Goal: Task Accomplishment & Management: Use online tool/utility

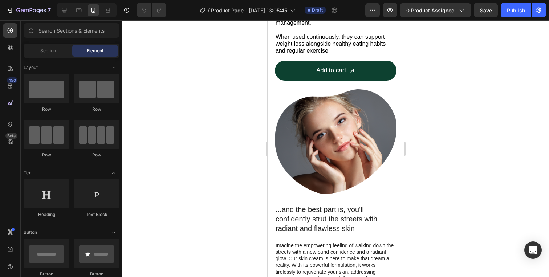
scroll to position [391, 0]
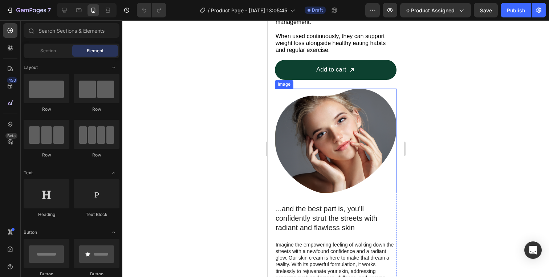
click at [345, 193] on img at bounding box center [336, 141] width 122 height 105
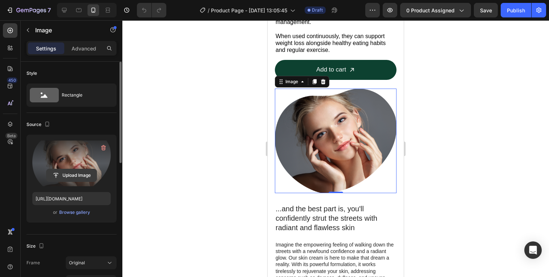
click at [77, 176] on input "file" at bounding box center [71, 175] width 50 height 12
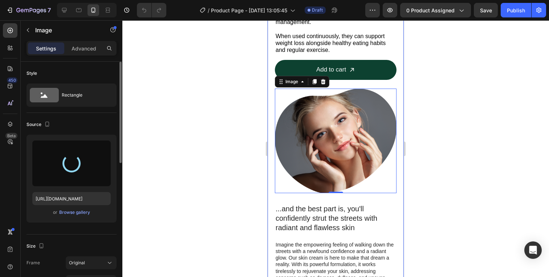
type input "https://cdn.shopify.com/s/files/1/0753/1914/8771/files/gempages_581916697611469…"
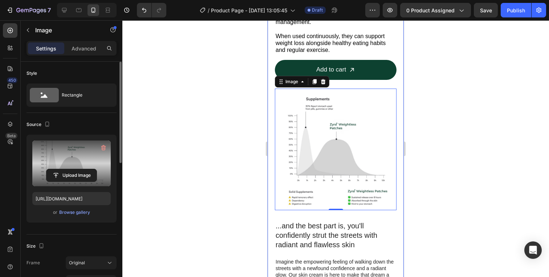
click at [472, 106] on div at bounding box center [335, 148] width 427 height 257
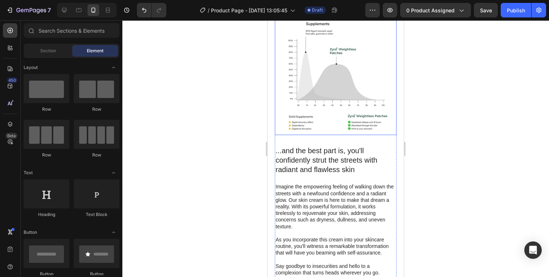
scroll to position [580, 0]
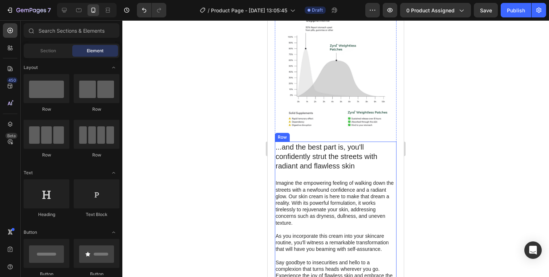
click at [309, 171] on h2 "...and the best part is, you'll confidently strut the streets with radiant and …" at bounding box center [336, 157] width 122 height 30
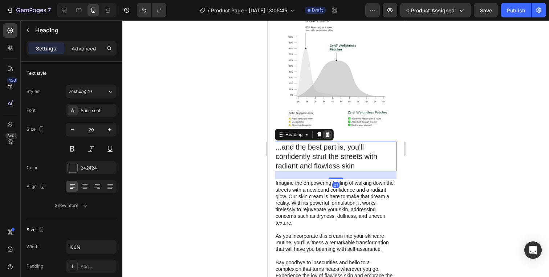
click at [331, 134] on div at bounding box center [327, 134] width 9 height 9
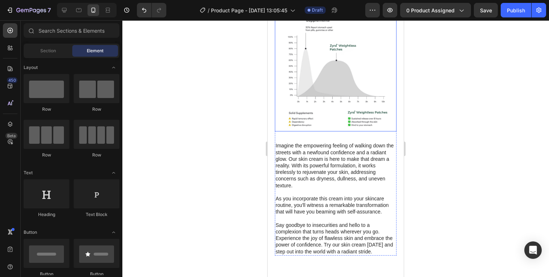
scroll to position [543, 0]
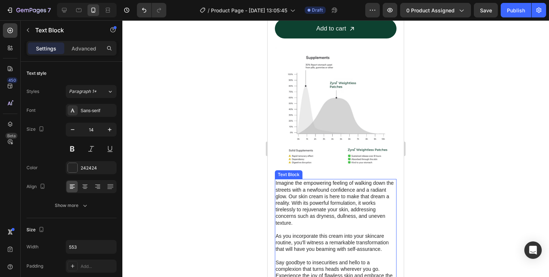
click at [328, 201] on p "Imagine the empowering feeling of walking down the streets with a newfound conf…" at bounding box center [336, 203] width 120 height 46
click at [331, 175] on div at bounding box center [332, 172] width 9 height 9
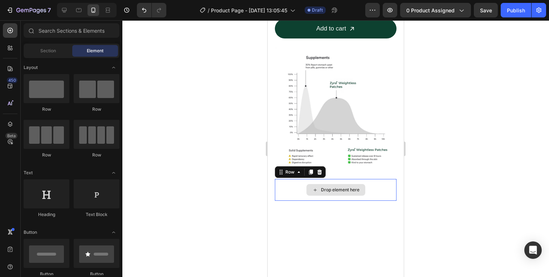
click at [284, 191] on div "Drop element here" at bounding box center [336, 190] width 122 height 22
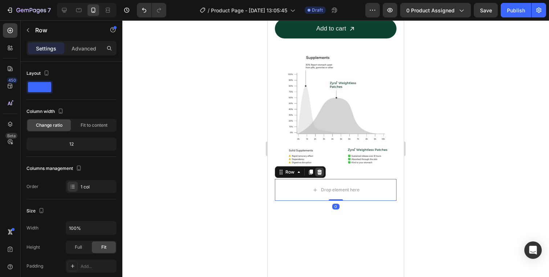
click at [321, 172] on icon at bounding box center [319, 172] width 5 height 5
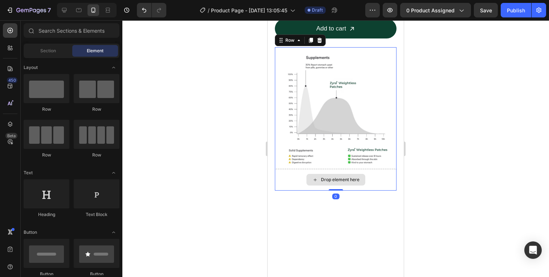
click at [385, 182] on div "Drop element here" at bounding box center [336, 180] width 122 height 22
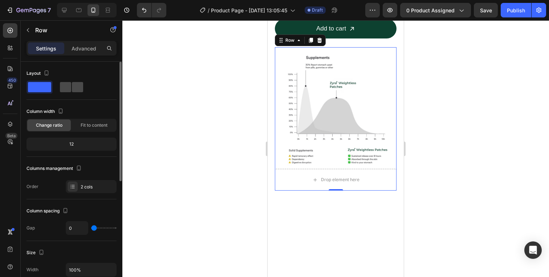
click at [72, 89] on span at bounding box center [77, 87] width 11 height 10
type input "30"
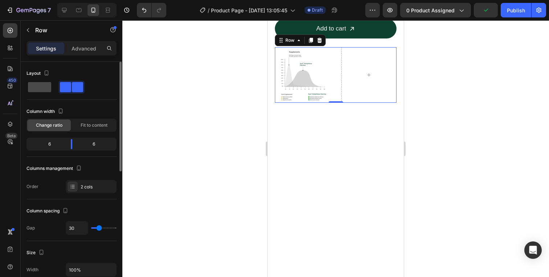
click at [30, 84] on span at bounding box center [39, 87] width 23 height 10
type input "0"
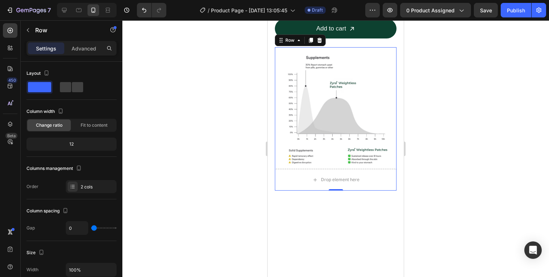
click at [203, 118] on div at bounding box center [335, 148] width 427 height 257
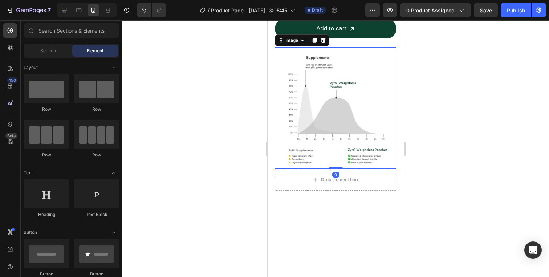
click at [341, 64] on img at bounding box center [336, 108] width 122 height 122
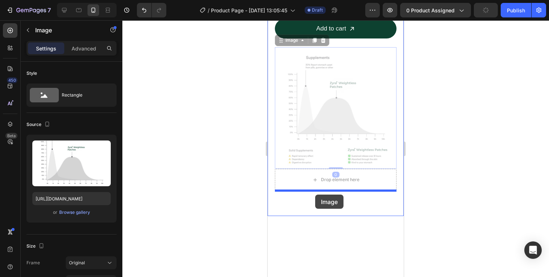
drag, startPoint x: 341, startPoint y: 64, endPoint x: 315, endPoint y: 195, distance: 133.0
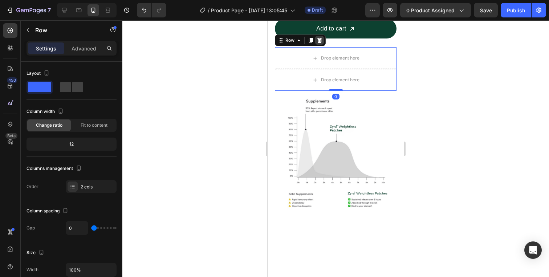
click at [320, 40] on icon at bounding box center [319, 40] width 5 height 5
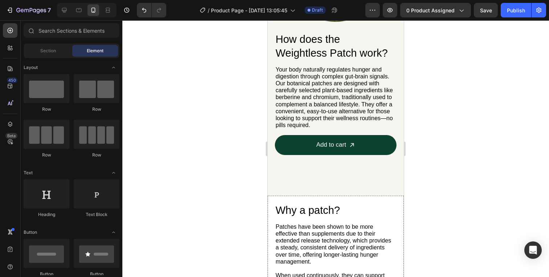
scroll to position [256, 0]
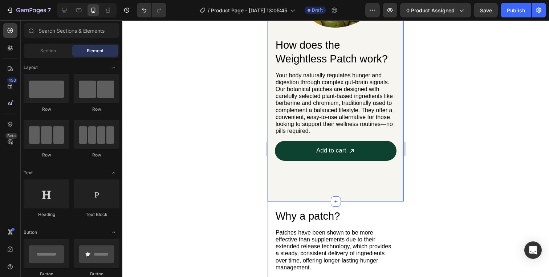
click at [273, 191] on div "How does the Weightless Patch work? Heading Your body naturally regulates hunge…" at bounding box center [336, 56] width 136 height 290
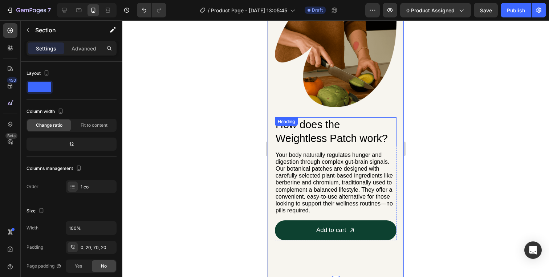
scroll to position [151, 0]
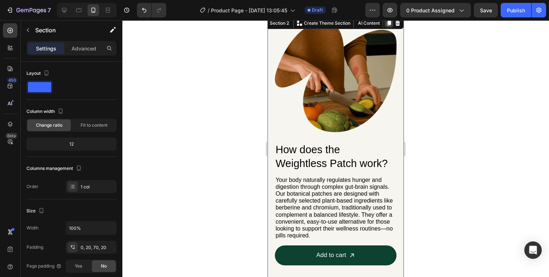
click at [390, 22] on icon at bounding box center [389, 23] width 4 height 5
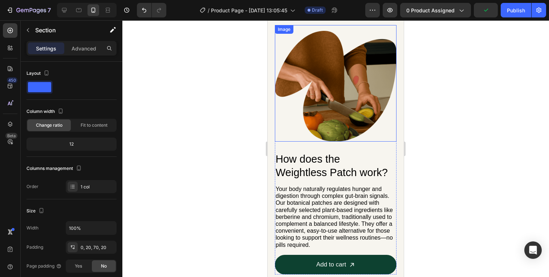
scroll to position [408, 0]
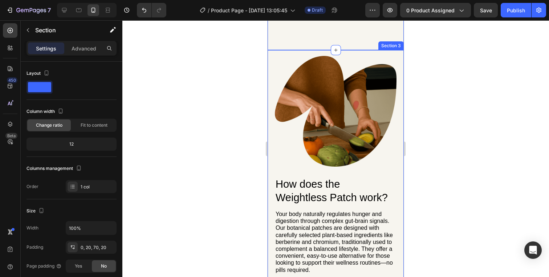
click at [268, 56] on div "How does the Weightless Patch work? Heading Your body naturally regulates hunge…" at bounding box center [336, 195] width 136 height 290
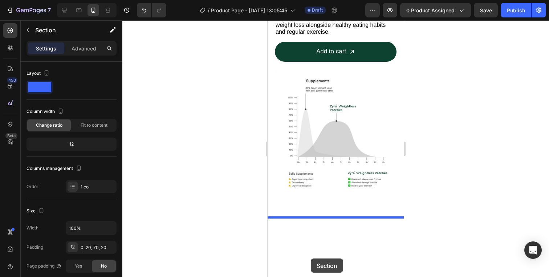
scroll to position [858, 0]
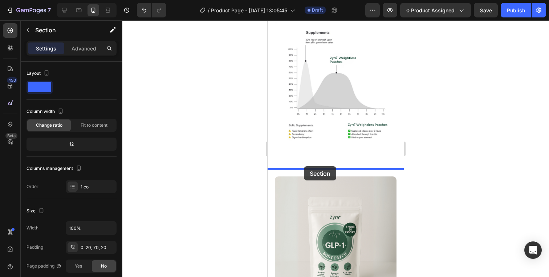
drag, startPoint x: 283, startPoint y: 44, endPoint x: 304, endPoint y: 167, distance: 124.9
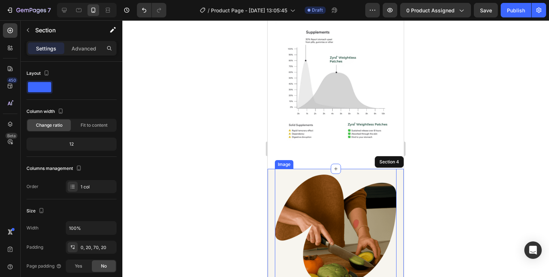
scroll to position [645, 0]
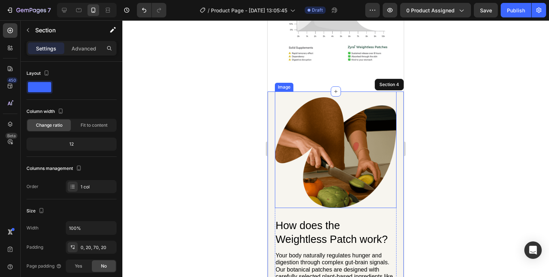
click at [351, 127] on img at bounding box center [336, 152] width 122 height 110
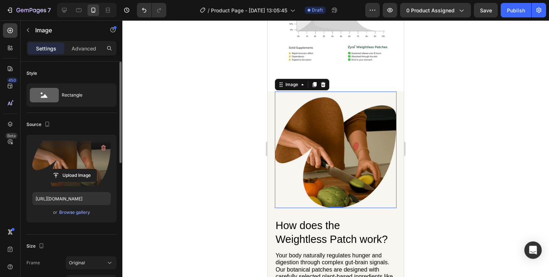
click at [86, 157] on label at bounding box center [71, 164] width 78 height 46
click at [86, 169] on input "file" at bounding box center [71, 175] width 50 height 12
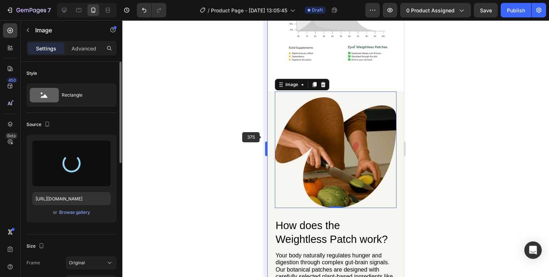
type input "https://cdn.shopify.com/s/files/1/0753/1914/8771/files/gempages_581916697611469…"
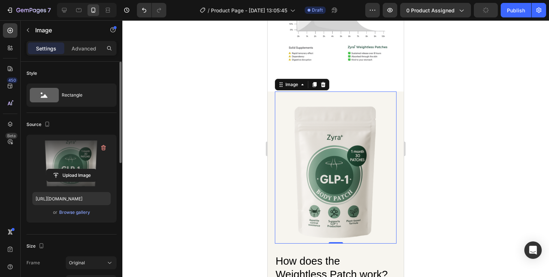
click at [126, 157] on div at bounding box center [335, 148] width 427 height 257
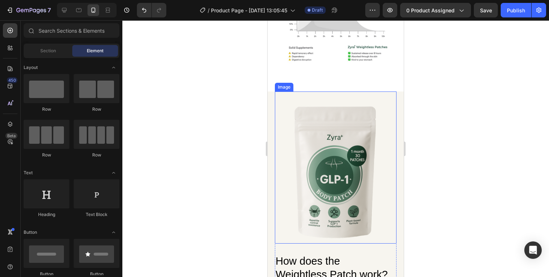
scroll to position [681, 0]
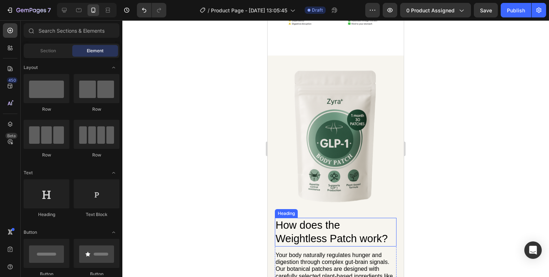
click at [336, 228] on h2 "How does the Weightless Patch work?" at bounding box center [336, 232] width 122 height 29
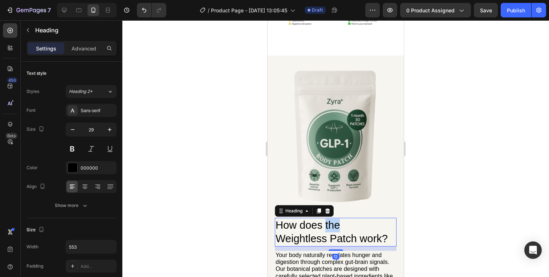
click at [336, 228] on h2 "How does the Weightless Patch work?" at bounding box center [336, 232] width 122 height 29
click at [336, 228] on p "How does the Weightless Patch work?" at bounding box center [336, 232] width 120 height 27
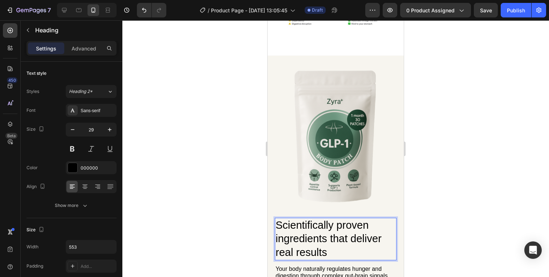
click at [224, 173] on div at bounding box center [335, 148] width 427 height 257
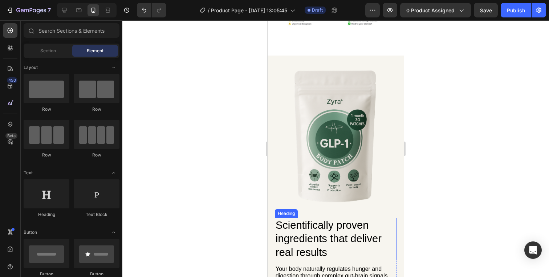
click at [291, 227] on p "Scientifically proven ingredients that deliver real results" at bounding box center [336, 239] width 120 height 41
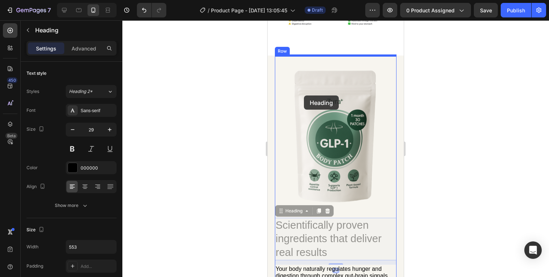
drag, startPoint x: 287, startPoint y: 213, endPoint x: 304, endPoint y: 95, distance: 119.3
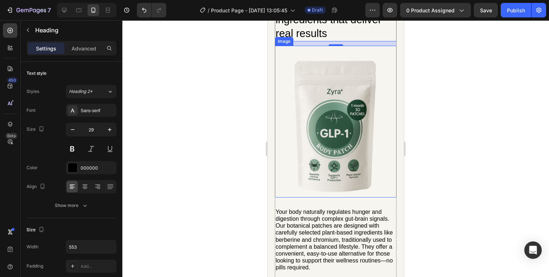
scroll to position [746, 0]
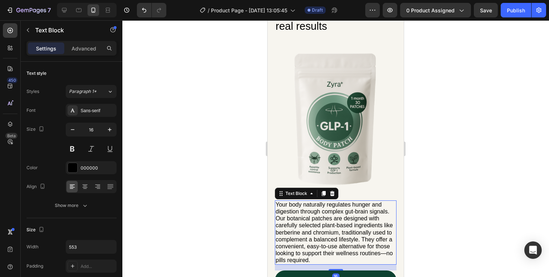
click at [329, 236] on p "Your body naturally regulates hunger and digestion through complex gut-brain si…" at bounding box center [336, 232] width 120 height 63
click at [332, 191] on icon at bounding box center [332, 194] width 6 height 6
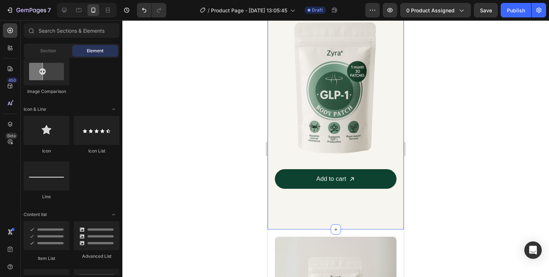
scroll to position [777, 0]
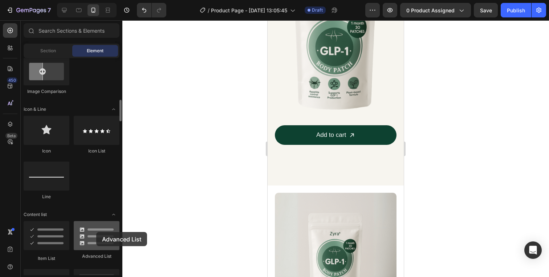
drag, startPoint x: 101, startPoint y: 232, endPoint x: 96, endPoint y: 232, distance: 4.4
click at [96, 232] on div at bounding box center [97, 235] width 46 height 29
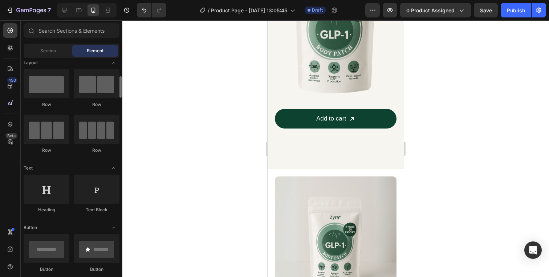
scroll to position [0, 0]
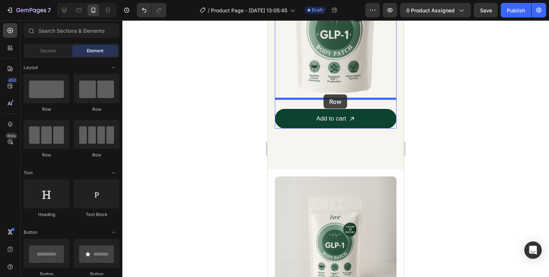
drag, startPoint x: 362, startPoint y: 114, endPoint x: 324, endPoint y: 94, distance: 43.0
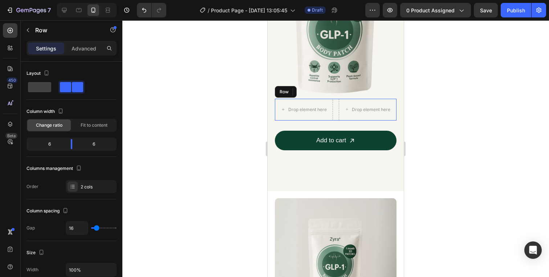
scroll to position [859, 0]
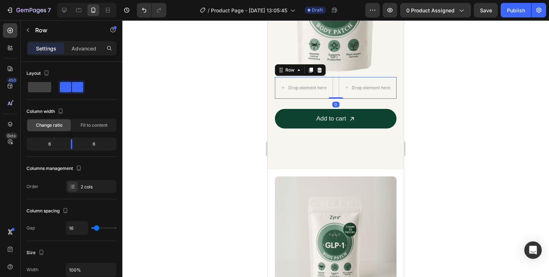
click at [336, 86] on div "Drop element here Drop element here Row 0" at bounding box center [336, 88] width 122 height 22
drag, startPoint x: 73, startPoint y: 146, endPoint x: 48, endPoint y: 145, distance: 24.7
click at [48, 0] on body "7 / Product Page - [DATE] 13:05:45 Draft Preview 0 product assigned Save Publis…" at bounding box center [274, 0] width 549 height 0
click at [284, 88] on div at bounding box center [289, 88] width 17 height 12
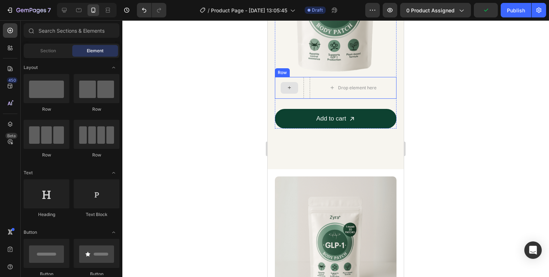
click at [290, 88] on icon at bounding box center [290, 88] width 6 height 6
drag, startPoint x: 323, startPoint y: 110, endPoint x: 281, endPoint y: 83, distance: 49.9
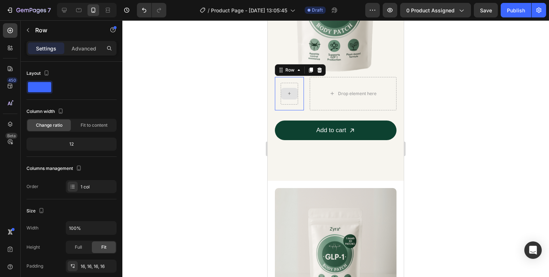
scroll to position [871, 0]
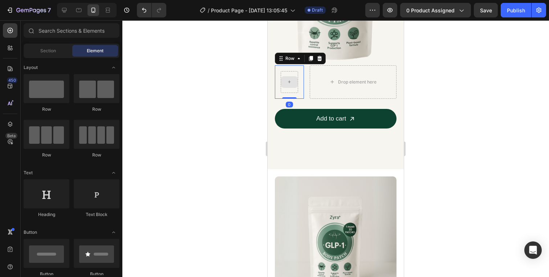
click at [292, 82] on div at bounding box center [289, 82] width 17 height 12
click at [59, 51] on div "Section" at bounding box center [48, 51] width 46 height 12
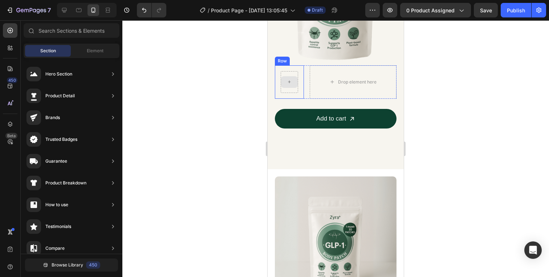
click at [283, 73] on div at bounding box center [289, 82] width 17 height 22
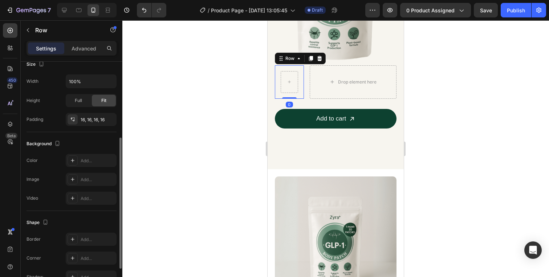
scroll to position [155, 0]
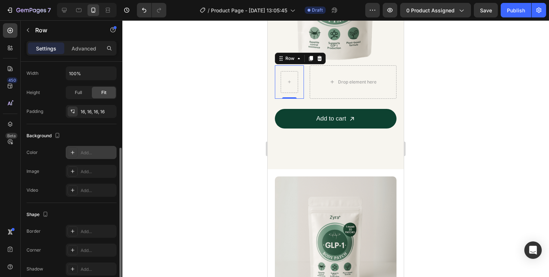
click at [72, 150] on icon at bounding box center [73, 153] width 6 height 6
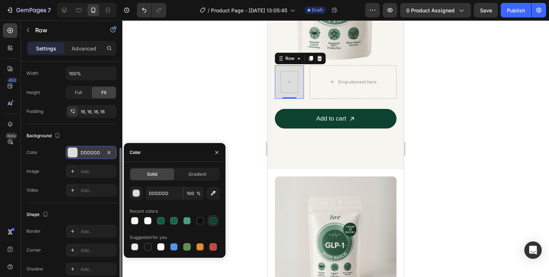
click at [212, 220] on div at bounding box center [213, 220] width 7 height 7
type input "0D4130"
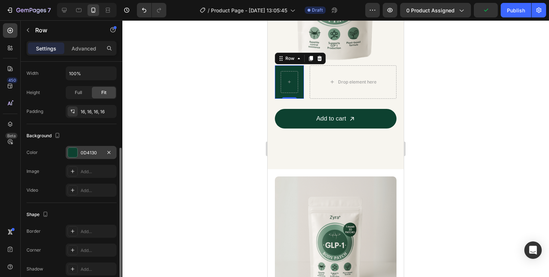
click at [85, 139] on div "Background" at bounding box center [72, 136] width 90 height 12
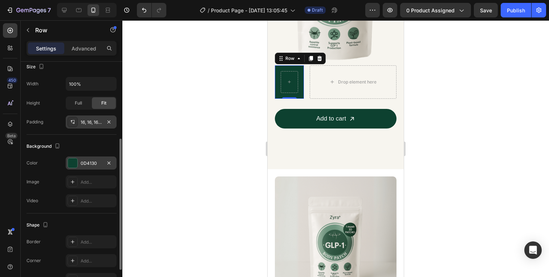
scroll to position [138, 0]
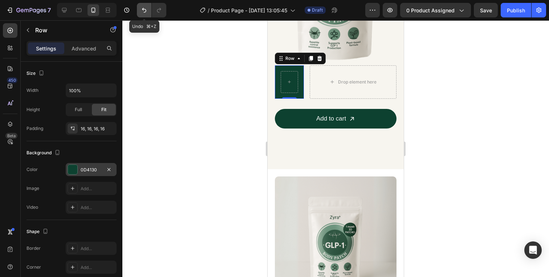
click at [143, 10] on icon "Undo/Redo" at bounding box center [144, 10] width 7 height 7
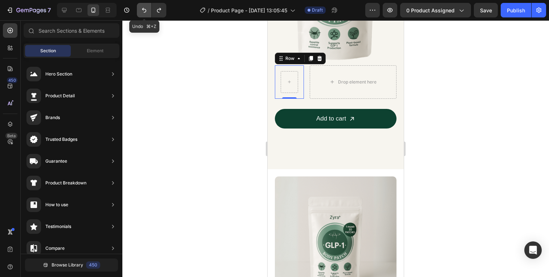
scroll to position [859, 0]
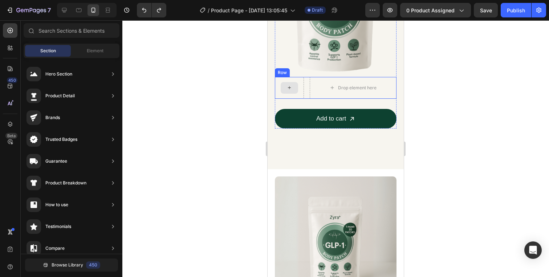
click at [285, 85] on div at bounding box center [289, 88] width 17 height 12
click at [289, 90] on icon at bounding box center [290, 88] width 6 height 6
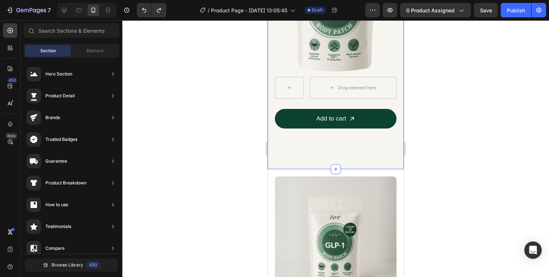
click at [90, 57] on div "Section Element" at bounding box center [72, 51] width 96 height 15
click at [92, 51] on span "Element" at bounding box center [95, 51] width 17 height 7
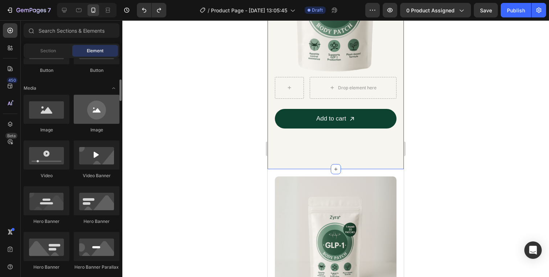
scroll to position [239, 0]
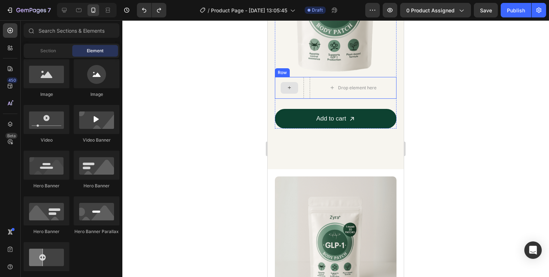
click at [284, 85] on div at bounding box center [289, 88] width 17 height 12
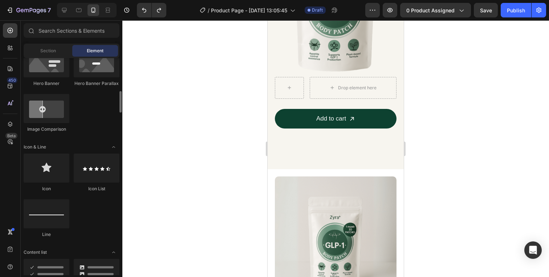
scroll to position [390, 0]
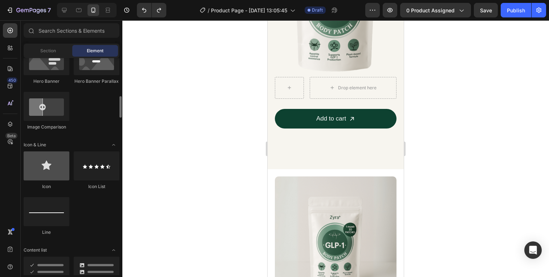
click at [44, 173] on div at bounding box center [47, 165] width 46 height 29
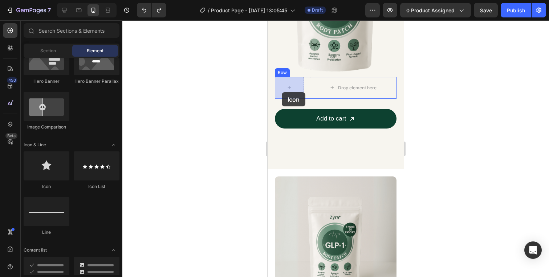
drag, startPoint x: 321, startPoint y: 185, endPoint x: 282, endPoint y: 92, distance: 100.8
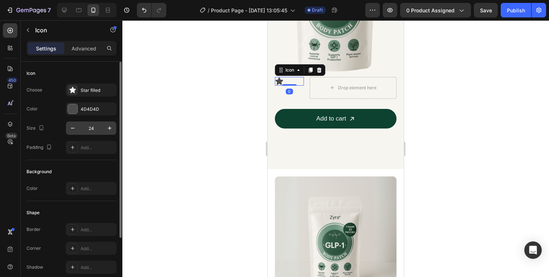
click at [92, 126] on input "24" at bounding box center [91, 128] width 24 height 13
click at [109, 126] on icon "button" at bounding box center [109, 128] width 7 height 7
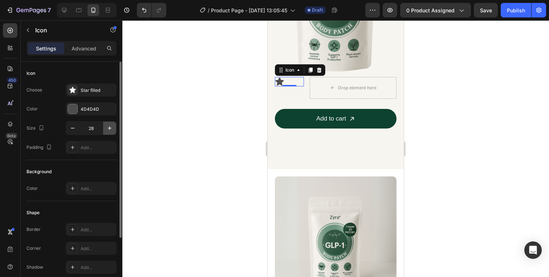
click at [109, 126] on icon "button" at bounding box center [109, 128] width 7 height 7
click at [81, 125] on input "30" at bounding box center [91, 128] width 24 height 13
type input "60"
click at [74, 109] on div at bounding box center [72, 108] width 9 height 9
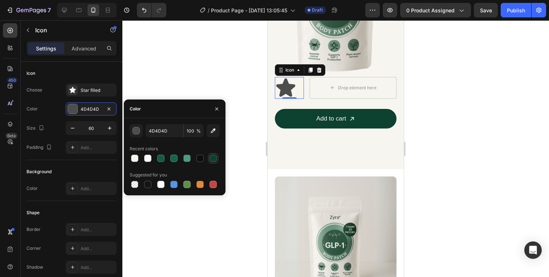
click at [215, 160] on div at bounding box center [213, 158] width 7 height 7
type input "0D4130"
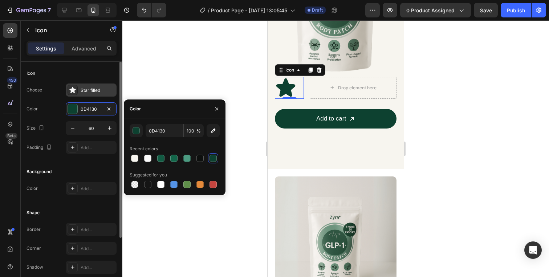
click at [77, 88] on div at bounding box center [73, 90] width 10 height 10
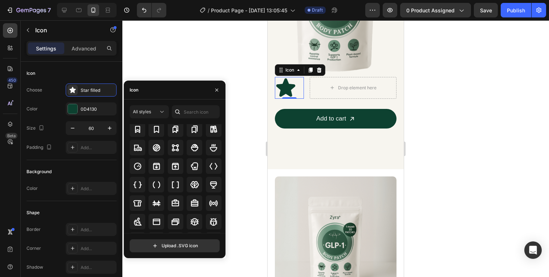
scroll to position [705, 0]
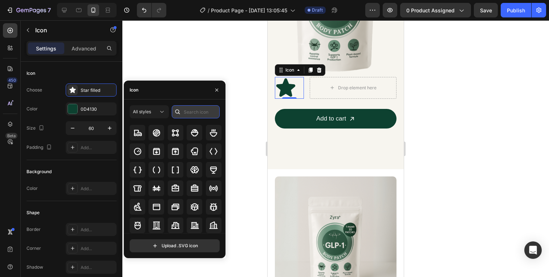
click at [203, 107] on input "text" at bounding box center [196, 111] width 48 height 13
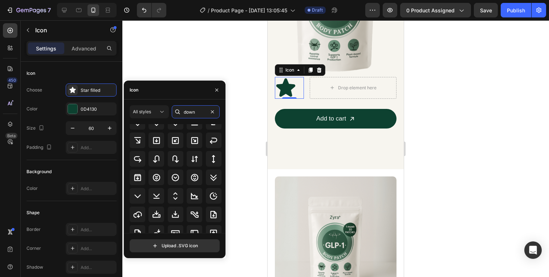
scroll to position [80, 0]
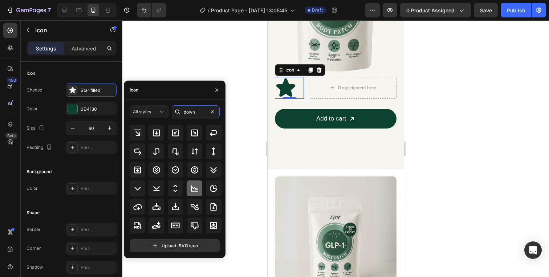
type input "down"
click at [195, 188] on icon at bounding box center [194, 188] width 9 height 9
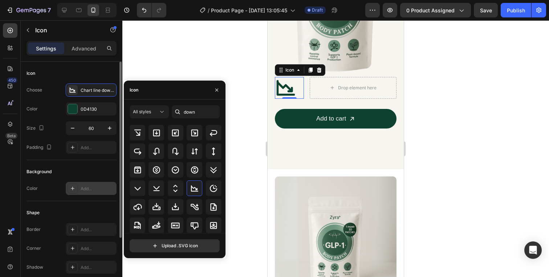
click at [78, 185] on div "Add..." at bounding box center [91, 188] width 51 height 13
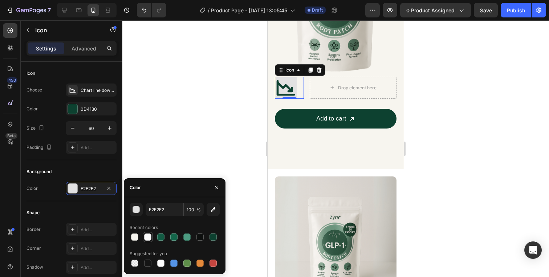
click at [145, 241] on div at bounding box center [147, 237] width 9 height 9
type input "FCFCFC"
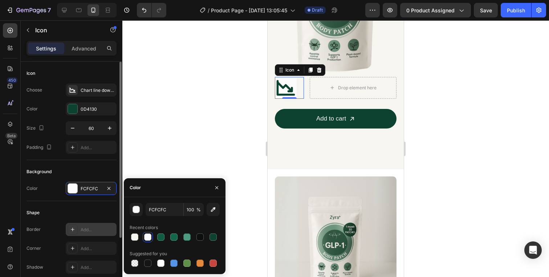
click at [84, 228] on div "Add..." at bounding box center [98, 230] width 34 height 7
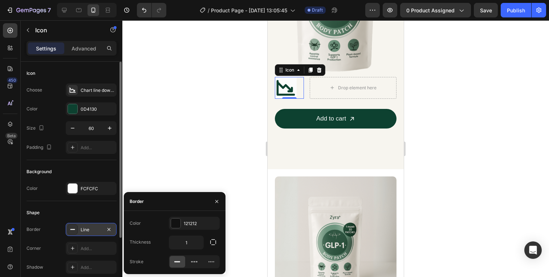
scroll to position [860, 0]
click at [110, 228] on icon "button" at bounding box center [109, 229] width 3 height 3
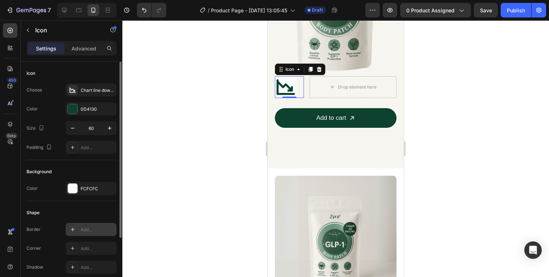
scroll to position [859, 0]
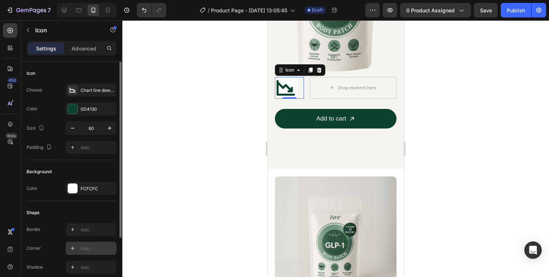
click at [89, 250] on div "Add..." at bounding box center [98, 249] width 34 height 7
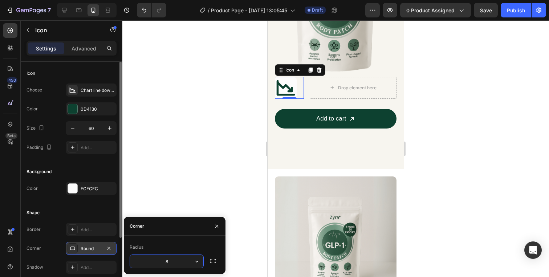
click at [187, 261] on input "8" at bounding box center [166, 261] width 73 height 13
type input "20"
click at [91, 187] on div "FCFCFC" at bounding box center [91, 189] width 21 height 7
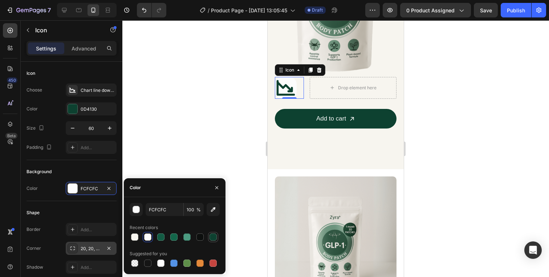
click at [212, 239] on div at bounding box center [213, 237] width 7 height 7
type input "0D4130"
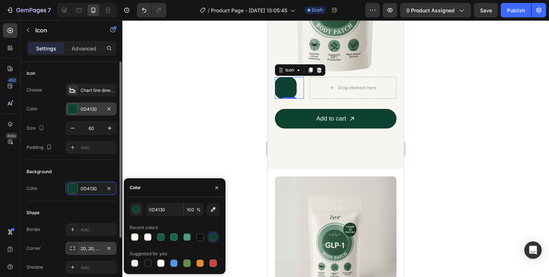
click at [75, 109] on div at bounding box center [72, 108] width 9 height 9
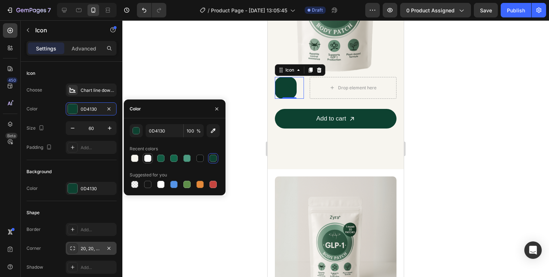
click at [145, 154] on div at bounding box center [147, 158] width 9 height 9
type input "FCFCFC"
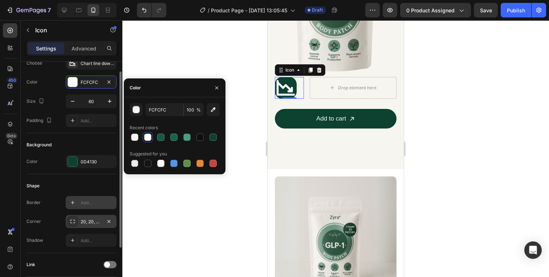
scroll to position [29, 0]
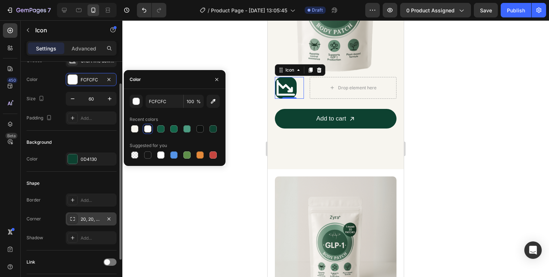
click at [72, 249] on div "Shape Border Add... Corner 20, 20, 20, 20 Shadow Add..." at bounding box center [72, 211] width 90 height 79
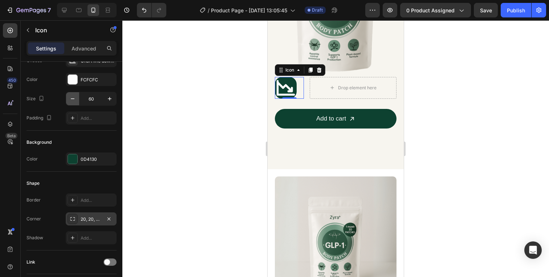
click at [72, 101] on icon "button" at bounding box center [72, 98] width 7 height 7
click at [105, 97] on button "button" at bounding box center [109, 98] width 13 height 13
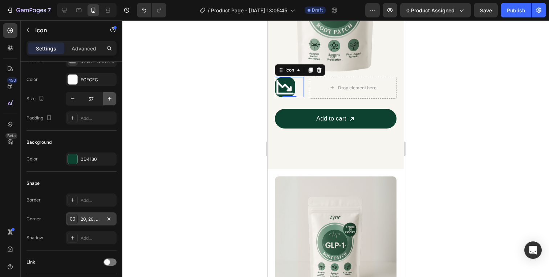
click at [105, 97] on button "button" at bounding box center [109, 98] width 13 height 13
type input "60"
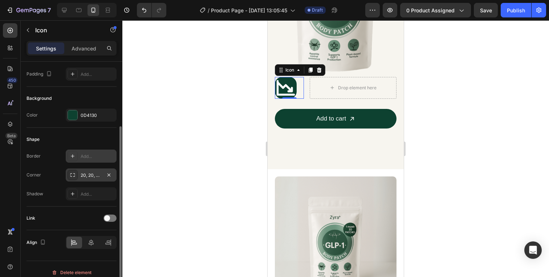
scroll to position [80, 0]
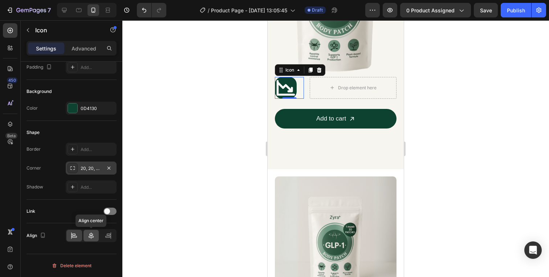
click at [90, 232] on icon at bounding box center [91, 235] width 7 height 7
click at [111, 107] on icon "button" at bounding box center [109, 108] width 6 height 6
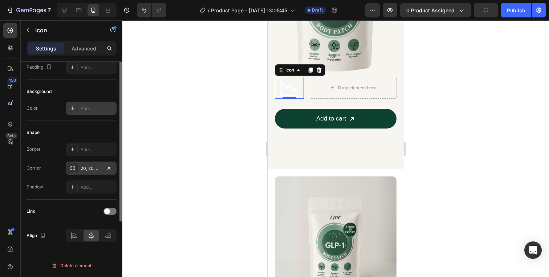
scroll to position [37, 0]
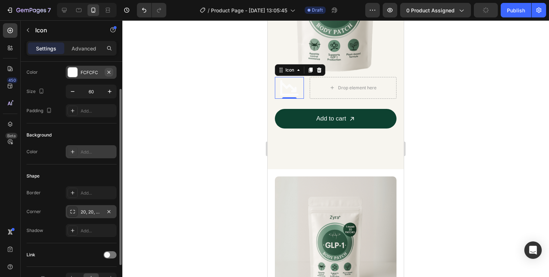
click at [110, 70] on icon "button" at bounding box center [109, 72] width 6 height 6
click at [82, 72] on div "Add..." at bounding box center [98, 72] width 34 height 7
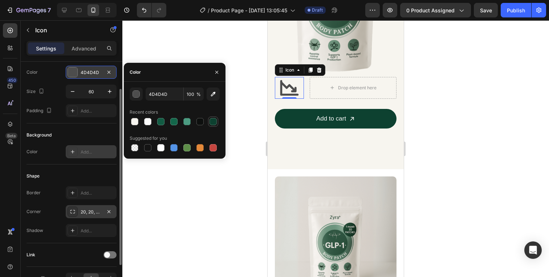
click at [212, 121] on div at bounding box center [213, 121] width 7 height 7
type input "0D4130"
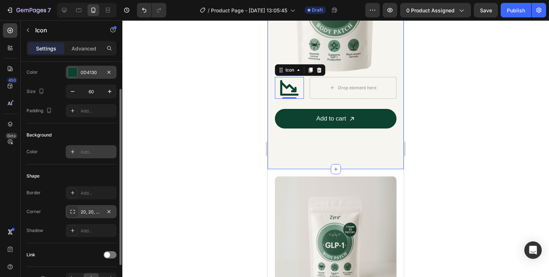
click at [441, 117] on div at bounding box center [335, 148] width 427 height 257
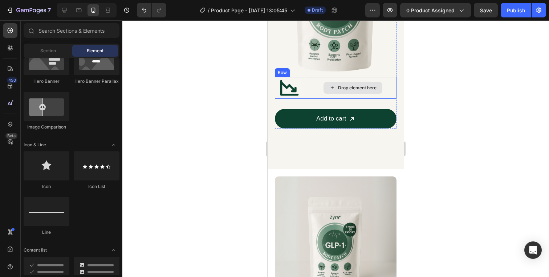
click at [360, 81] on div "Drop element here" at bounding box center [353, 88] width 87 height 22
click at [361, 86] on div "Drop element here" at bounding box center [357, 88] width 39 height 6
click at [324, 84] on div "Drop element here" at bounding box center [353, 88] width 59 height 12
click at [11, 34] on div at bounding box center [10, 30] width 15 height 15
click at [54, 52] on span "Section" at bounding box center [48, 51] width 16 height 7
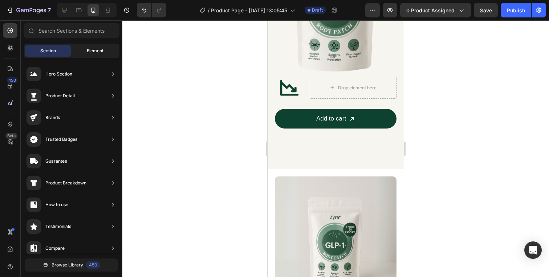
click at [96, 52] on span "Element" at bounding box center [95, 51] width 17 height 7
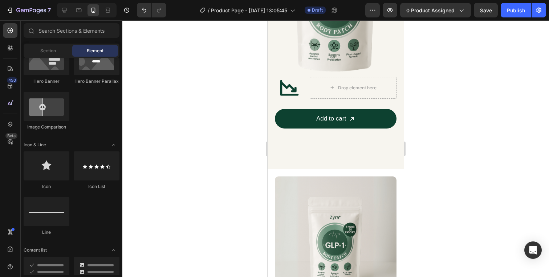
scroll to position [0, 0]
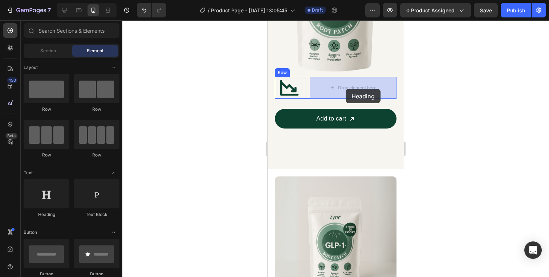
drag, startPoint x: 318, startPoint y: 225, endPoint x: 346, endPoint y: 89, distance: 139.0
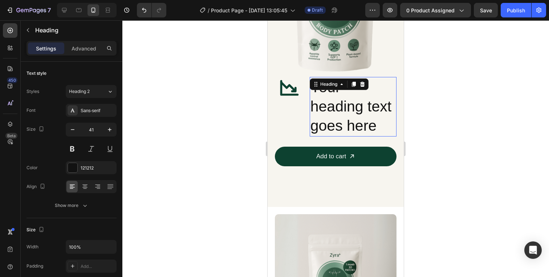
scroll to position [897, 0]
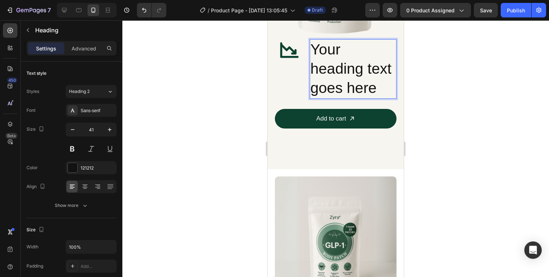
click at [339, 88] on h2 "Your heading text goes here" at bounding box center [353, 69] width 87 height 60
click at [339, 88] on p "Your heading text goes here" at bounding box center [353, 69] width 85 height 58
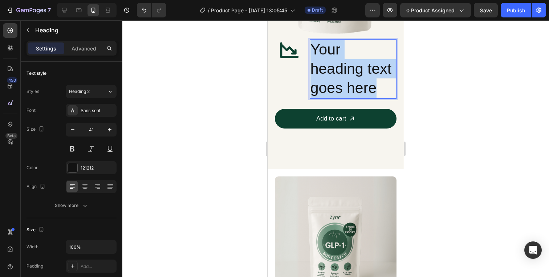
click at [339, 88] on p "Your heading text goes here" at bounding box center [353, 69] width 85 height 58
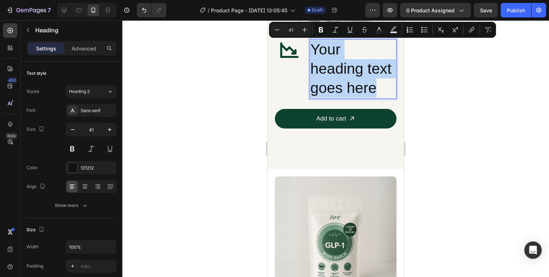
type input "18"
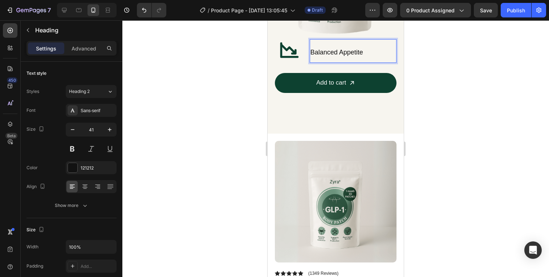
click at [344, 53] on span "Balanced Appetite" at bounding box center [337, 52] width 53 height 7
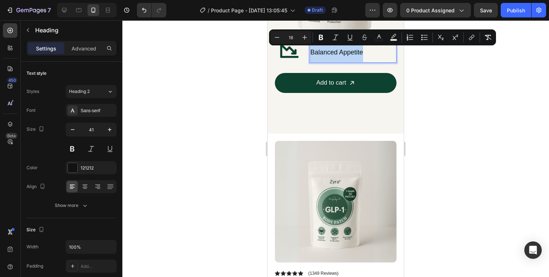
type input "41"
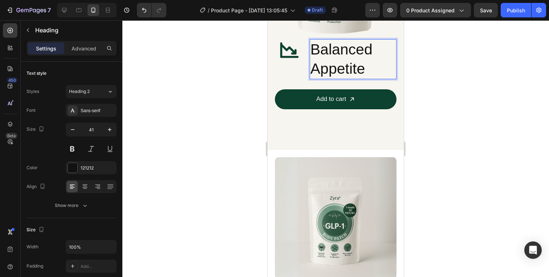
click at [354, 66] on p "Balanced Appetite" at bounding box center [353, 59] width 85 height 39
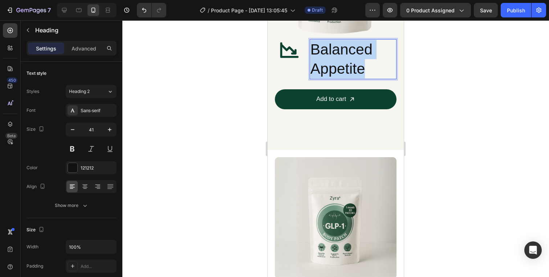
click at [354, 66] on p "Balanced Appetite" at bounding box center [353, 59] width 85 height 39
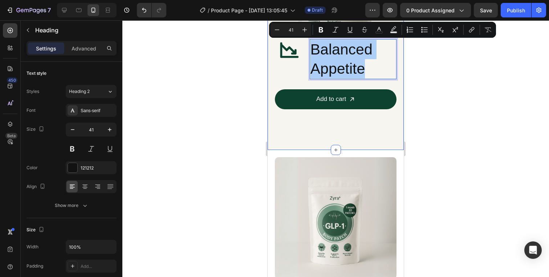
click at [421, 75] on div at bounding box center [335, 148] width 427 height 257
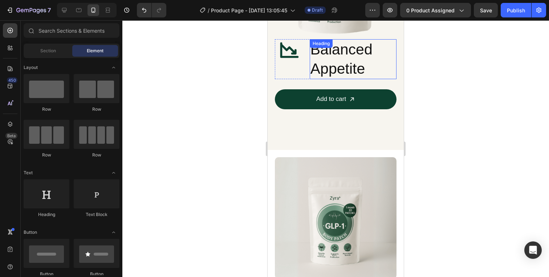
click at [356, 65] on p "Balanced Appetite" at bounding box center [353, 59] width 85 height 39
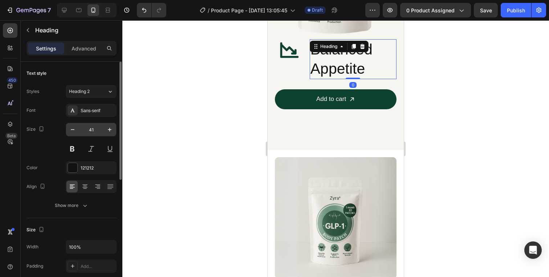
click at [89, 126] on input "41" at bounding box center [91, 129] width 24 height 13
click at [88, 132] on input "41" at bounding box center [91, 129] width 24 height 13
click at [72, 130] on icon "button" at bounding box center [72, 129] width 7 height 7
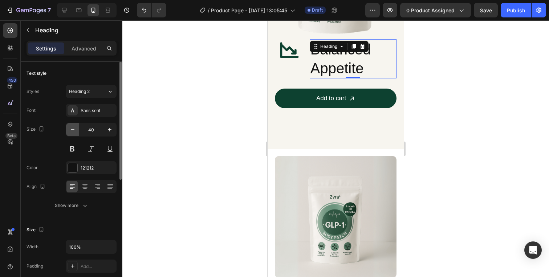
click at [72, 130] on icon "button" at bounding box center [72, 129] width 7 height 7
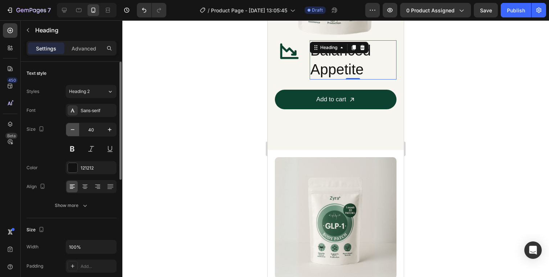
click at [72, 130] on icon "button" at bounding box center [72, 129] width 7 height 7
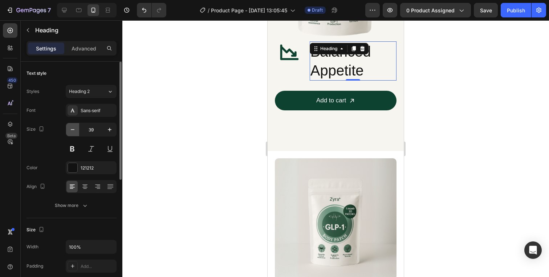
click at [72, 130] on icon "button" at bounding box center [72, 129] width 7 height 7
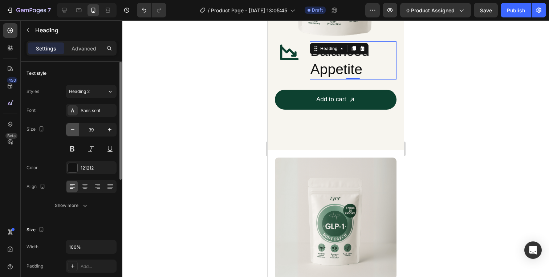
click at [72, 130] on icon "button" at bounding box center [72, 129] width 7 height 7
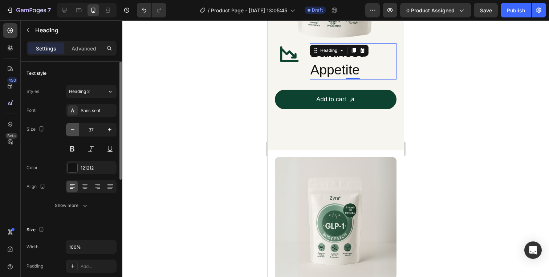
click at [72, 130] on icon "button" at bounding box center [72, 129] width 7 height 7
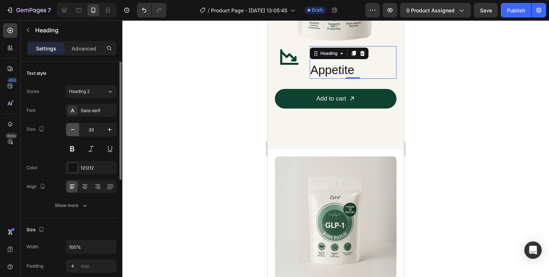
scroll to position [889, 0]
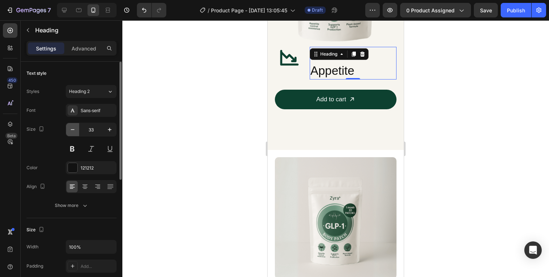
click at [72, 133] on icon "button" at bounding box center [72, 129] width 7 height 7
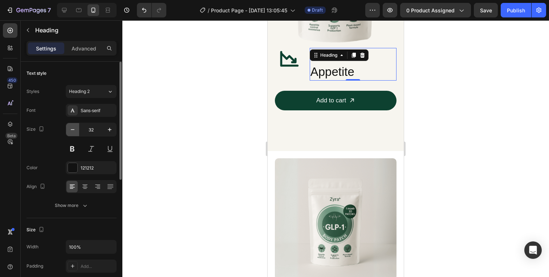
click at [72, 133] on icon "button" at bounding box center [72, 129] width 7 height 7
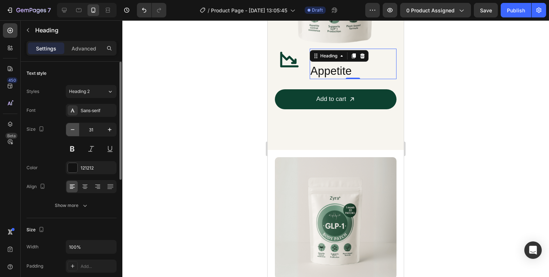
click at [72, 133] on icon "button" at bounding box center [72, 129] width 7 height 7
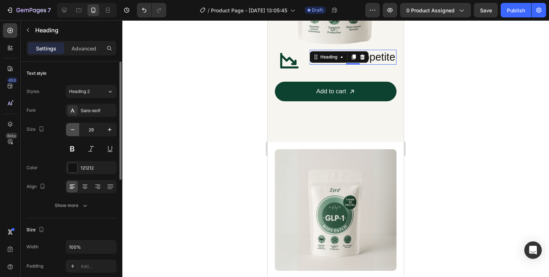
scroll to position [878, 0]
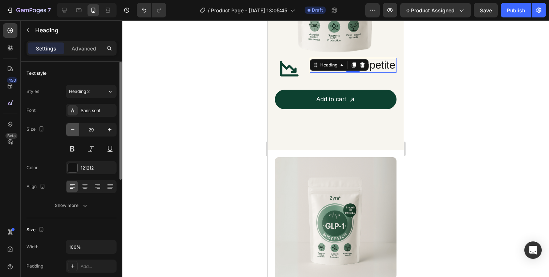
click at [72, 133] on icon "button" at bounding box center [72, 129] width 7 height 7
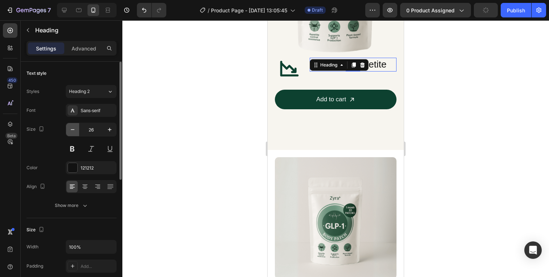
click at [72, 133] on icon "button" at bounding box center [72, 129] width 7 height 7
type input "22"
click at [439, 63] on div at bounding box center [335, 148] width 427 height 257
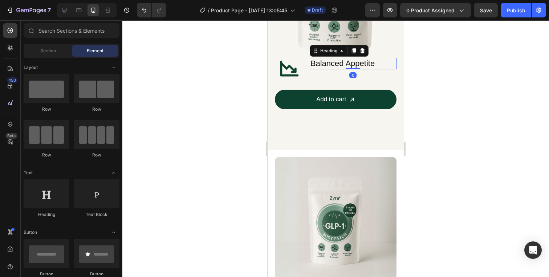
click at [365, 62] on p "Balanced Appetite" at bounding box center [353, 63] width 85 height 11
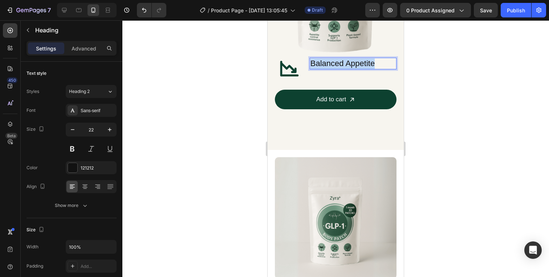
click at [365, 62] on p "Balanced Appetite" at bounding box center [353, 63] width 85 height 11
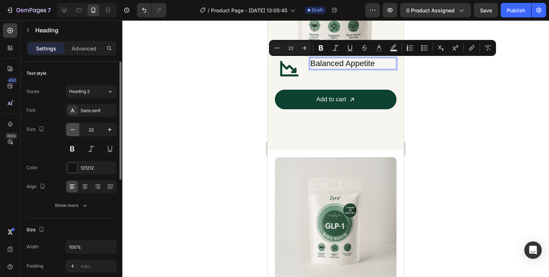
click at [78, 131] on button "button" at bounding box center [72, 129] width 13 height 13
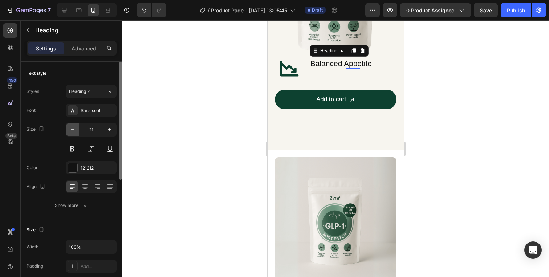
click at [78, 131] on button "button" at bounding box center [72, 129] width 13 height 13
type input "19"
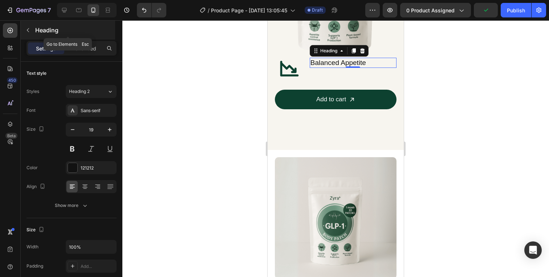
click at [30, 27] on button "button" at bounding box center [28, 30] width 12 height 12
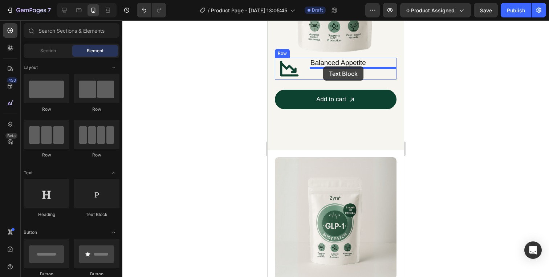
drag, startPoint x: 355, startPoint y: 210, endPoint x: 323, endPoint y: 66, distance: 147.3
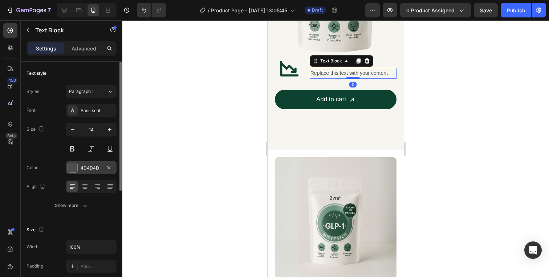
click at [72, 167] on div at bounding box center [72, 167] width 9 height 9
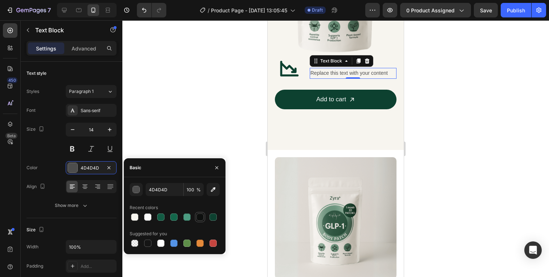
click at [197, 217] on div at bounding box center [200, 217] width 7 height 7
type input "0D0F0E"
click at [451, 122] on div at bounding box center [335, 148] width 427 height 257
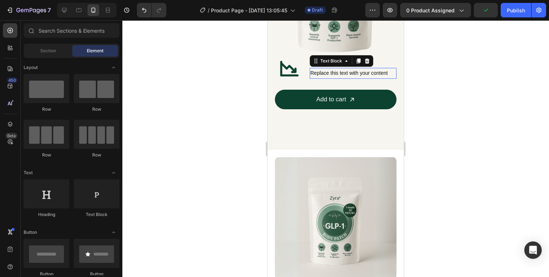
click at [325, 74] on div "Replace this text with your content" at bounding box center [353, 73] width 87 height 11
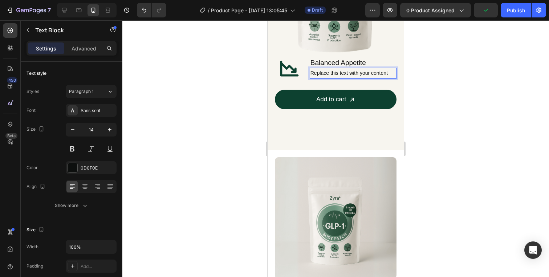
click at [325, 74] on div "Replace this text with your content" at bounding box center [353, 73] width 87 height 11
click at [325, 74] on p "Replace this text with your content" at bounding box center [353, 73] width 85 height 9
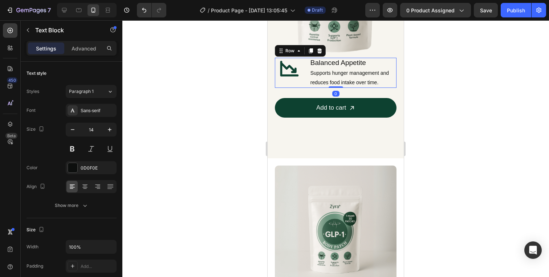
click at [296, 83] on div "Icon" at bounding box center [289, 73] width 29 height 30
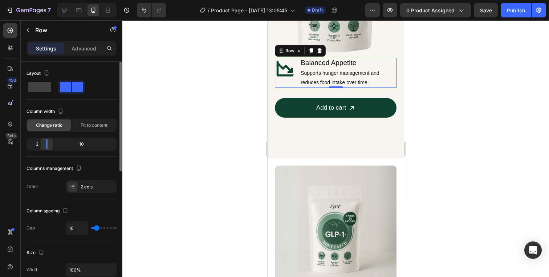
drag, startPoint x: 55, startPoint y: 145, endPoint x: 42, endPoint y: 147, distance: 13.7
click at [41, 0] on body "7 / Product Page - [DATE] 13:05:45 Draft Preview 0 product assigned Save Publis…" at bounding box center [274, 0] width 549 height 0
click at [286, 72] on icon at bounding box center [286, 69] width 22 height 22
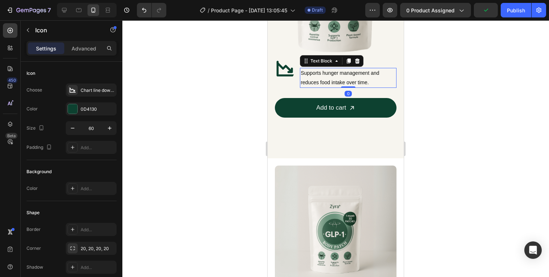
click at [328, 75] on p "Supports hunger management and reduces food intake over time." at bounding box center [348, 78] width 95 height 18
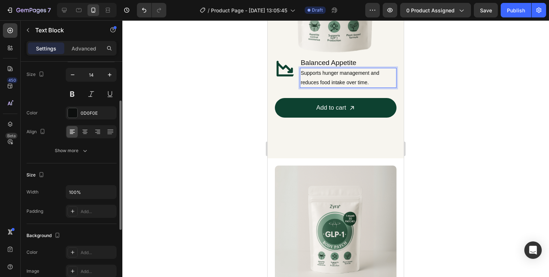
scroll to position [66, 0]
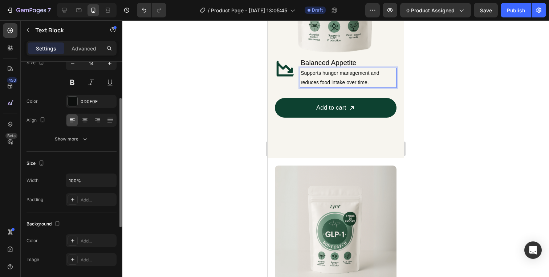
click at [77, 212] on div "Text style Styles Paragraph 1 Font Sans-serif Size 14 Color 0D0F0E Align Show m…" at bounding box center [72, 242] width 90 height 60
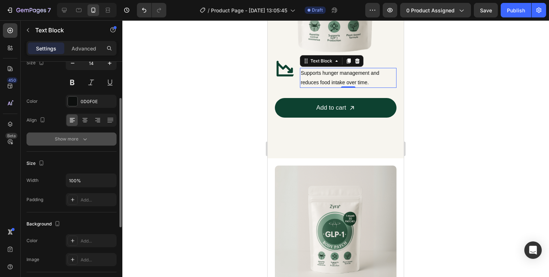
click at [80, 141] on div "Show more" at bounding box center [72, 138] width 34 height 7
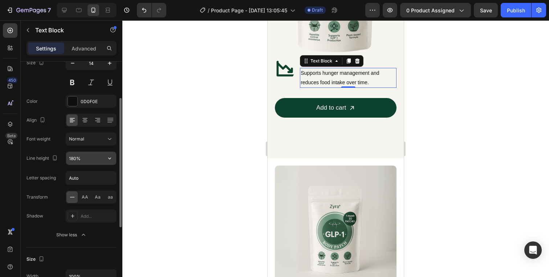
click at [91, 161] on input "180%" at bounding box center [91, 158] width 50 height 13
click at [109, 157] on icon "button" at bounding box center [109, 158] width 7 height 7
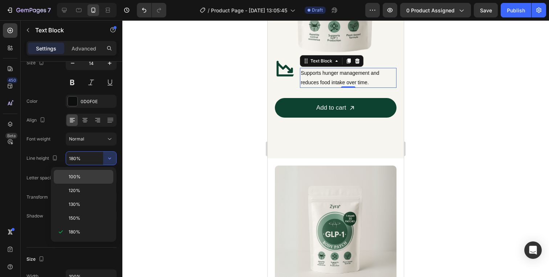
click at [92, 177] on p "100%" at bounding box center [89, 177] width 41 height 7
type input "100%"
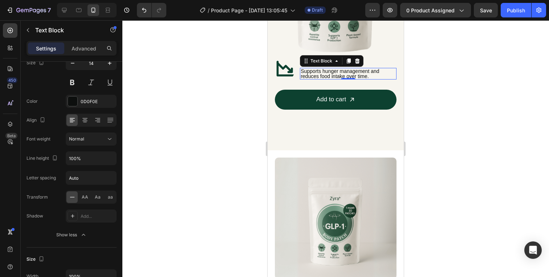
scroll to position [870, 0]
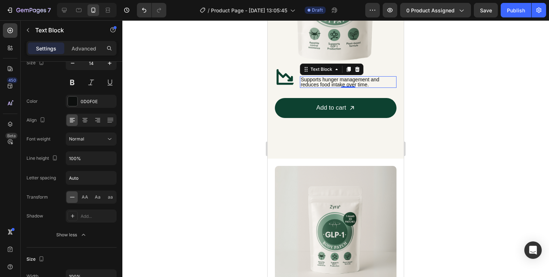
click at [448, 102] on div at bounding box center [335, 148] width 427 height 257
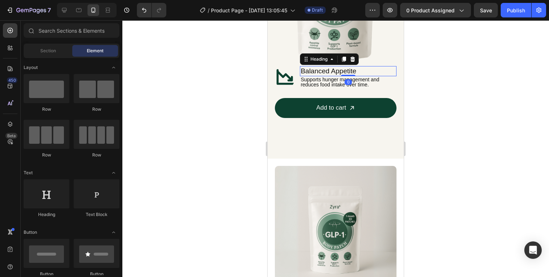
click at [344, 72] on p "Balanced Appetite" at bounding box center [348, 71] width 95 height 9
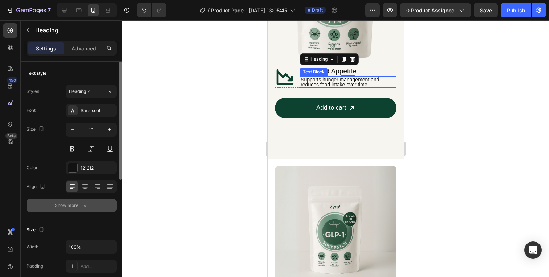
click at [85, 205] on icon "button" at bounding box center [84, 205] width 7 height 7
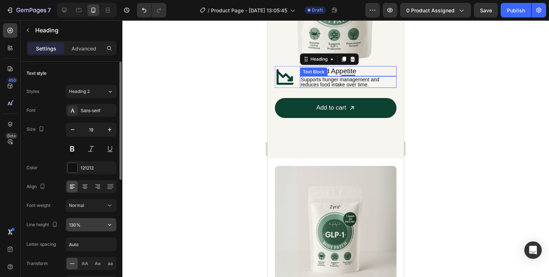
click at [87, 225] on input "130%" at bounding box center [91, 224] width 50 height 13
click at [112, 225] on icon "button" at bounding box center [109, 224] width 7 height 7
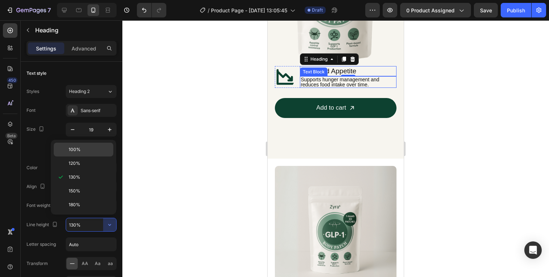
click at [95, 150] on p "100%" at bounding box center [89, 149] width 41 height 7
type input "100%"
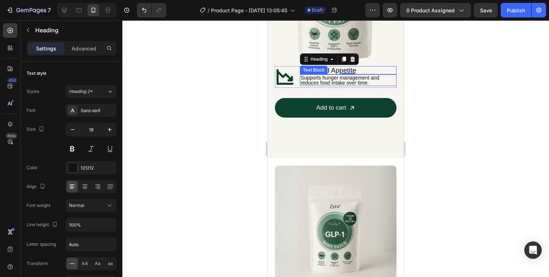
scroll to position [870, 0]
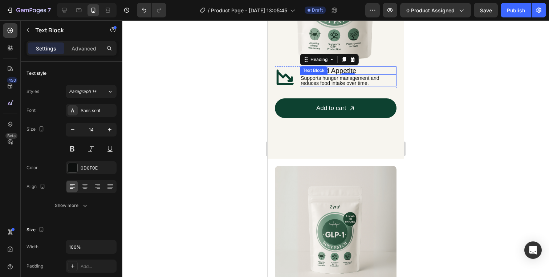
click at [362, 80] on p "Supports hunger management and reduces food intake over time." at bounding box center [348, 81] width 95 height 10
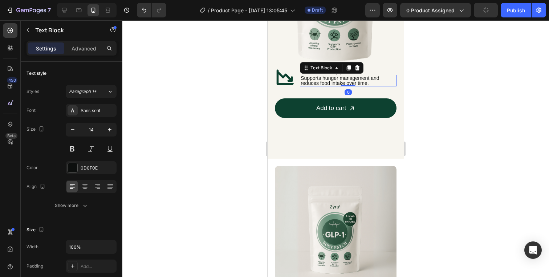
click at [515, 103] on div at bounding box center [335, 148] width 427 height 257
click at [371, 80] on p "Supports hunger management and reduces food intake over time." at bounding box center [348, 81] width 95 height 10
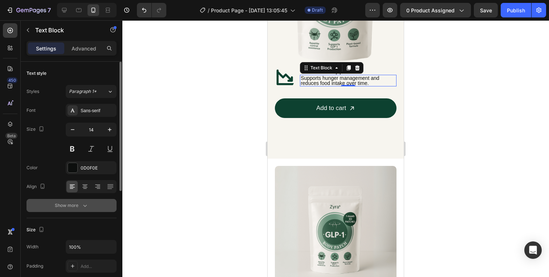
click at [82, 204] on icon "button" at bounding box center [84, 205] width 7 height 7
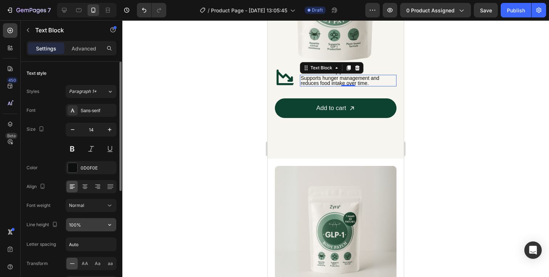
click at [84, 225] on input "100%" at bounding box center [91, 224] width 50 height 13
click at [72, 226] on input "100%" at bounding box center [91, 224] width 50 height 13
type input "110%"
click at [463, 102] on div at bounding box center [335, 148] width 427 height 257
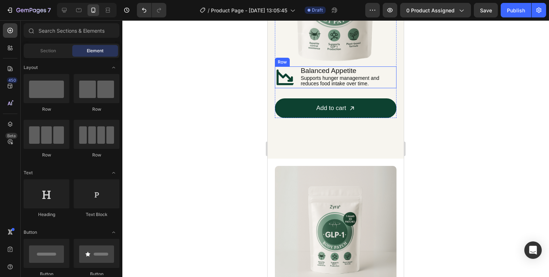
click at [297, 73] on div "Icon Balanced Appetite Heading Supports hunger management and reduces food inta…" at bounding box center [336, 77] width 122 height 22
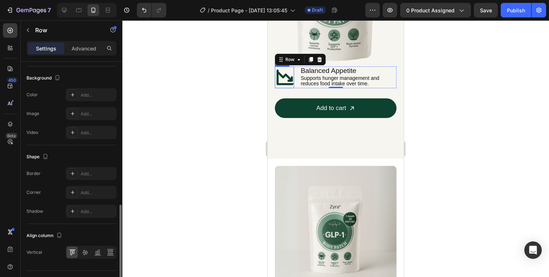
scroll to position [271, 0]
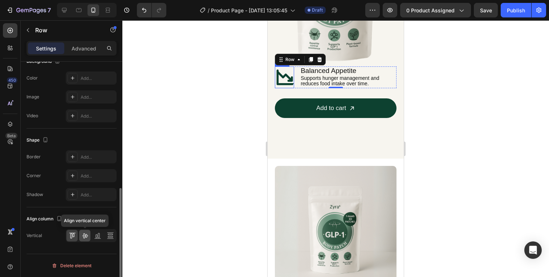
click at [85, 235] on icon at bounding box center [85, 236] width 6 height 5
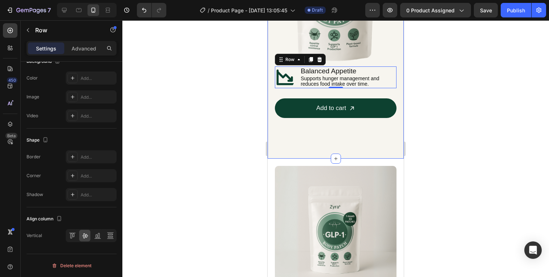
click at [424, 108] on div at bounding box center [335, 148] width 427 height 257
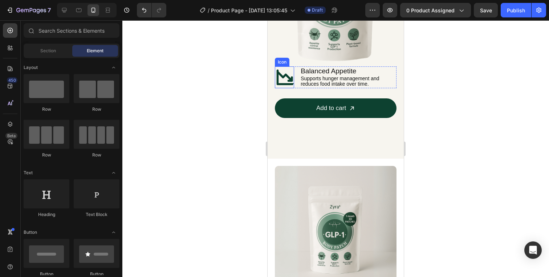
click at [287, 78] on icon at bounding box center [286, 77] width 22 height 22
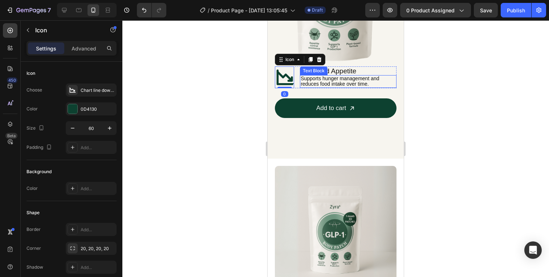
click at [398, 69] on div "Add to cart Button Row Scientifically proven ingredients that deliver real resu…" at bounding box center [336, 12] width 136 height 291
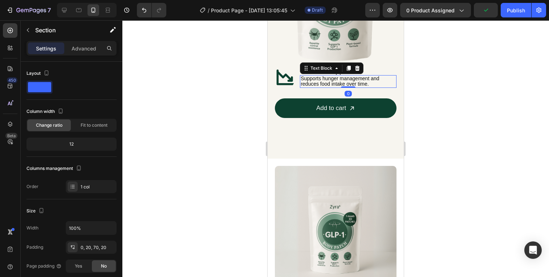
click at [378, 85] on p "Supports hunger management and reduces food intake over time." at bounding box center [348, 81] width 95 height 11
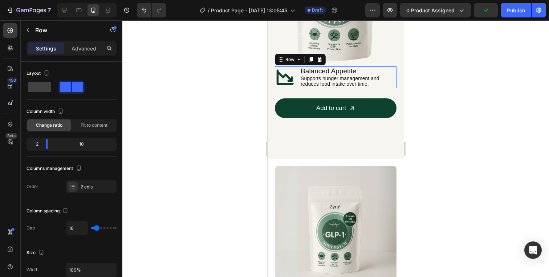
click at [295, 87] on div "Icon Balanced Appetite Heading Supports hunger management and reduces food inta…" at bounding box center [336, 77] width 122 height 22
click at [311, 59] on icon at bounding box center [311, 59] width 4 height 5
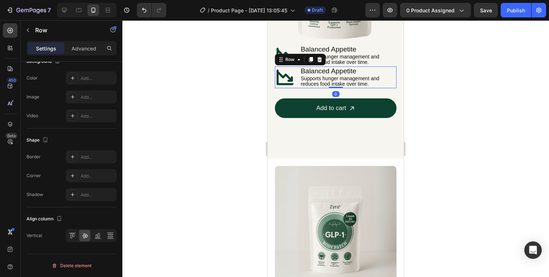
click at [428, 76] on div at bounding box center [335, 148] width 427 height 257
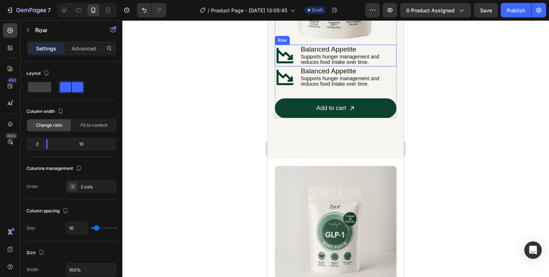
click at [297, 64] on div "Icon Balanced Appetite Heading Supports hunger management and reduces food inta…" at bounding box center [336, 56] width 122 height 22
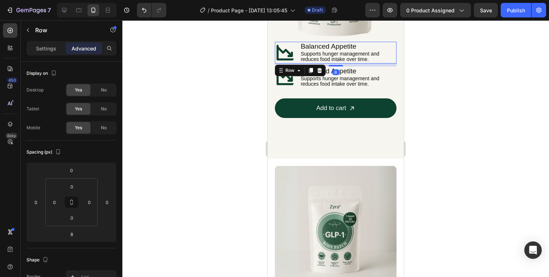
click at [411, 72] on div at bounding box center [335, 148] width 427 height 257
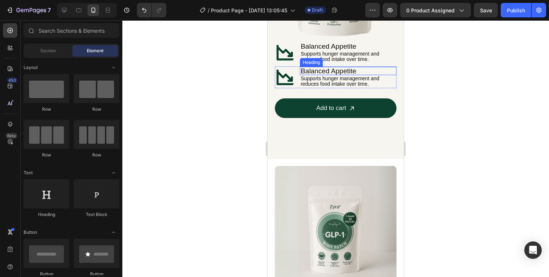
click at [352, 72] on h2 "Balanced Appetite" at bounding box center [348, 71] width 97 height 8
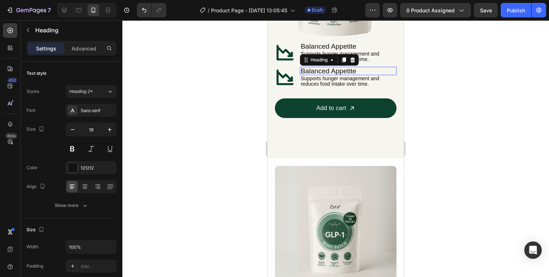
click at [352, 72] on h2 "Balanced Appetite" at bounding box center [348, 71] width 97 height 8
click at [352, 72] on p "Balanced Appetite" at bounding box center [348, 71] width 95 height 7
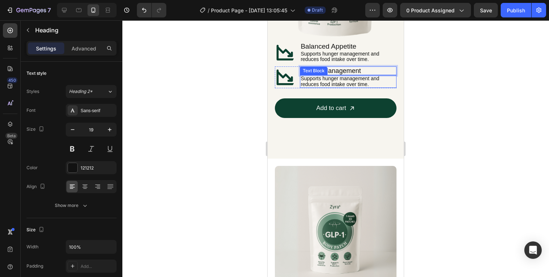
click at [317, 81] on p "Supports hunger management and reduces food intake over time." at bounding box center [348, 81] width 95 height 11
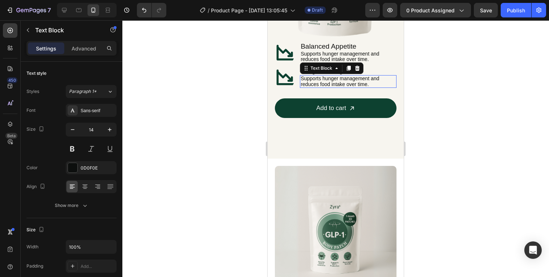
click at [317, 81] on p "Supports hunger management and reduces food intake over time." at bounding box center [348, 81] width 95 height 11
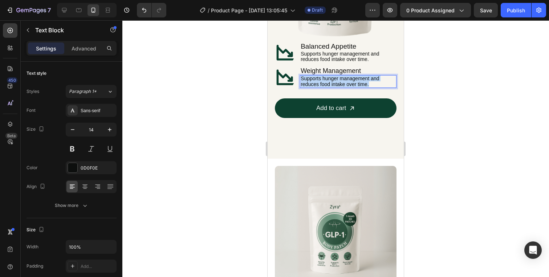
click at [317, 81] on p "Supports hunger management and reduces food intake over time." at bounding box center [348, 81] width 95 height 11
click at [444, 80] on div at bounding box center [335, 148] width 427 height 257
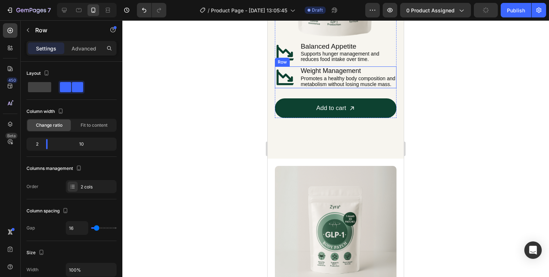
click at [297, 77] on div "Icon ⁠⁠⁠⁠⁠⁠⁠ Weight Management Heading Promotes a healthy body composition and …" at bounding box center [336, 77] width 122 height 22
click at [313, 58] on icon at bounding box center [311, 60] width 6 height 6
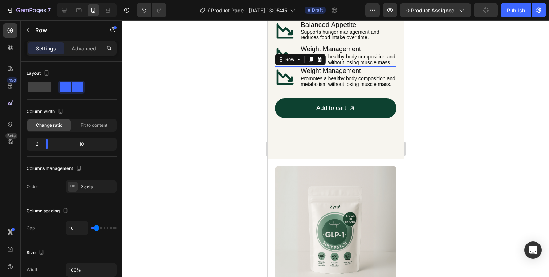
scroll to position [271, 0]
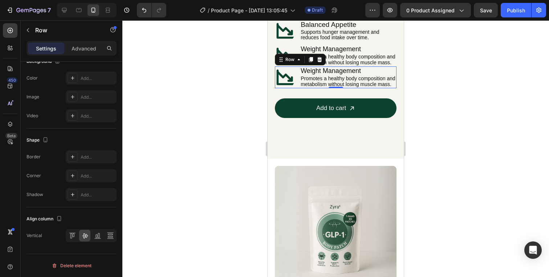
click at [434, 61] on div at bounding box center [335, 148] width 427 height 257
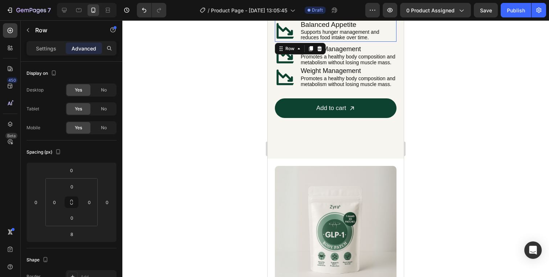
click at [299, 39] on div "Icon Balanced Appetite Heading Supports hunger management and reduces food inta…" at bounding box center [336, 31] width 122 height 22
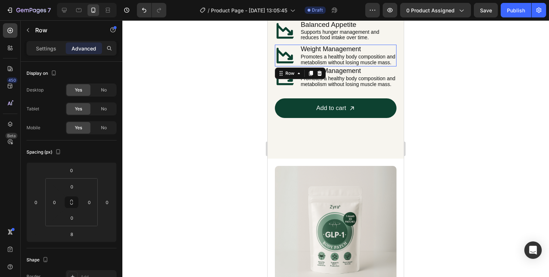
click at [299, 64] on div "Icon ⁠⁠⁠⁠⁠⁠⁠ Weight Management Heading Promotes a healthy body composition and …" at bounding box center [336, 56] width 122 height 22
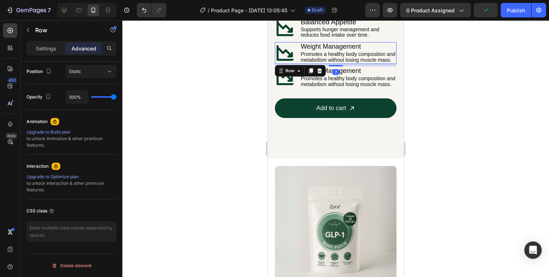
scroll to position [919, 0]
type input "8"
click at [423, 61] on div at bounding box center [335, 148] width 427 height 257
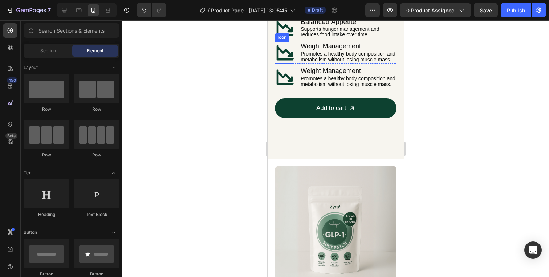
click at [287, 54] on icon at bounding box center [286, 53] width 22 height 22
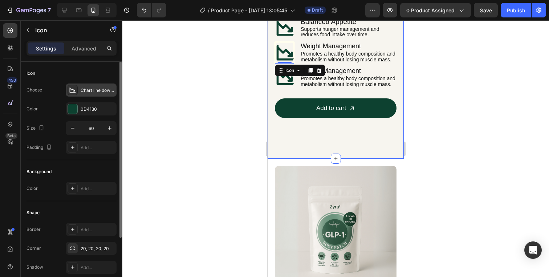
click at [98, 92] on div "Chart line down bold" at bounding box center [98, 90] width 34 height 7
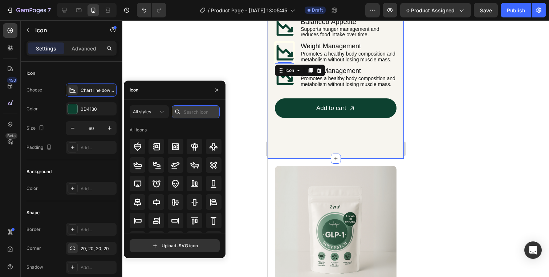
click at [186, 112] on input "text" at bounding box center [196, 111] width 48 height 13
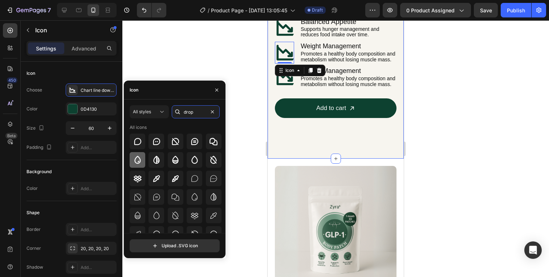
type input "drop"
click at [141, 161] on icon at bounding box center [137, 160] width 9 height 9
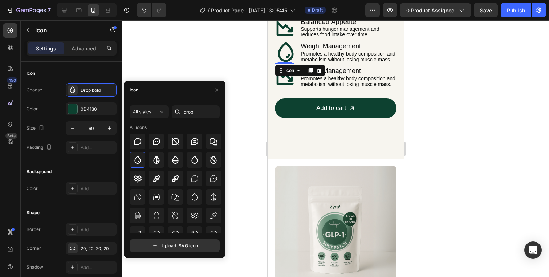
click at [464, 60] on div at bounding box center [335, 148] width 427 height 257
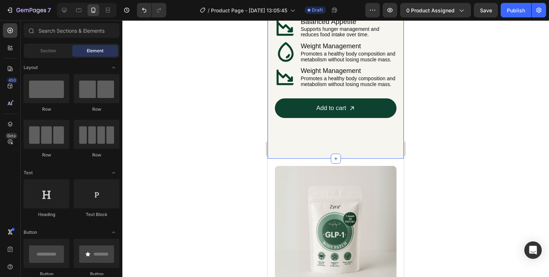
scroll to position [886, 0]
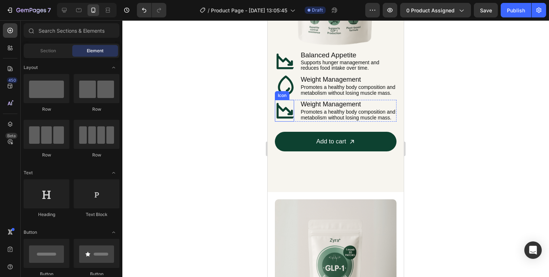
click at [283, 111] on icon at bounding box center [286, 111] width 19 height 16
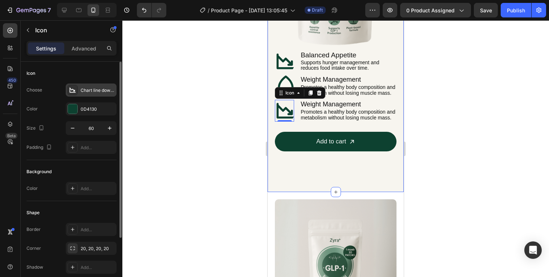
click at [93, 89] on div "Chart line down bold" at bounding box center [98, 90] width 34 height 7
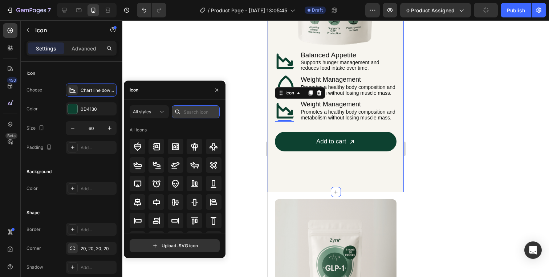
click at [186, 110] on input "text" at bounding box center [196, 111] width 48 height 13
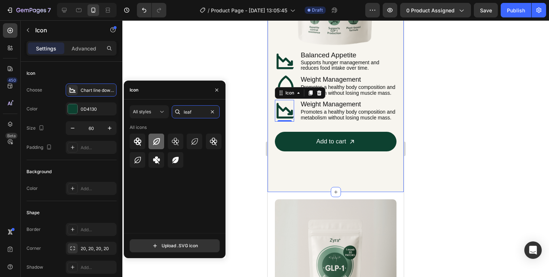
type input "leaf"
click at [160, 141] on icon at bounding box center [156, 141] width 9 height 9
click at [199, 141] on div at bounding box center [195, 142] width 16 height 16
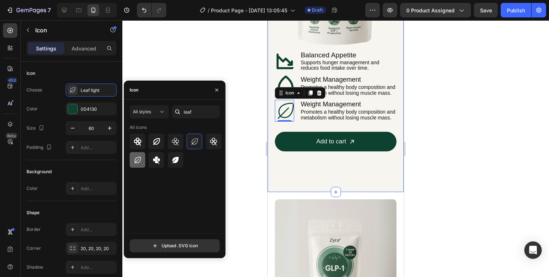
click at [142, 158] on div at bounding box center [138, 160] width 16 height 16
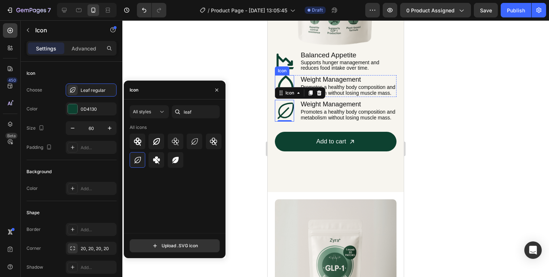
click at [288, 84] on icon at bounding box center [286, 86] width 22 height 22
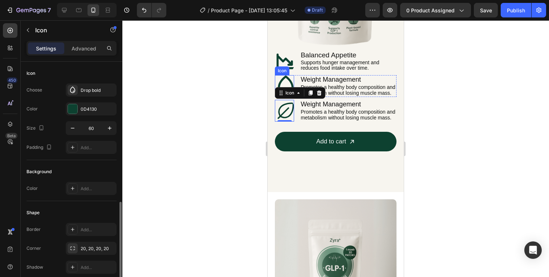
scroll to position [80, 0]
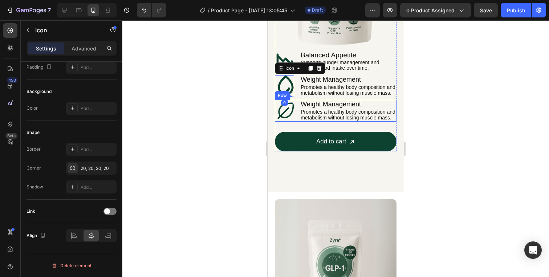
click at [291, 111] on icon at bounding box center [286, 111] width 22 height 22
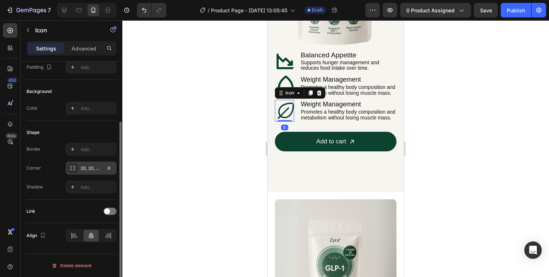
click at [73, 169] on icon at bounding box center [73, 168] width 6 height 6
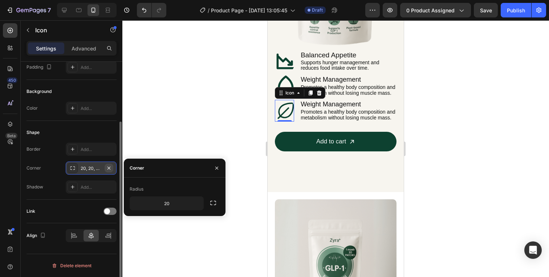
click at [109, 166] on icon "button" at bounding box center [109, 168] width 6 height 6
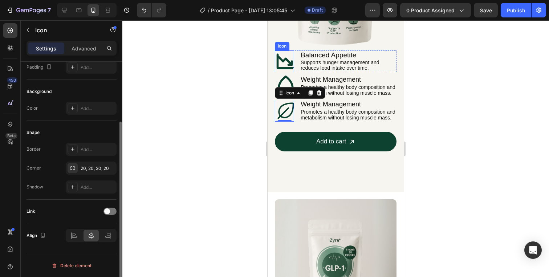
click at [282, 61] on icon at bounding box center [286, 61] width 19 height 16
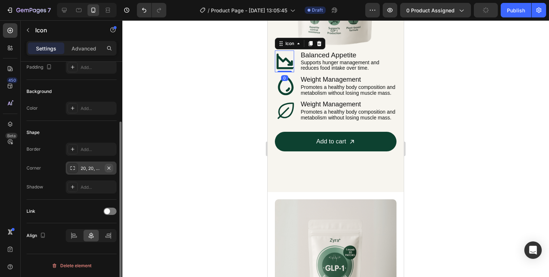
click at [109, 169] on icon "button" at bounding box center [109, 168] width 6 height 6
click at [416, 85] on div at bounding box center [335, 148] width 427 height 257
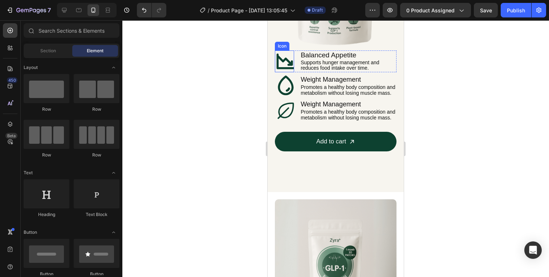
click at [284, 58] on icon at bounding box center [286, 61] width 22 height 22
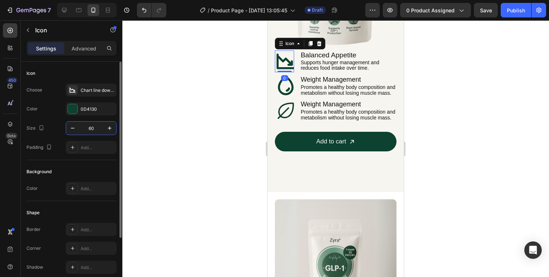
click at [97, 129] on input "60" at bounding box center [91, 128] width 24 height 13
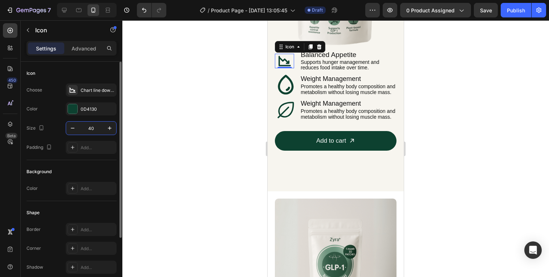
scroll to position [885, 0]
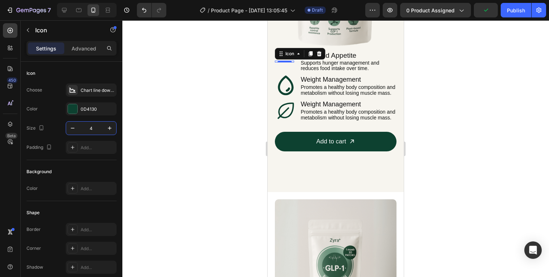
type input "45"
click at [280, 85] on icon at bounding box center [286, 86] width 22 height 22
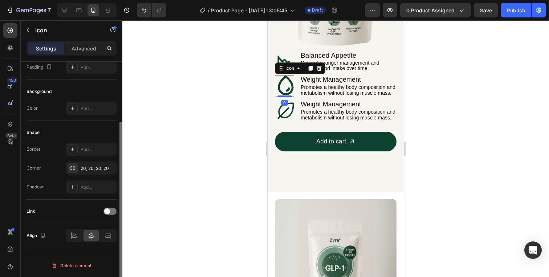
scroll to position [0, 0]
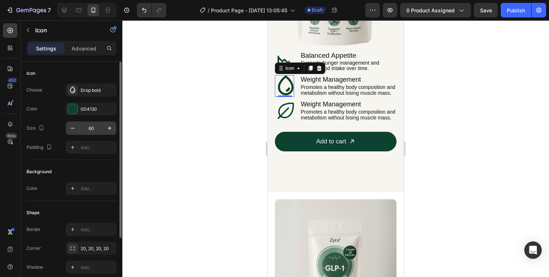
click at [95, 133] on input "60" at bounding box center [91, 128] width 24 height 13
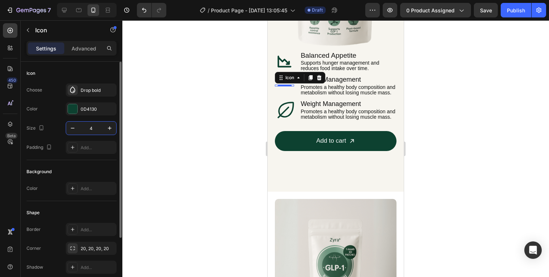
scroll to position [884, 0]
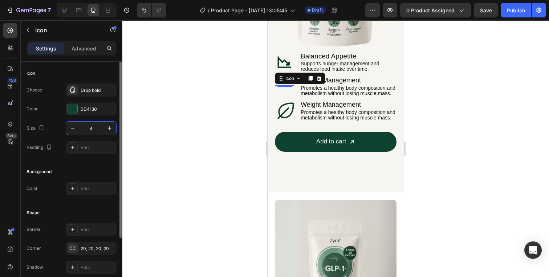
type input "45"
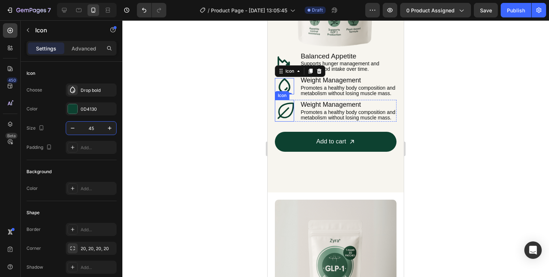
click at [287, 114] on icon at bounding box center [286, 111] width 22 height 22
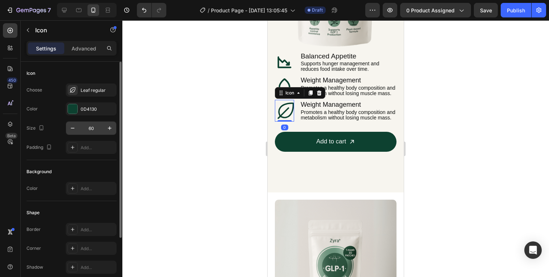
click at [94, 129] on input "60" at bounding box center [91, 128] width 24 height 13
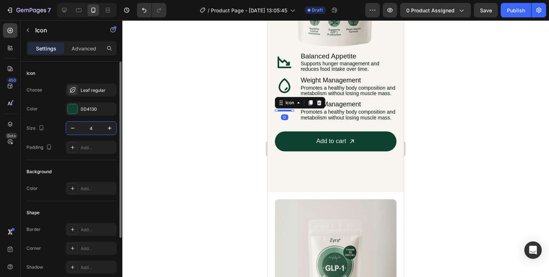
scroll to position [883, 0]
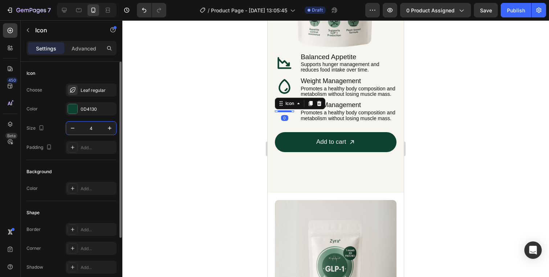
type input "45"
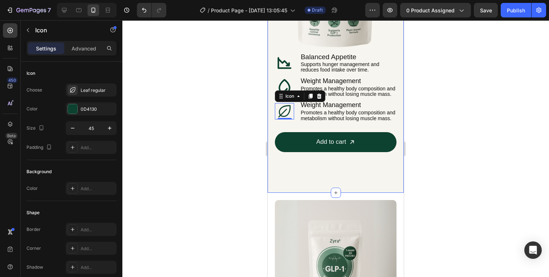
click at [435, 80] on div at bounding box center [335, 148] width 427 height 257
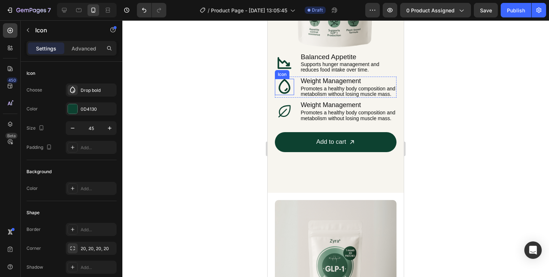
click at [290, 86] on icon at bounding box center [285, 86] width 12 height 15
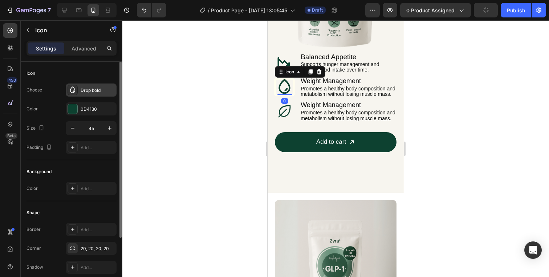
click at [84, 90] on div "Drop bold" at bounding box center [98, 90] width 34 height 7
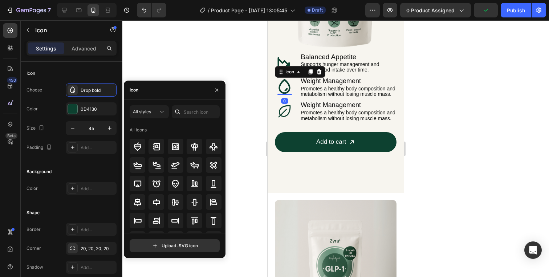
click at [182, 112] on div at bounding box center [178, 111] width 12 height 13
click at [190, 111] on input "text" at bounding box center [196, 111] width 48 height 13
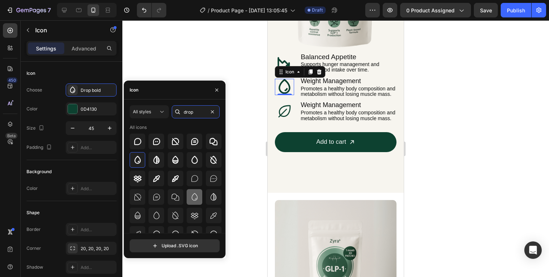
type input "drop"
click at [198, 200] on div at bounding box center [195, 197] width 16 height 16
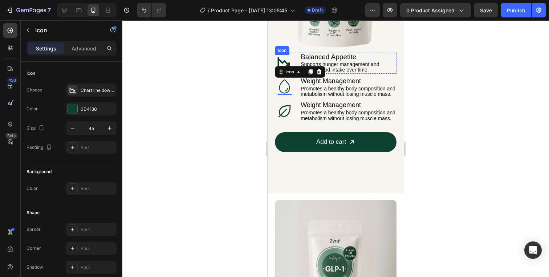
click at [282, 57] on icon at bounding box center [284, 63] width 16 height 16
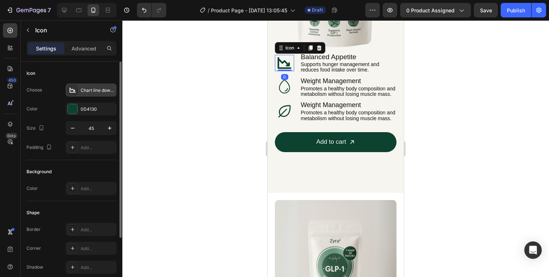
click at [90, 92] on div "Chart line down bold" at bounding box center [98, 90] width 34 height 7
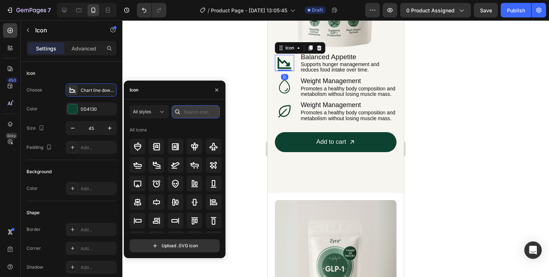
click at [191, 108] on input "text" at bounding box center [196, 111] width 48 height 13
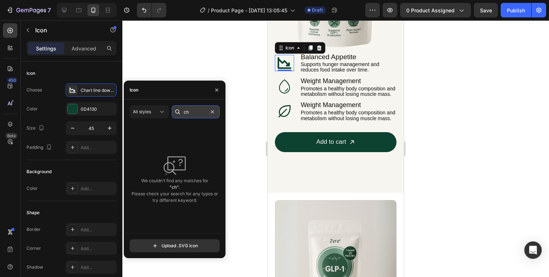
type input "c"
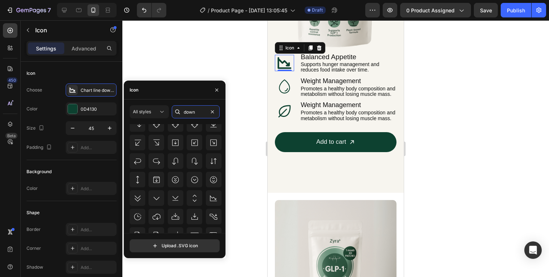
scroll to position [236, 0]
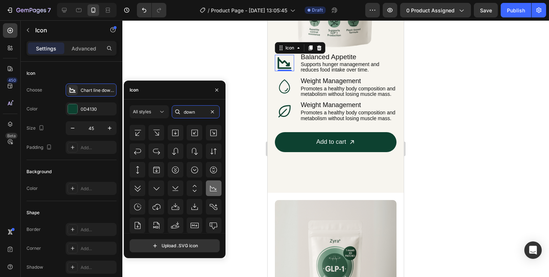
type input "down"
click at [210, 190] on icon at bounding box center [213, 188] width 9 height 9
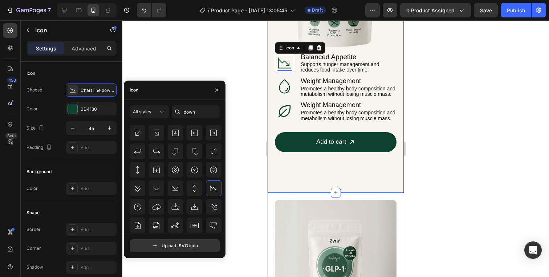
click at [445, 85] on div at bounding box center [335, 148] width 427 height 257
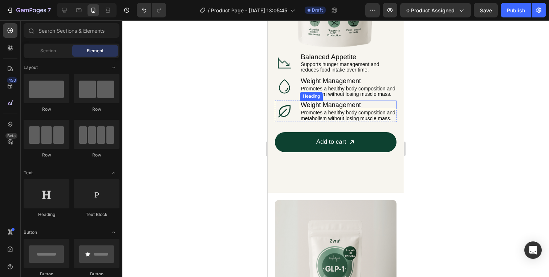
click at [342, 101] on span "Weight Management" at bounding box center [331, 104] width 60 height 7
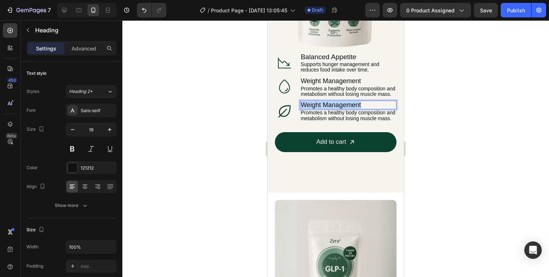
click at [342, 101] on span "Weight Management" at bounding box center [331, 104] width 60 height 7
click at [355, 116] on p "Promotes a healthy body composition and metabolism without losing muscle mass." at bounding box center [348, 115] width 95 height 11
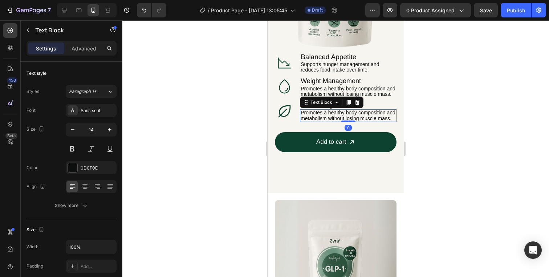
click at [355, 116] on p "Promotes a healthy body composition and metabolism without losing muscle mass." at bounding box center [348, 115] width 95 height 11
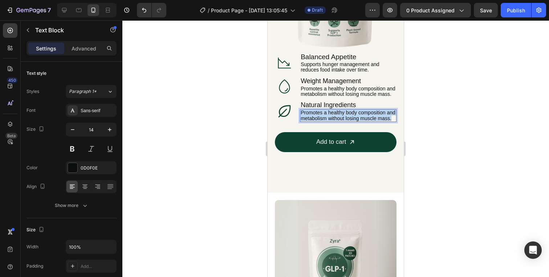
click at [355, 116] on p "Promotes a healthy body composition and metabolism without losing muscle mass." at bounding box center [348, 115] width 95 height 11
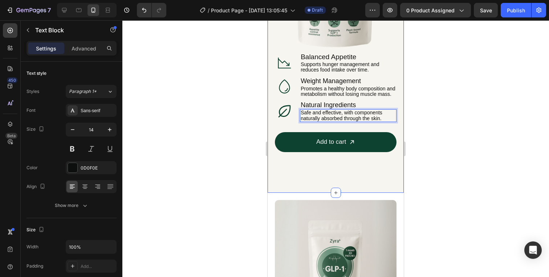
click at [482, 113] on div at bounding box center [335, 148] width 427 height 257
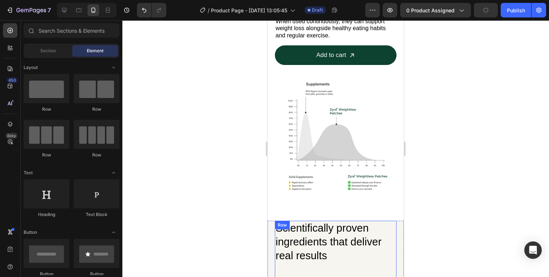
scroll to position [510, 0]
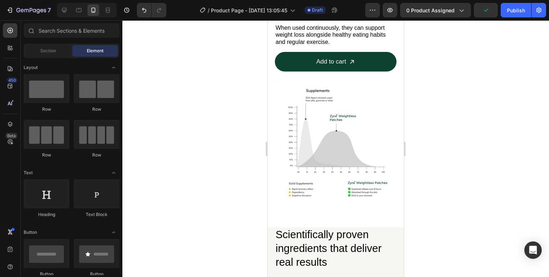
click at [466, 136] on div at bounding box center [335, 148] width 427 height 257
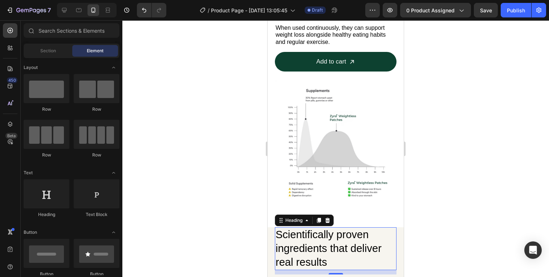
click at [324, 238] on h2 "Scientifically proven ingredients that deliver real results" at bounding box center [336, 248] width 122 height 42
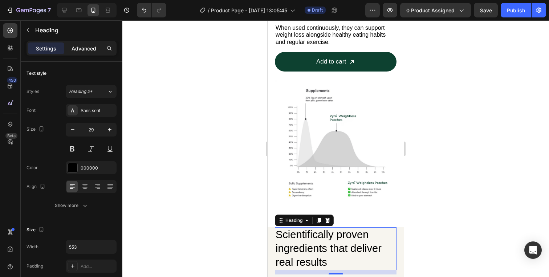
click at [89, 52] on div "Advanced" at bounding box center [84, 48] width 36 height 12
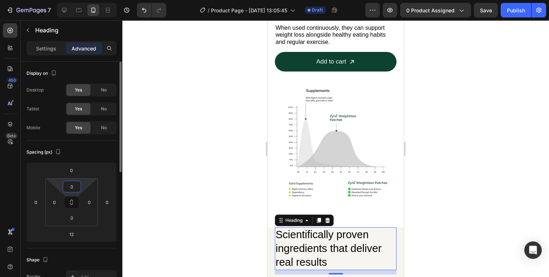
click at [75, 184] on input "0" at bounding box center [72, 186] width 15 height 11
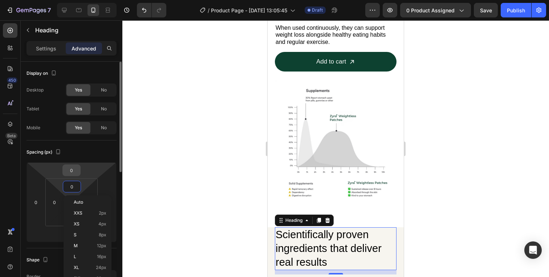
click at [73, 170] on input "0" at bounding box center [71, 170] width 15 height 11
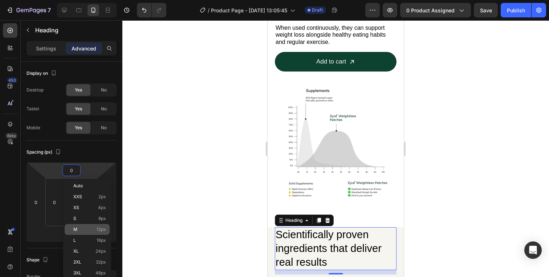
click at [100, 229] on span "12px" at bounding box center [101, 229] width 9 height 5
type input "12"
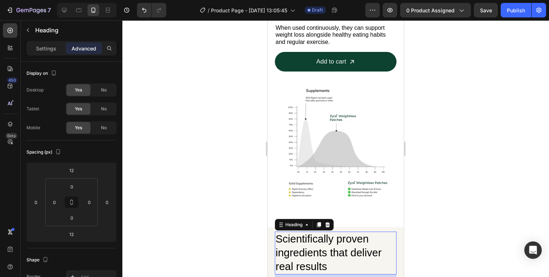
click at [452, 174] on div at bounding box center [335, 148] width 427 height 257
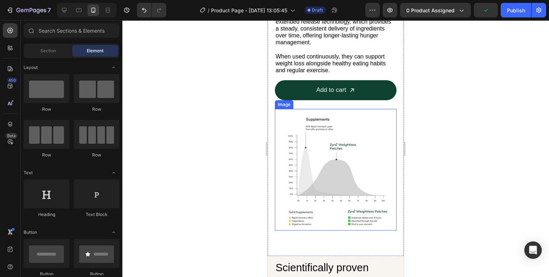
scroll to position [372, 0]
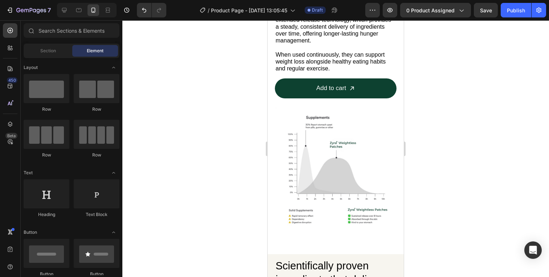
click at [459, 179] on div at bounding box center [335, 148] width 427 height 257
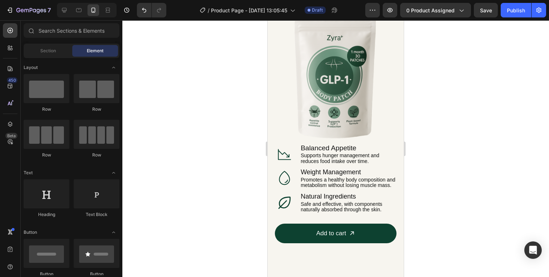
scroll to position [704, 0]
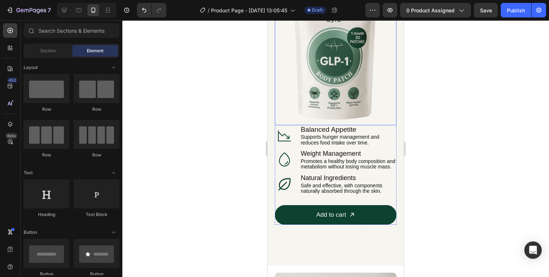
click at [335, 104] on img at bounding box center [336, 52] width 122 height 146
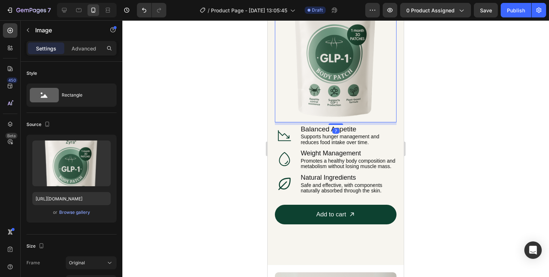
scroll to position [708, 0]
click at [337, 122] on div "9" at bounding box center [336, 122] width 122 height 0
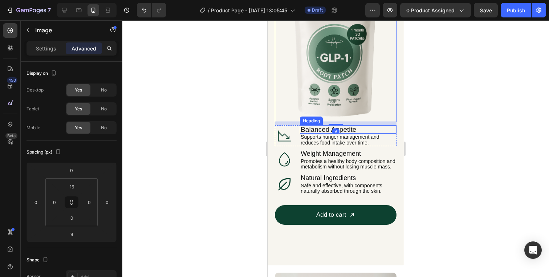
click at [464, 135] on div at bounding box center [335, 148] width 427 height 257
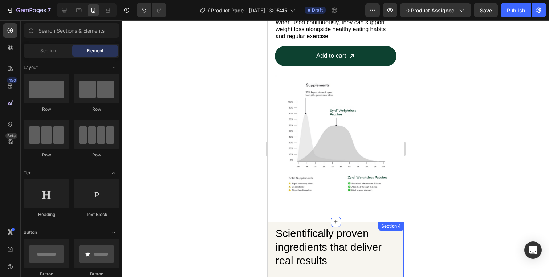
scroll to position [376, 0]
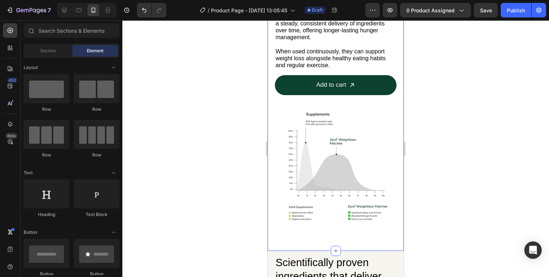
click at [271, 82] on div "Why a patch? Heading Patches have been shown to be more effective than suppleme…" at bounding box center [336, 111] width 136 height 279
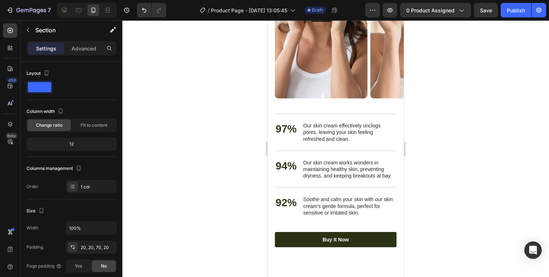
scroll to position [2111, 0]
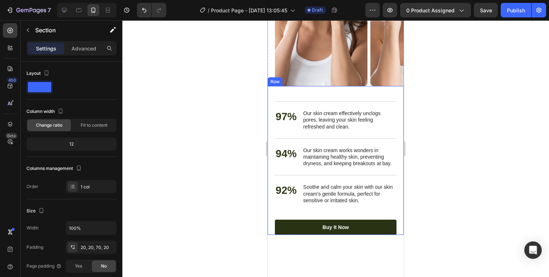
click at [272, 230] on div "Nourish, hydrate, and soften with our skin cream. Heading 97% Text Block Our sk…" at bounding box center [336, 160] width 136 height 149
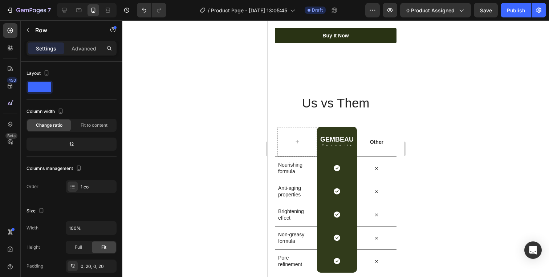
scroll to position [2298, 0]
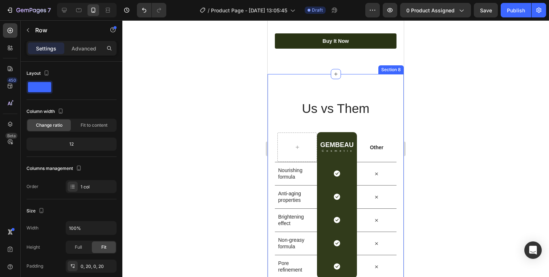
click at [323, 82] on div "Us vs Them Heading Row GEMBEAU Heading Cosmetic Text Block Row Other Text Block…" at bounding box center [336, 189] width 136 height 230
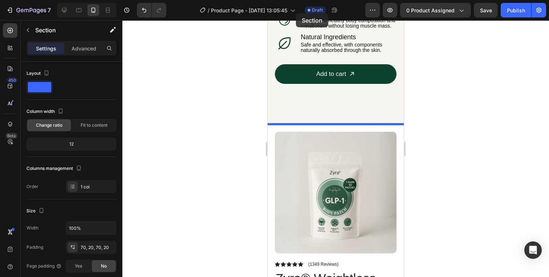
scroll to position [795, 0]
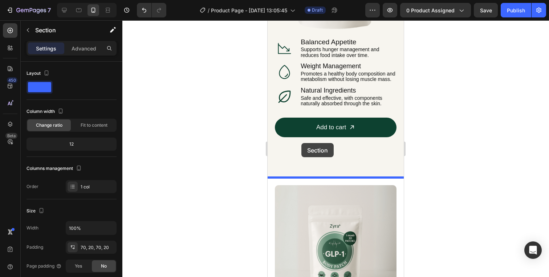
drag, startPoint x: 279, startPoint y: 66, endPoint x: 300, endPoint y: 147, distance: 83.5
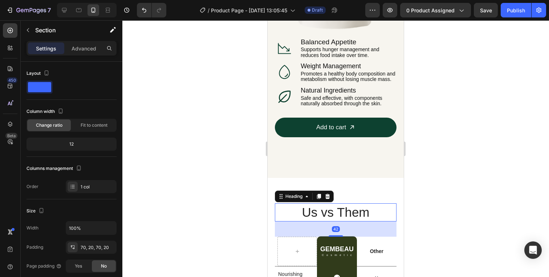
click at [319, 215] on h2 "Us vs Them" at bounding box center [336, 212] width 122 height 18
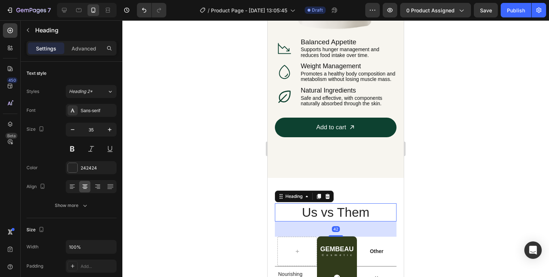
click at [319, 215] on h2 "Us vs Them" at bounding box center [336, 212] width 122 height 18
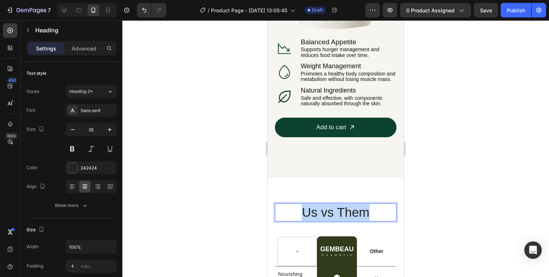
click at [319, 215] on p "Us vs Them" at bounding box center [336, 212] width 120 height 17
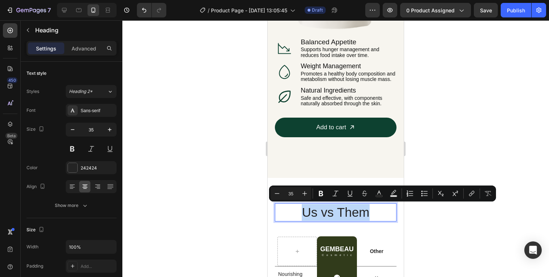
click at [281, 215] on p "Us vs Them" at bounding box center [336, 212] width 120 height 17
click at [451, 215] on div at bounding box center [335, 148] width 427 height 257
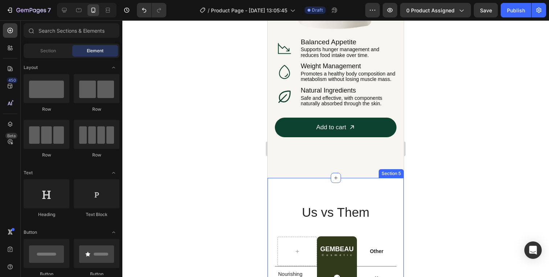
click at [376, 212] on p "Us vs Them" at bounding box center [336, 212] width 120 height 17
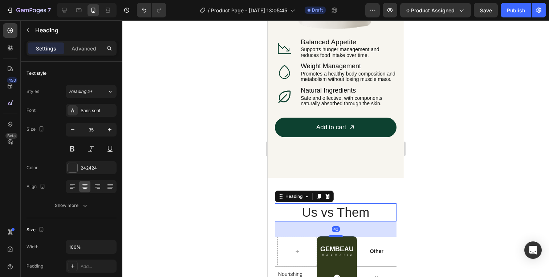
click at [333, 196] on div "Heading" at bounding box center [304, 197] width 59 height 12
click at [329, 196] on icon at bounding box center [327, 196] width 5 height 5
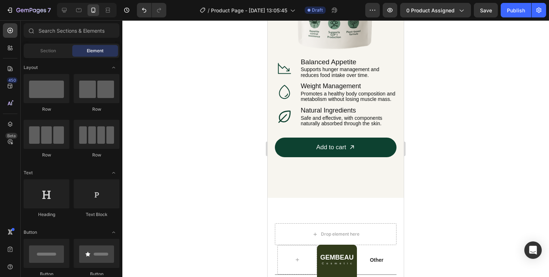
scroll to position [812, 0]
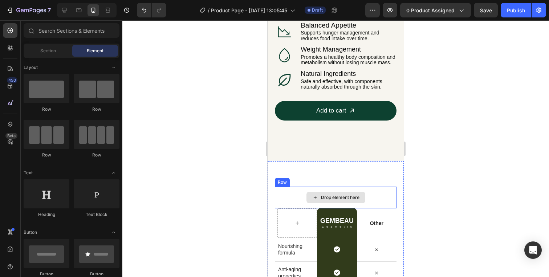
click at [345, 193] on div "Drop element here" at bounding box center [336, 198] width 59 height 12
click at [291, 191] on div "Drop element here" at bounding box center [336, 198] width 122 height 22
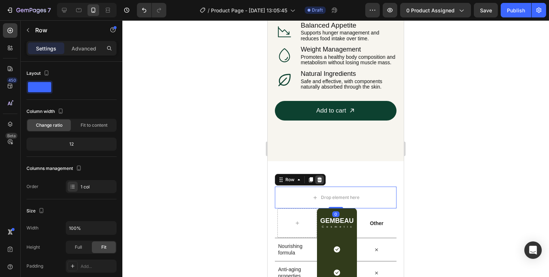
click at [320, 181] on icon at bounding box center [319, 179] width 5 height 5
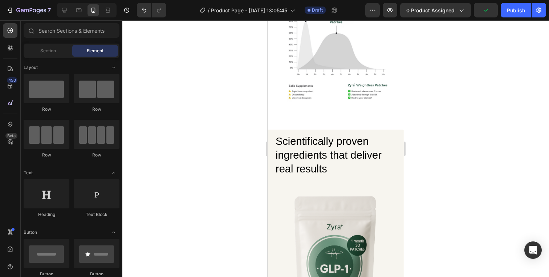
scroll to position [612, 0]
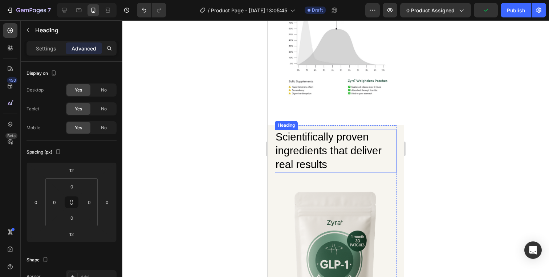
click at [313, 153] on h2 "Scientifically proven ingredients that deliver real results" at bounding box center [336, 151] width 122 height 42
click at [317, 122] on icon at bounding box center [319, 123] width 6 height 6
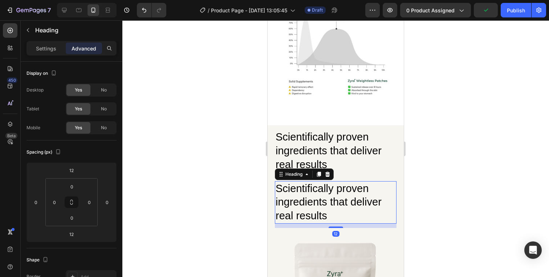
click at [305, 196] on h2 "Scientifically proven ingredients that deliver real results" at bounding box center [336, 202] width 122 height 42
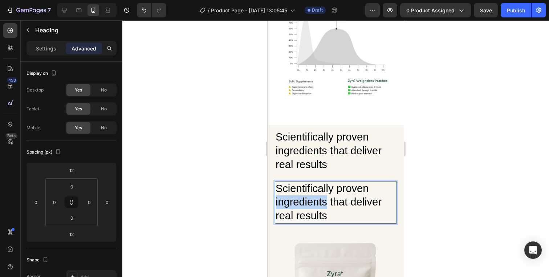
click at [305, 196] on p "Scientifically proven ingredients that deliver real results" at bounding box center [336, 202] width 120 height 41
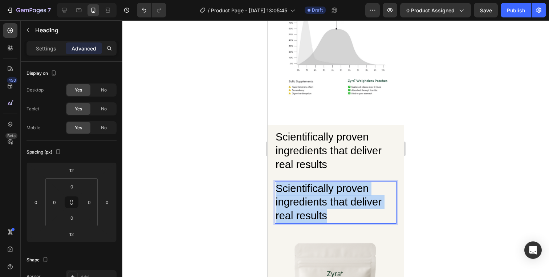
click at [305, 196] on p "Scientifically proven ingredients that deliver real results" at bounding box center [336, 202] width 120 height 41
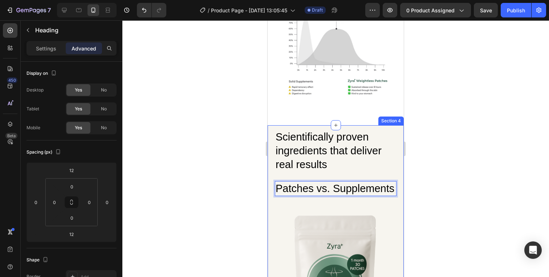
click at [483, 151] on div at bounding box center [335, 148] width 427 height 257
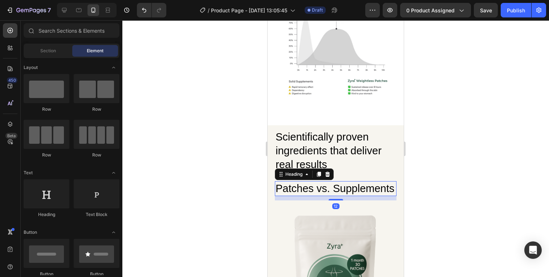
click at [327, 189] on p "Patches vs. Supplements" at bounding box center [336, 189] width 120 height 14
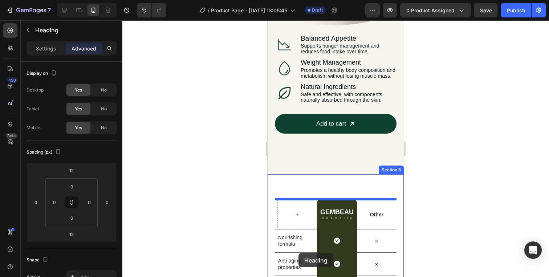
scroll to position [942, 0]
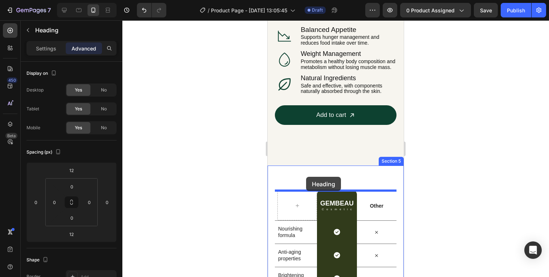
drag, startPoint x: 293, startPoint y: 174, endPoint x: 306, endPoint y: 177, distance: 13.5
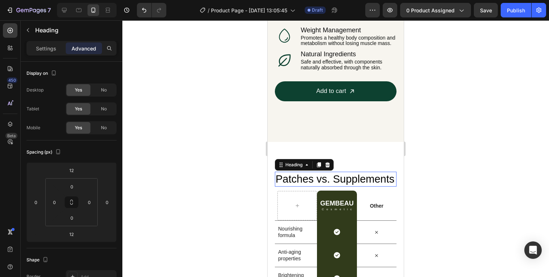
scroll to position [918, 0]
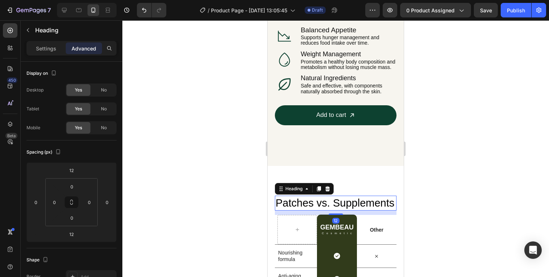
click at [454, 153] on div at bounding box center [335, 148] width 427 height 257
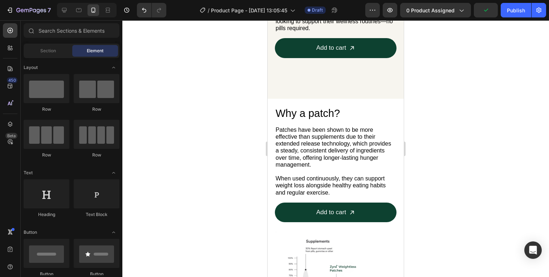
scroll to position [357, 0]
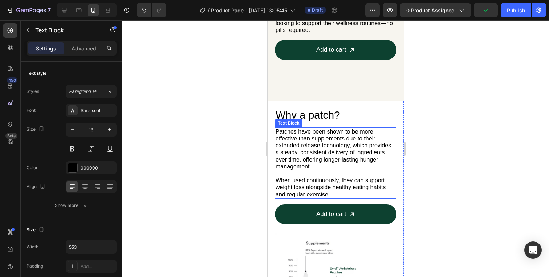
click at [336, 141] on p "Patches have been shown to be more effective than supplements due to their exte…" at bounding box center [336, 149] width 120 height 42
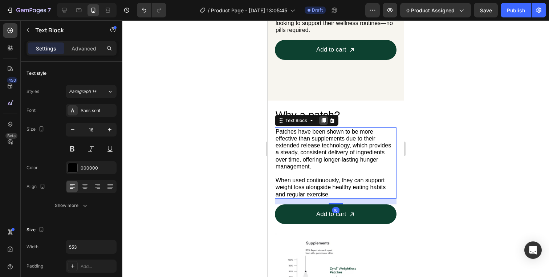
click at [322, 120] on icon at bounding box center [324, 120] width 4 height 5
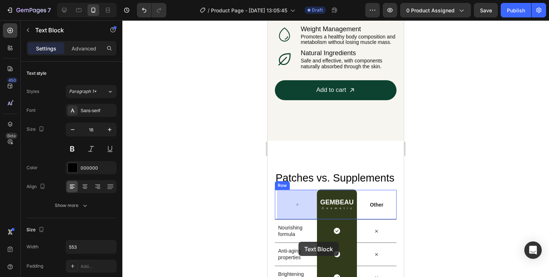
scroll to position [1025, 0]
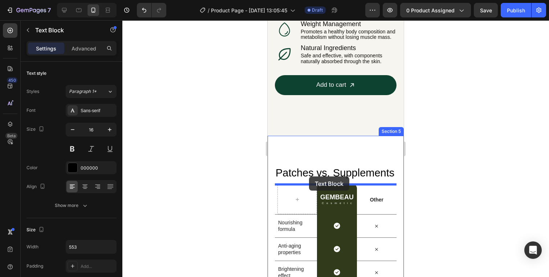
drag, startPoint x: 287, startPoint y: 197, endPoint x: 309, endPoint y: 177, distance: 30.1
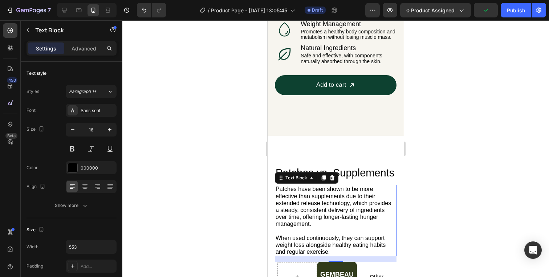
click at [296, 207] on p "Patches have been shown to be more effective than supplements due to their exte…" at bounding box center [336, 207] width 120 height 42
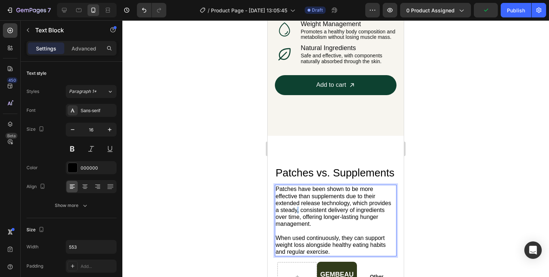
click at [296, 207] on p "Patches have been shown to be more effective than supplements due to their exte…" at bounding box center [336, 207] width 120 height 42
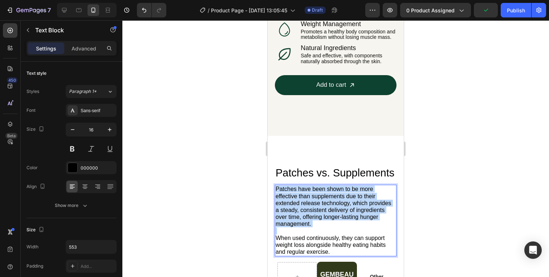
click at [296, 207] on p "Patches have been shown to be more effective than supplements due to their exte…" at bounding box center [336, 207] width 120 height 42
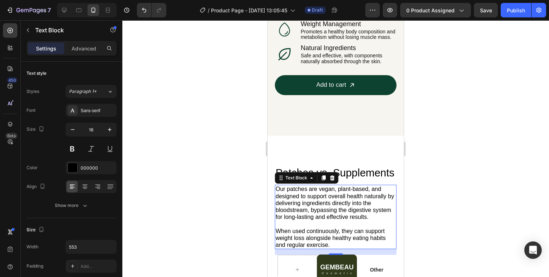
click at [424, 197] on div at bounding box center [335, 148] width 427 height 257
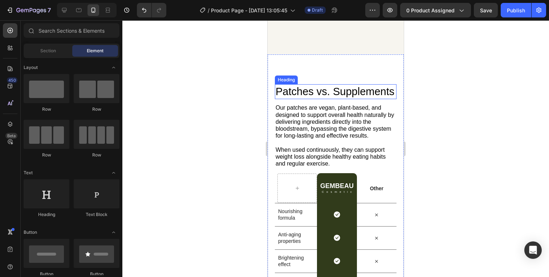
scroll to position [1115, 0]
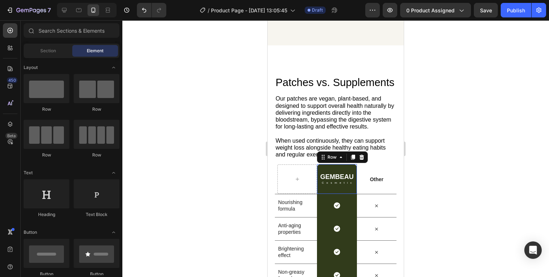
click at [320, 187] on div "GEMBEAU Heading Cosmetic Text Block Row 0" at bounding box center [337, 179] width 40 height 30
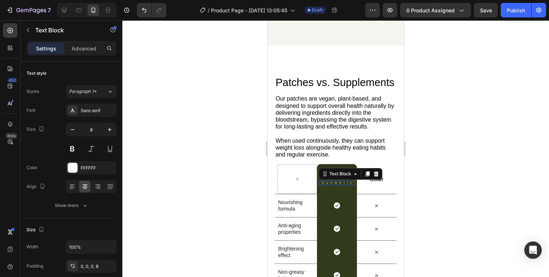
click at [337, 182] on p "Cosmetic" at bounding box center [338, 183] width 32 height 3
click at [346, 182] on p "Cosmetic" at bounding box center [338, 183] width 32 height 3
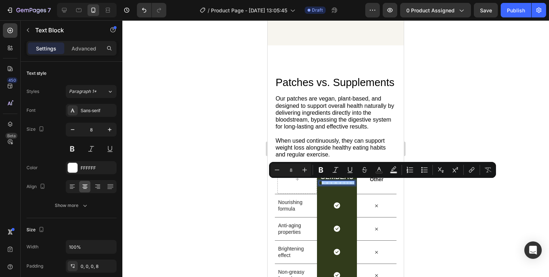
click at [431, 189] on div at bounding box center [335, 148] width 427 height 257
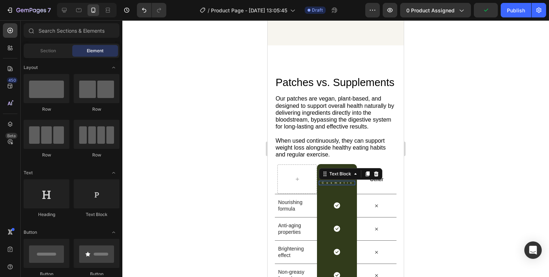
click at [337, 184] on div "Cosmetic Text Block 0" at bounding box center [337, 183] width 36 height 4
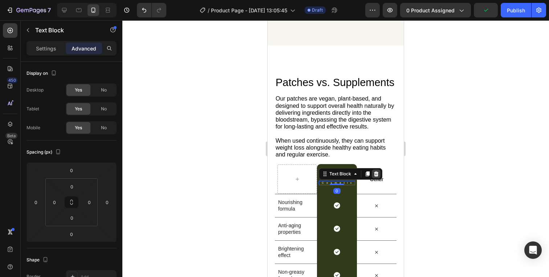
click at [378, 171] on icon at bounding box center [376, 174] width 6 height 6
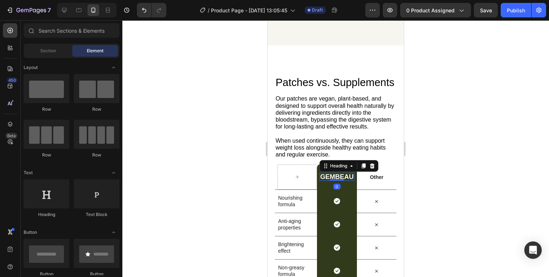
click at [345, 178] on h2 "GEMBEAU" at bounding box center [337, 177] width 35 height 8
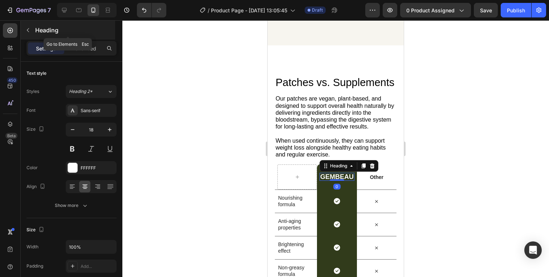
click at [25, 32] on icon "button" at bounding box center [28, 30] width 6 height 6
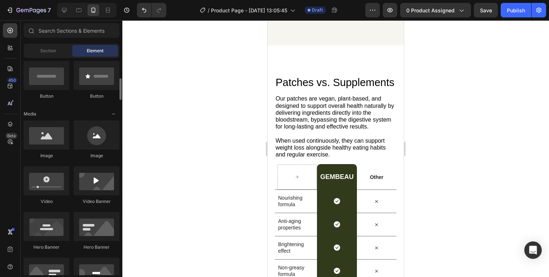
scroll to position [177, 0]
drag, startPoint x: 315, startPoint y: 160, endPoint x: 331, endPoint y: 179, distance: 24.5
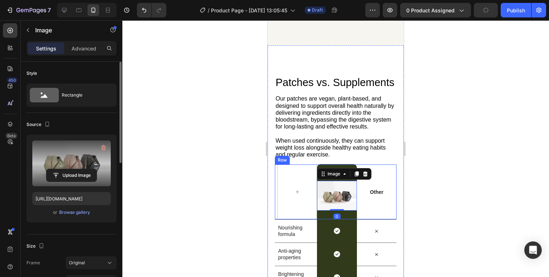
click at [76, 165] on label at bounding box center [71, 164] width 78 height 46
click at [76, 169] on input "file" at bounding box center [71, 175] width 50 height 12
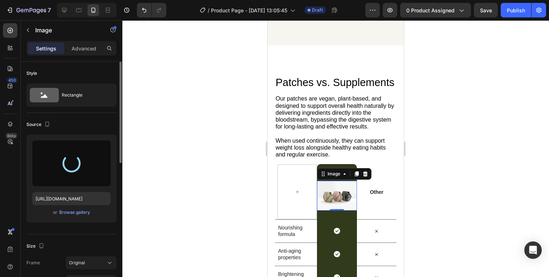
type input "https://cdn.shopify.com/s/files/1/0753/1914/8771/files/gempages_581916697611469…"
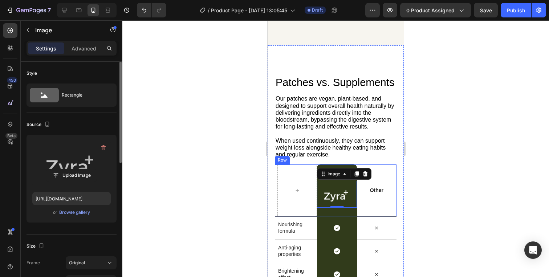
click at [488, 150] on div at bounding box center [335, 148] width 427 height 257
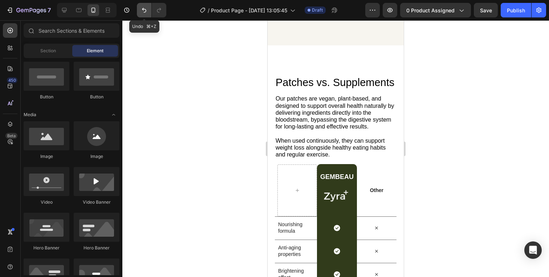
click at [145, 13] on icon "Undo/Redo" at bounding box center [144, 10] width 7 height 7
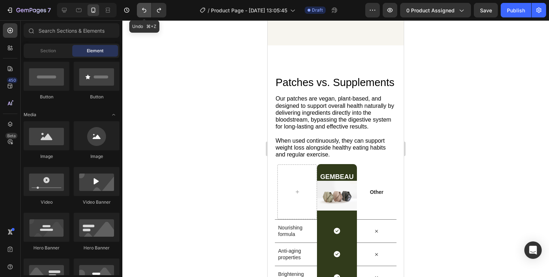
click at [145, 13] on icon "Undo/Redo" at bounding box center [144, 10] width 7 height 7
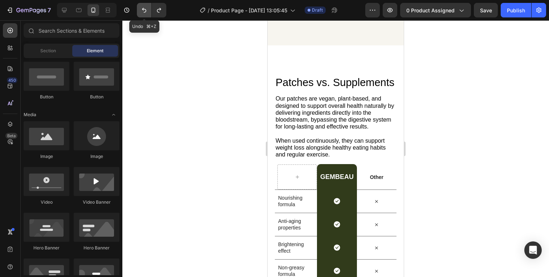
click at [145, 13] on icon "Undo/Redo" at bounding box center [144, 10] width 7 height 7
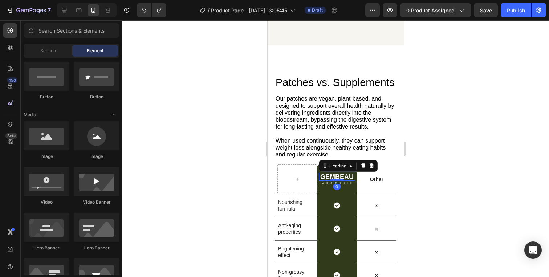
click at [339, 176] on h2 "GEMBEAU" at bounding box center [337, 177] width 36 height 8
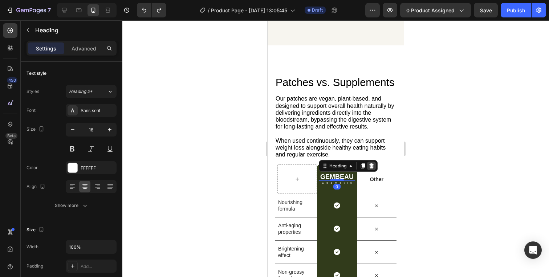
click at [371, 165] on icon at bounding box center [372, 166] width 6 height 6
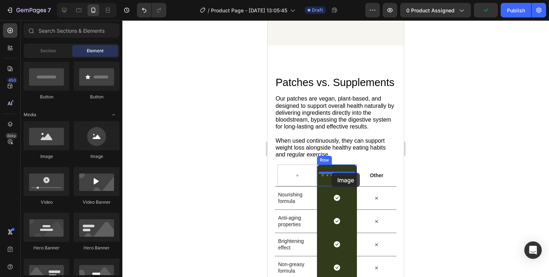
drag, startPoint x: 312, startPoint y: 156, endPoint x: 331, endPoint y: 173, distance: 25.5
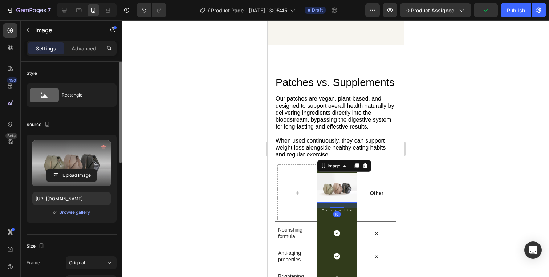
click at [83, 163] on label at bounding box center [71, 164] width 78 height 46
click at [83, 169] on input "file" at bounding box center [71, 175] width 50 height 12
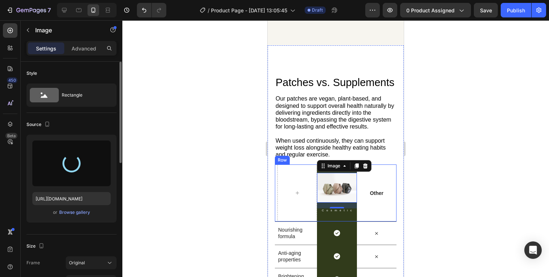
type input "https://cdn.shopify.com/s/files/1/0753/1914/8771/files/gempages_581916697611469…"
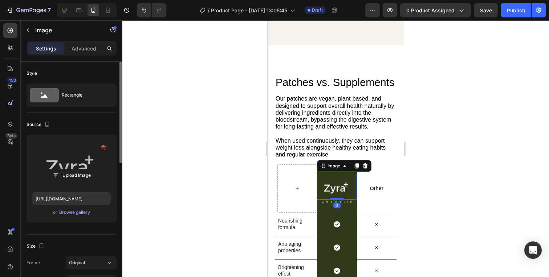
drag, startPoint x: 340, startPoint y: 204, endPoint x: 341, endPoint y: 194, distance: 9.8
click at [341, 194] on div "Image 0" at bounding box center [337, 186] width 40 height 27
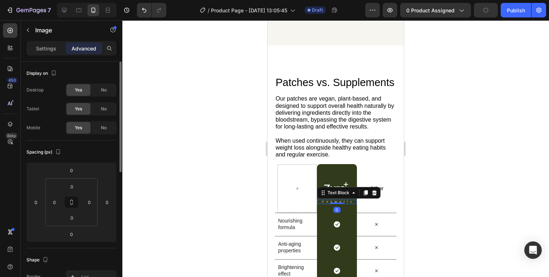
click at [347, 200] on p "Cosmetic" at bounding box center [338, 201] width 36 height 3
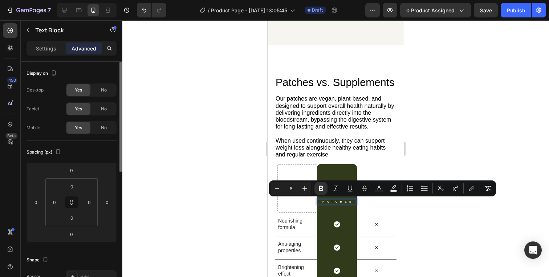
click at [486, 212] on div at bounding box center [335, 148] width 427 height 257
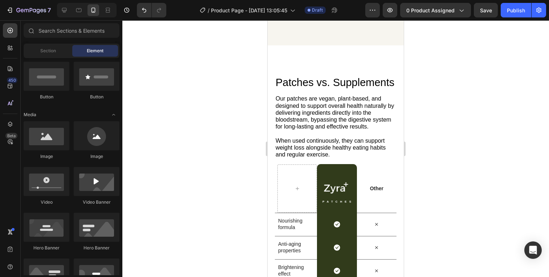
click at [486, 212] on div at bounding box center [335, 148] width 427 height 257
click at [340, 186] on img at bounding box center [337, 186] width 40 height 27
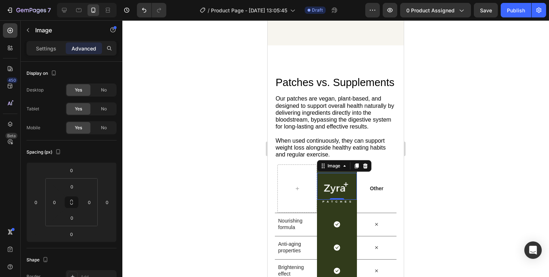
click at [344, 180] on img at bounding box center [337, 186] width 40 height 27
drag, startPoint x: 468, startPoint y: 175, endPoint x: 459, endPoint y: 174, distance: 9.3
click at [469, 175] on div at bounding box center [335, 148] width 427 height 257
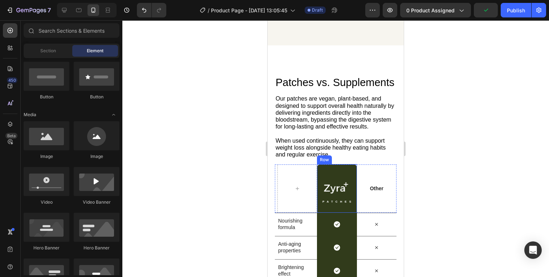
click at [339, 167] on div "Image PATCHES Text Block Row" at bounding box center [337, 188] width 40 height 48
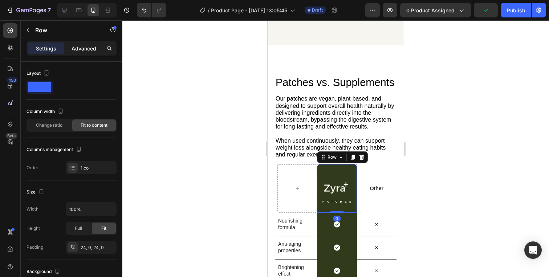
click at [86, 51] on p "Advanced" at bounding box center [84, 49] width 25 height 8
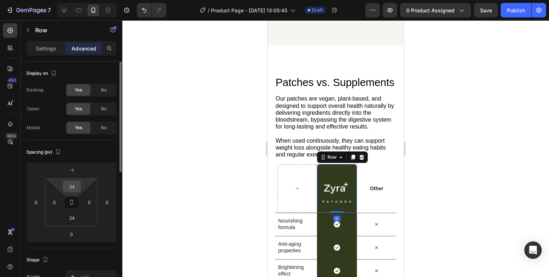
click at [73, 185] on input "24" at bounding box center [72, 186] width 15 height 11
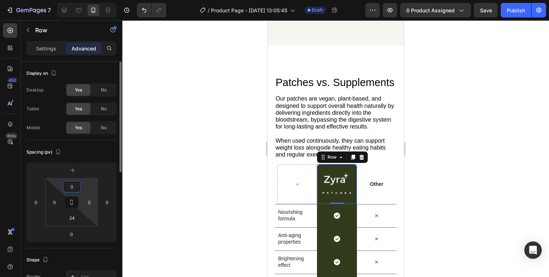
type input "0"
click at [88, 0] on html "7 / Product Page - Aug 28, 13:05:45 Draft Preview 0 product assigned Save Publi…" at bounding box center [274, 0] width 549 height 0
click at [75, 219] on input "24" at bounding box center [72, 217] width 15 height 11
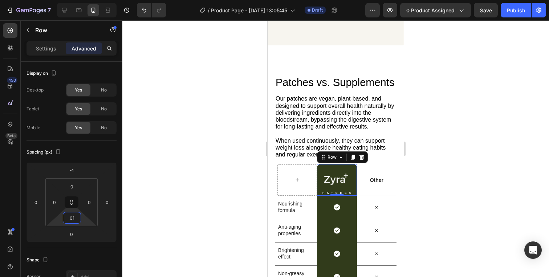
type input "010"
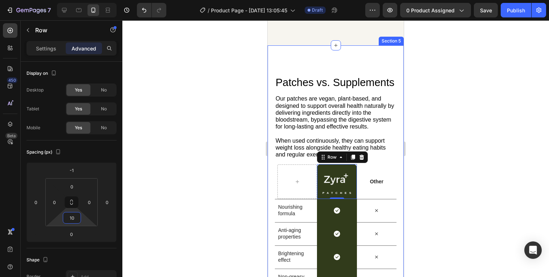
click at [498, 131] on div at bounding box center [335, 148] width 427 height 257
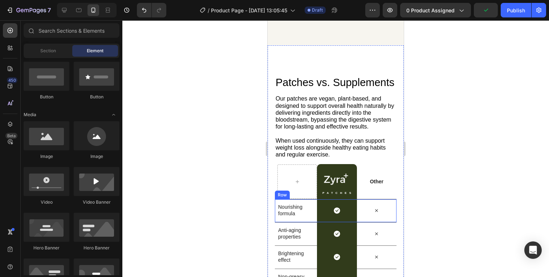
scroll to position [1142, 0]
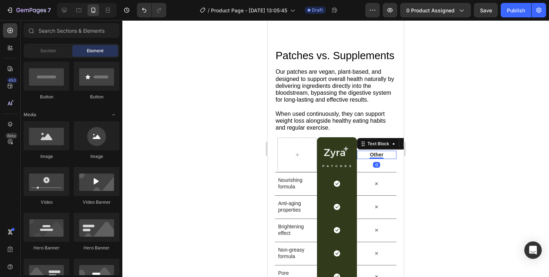
click at [381, 156] on p "Other" at bounding box center [377, 154] width 38 height 7
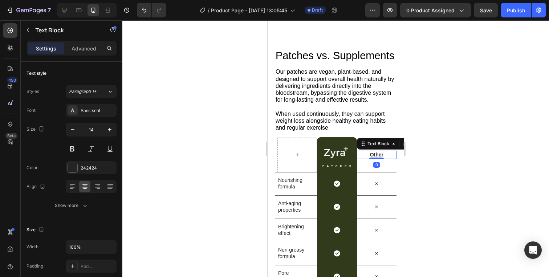
click at [381, 156] on p "Other" at bounding box center [377, 154] width 38 height 7
click at [381, 146] on p "Traditional Supplements" at bounding box center [377, 151] width 38 height 13
click at [380, 158] on p "Rich Text Editor. Editing area: main" at bounding box center [377, 158] width 38 height 7
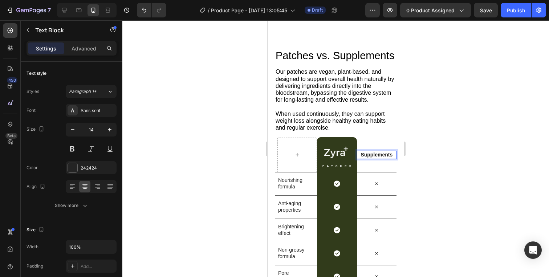
click at [481, 129] on div at bounding box center [335, 148] width 427 height 257
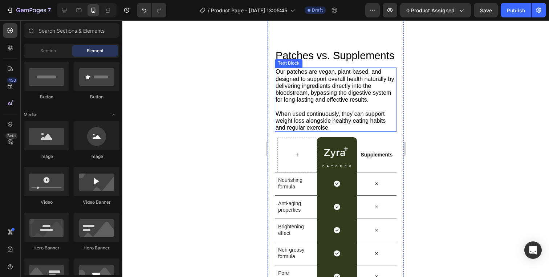
click at [351, 86] on p "Our patches are vegan, plant-based, and designed to support overall health natu…" at bounding box center [336, 85] width 120 height 35
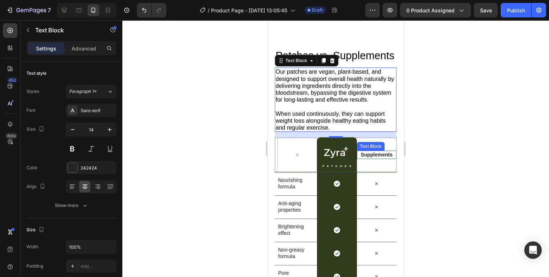
click at [378, 154] on p "Supplements" at bounding box center [377, 154] width 38 height 7
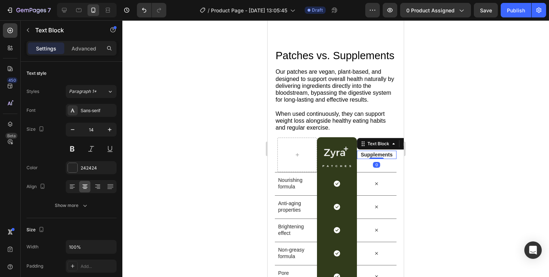
click at [378, 151] on div "Supplements" at bounding box center [377, 155] width 40 height 8
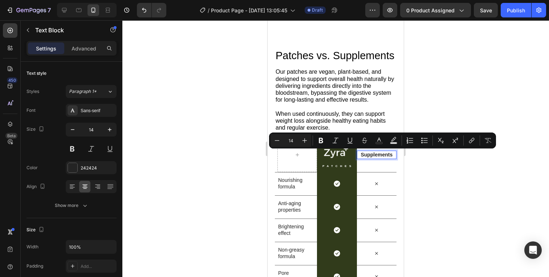
click at [424, 176] on div at bounding box center [335, 148] width 427 height 257
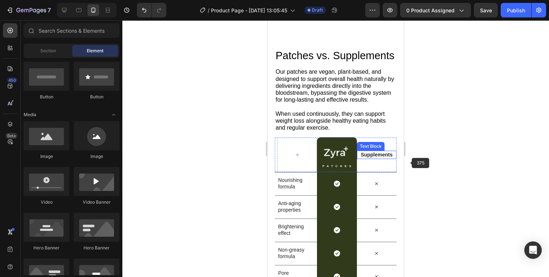
click at [370, 145] on div "Text Block" at bounding box center [370, 146] width 25 height 7
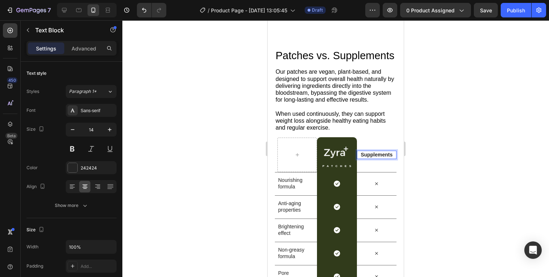
click at [377, 151] on p "Supplements" at bounding box center [377, 154] width 38 height 7
click at [77, 163] on div at bounding box center [72, 167] width 9 height 9
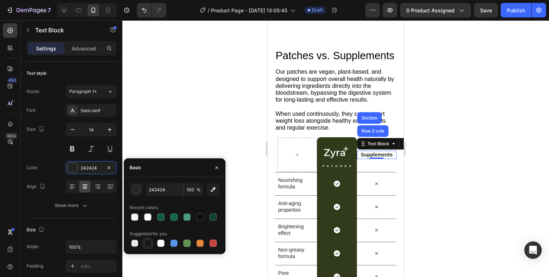
click at [149, 244] on div at bounding box center [147, 243] width 7 height 7
type input "151515"
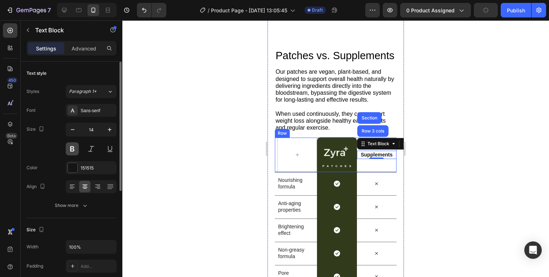
click at [75, 146] on button at bounding box center [72, 148] width 13 height 13
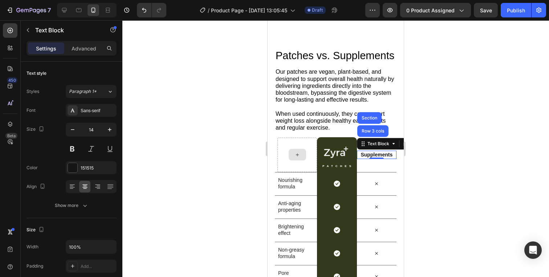
click at [524, 149] on div at bounding box center [335, 148] width 427 height 257
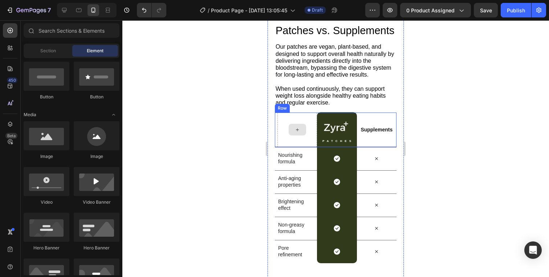
scroll to position [1192, 0]
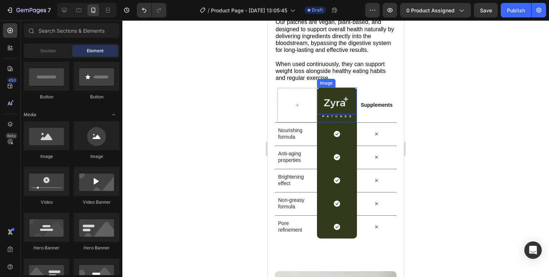
click at [324, 90] on img at bounding box center [337, 101] width 40 height 27
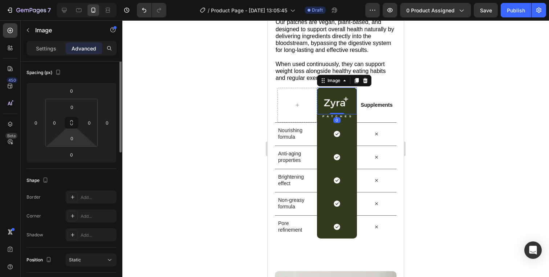
scroll to position [85, 0]
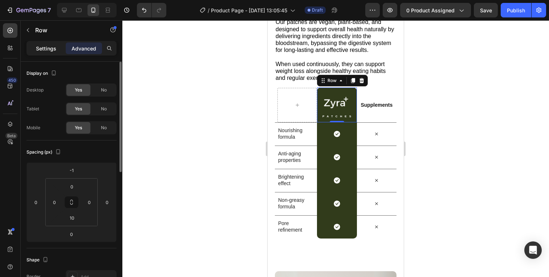
click at [48, 47] on p "Settings" at bounding box center [46, 49] width 20 height 8
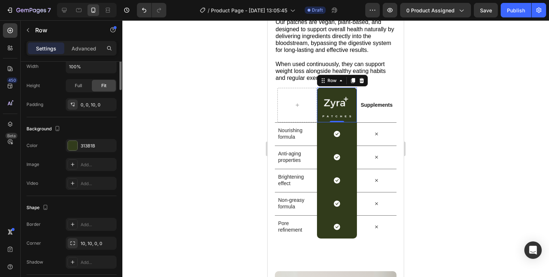
scroll to position [210, 0]
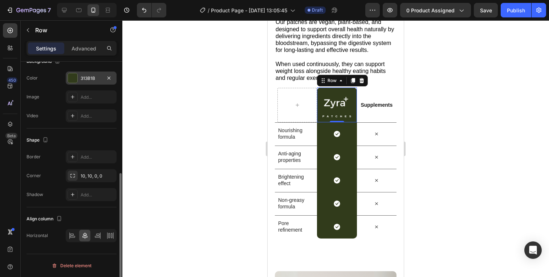
click at [82, 73] on div "313B1B" at bounding box center [91, 78] width 51 height 13
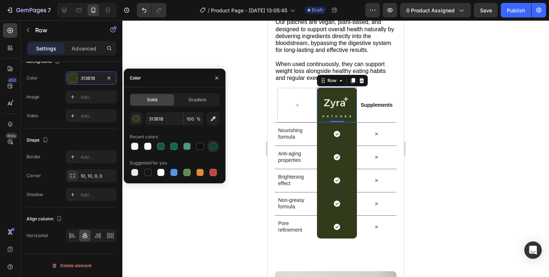
click at [214, 145] on div at bounding box center [213, 146] width 7 height 7
type input "0D4130"
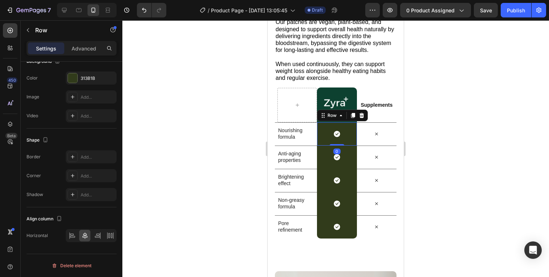
click at [324, 140] on div "Icon Row 0" at bounding box center [337, 133] width 40 height 23
click at [97, 81] on div "313B1B" at bounding box center [91, 78] width 21 height 7
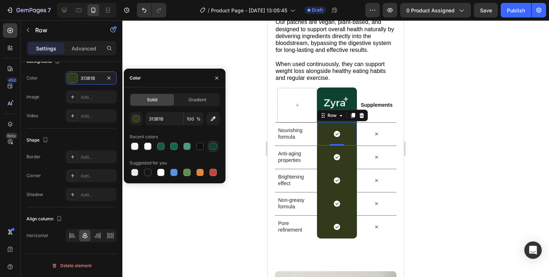
click at [216, 146] on div at bounding box center [213, 146] width 7 height 7
type input "0D4130"
click at [322, 151] on div "Icon Row" at bounding box center [337, 157] width 40 height 23
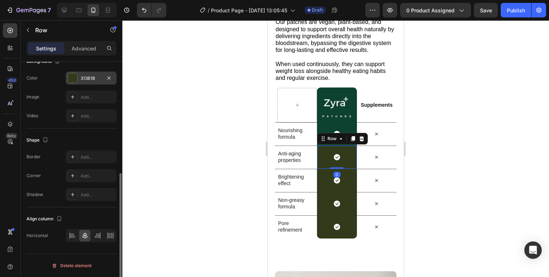
click at [81, 78] on div "313B1B" at bounding box center [91, 78] width 21 height 7
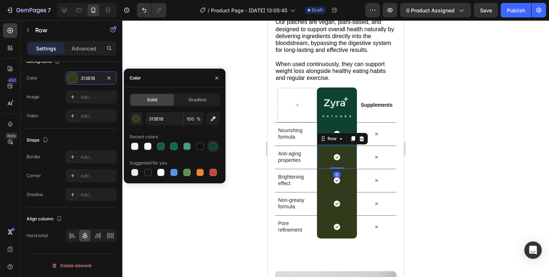
click at [211, 147] on div at bounding box center [213, 146] width 7 height 7
type input "0D4130"
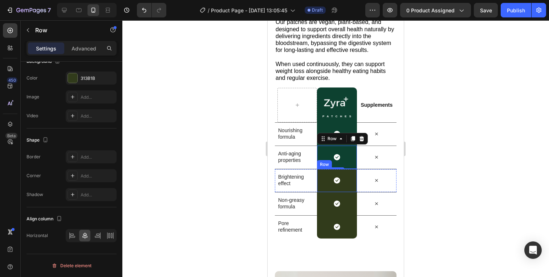
click at [323, 180] on div "Icon Row" at bounding box center [337, 180] width 40 height 23
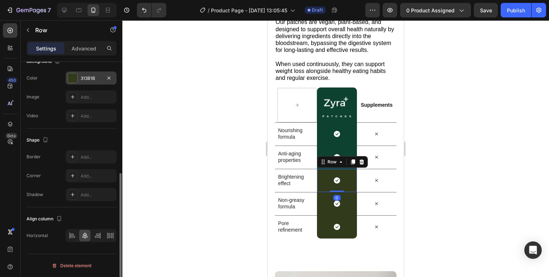
click at [105, 74] on div at bounding box center [109, 78] width 9 height 9
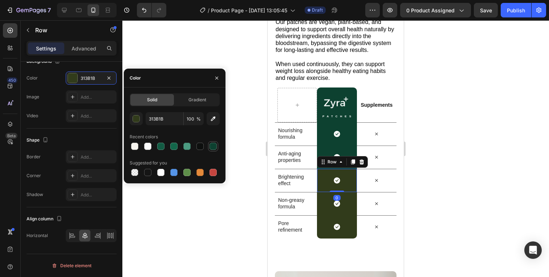
click at [214, 149] on div at bounding box center [213, 146] width 7 height 7
type input "0D4130"
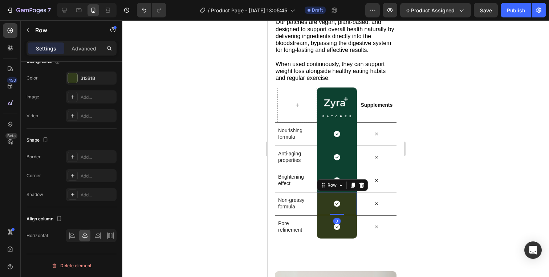
click at [322, 204] on div "Icon Row 0" at bounding box center [337, 203] width 40 height 23
click at [94, 72] on div "313B1B" at bounding box center [91, 78] width 51 height 13
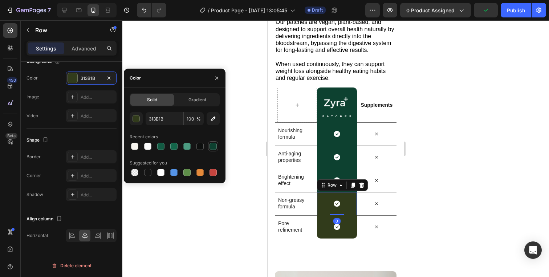
click at [215, 145] on div at bounding box center [213, 146] width 7 height 7
type input "0D4130"
click at [329, 230] on div "Icon Row" at bounding box center [337, 226] width 40 height 23
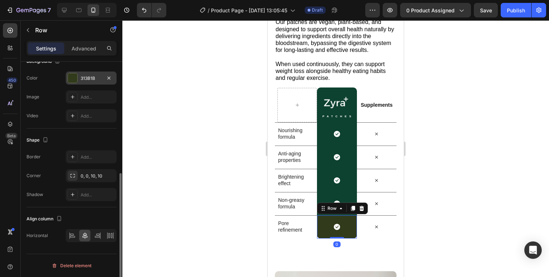
click at [102, 77] on div "313B1B" at bounding box center [91, 78] width 51 height 13
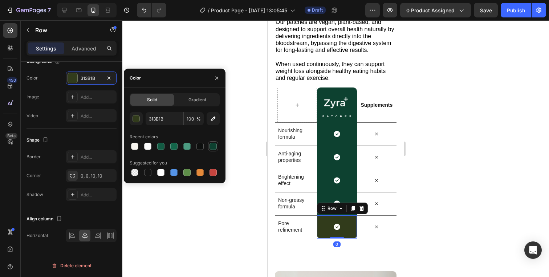
click at [215, 148] on div at bounding box center [213, 146] width 7 height 7
type input "0D4130"
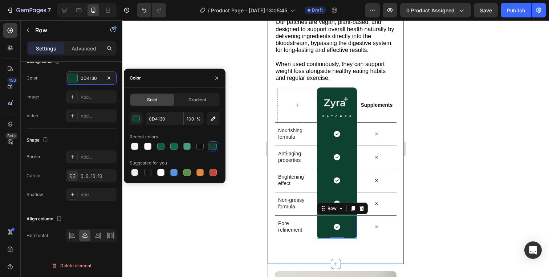
click at [426, 130] on div at bounding box center [335, 148] width 427 height 257
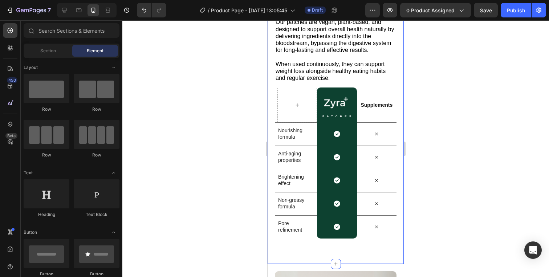
click at [426, 130] on div at bounding box center [335, 148] width 427 height 257
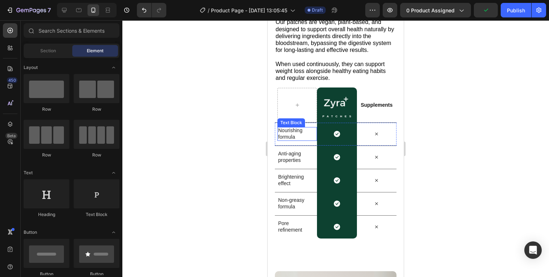
click at [296, 135] on p "Nourishing formula" at bounding box center [296, 133] width 36 height 13
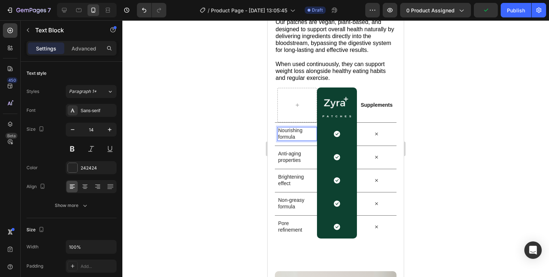
click at [296, 135] on p "Nourishing formula" at bounding box center [296, 133] width 36 height 13
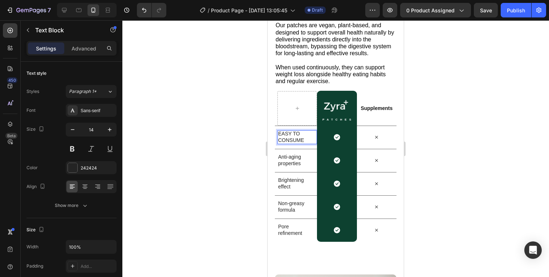
scroll to position [1192, 0]
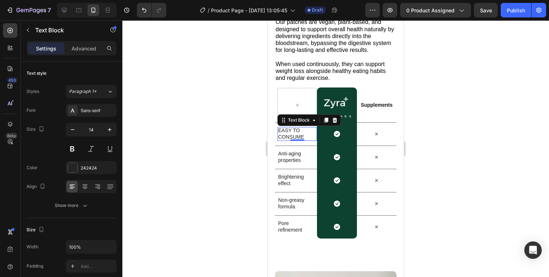
click at [438, 131] on div at bounding box center [335, 148] width 427 height 257
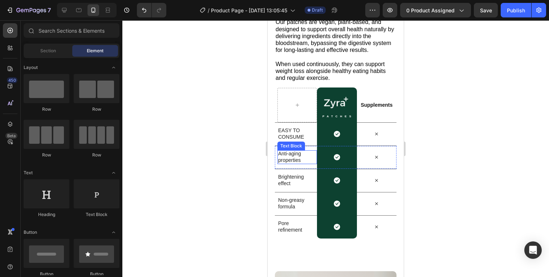
click at [282, 154] on p "Anti-aging properties" at bounding box center [296, 156] width 36 height 13
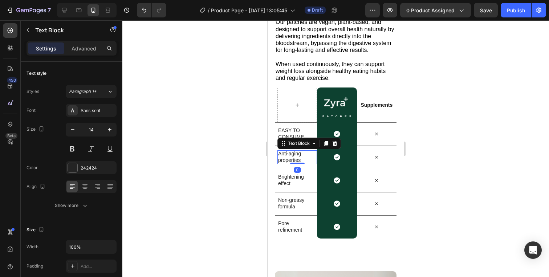
click at [282, 154] on p "Anti-aging properties" at bounding box center [296, 156] width 36 height 13
click at [292, 154] on p "No sugar or calories" at bounding box center [296, 156] width 36 height 13
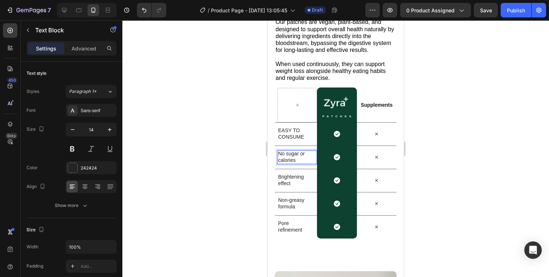
click at [292, 157] on p "No sugar or calories" at bounding box center [296, 156] width 36 height 13
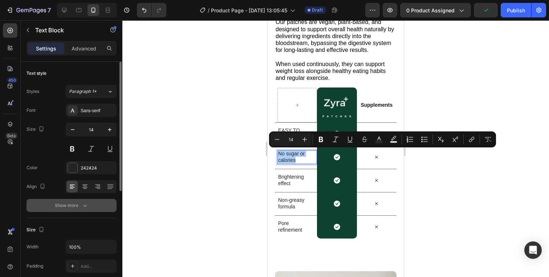
click at [76, 207] on div "Show more" at bounding box center [72, 205] width 34 height 7
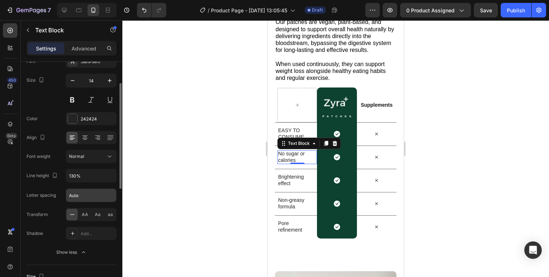
scroll to position [56, 0]
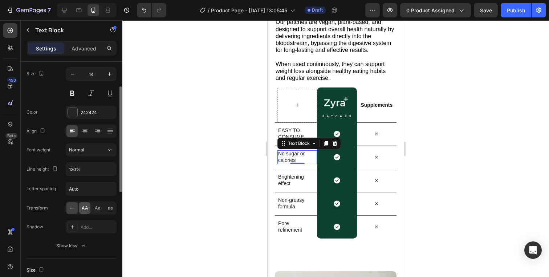
click at [82, 210] on span "AA" at bounding box center [85, 208] width 7 height 7
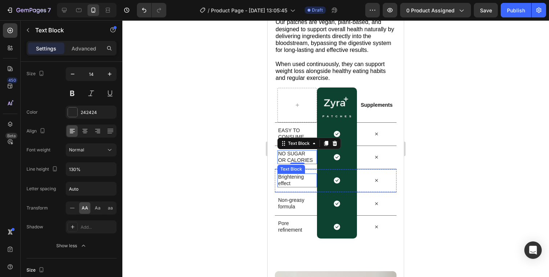
click at [284, 179] on p "Brightening effect" at bounding box center [296, 180] width 36 height 13
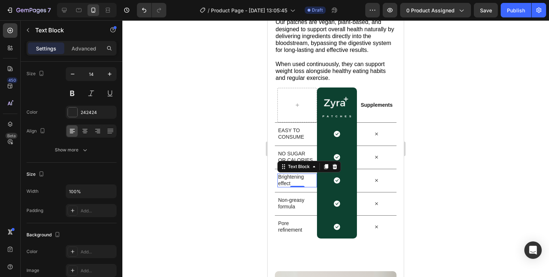
click at [291, 182] on p "Brightening effect" at bounding box center [296, 180] width 36 height 13
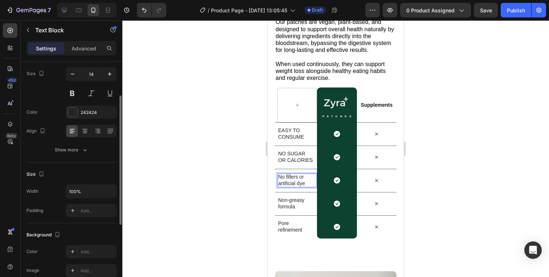
scroll to position [77, 0]
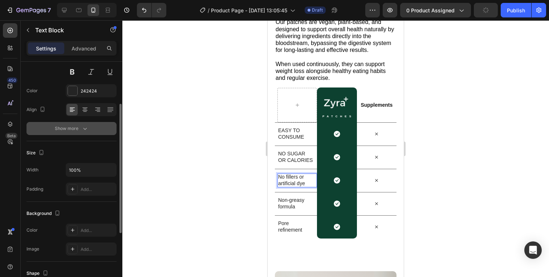
click at [74, 122] on button "Show more" at bounding box center [72, 128] width 90 height 13
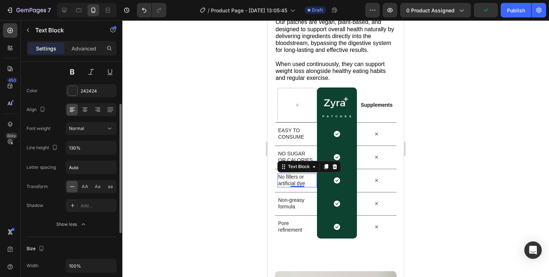
click at [86, 186] on span "AA" at bounding box center [85, 186] width 7 height 7
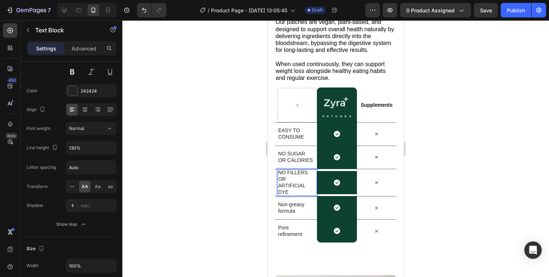
click at [278, 186] on p "No fillers or artificial dye" at bounding box center [296, 182] width 36 height 27
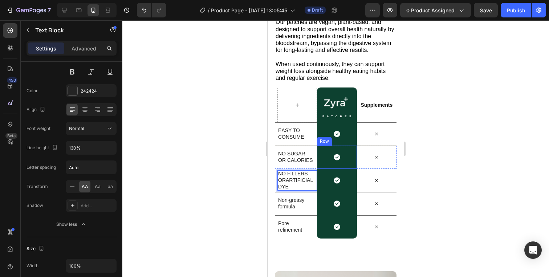
scroll to position [1193, 0]
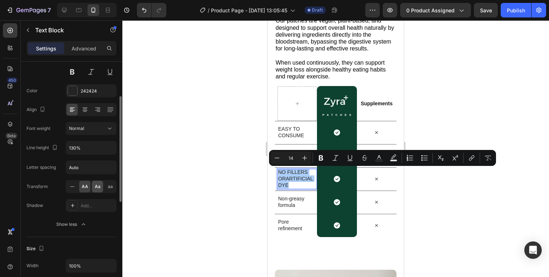
click at [98, 186] on span "Aa" at bounding box center [98, 186] width 6 height 7
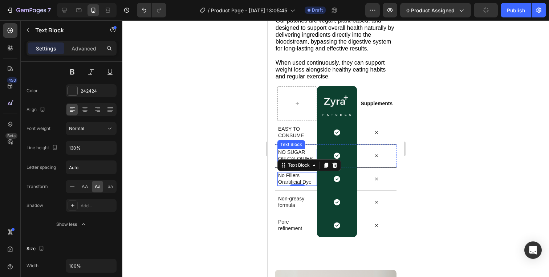
click at [300, 151] on p "No sugar or calories" at bounding box center [296, 155] width 36 height 13
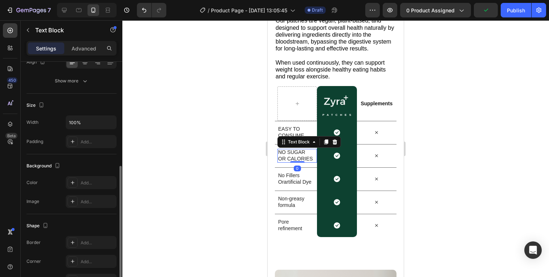
scroll to position [0, 0]
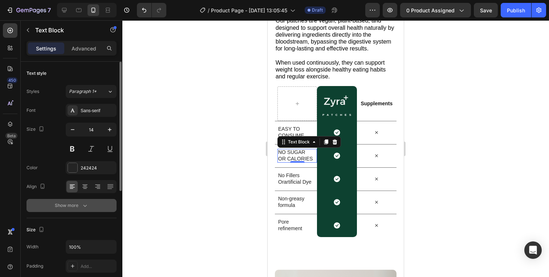
click at [90, 206] on button "Show more" at bounding box center [72, 205] width 90 height 13
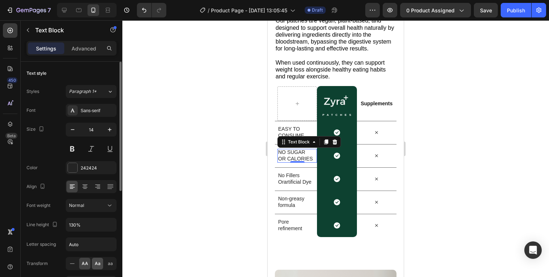
click at [95, 264] on span "Aa" at bounding box center [98, 263] width 6 height 7
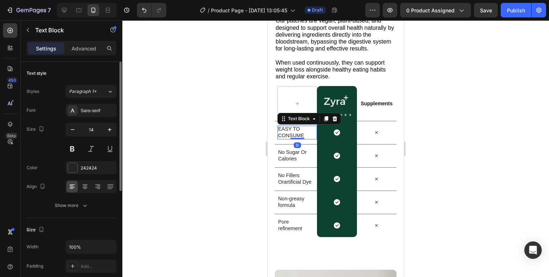
click at [288, 133] on p "EASY TO CONSUME" at bounding box center [296, 132] width 36 height 13
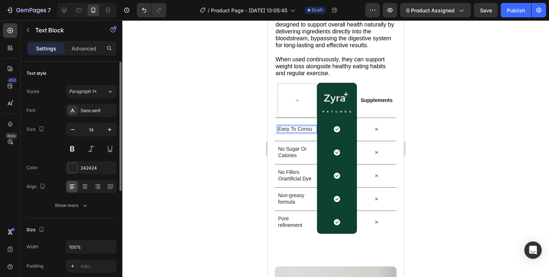
scroll to position [1193, 0]
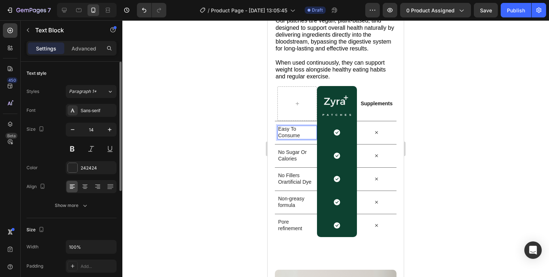
click at [422, 138] on div at bounding box center [335, 148] width 427 height 257
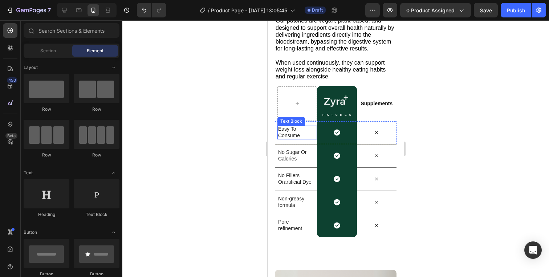
click at [291, 134] on p "Easy To Consume" at bounding box center [296, 132] width 36 height 13
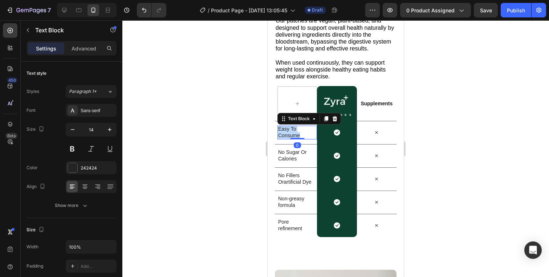
click at [291, 134] on p "Easy To Consume" at bounding box center [296, 132] width 36 height 13
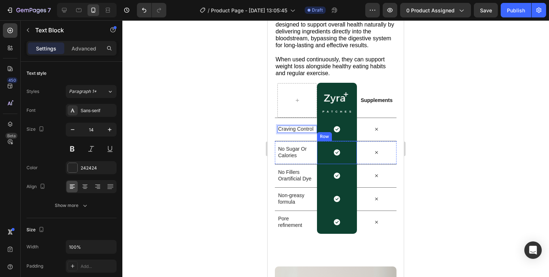
click at [328, 146] on div "Icon Row" at bounding box center [337, 152] width 40 height 23
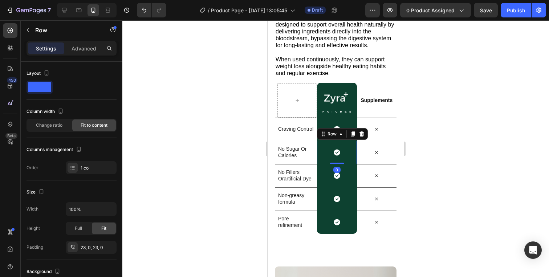
click at [456, 147] on div at bounding box center [335, 148] width 427 height 257
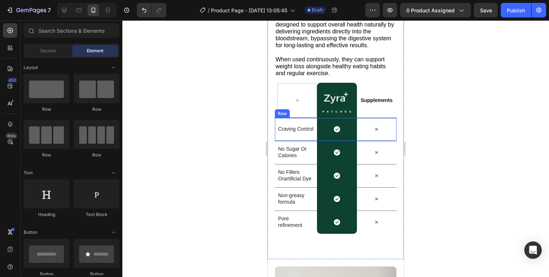
click at [294, 123] on div "Craving Control Text Block" at bounding box center [298, 129] width 40 height 23
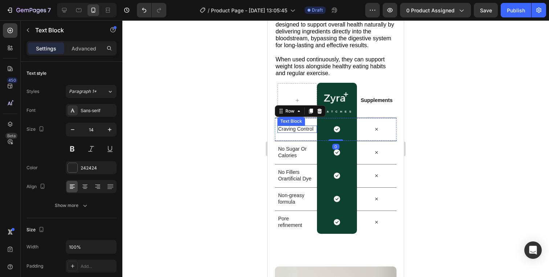
click at [296, 129] on p "Craving Control" at bounding box center [296, 129] width 36 height 7
click at [297, 129] on p "Craving Control" at bounding box center [296, 129] width 36 height 7
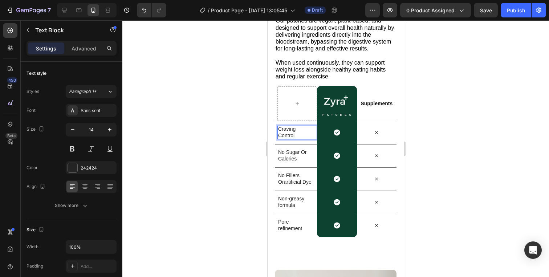
click at [456, 127] on div at bounding box center [335, 148] width 427 height 257
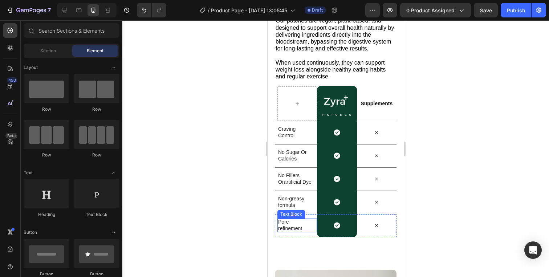
click at [287, 222] on p "Pore refinement" at bounding box center [296, 225] width 36 height 13
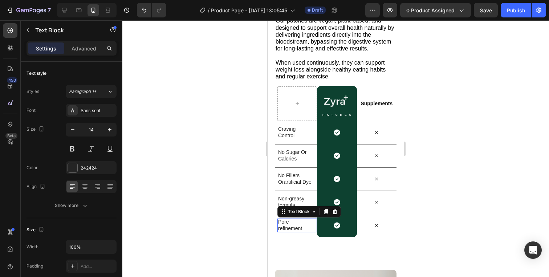
click at [287, 222] on p "Pore refinement" at bounding box center [296, 225] width 36 height 13
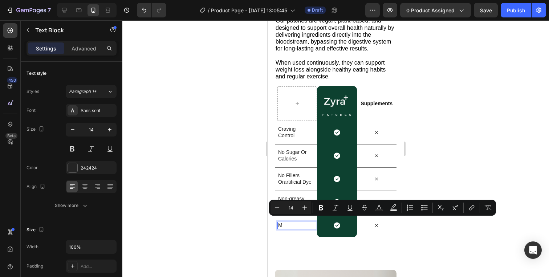
scroll to position [1196, 0]
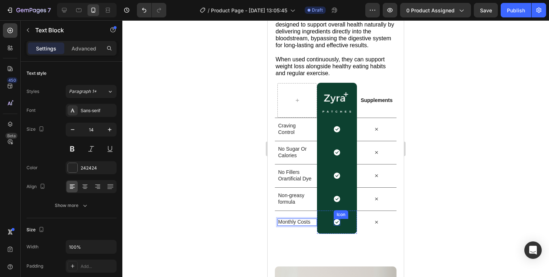
click at [336, 223] on icon at bounding box center [337, 222] width 6 height 6
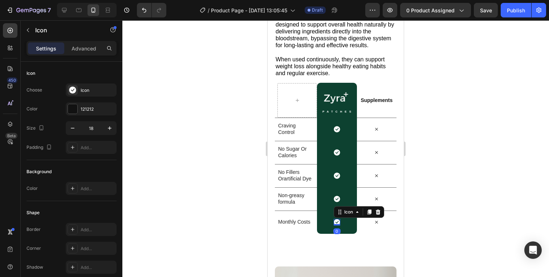
click at [336, 223] on icon at bounding box center [337, 222] width 6 height 6
click at [294, 203] on p "Non-greasy formula" at bounding box center [296, 198] width 36 height 13
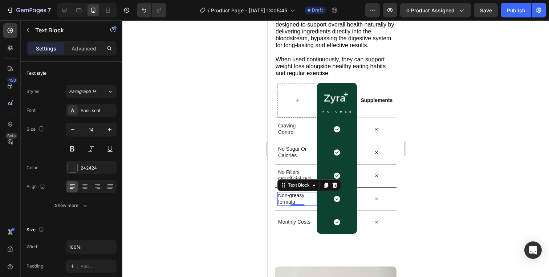
click at [286, 196] on p "Non-greasy formula" at bounding box center [296, 198] width 36 height 13
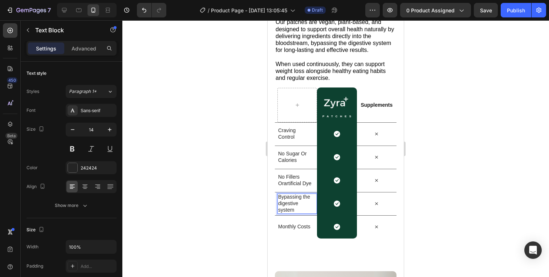
scroll to position [1193, 0]
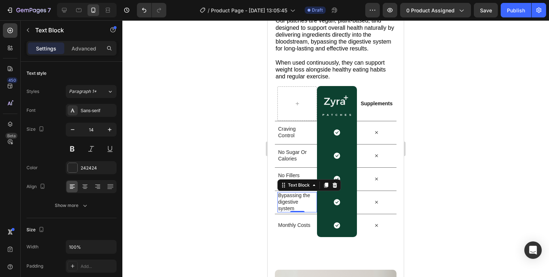
click at [457, 210] on div at bounding box center [335, 148] width 427 height 257
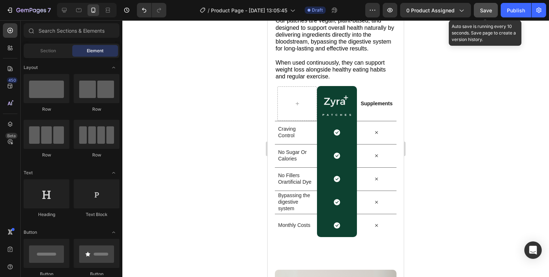
click at [485, 10] on span "Save" at bounding box center [486, 10] width 12 height 6
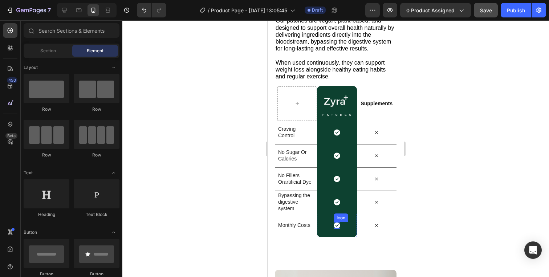
click at [337, 226] on icon at bounding box center [337, 225] width 6 height 6
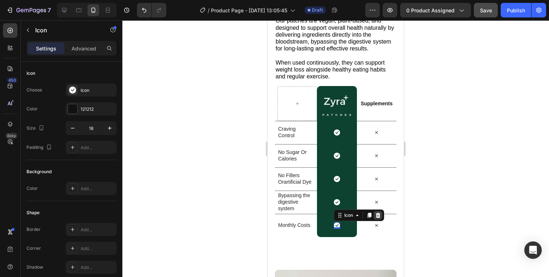
click at [379, 214] on icon at bounding box center [378, 214] width 5 height 5
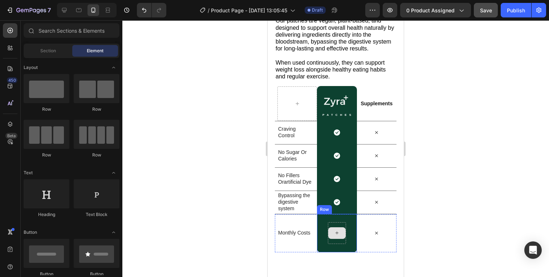
click at [337, 238] on div at bounding box center [336, 233] width 17 height 12
click at [336, 231] on icon at bounding box center [337, 233] width 6 height 6
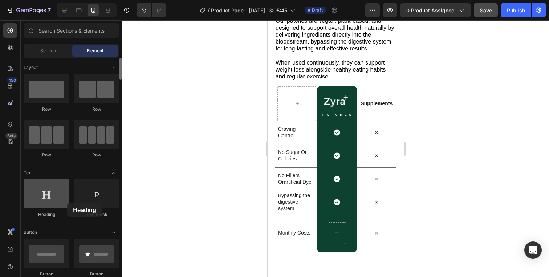
click at [46, 197] on div at bounding box center [47, 193] width 46 height 29
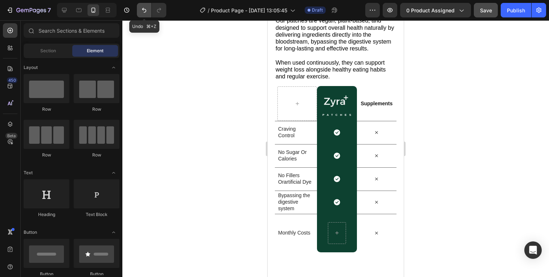
click at [141, 9] on icon "Undo/Redo" at bounding box center [144, 10] width 7 height 7
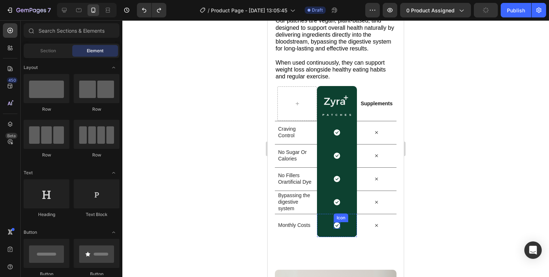
click at [336, 226] on icon at bounding box center [337, 225] width 7 height 7
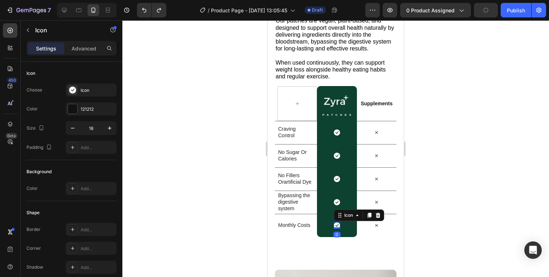
click at [336, 226] on icon at bounding box center [337, 225] width 7 height 7
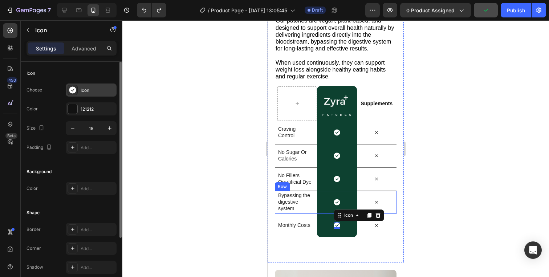
click at [82, 89] on div "Icon" at bounding box center [98, 90] width 34 height 7
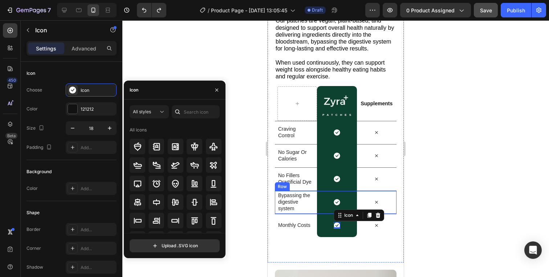
click at [182, 108] on div at bounding box center [178, 111] width 12 height 13
click at [188, 114] on input "text" at bounding box center [196, 111] width 48 height 13
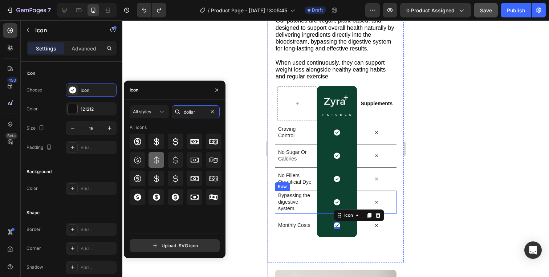
type input "dollar"
click at [159, 158] on icon at bounding box center [156, 160] width 9 height 9
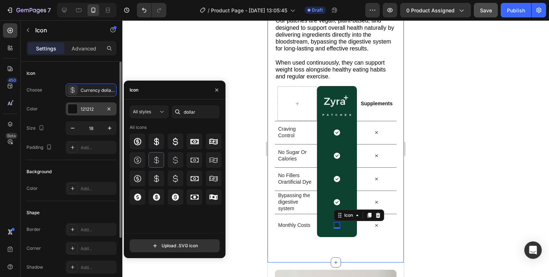
click at [83, 105] on div "121212" at bounding box center [91, 108] width 51 height 13
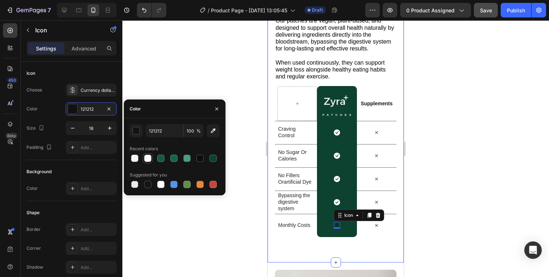
click at [149, 159] on div at bounding box center [147, 158] width 7 height 7
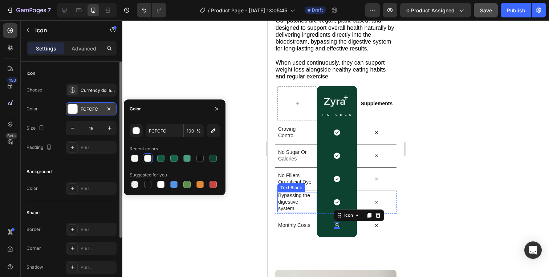
click at [69, 109] on div at bounding box center [72, 108] width 9 height 9
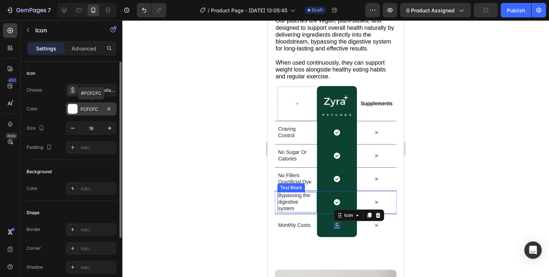
click at [77, 112] on div at bounding box center [72, 108] width 9 height 9
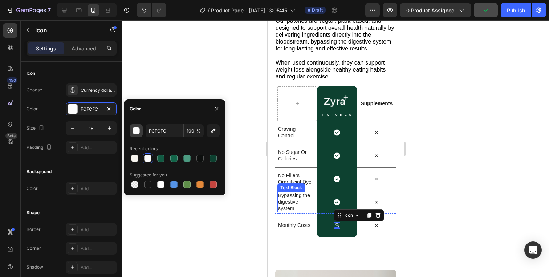
click at [135, 134] on div "button" at bounding box center [136, 130] width 7 height 7
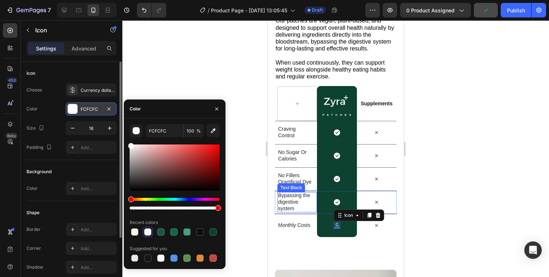
drag, startPoint x: 142, startPoint y: 161, endPoint x: 94, endPoint y: 110, distance: 70.2
click at [94, 110] on div "450 Beta Sections(18) Elements(84) Section Element Hero Section Product Detail …" at bounding box center [61, 148] width 122 height 257
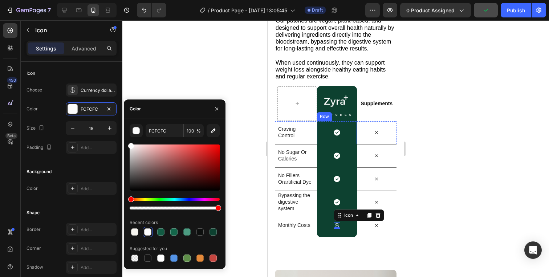
type input "FFFFFF"
click at [372, 225] on div "Icon" at bounding box center [377, 225] width 40 height 7
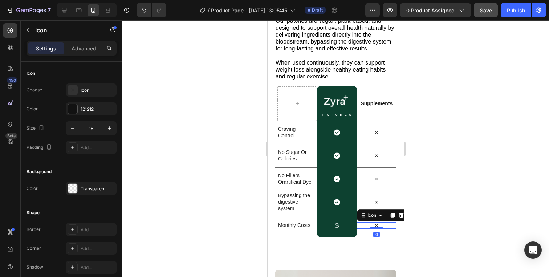
click at [380, 226] on icon at bounding box center [376, 225] width 7 height 7
click at [380, 222] on icon at bounding box center [376, 225] width 7 height 7
click at [378, 223] on icon at bounding box center [376, 225] width 7 height 7
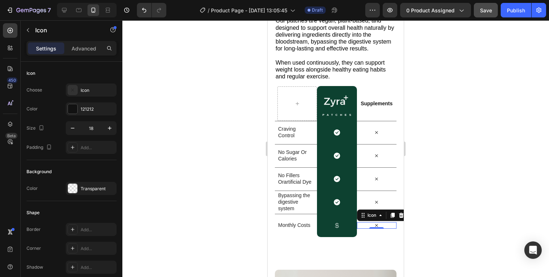
click at [378, 223] on icon at bounding box center [376, 225] width 7 height 7
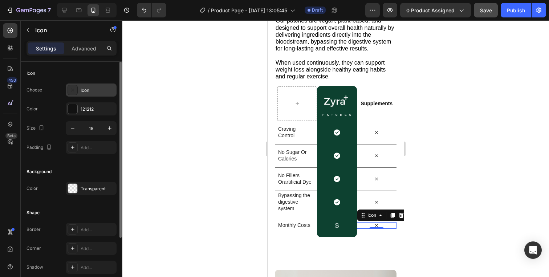
click at [85, 92] on div "Icon" at bounding box center [98, 90] width 34 height 7
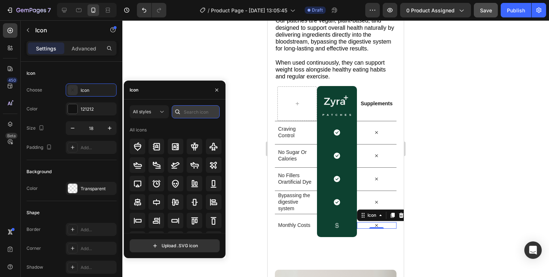
click at [191, 109] on input "text" at bounding box center [196, 111] width 48 height 13
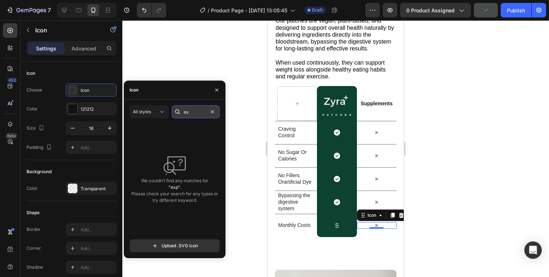
type input "e"
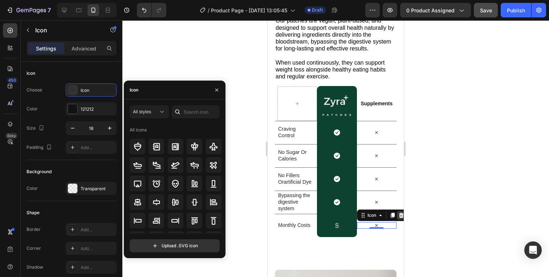
click at [399, 214] on icon at bounding box center [401, 215] width 6 height 6
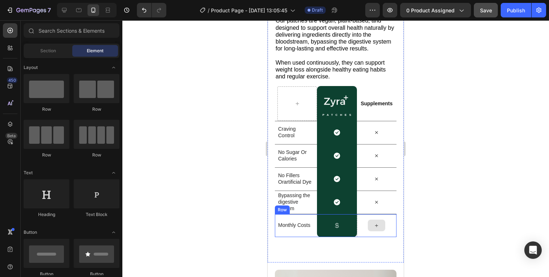
click at [376, 226] on icon at bounding box center [377, 226] width 6 height 6
click at [377, 224] on icon at bounding box center [376, 225] width 3 height 3
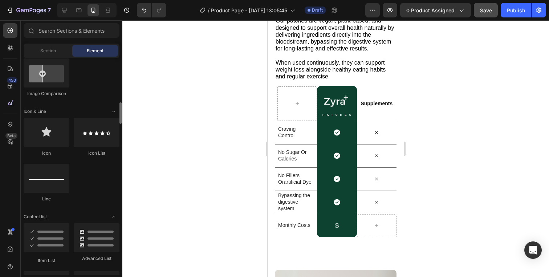
scroll to position [427, 0]
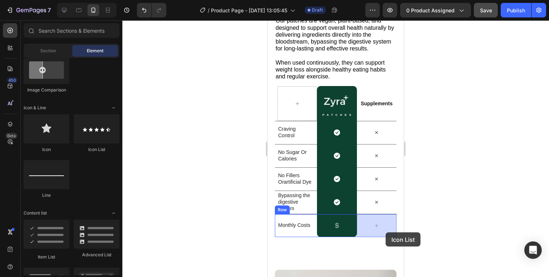
drag, startPoint x: 362, startPoint y: 153, endPoint x: 386, endPoint y: 232, distance: 83.0
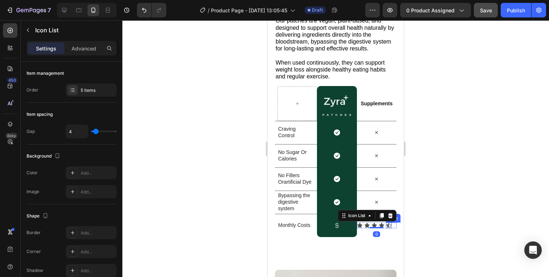
click at [389, 224] on icon at bounding box center [389, 226] width 6 height 6
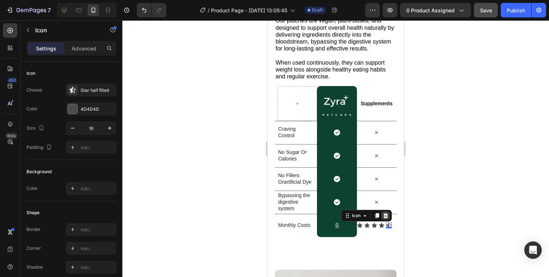
click at [386, 216] on icon at bounding box center [386, 216] width 6 height 6
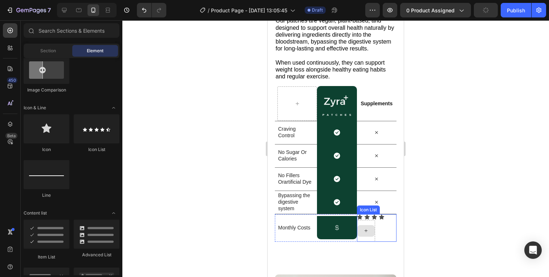
click at [368, 234] on icon at bounding box center [366, 231] width 6 height 6
click at [370, 240] on div "Icon Icon Icon Icon Icon List" at bounding box center [377, 228] width 40 height 28
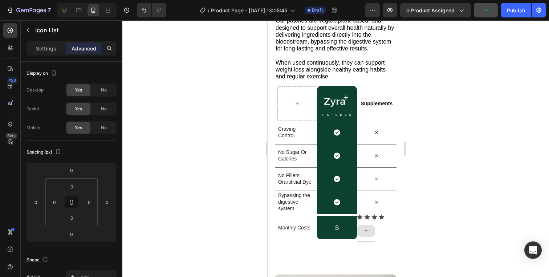
click at [367, 228] on icon at bounding box center [366, 231] width 6 height 6
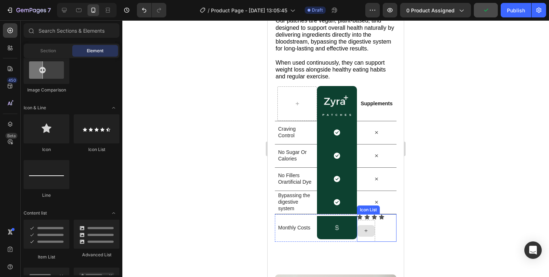
click at [370, 224] on div at bounding box center [366, 231] width 18 height 22
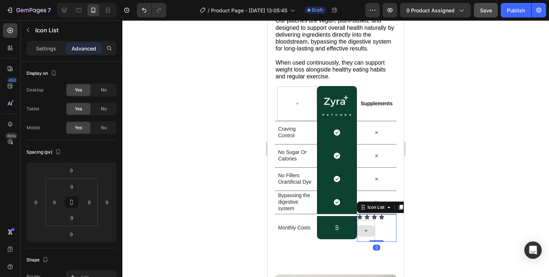
drag, startPoint x: 402, startPoint y: 209, endPoint x: 357, endPoint y: 227, distance: 48.2
click at [357, 227] on div "Icon Icon Icon Icon Icon List 0" at bounding box center [377, 228] width 40 height 28
click at [142, 9] on icon "Undo/Redo" at bounding box center [144, 10] width 7 height 7
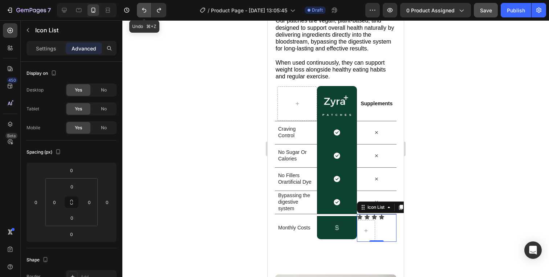
click at [142, 9] on icon "Undo/Redo" at bounding box center [144, 10] width 7 height 7
click at [143, 8] on icon "Undo/Redo" at bounding box center [144, 10] width 7 height 7
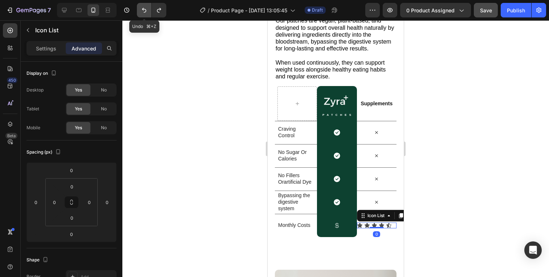
click at [143, 8] on icon "Undo/Redo" at bounding box center [144, 10] width 7 height 7
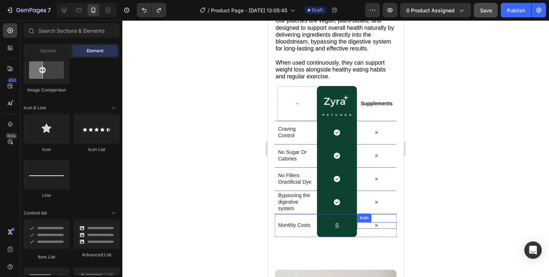
click at [379, 226] on icon at bounding box center [376, 225] width 7 height 7
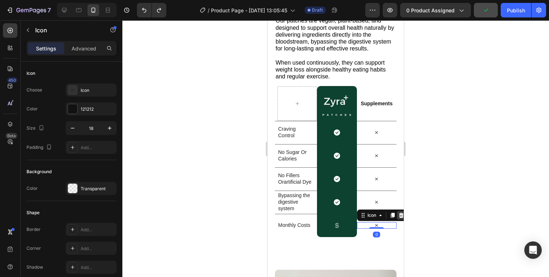
click at [400, 216] on icon at bounding box center [401, 215] width 6 height 6
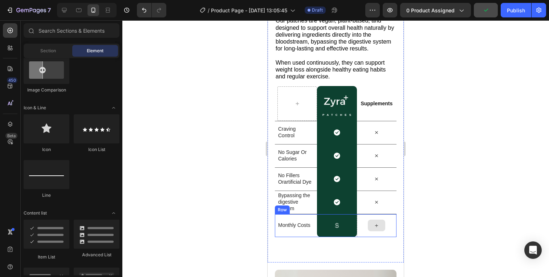
click at [380, 227] on div at bounding box center [376, 226] width 17 height 12
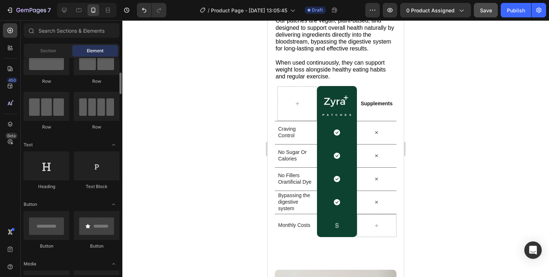
scroll to position [0, 0]
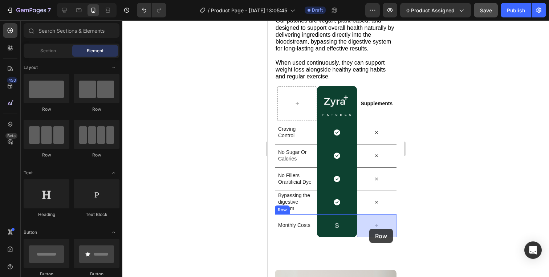
drag, startPoint x: 318, startPoint y: 159, endPoint x: 369, endPoint y: 228, distance: 86.2
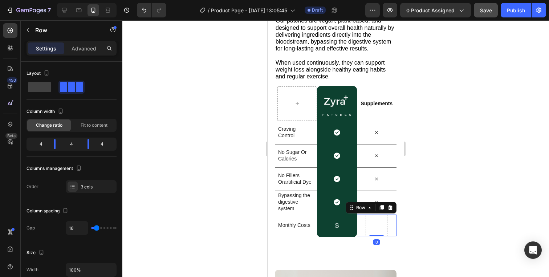
click at [370, 223] on div "Row 0" at bounding box center [377, 226] width 40 height 22
click at [338, 224] on icon at bounding box center [337, 225] width 7 height 7
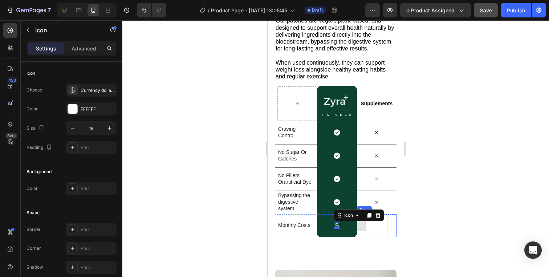
click at [362, 225] on div at bounding box center [362, 226] width 12 height 12
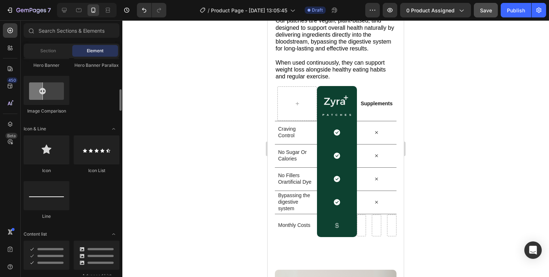
scroll to position [418, 0]
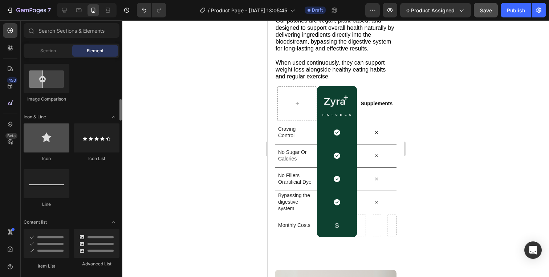
click at [46, 144] on div at bounding box center [47, 137] width 46 height 29
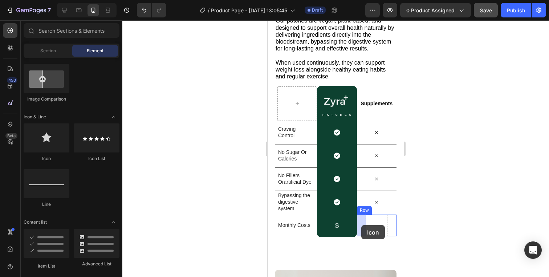
drag, startPoint x: 323, startPoint y: 164, endPoint x: 361, endPoint y: 225, distance: 72.2
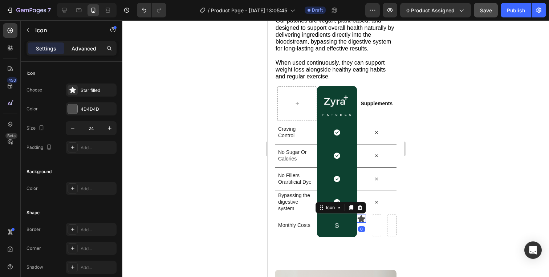
click at [86, 48] on p "Advanced" at bounding box center [84, 49] width 25 height 8
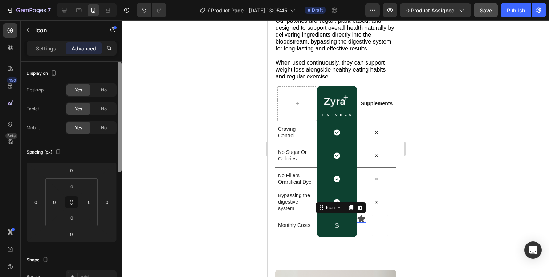
click at [47, 49] on p "Settings" at bounding box center [46, 49] width 20 height 8
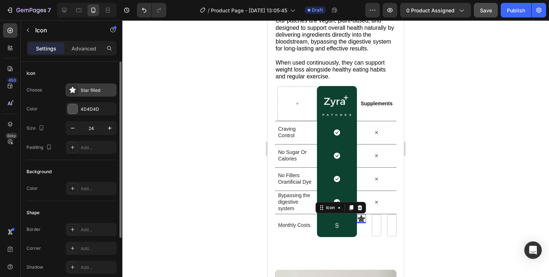
click at [92, 88] on div "Star filled" at bounding box center [98, 90] width 34 height 7
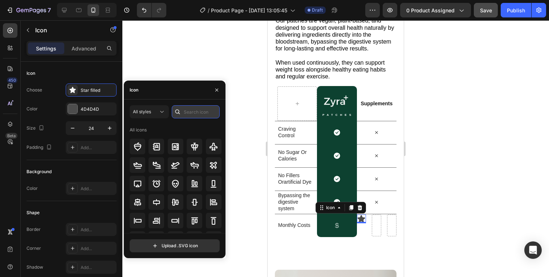
click at [185, 110] on input "text" at bounding box center [196, 111] width 48 height 13
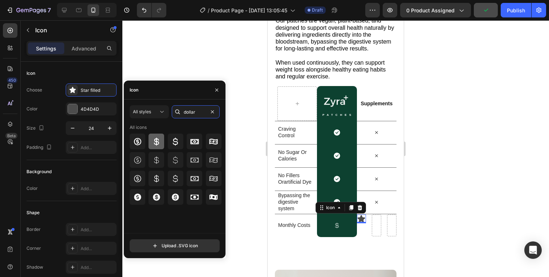
type input "dollar"
click at [155, 142] on icon at bounding box center [156, 141] width 9 height 9
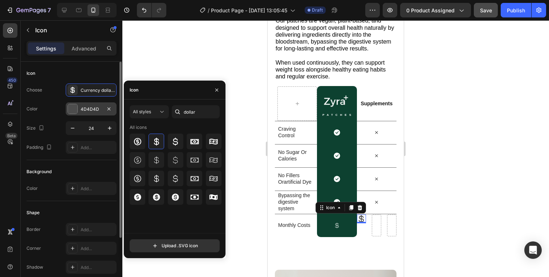
click at [90, 113] on div "4D4D4D" at bounding box center [91, 108] width 51 height 13
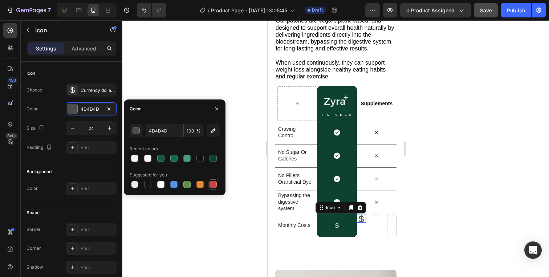
click at [215, 183] on div at bounding box center [213, 184] width 7 height 7
type input "C5453F"
click at [365, 231] on div "0" at bounding box center [361, 229] width 7 height 6
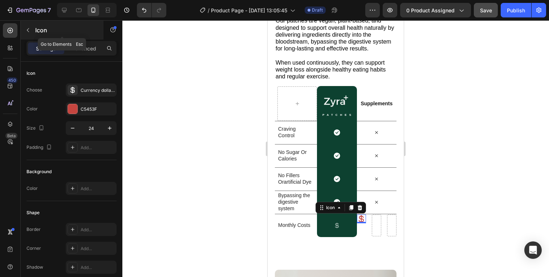
click at [77, 32] on p "Icon" at bounding box center [66, 30] width 62 height 9
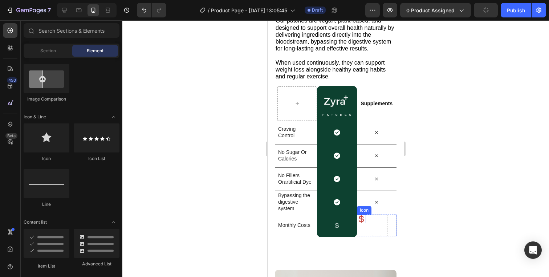
click at [362, 215] on icon at bounding box center [361, 219] width 9 height 9
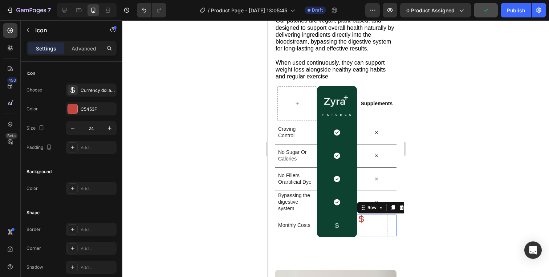
click at [368, 220] on div "Icon Row 0" at bounding box center [377, 226] width 40 height 22
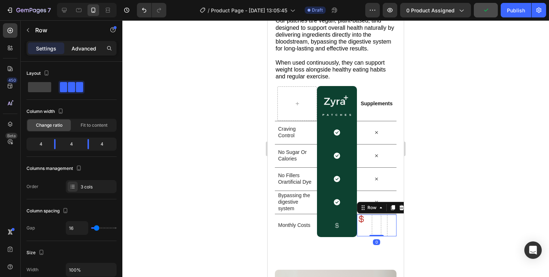
click at [82, 48] on p "Advanced" at bounding box center [84, 49] width 25 height 8
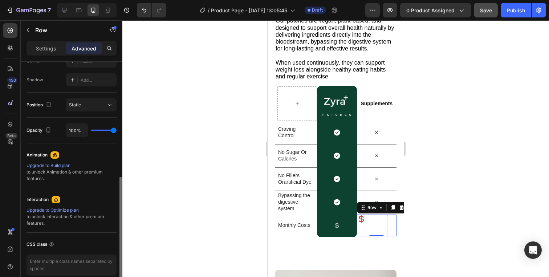
scroll to position [268, 0]
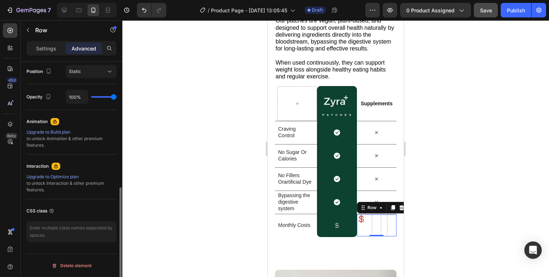
click at [53, 54] on div "Settings" at bounding box center [46, 48] width 36 height 12
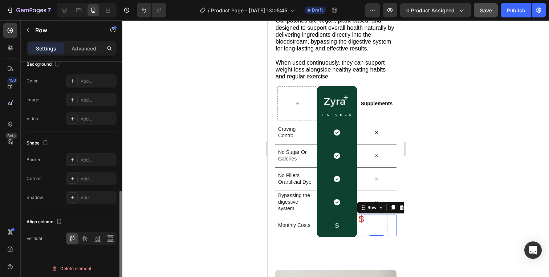
scroll to position [271, 0]
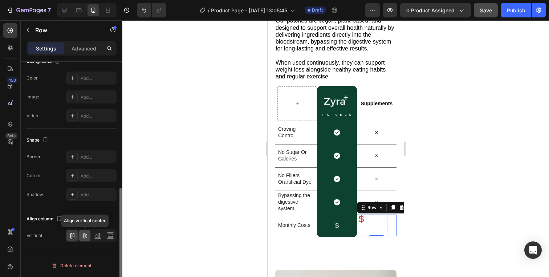
click at [85, 234] on icon at bounding box center [85, 236] width 6 height 5
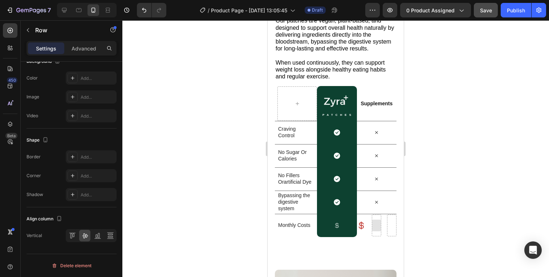
click at [377, 220] on div at bounding box center [377, 226] width 12 height 12
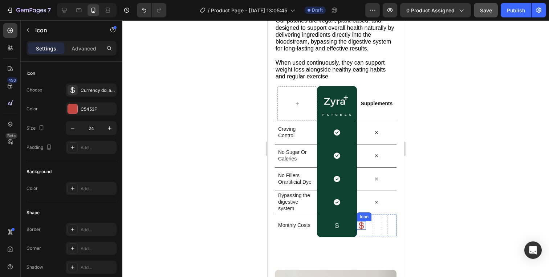
click at [365, 223] on icon at bounding box center [361, 225] width 9 height 9
click at [392, 215] on icon at bounding box center [392, 214] width 4 height 5
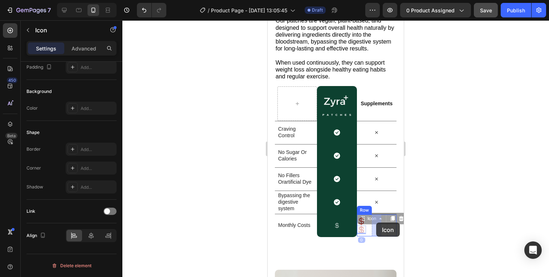
drag, startPoint x: 363, startPoint y: 220, endPoint x: 376, endPoint y: 223, distance: 13.7
click at [403, 217] on div "Icon" at bounding box center [397, 214] width 50 height 12
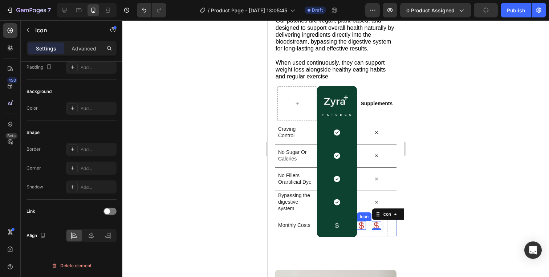
click at [363, 226] on icon at bounding box center [361, 226] width 5 height 8
click at [395, 213] on icon at bounding box center [393, 214] width 6 height 6
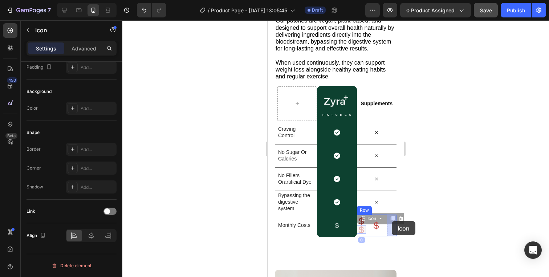
drag, startPoint x: 366, startPoint y: 218, endPoint x: 392, endPoint y: 221, distance: 26.0
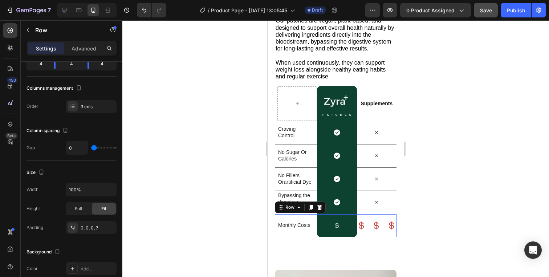
click at [377, 233] on div "Icon Icon Icon Row" at bounding box center [377, 225] width 40 height 23
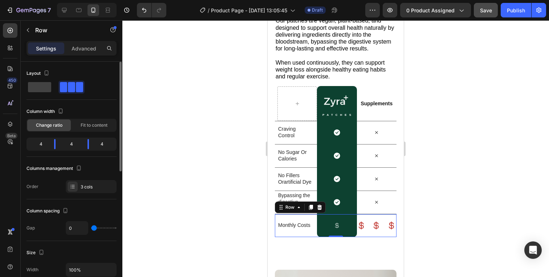
scroll to position [13, 0]
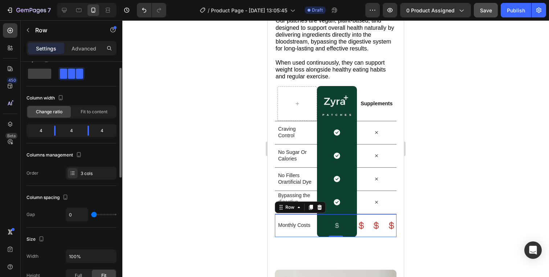
type input "5"
type input "32"
type input "48"
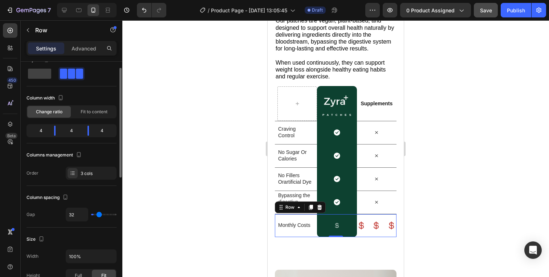
type input "48"
type input "49"
type input "50"
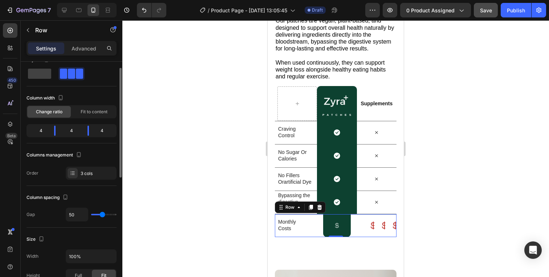
type input "49"
type input "48"
type input "47"
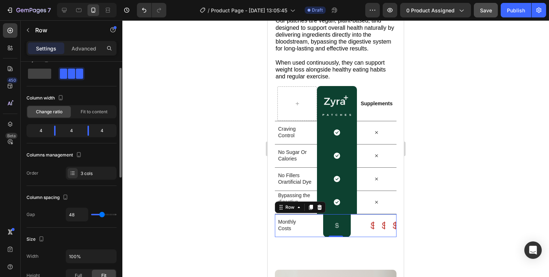
type input "47"
type input "43"
type input "35"
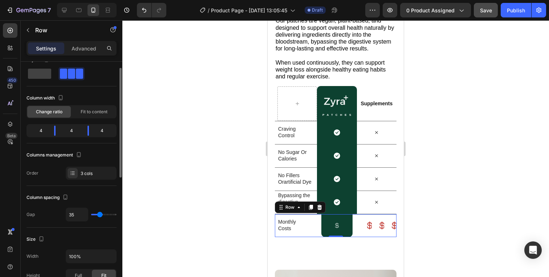
type input "34"
type input "33"
type input "30"
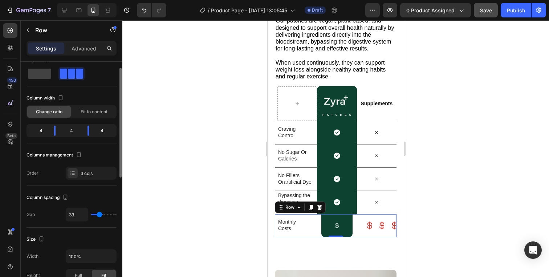
type input "30"
type input "27"
type input "24"
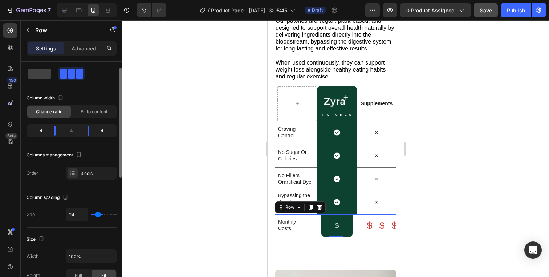
type input "22"
type input "17"
type input "14"
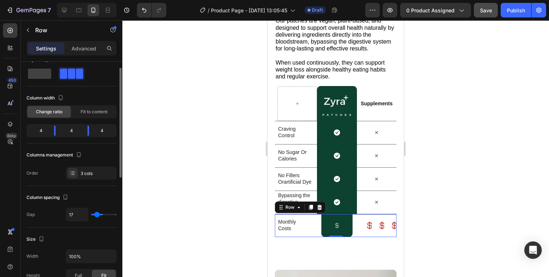
type input "14"
type input "9"
type input "5"
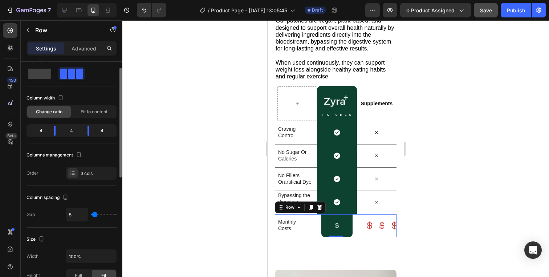
type input "0"
type input "46"
type input "53"
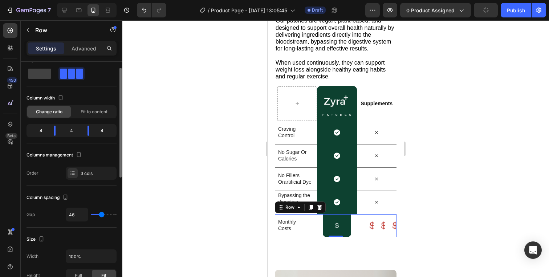
type input "53"
type input "54"
type input "55"
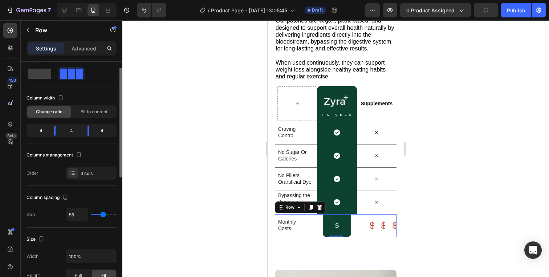
type input "56"
type input "58"
type input "61"
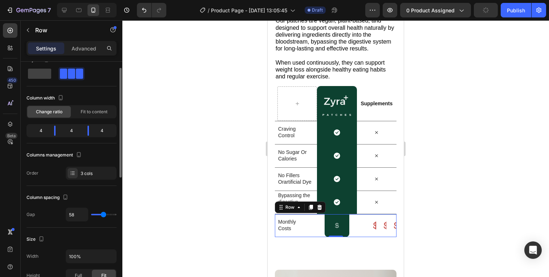
type input "61"
type input "63"
type input "65"
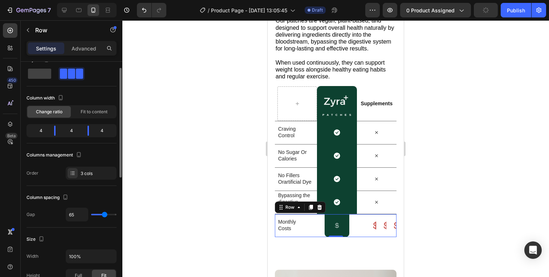
type input "66"
type input "67"
type input "66"
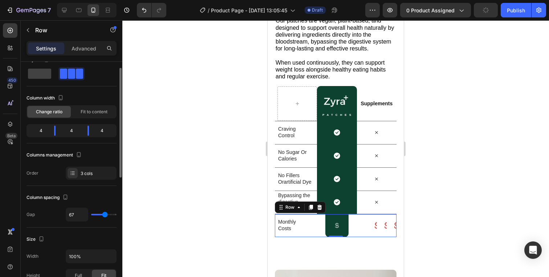
type input "66"
type input "64"
type input "62"
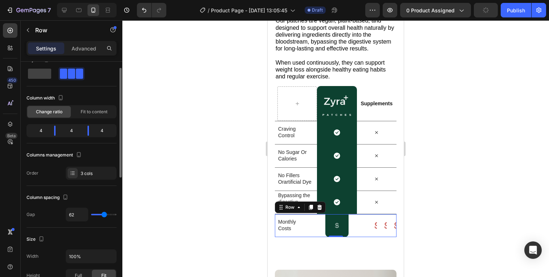
type input "60"
type input "44"
type input "42"
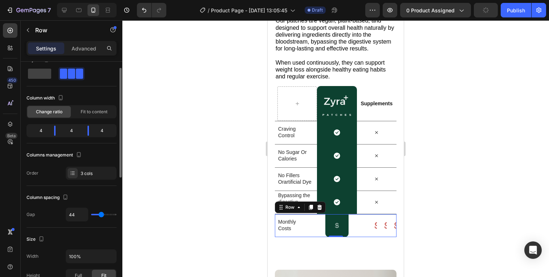
type input "42"
type input "40"
type input "37"
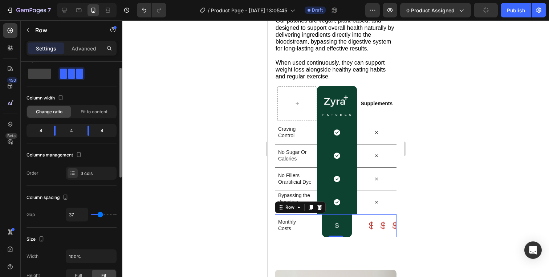
type input "34"
type input "29"
type input "22"
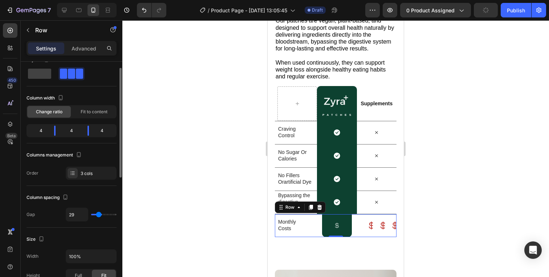
type input "22"
type input "15"
type input "6"
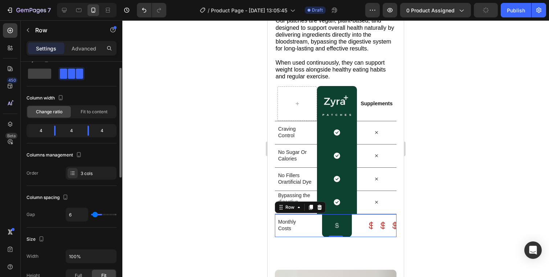
type input "0"
drag, startPoint x: 94, startPoint y: 214, endPoint x: 75, endPoint y: 217, distance: 18.8
click at [91, 215] on input "range" at bounding box center [103, 214] width 25 height 1
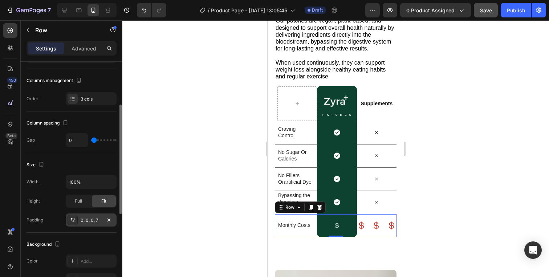
scroll to position [91, 0]
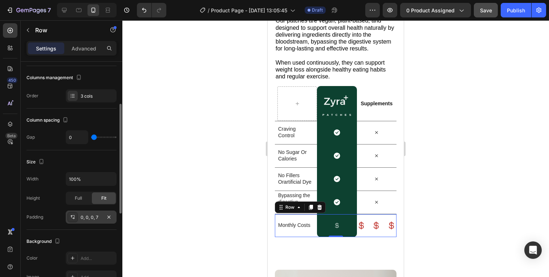
click at [86, 221] on div "0, 0, 0, 7" at bounding box center [91, 217] width 51 height 13
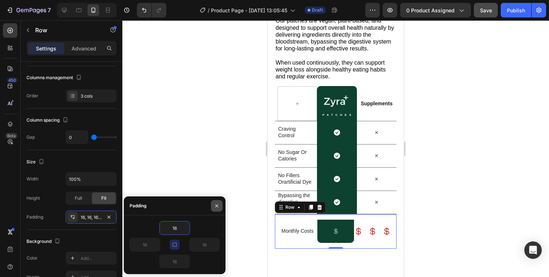
click at [220, 205] on button "button" at bounding box center [217, 206] width 12 height 12
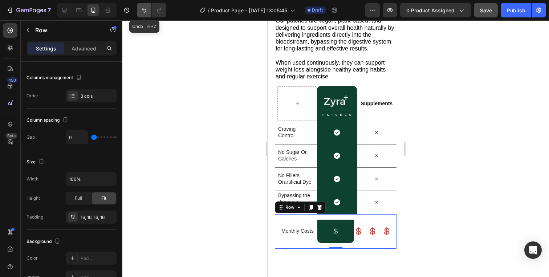
click at [143, 12] on icon "Undo/Redo" at bounding box center [144, 10] width 7 height 7
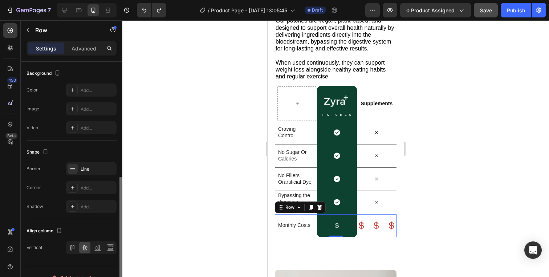
scroll to position [271, 0]
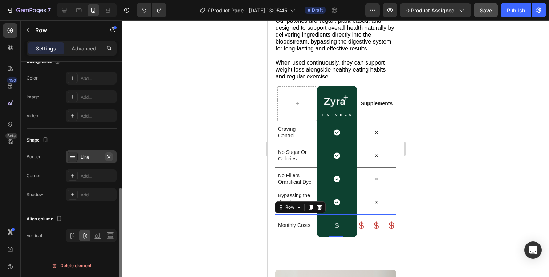
click at [108, 154] on icon "button" at bounding box center [109, 157] width 6 height 6
drag, startPoint x: 140, startPoint y: 9, endPoint x: 53, endPoint y: 122, distance: 143.2
click at [140, 9] on button "Undo/Redo" at bounding box center [144, 10] width 15 height 15
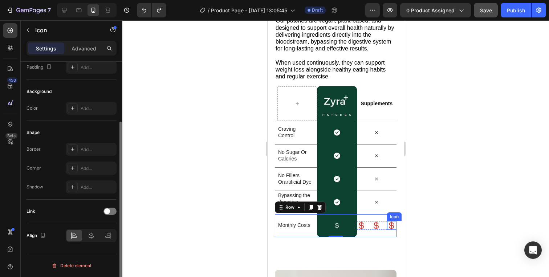
click at [388, 225] on icon at bounding box center [391, 225] width 9 height 9
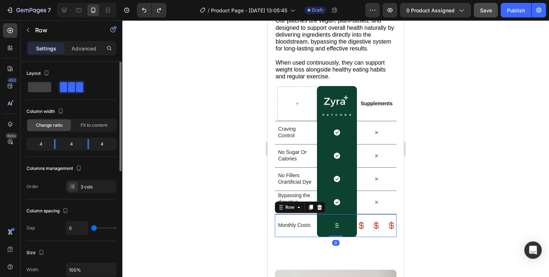
click at [378, 231] on div "Icon Icon Icon Row" at bounding box center [377, 225] width 40 height 23
click at [380, 227] on icon at bounding box center [376, 225] width 9 height 9
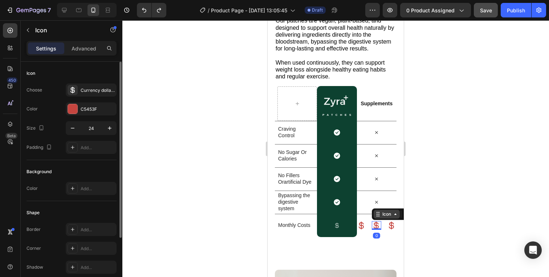
click at [383, 214] on div "Icon" at bounding box center [387, 214] width 12 height 0
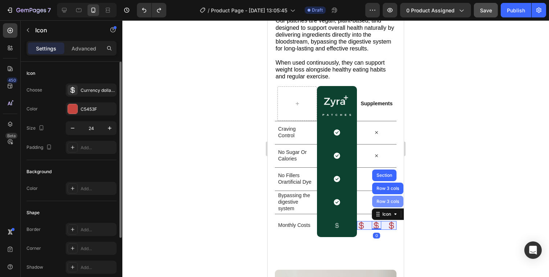
click at [386, 199] on div "Row 3 cols" at bounding box center [387, 201] width 25 height 4
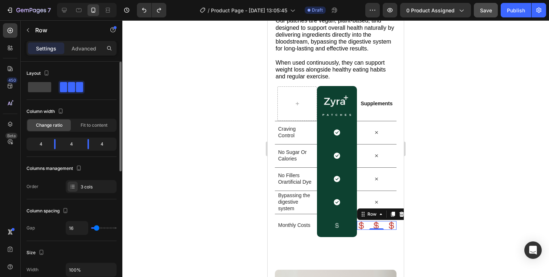
type input "2"
type input "0"
drag, startPoint x: 95, startPoint y: 226, endPoint x: 66, endPoint y: 227, distance: 28.3
type input "0"
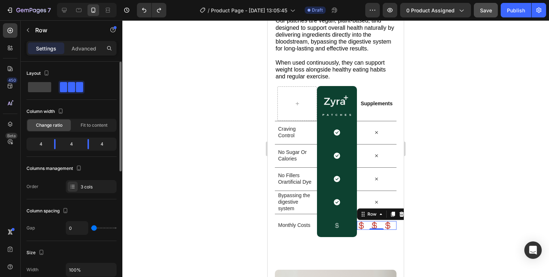
click at [91, 227] on input "range" at bounding box center [103, 227] width 25 height 1
click at [88, 41] on div "Row" at bounding box center [62, 30] width 83 height 21
click at [88, 48] on p "Advanced" at bounding box center [84, 49] width 25 height 8
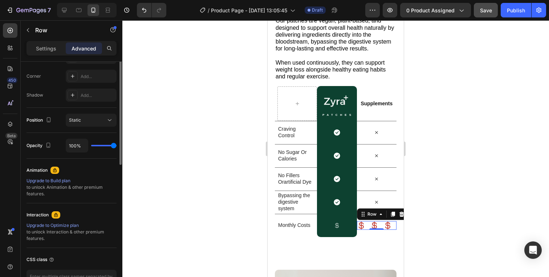
scroll to position [268, 0]
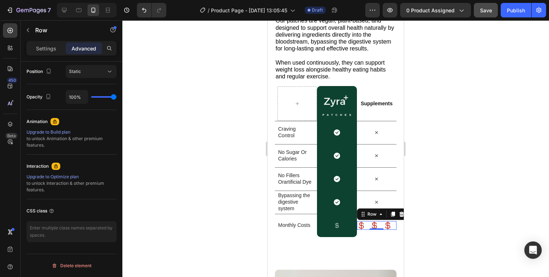
click at [474, 171] on div at bounding box center [335, 148] width 427 height 257
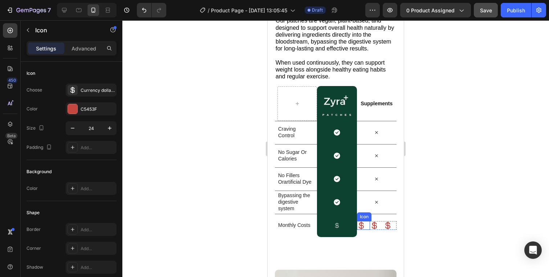
click at [367, 226] on div "Icon" at bounding box center [363, 225] width 13 height 9
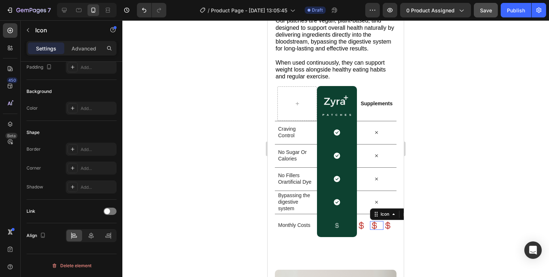
click at [372, 226] on icon at bounding box center [374, 225] width 9 height 9
click at [362, 225] on icon at bounding box center [361, 225] width 9 height 9
click at [401, 215] on icon at bounding box center [401, 214] width 5 height 5
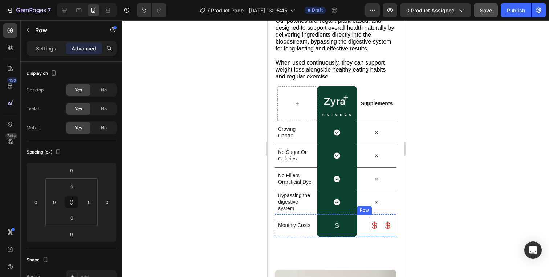
click at [376, 230] on div "Icon" at bounding box center [376, 226] width 13 height 22
click at [400, 207] on icon at bounding box center [401, 207] width 5 height 5
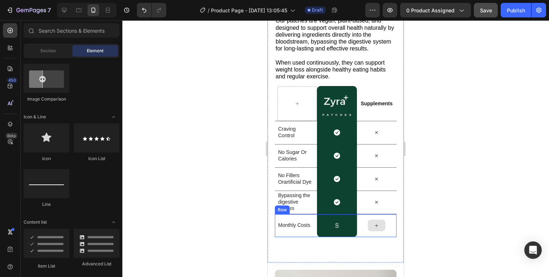
click at [376, 228] on icon at bounding box center [377, 226] width 6 height 6
click at [376, 227] on icon at bounding box center [377, 226] width 6 height 6
click at [43, 46] on div "Section" at bounding box center [48, 51] width 46 height 12
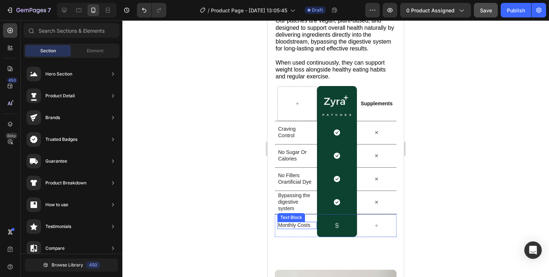
click at [290, 224] on p "Monthly Costs" at bounding box center [296, 225] width 36 height 7
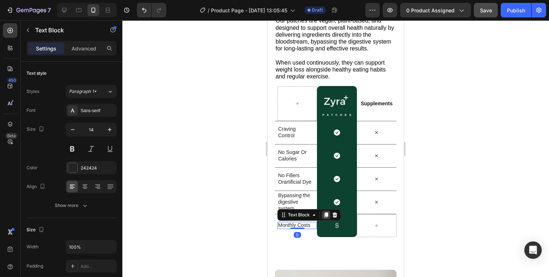
click at [327, 216] on icon at bounding box center [326, 214] width 4 height 5
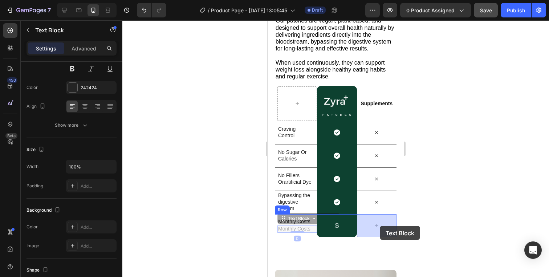
drag, startPoint x: 285, startPoint y: 220, endPoint x: 380, endPoint y: 226, distance: 94.2
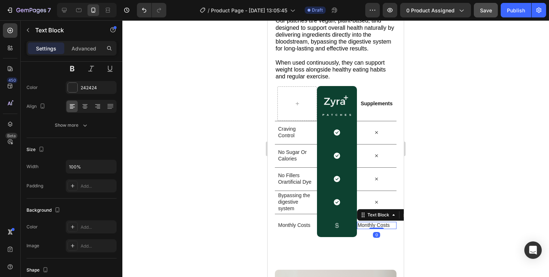
click at [380, 226] on p "Monthly Costs" at bounding box center [376, 225] width 36 height 7
click at [362, 225] on p "$$$" at bounding box center [376, 225] width 36 height 7
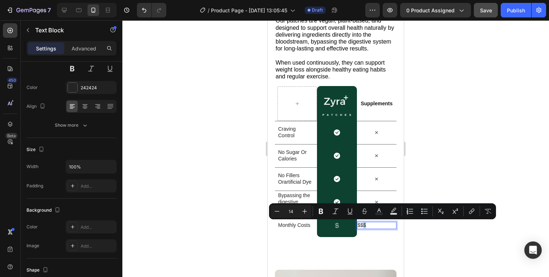
click at [362, 225] on p "$$$" at bounding box center [376, 225] width 36 height 7
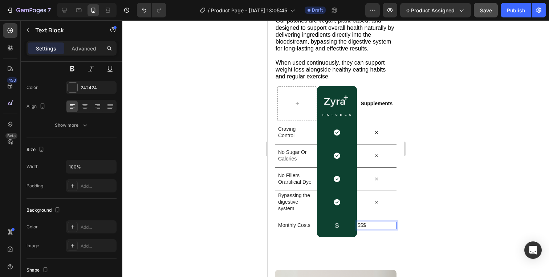
click at [362, 225] on p "$$$" at bounding box center [376, 225] width 36 height 7
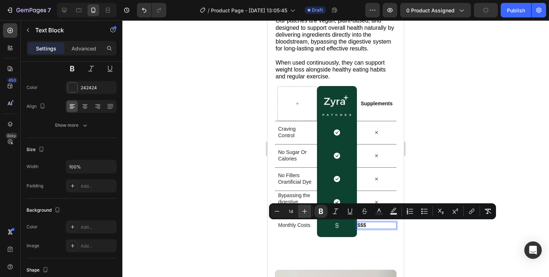
click at [308, 212] on button "Plus" at bounding box center [304, 211] width 13 height 13
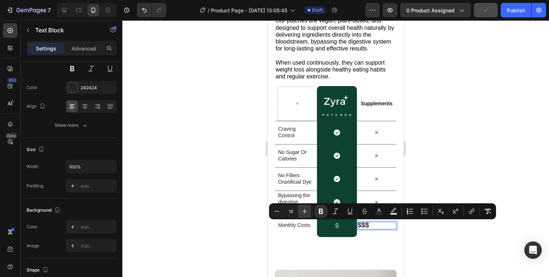
click at [308, 212] on button "Plus" at bounding box center [304, 211] width 13 height 13
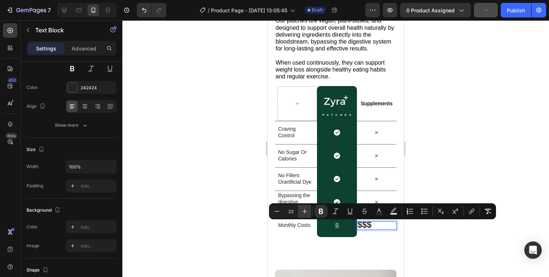
type input "24"
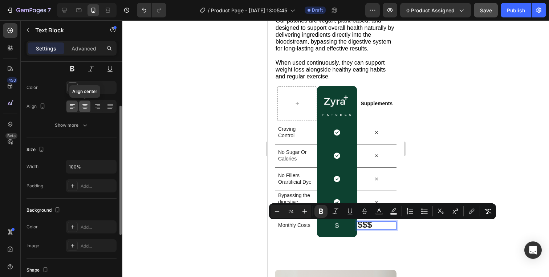
click at [84, 106] on icon at bounding box center [85, 106] width 4 height 1
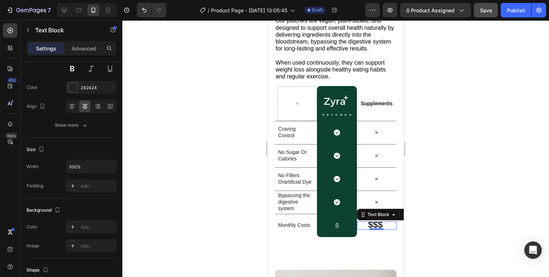
click at [442, 235] on div at bounding box center [335, 148] width 427 height 257
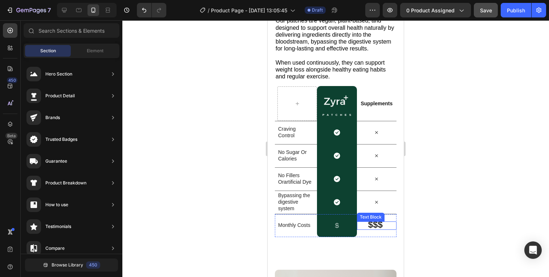
click at [379, 224] on strong "$$$" at bounding box center [375, 225] width 15 height 10
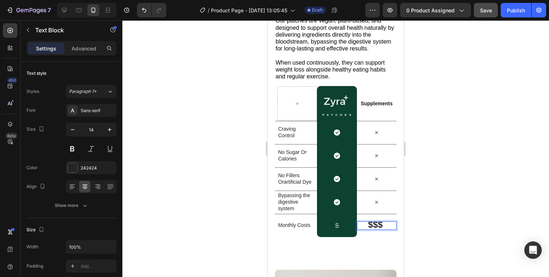
click at [377, 222] on strong "$$$" at bounding box center [375, 225] width 15 height 10
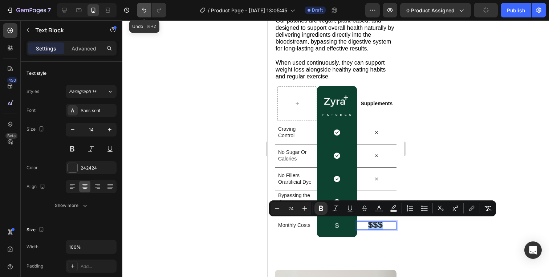
click at [140, 10] on button "Undo/Redo" at bounding box center [144, 10] width 15 height 15
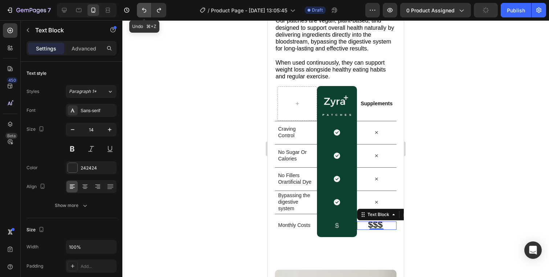
click at [140, 10] on button "Undo/Redo" at bounding box center [144, 10] width 15 height 15
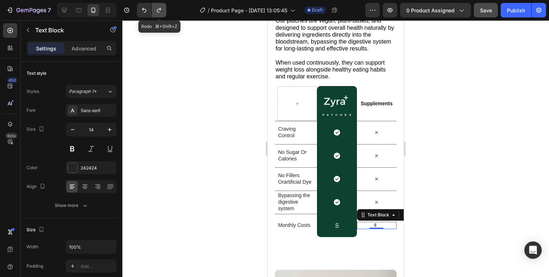
click at [158, 9] on icon "Undo/Redo" at bounding box center [159, 10] width 4 height 5
click at [162, 13] on icon "Undo/Redo" at bounding box center [158, 10] width 7 height 7
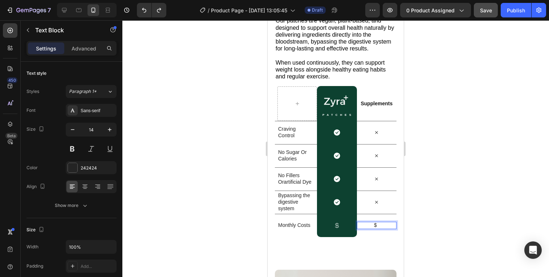
click at [381, 226] on p "$" at bounding box center [376, 225] width 36 height 7
click at [452, 225] on div at bounding box center [335, 148] width 427 height 257
click at [382, 228] on div "$$$ Text Block 0" at bounding box center [377, 225] width 40 height 7
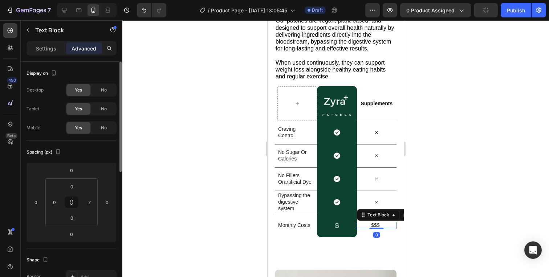
click at [43, 47] on p "Settings" at bounding box center [46, 49] width 20 height 8
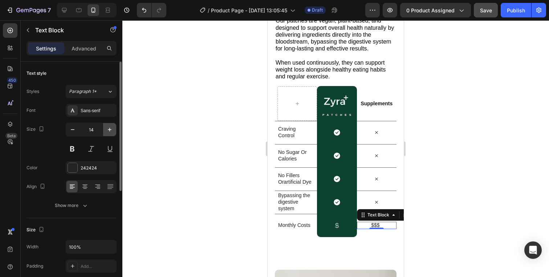
click at [107, 131] on icon "button" at bounding box center [109, 129] width 7 height 7
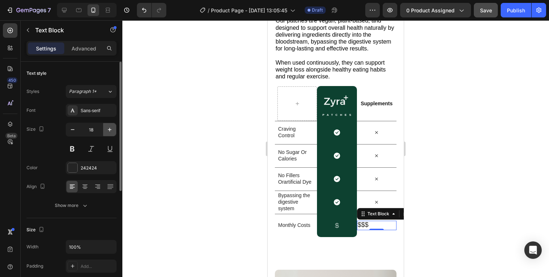
click at [107, 131] on icon "button" at bounding box center [109, 129] width 7 height 7
type input "21"
click at [86, 185] on icon at bounding box center [84, 186] width 7 height 7
click at [73, 167] on div at bounding box center [72, 167] width 9 height 9
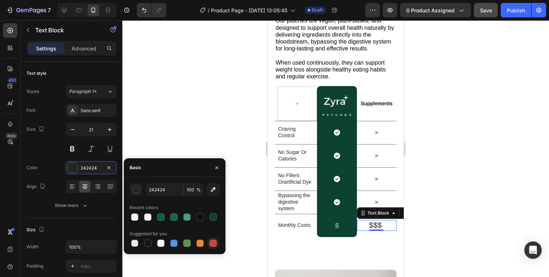
click at [211, 244] on div at bounding box center [213, 243] width 7 height 7
type input "C5453F"
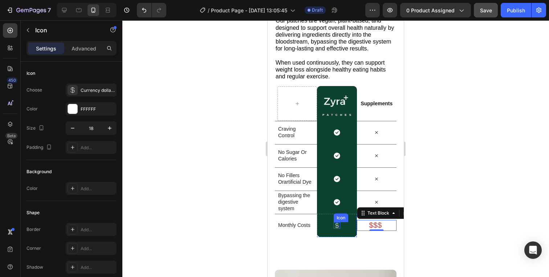
click at [339, 226] on icon at bounding box center [337, 225] width 7 height 7
click at [377, 217] on icon at bounding box center [378, 214] width 5 height 5
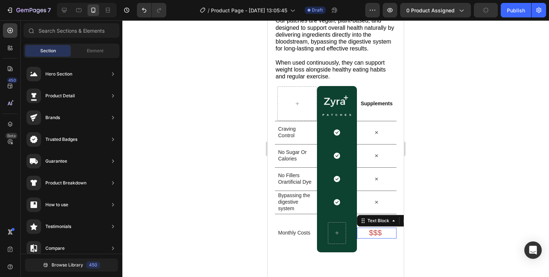
click at [376, 233] on p "$$$" at bounding box center [376, 233] width 36 height 10
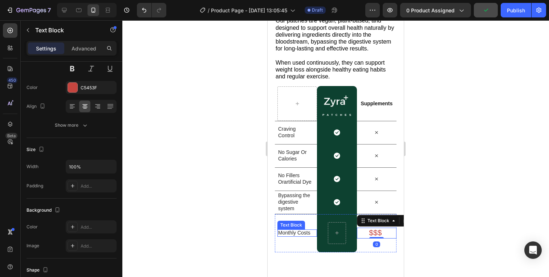
click at [284, 230] on p "Monthly Costs" at bounding box center [296, 233] width 36 height 7
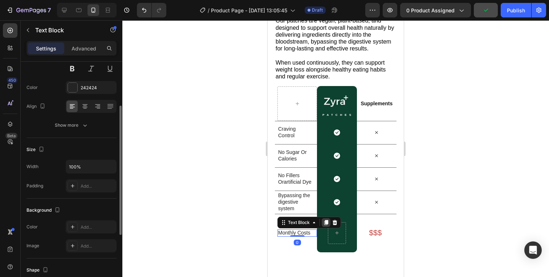
click at [327, 223] on icon at bounding box center [326, 222] width 4 height 5
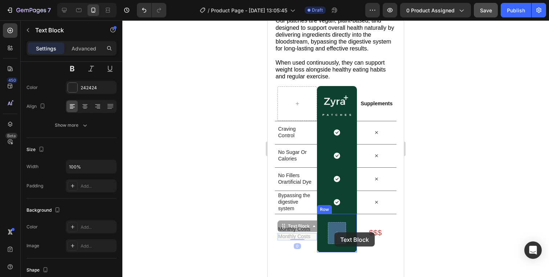
drag, startPoint x: 295, startPoint y: 229, endPoint x: 335, endPoint y: 232, distance: 40.1
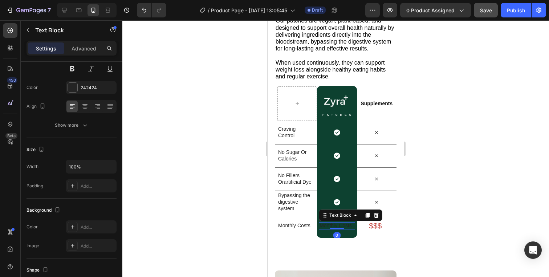
click at [341, 225] on p "Monthly Costs" at bounding box center [336, 225] width 32 height 7
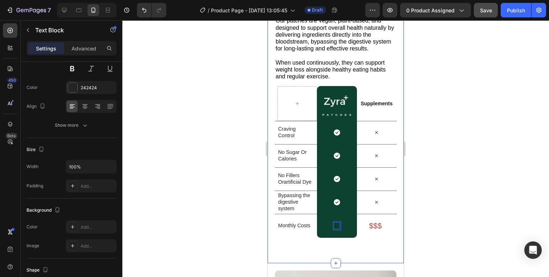
click at [512, 236] on div at bounding box center [335, 148] width 427 height 257
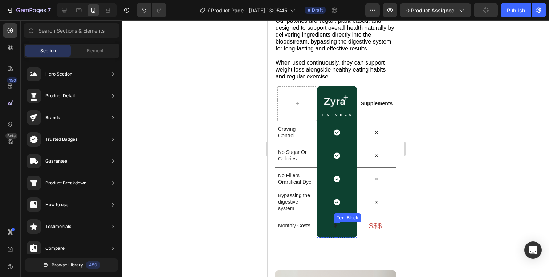
click at [337, 224] on p "$" at bounding box center [336, 225] width 3 height 7
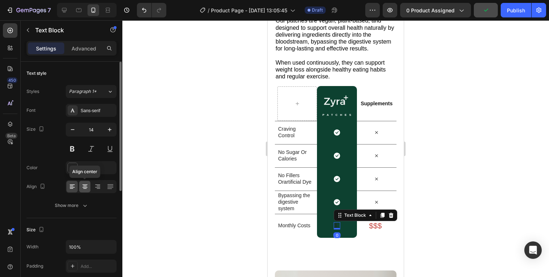
click at [83, 185] on icon at bounding box center [84, 185] width 5 height 1
click at [74, 169] on div at bounding box center [72, 167] width 9 height 9
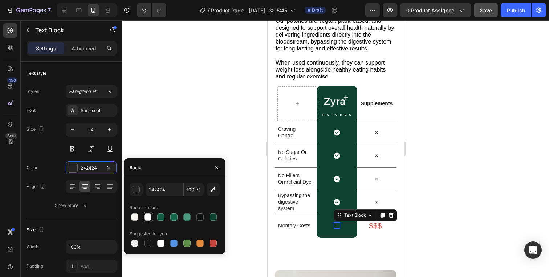
click at [151, 218] on div at bounding box center [147, 217] width 7 height 7
type input "FCFCFC"
click at [57, 169] on div "Color FCFCFC" at bounding box center [72, 167] width 90 height 13
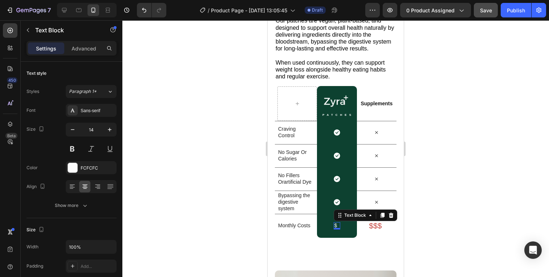
click at [474, 233] on div at bounding box center [335, 148] width 427 height 257
click at [338, 224] on div "$ Text Block 0" at bounding box center [337, 225] width 7 height 7
click at [340, 226] on div "$ Text Block 0" at bounding box center [337, 225] width 7 height 7
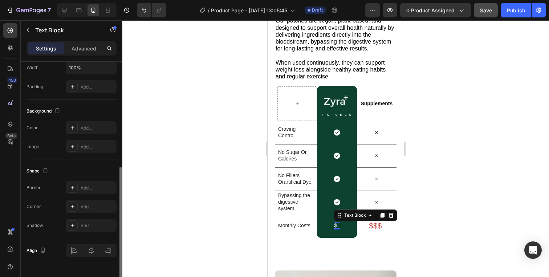
scroll to position [194, 0]
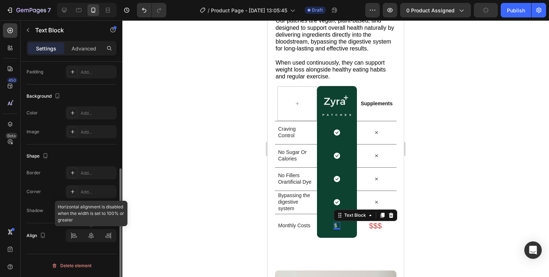
click at [88, 236] on div at bounding box center [91, 235] width 51 height 13
click at [93, 236] on div at bounding box center [91, 235] width 51 height 13
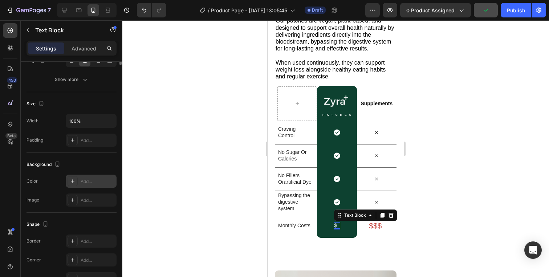
scroll to position [0, 0]
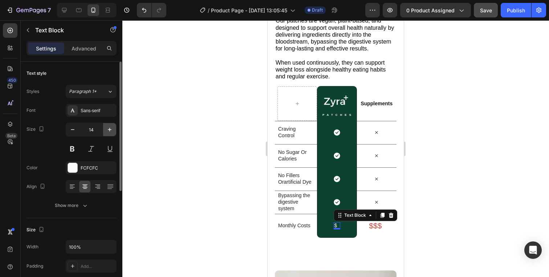
click at [109, 125] on button "button" at bounding box center [109, 129] width 13 height 13
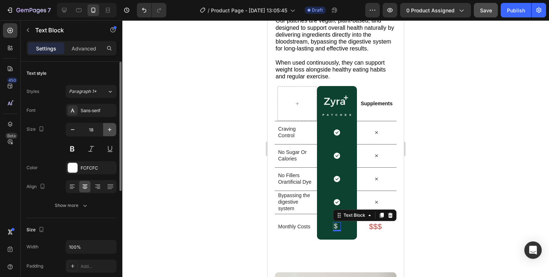
click at [109, 125] on button "button" at bounding box center [109, 129] width 13 height 13
type input "20"
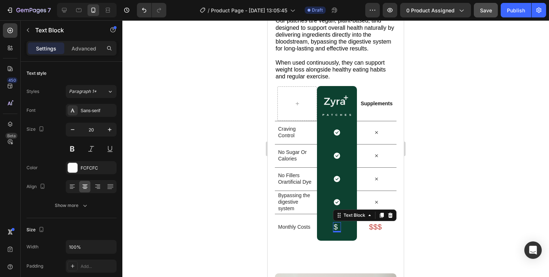
click at [443, 158] on div at bounding box center [335, 148] width 427 height 257
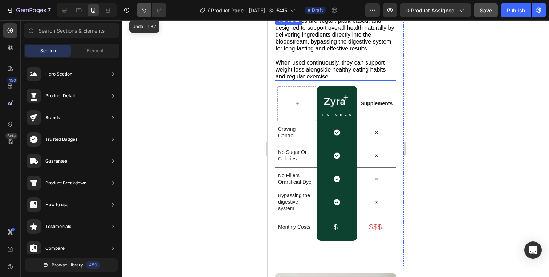
click at [146, 9] on icon "Undo/Redo" at bounding box center [144, 10] width 7 height 7
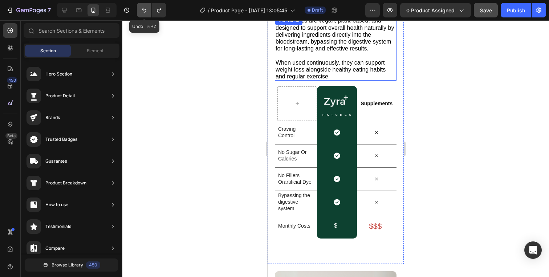
click at [146, 9] on icon "Undo/Redo" at bounding box center [144, 10] width 7 height 7
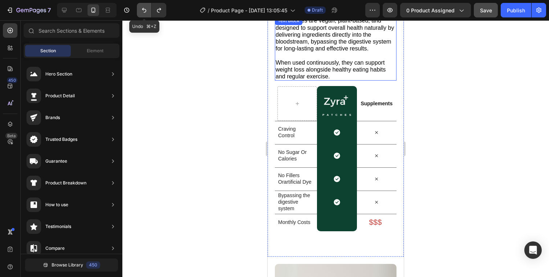
click at [146, 9] on icon "Undo/Redo" at bounding box center [144, 10] width 7 height 7
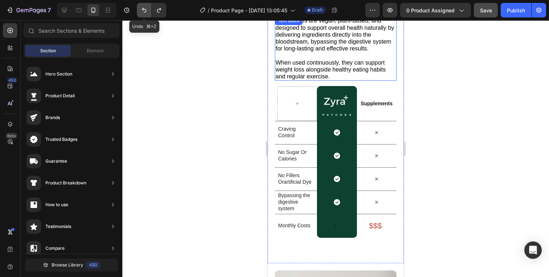
click at [146, 9] on icon "Undo/Redo" at bounding box center [144, 10] width 7 height 7
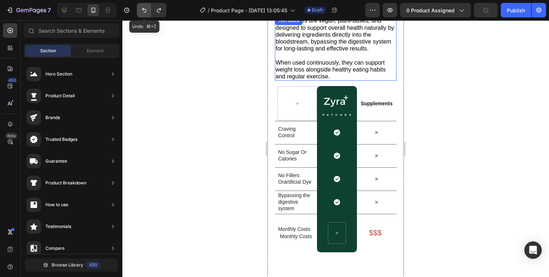
click at [146, 9] on icon "Undo/Redo" at bounding box center [144, 10] width 7 height 7
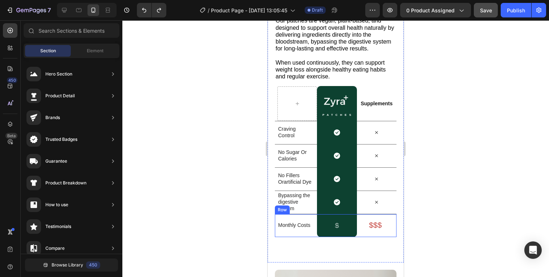
click at [376, 224] on p "$$$" at bounding box center [376, 225] width 36 height 10
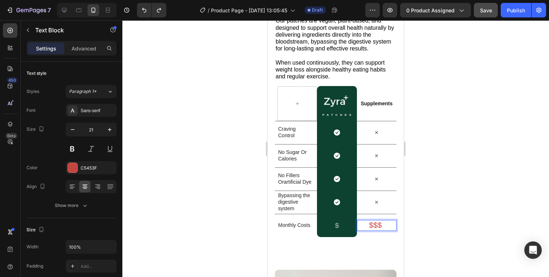
click at [376, 224] on p "$$$" at bounding box center [376, 225] width 36 height 10
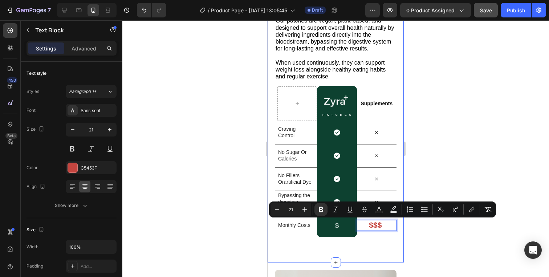
click at [435, 255] on div at bounding box center [335, 148] width 427 height 257
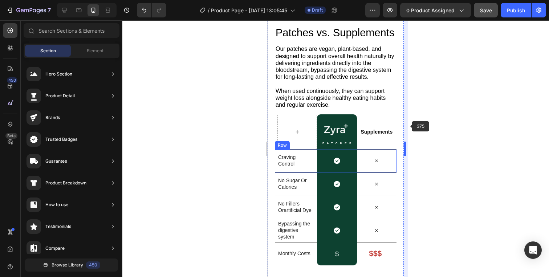
scroll to position [1249, 0]
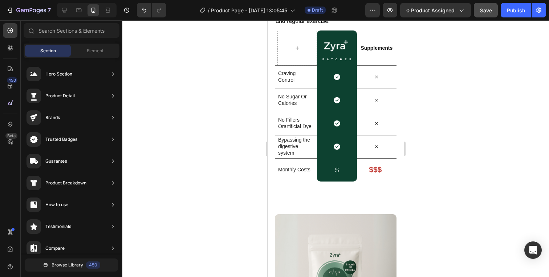
click at [484, 17] on button "Save" at bounding box center [486, 10] width 24 height 15
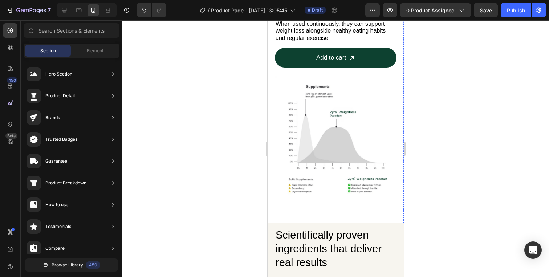
scroll to position [515, 0]
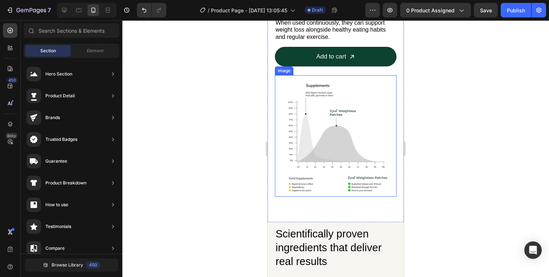
click at [351, 114] on img at bounding box center [336, 136] width 122 height 122
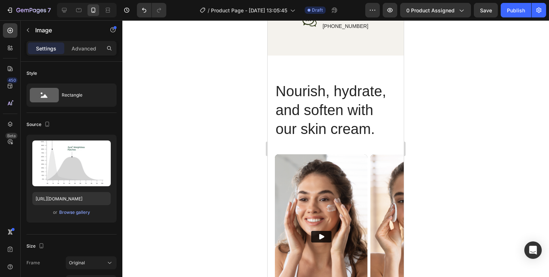
scroll to position [2178, 0]
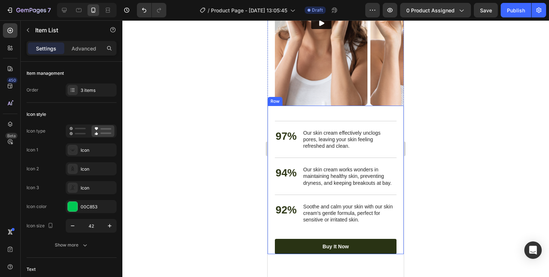
scroll to position [2500, 0]
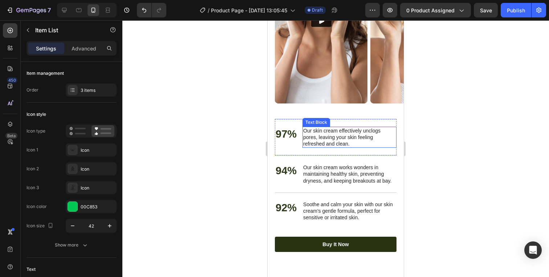
click at [337, 144] on p "Our skin cream effectively unclogs pores, leaving your skin feeling refreshed a…" at bounding box center [349, 137] width 93 height 20
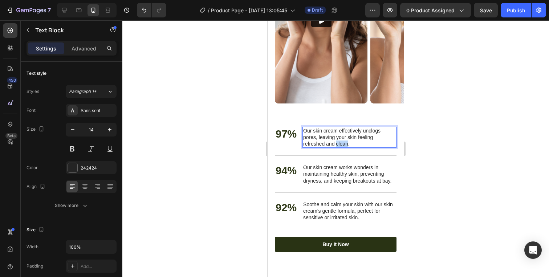
click at [337, 144] on p "Our skin cream effectively unclogs pores, leaving your skin feeling refreshed a…" at bounding box center [349, 137] width 93 height 20
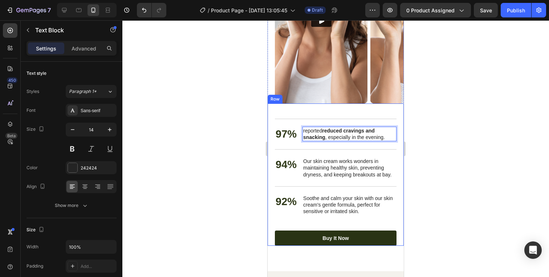
click at [420, 144] on div at bounding box center [335, 148] width 427 height 257
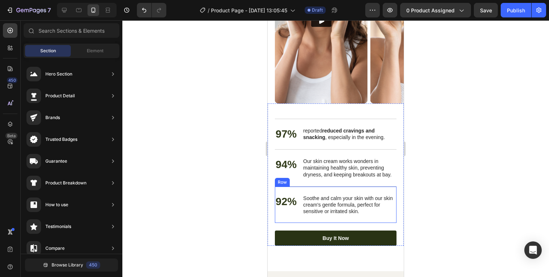
click at [343, 200] on p "Soothe and calm your skin with our skin cream's gentle formula, perfect for sen…" at bounding box center [349, 205] width 93 height 20
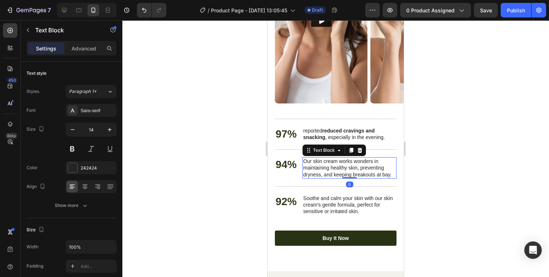
click at [355, 168] on p "Our skin cream works wonders in maintaining healthy skin, preventing dryness, a…" at bounding box center [349, 168] width 93 height 20
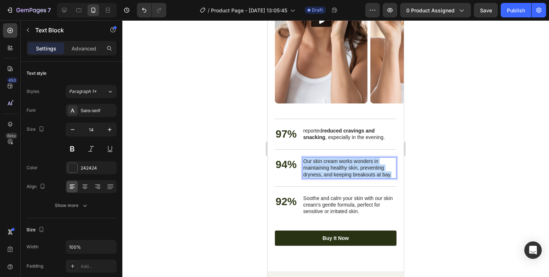
click at [355, 168] on p "Our skin cream works wonders in maintaining healthy skin, preventing dryness, a…" at bounding box center [349, 168] width 93 height 20
click at [475, 161] on div at bounding box center [335, 148] width 427 height 257
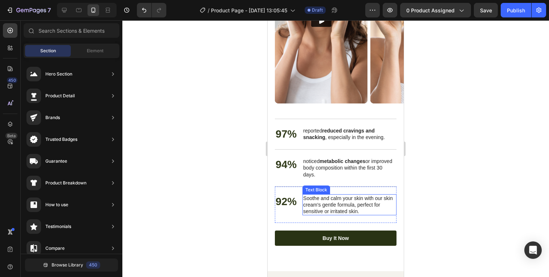
click at [361, 202] on p "Soothe and calm your skin with our skin cream's gentle formula, perfect for sen…" at bounding box center [349, 205] width 93 height 20
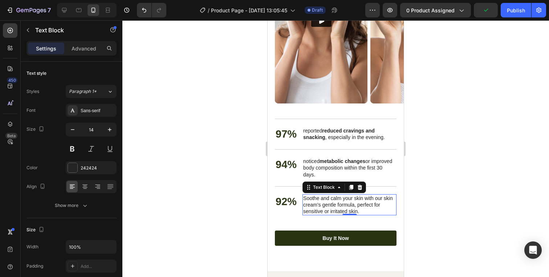
click at [364, 213] on p "Soothe and calm your skin with our skin cream's gentle formula, perfect for sen…" at bounding box center [349, 205] width 93 height 20
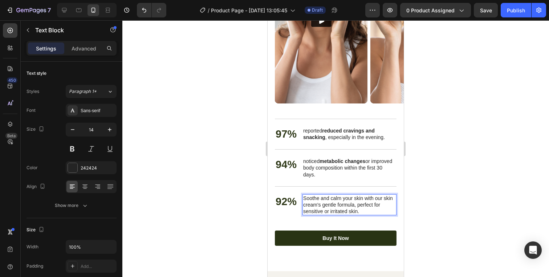
click at [364, 213] on p "Soothe and calm your skin with our skin cream's gentle formula, perfect for sen…" at bounding box center [349, 205] width 93 height 20
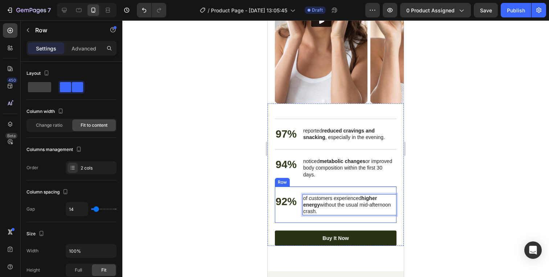
click at [294, 210] on div "92% Text Block" at bounding box center [286, 204] width 23 height 21
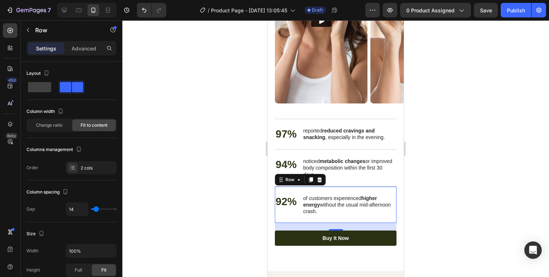
click at [339, 204] on p "of customers experienced higher energy without the usual mid-afternoon crash." at bounding box center [349, 205] width 93 height 20
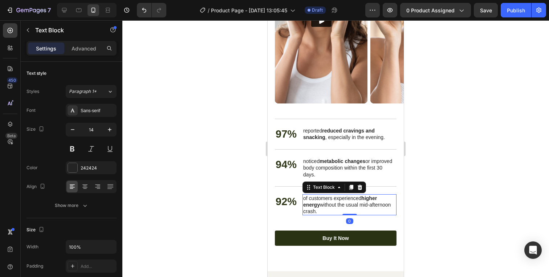
click at [339, 204] on p "of customers experienced higher energy without the usual mid-afternoon crash." at bounding box center [349, 205] width 93 height 20
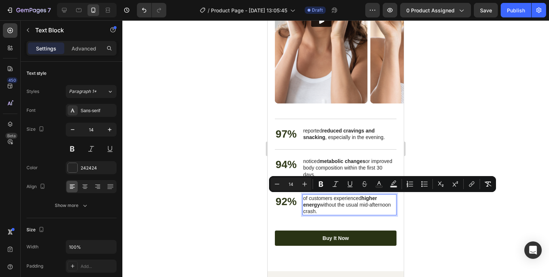
click at [340, 203] on p "of customers experienced higher energy without the usual mid-afternoon crash." at bounding box center [349, 205] width 93 height 20
drag, startPoint x: 362, startPoint y: 197, endPoint x: 320, endPoint y: 206, distance: 43.8
click at [320, 206] on p "of customers experienced higher energy without the usual mid-afternoon crash." at bounding box center [349, 205] width 93 height 20
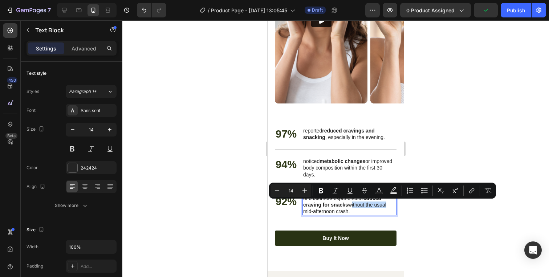
drag, startPoint x: 349, startPoint y: 204, endPoint x: 387, endPoint y: 206, distance: 37.5
click at [387, 206] on p "of customers experienced reduced craving for snacks without the usual mid-after…" at bounding box center [349, 205] width 93 height 20
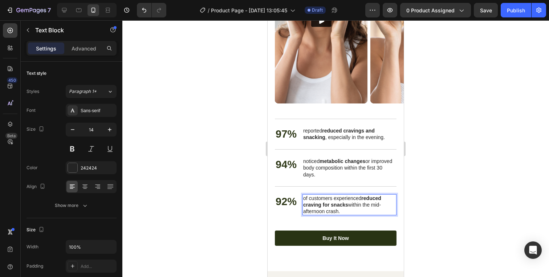
click at [329, 209] on p "of customers experienced reduced craving for snacks within the mid-afternoon cr…" at bounding box center [349, 205] width 93 height 20
click at [455, 197] on div at bounding box center [335, 148] width 427 height 257
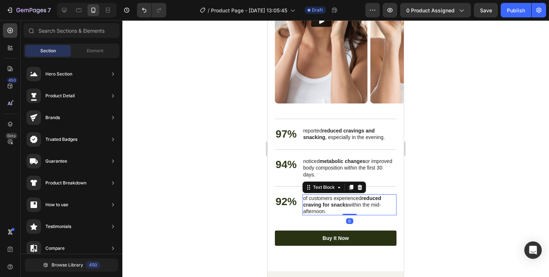
click at [357, 203] on p "of customers experienced reduced craving for snacks within the mid-afternoon." at bounding box center [349, 205] width 93 height 20
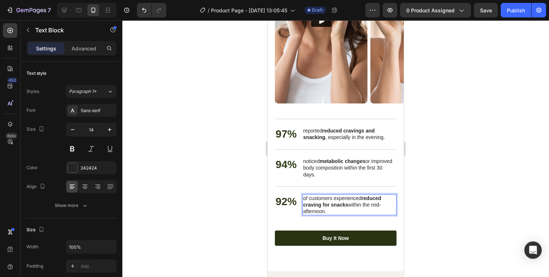
click at [357, 203] on p "of customers experienced reduced craving for snacks within the mid-afternoon." at bounding box center [349, 205] width 93 height 20
click at [459, 189] on div at bounding box center [335, 148] width 427 height 257
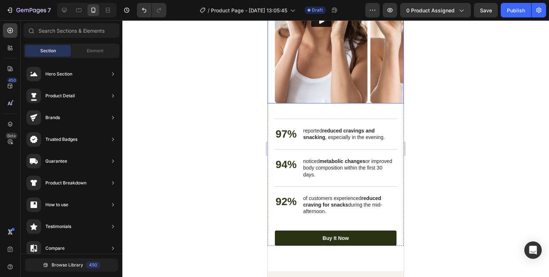
click at [271, 97] on div "Video Video Carousel" at bounding box center [336, 21] width 136 height 165
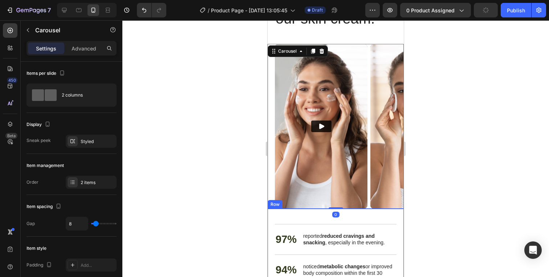
scroll to position [2390, 0]
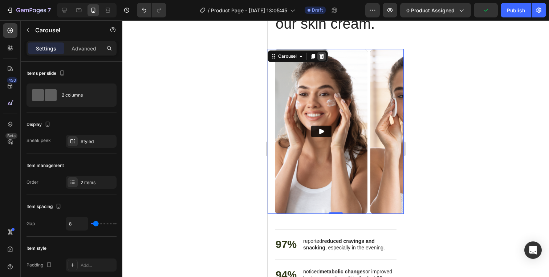
click at [322, 56] on icon at bounding box center [322, 56] width 6 height 6
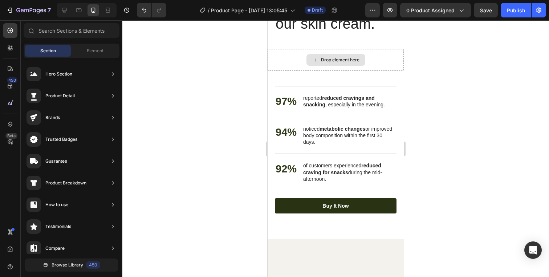
click at [288, 57] on div "Drop element here" at bounding box center [336, 60] width 136 height 22
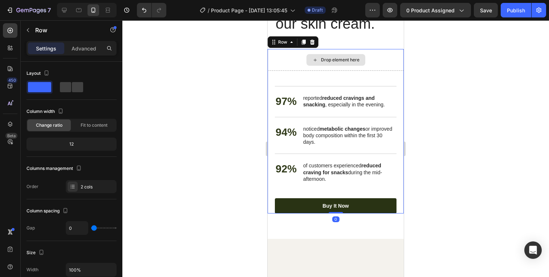
click at [293, 68] on div "Drop element here" at bounding box center [336, 60] width 136 height 22
click at [314, 80] on div "Nourish, hydrate, and soften with our skin cream. Heading 97% Text Block report…" at bounding box center [336, 142] width 122 height 143
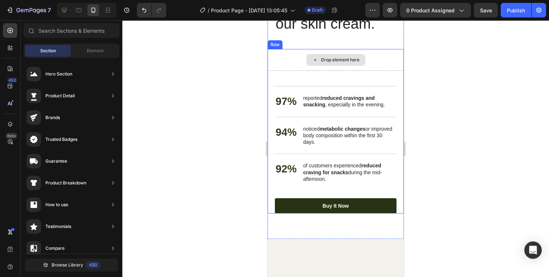
click at [330, 56] on div "Drop element here" at bounding box center [336, 60] width 59 height 12
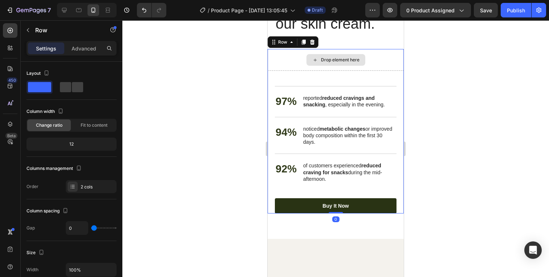
click at [301, 54] on div "Drop element here" at bounding box center [336, 60] width 136 height 22
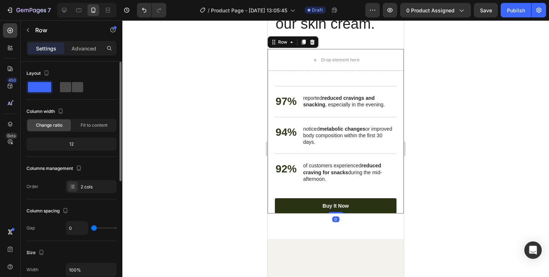
click at [74, 89] on span at bounding box center [77, 87] width 11 height 10
type input "30"
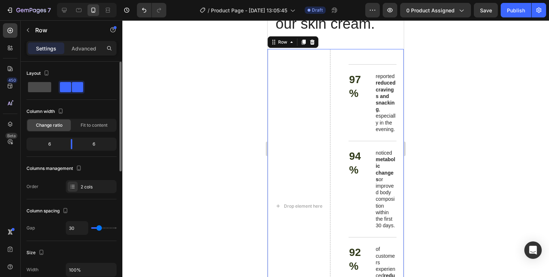
click at [51, 88] on span at bounding box center [39, 87] width 23 height 10
type input "0"
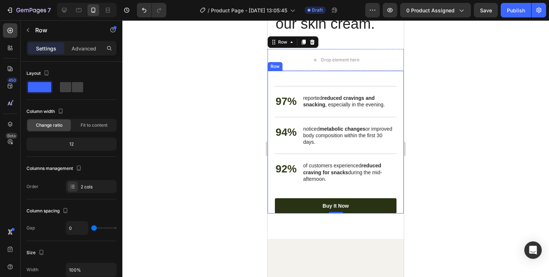
click at [303, 78] on div "Nourish, hydrate, and soften with our skin cream. Heading 97% Text Block report…" at bounding box center [336, 142] width 122 height 143
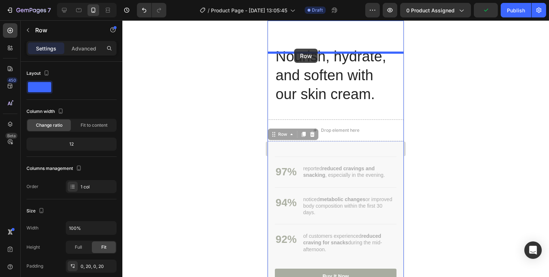
scroll to position [2300, 0]
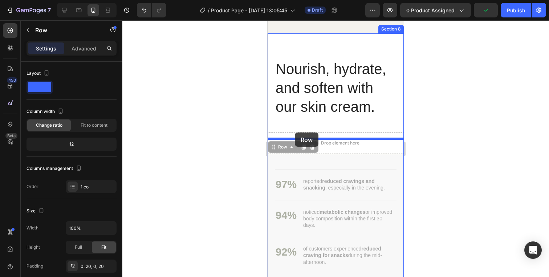
drag, startPoint x: 280, startPoint y: 64, endPoint x: 295, endPoint y: 133, distance: 70.2
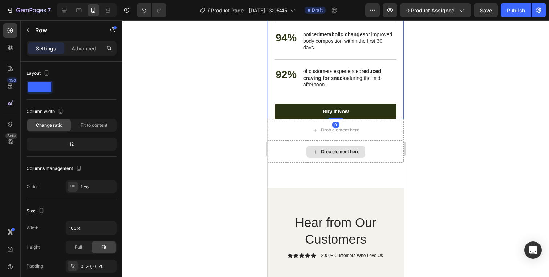
scroll to position [2472, 0]
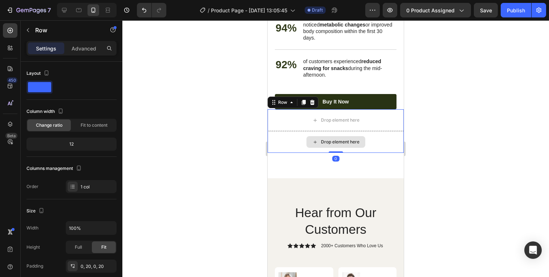
click at [294, 133] on div "Drop element here" at bounding box center [336, 142] width 136 height 22
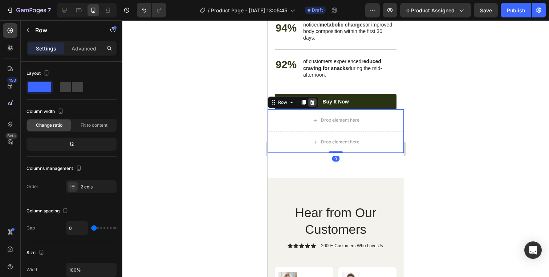
click at [313, 104] on icon at bounding box center [312, 102] width 5 height 5
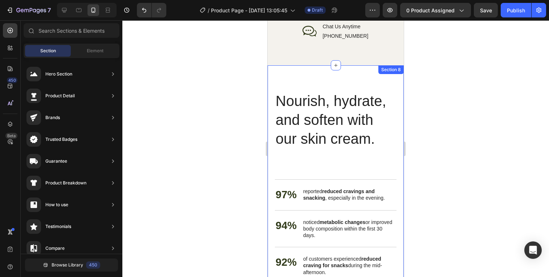
scroll to position [2266, 0]
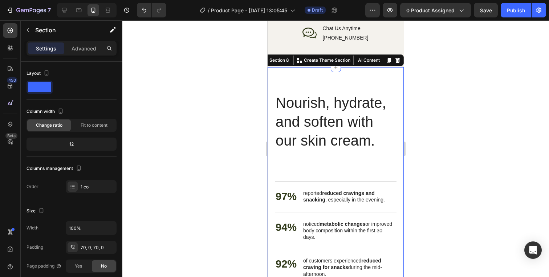
click at [307, 82] on div "Nourish, hydrate, and soften with our skin cream. Heading Nourish, hydrate, and…" at bounding box center [336, 200] width 136 height 267
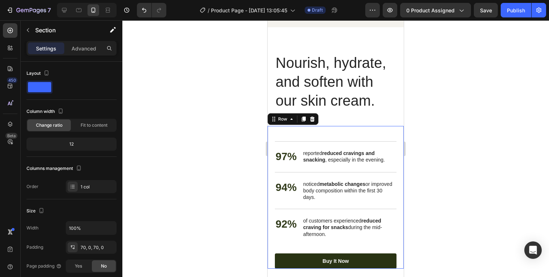
click at [300, 142] on div "Nourish, hydrate, and soften with our skin cream. Heading 97% Text Block report…" at bounding box center [336, 197] width 122 height 143
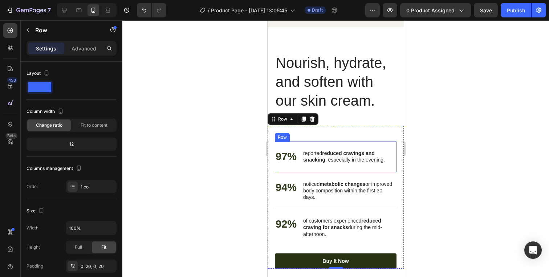
click at [349, 172] on div "97% Text Block reported reduced cravings and snacking , especially in the eveni…" at bounding box center [336, 156] width 122 height 31
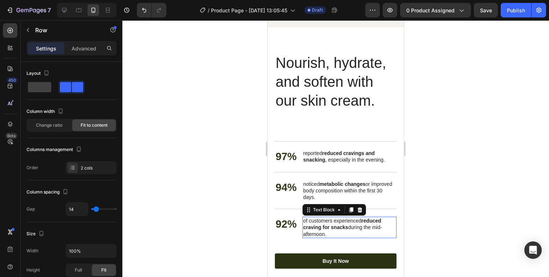
click at [344, 230] on strong "reduced craving for snacks" at bounding box center [342, 224] width 78 height 12
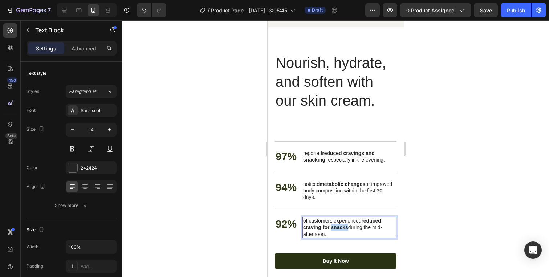
click at [344, 230] on strong "reduced craving for snacks" at bounding box center [342, 224] width 78 height 12
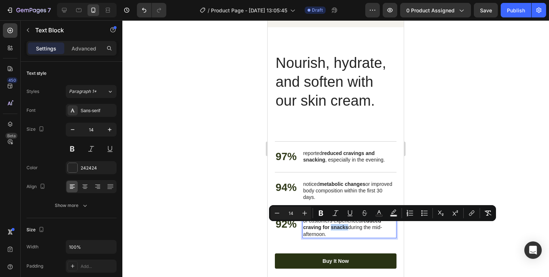
click at [351, 232] on p "of customers experienced reduced craving for snacks during the mid-afternoon." at bounding box center [349, 228] width 93 height 20
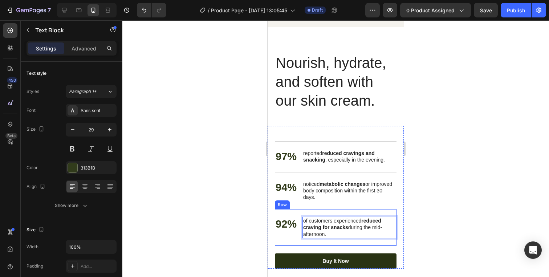
click at [287, 231] on p "92%" at bounding box center [286, 225] width 21 height 14
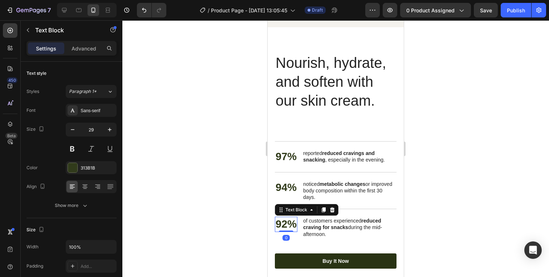
click at [287, 231] on p "92%" at bounding box center [286, 225] width 21 height 14
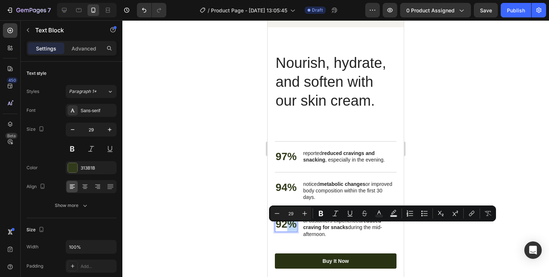
click at [285, 231] on p "92%" at bounding box center [286, 225] width 21 height 14
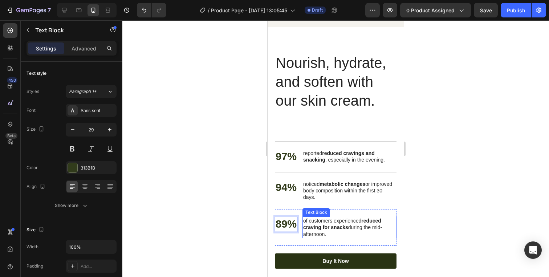
click at [332, 230] on strong "reduced craving for snacks" at bounding box center [342, 224] width 78 height 12
click at [336, 228] on p "of customers experienced reduced craving for snacks during the mid-afternoon." at bounding box center [349, 228] width 93 height 20
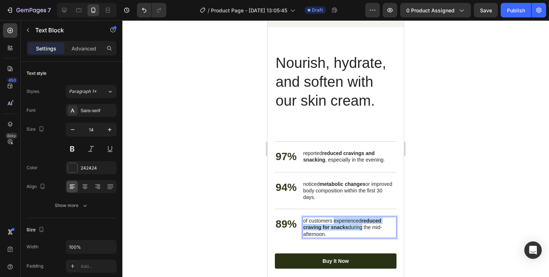
drag, startPoint x: 335, startPoint y: 228, endPoint x: 360, endPoint y: 231, distance: 25.2
click at [360, 231] on p "of customers experienced reduced craving for snacks during the mid-afternoon." at bounding box center [349, 228] width 93 height 20
click at [362, 228] on p "of customers experienced reduced craving for snacks during the mid-afternoon." at bounding box center [349, 228] width 93 height 20
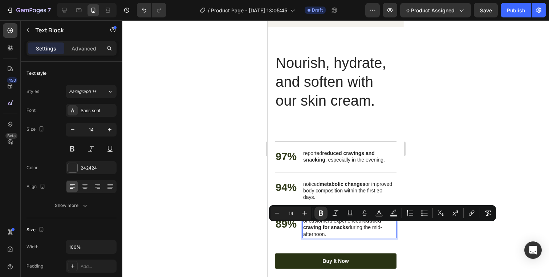
click at [362, 227] on p "of customers experienced reduced craving for snacks during the mid-afternoon." at bounding box center [349, 228] width 93 height 20
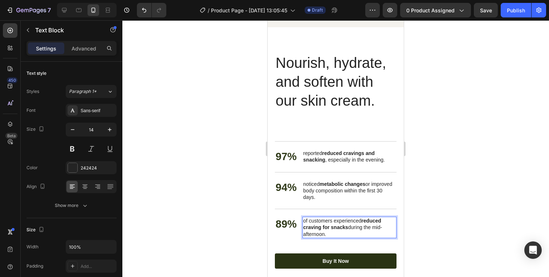
drag, startPoint x: 362, startPoint y: 227, endPoint x: 363, endPoint y: 239, distance: 11.3
click at [363, 238] on p "of customers experienced reduced craving for snacks during the mid-afternoon." at bounding box center [349, 228] width 93 height 20
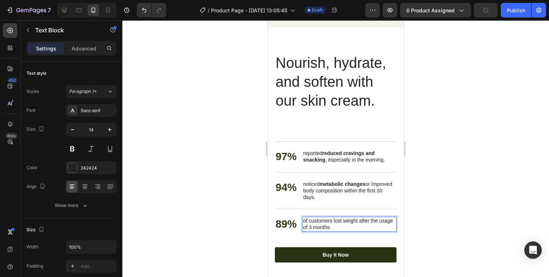
click at [341, 228] on p "of customers lost weight after the usage of 3 months" at bounding box center [349, 224] width 93 height 13
click at [429, 215] on div at bounding box center [335, 148] width 427 height 257
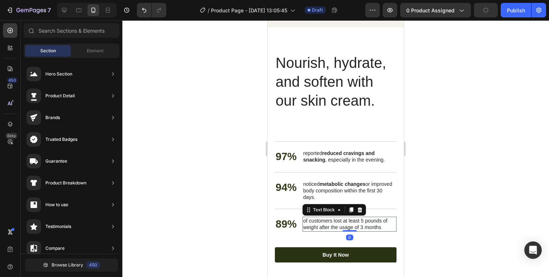
click at [367, 224] on p "of customers lost at least 5 pounds of weight after the usage of 3 months" at bounding box center [349, 224] width 93 height 13
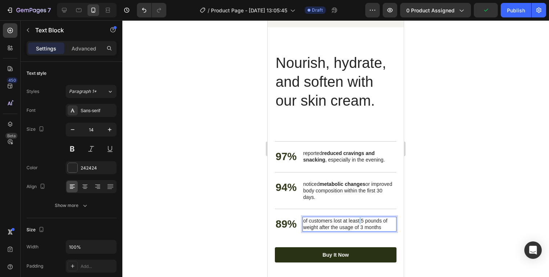
click at [359, 227] on p "of customers lost at least 5 pounds of weight after the usage of 3 months" at bounding box center [349, 224] width 93 height 13
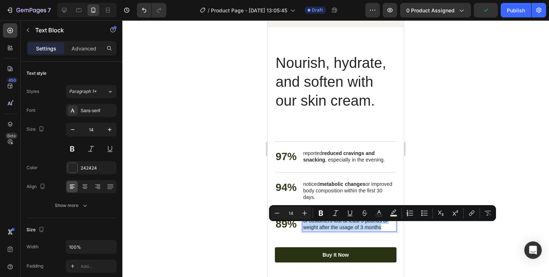
click at [359, 227] on p "of customers lost at least 5 pounds of weight after the usage of 3 months" at bounding box center [349, 224] width 93 height 13
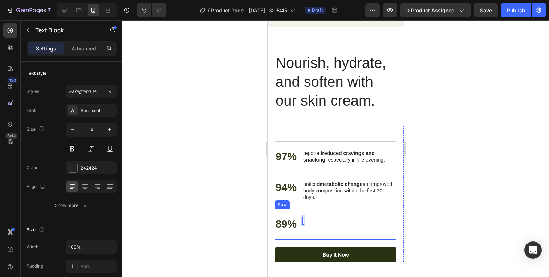
click at [337, 219] on div "89% Text Block Text Block 0 Row" at bounding box center [336, 224] width 122 height 31
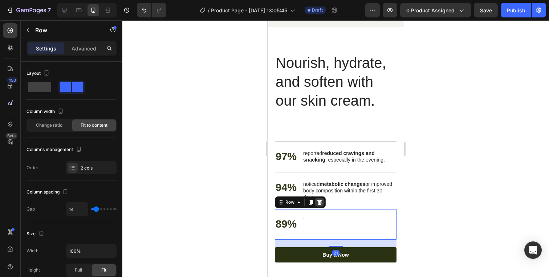
click at [320, 205] on icon at bounding box center [319, 202] width 5 height 5
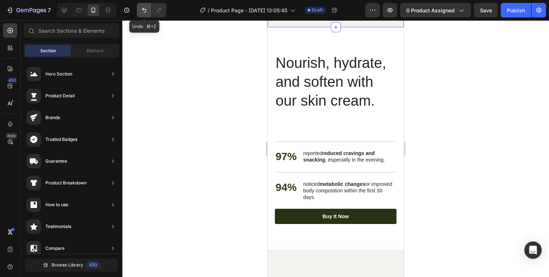
click at [140, 10] on button "Undo/Redo" at bounding box center [144, 10] width 15 height 15
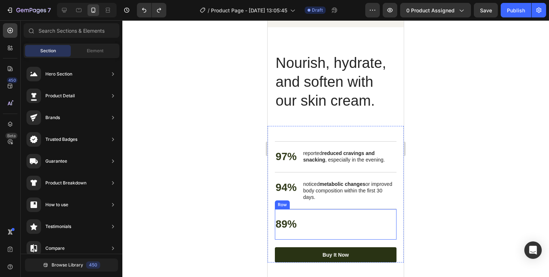
click at [361, 239] on div "89% Text Block Text Block Row" at bounding box center [336, 224] width 122 height 31
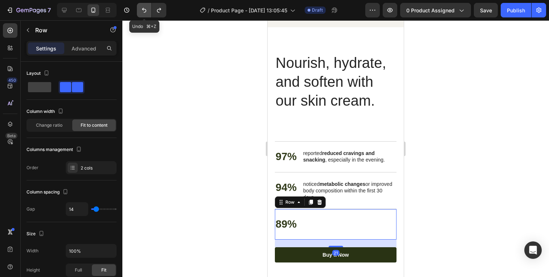
click at [142, 11] on icon "Undo/Redo" at bounding box center [144, 10] width 7 height 7
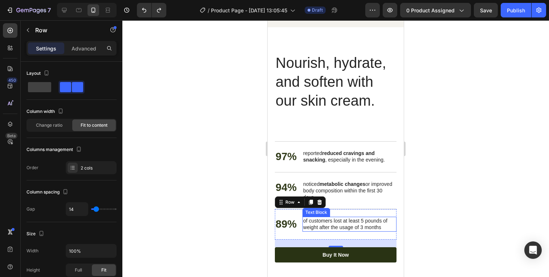
click at [329, 231] on p "of customers lost at least 5 pounds of weight after the usage of 3 months" at bounding box center [349, 224] width 93 height 13
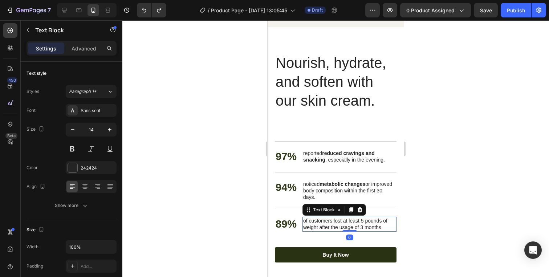
click at [329, 231] on p "of customers lost at least 5 pounds of weight after the usage of 3 months" at bounding box center [349, 224] width 93 height 13
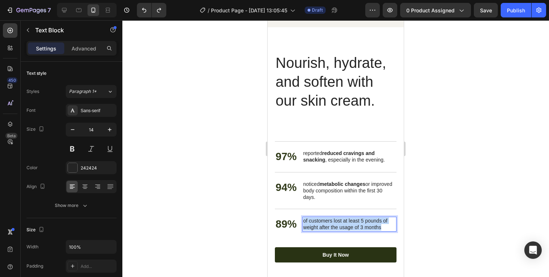
click at [329, 231] on p "of customers lost at least 5 pounds of weight after the usage of 3 months" at bounding box center [349, 224] width 93 height 13
click at [324, 163] on strong "reduced cravings and snacking" at bounding box center [339, 156] width 72 height 12
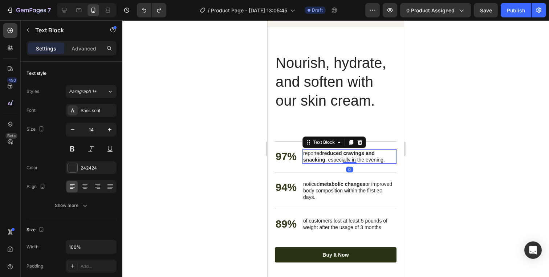
click at [324, 163] on strong "reduced cravings and snacking" at bounding box center [339, 156] width 72 height 12
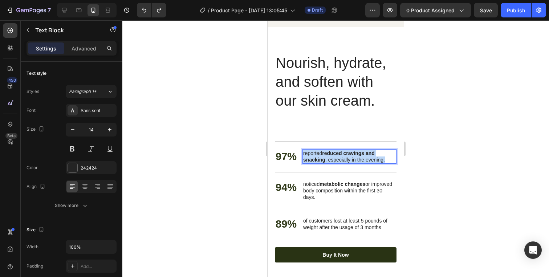
click at [324, 163] on strong "reduced cravings and snacking" at bounding box center [339, 156] width 72 height 12
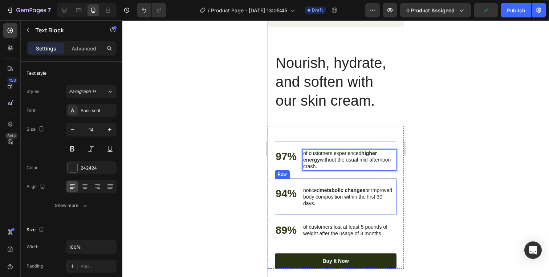
click at [321, 228] on div "89% Text Block of customers lost at least 5 pounds of weight after the usage of…" at bounding box center [336, 230] width 122 height 31
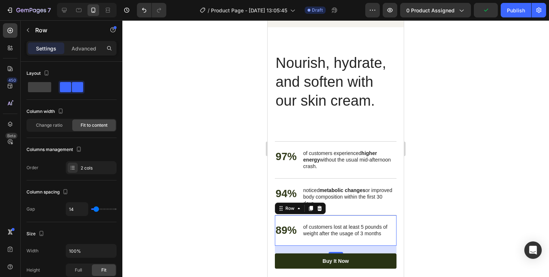
click at [321, 228] on div "89% Text Block of customers lost at least 5 pounds of weight after the usage of…" at bounding box center [336, 230] width 122 height 31
click at [316, 237] on p "of customers lost at least 5 pounds of weight after the usage of 3 months" at bounding box center [349, 230] width 93 height 13
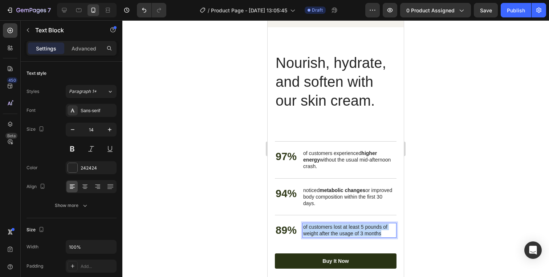
click at [316, 237] on p "of customers lost at least 5 pounds of weight after the usage of 3 months" at bounding box center [349, 230] width 93 height 13
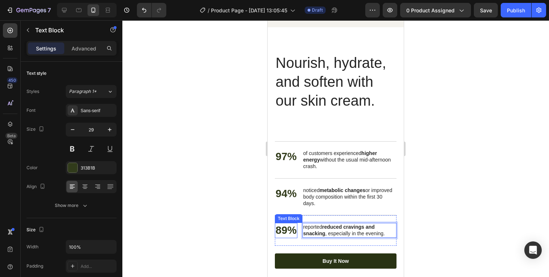
click at [285, 238] on p "89%" at bounding box center [286, 231] width 21 height 14
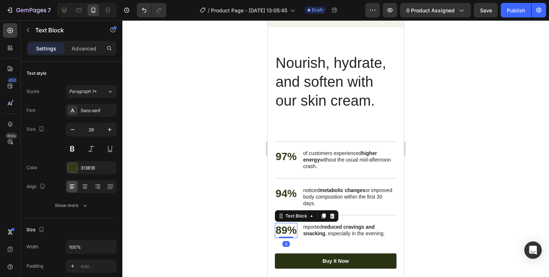
click at [285, 238] on p "89%" at bounding box center [286, 231] width 21 height 14
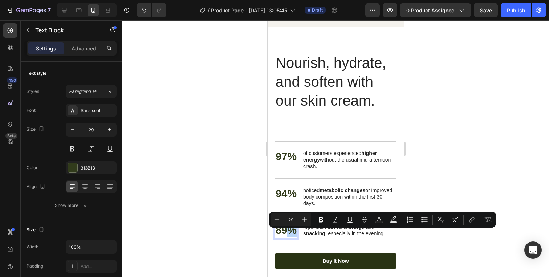
click at [285, 238] on p "89%" at bounding box center [286, 231] width 21 height 14
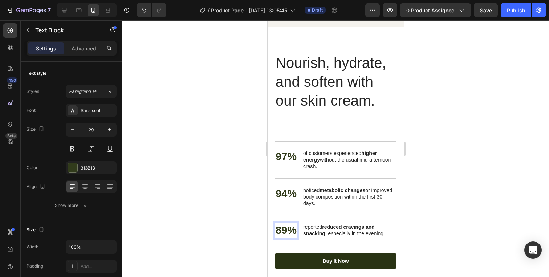
click at [283, 238] on p "89%" at bounding box center [286, 231] width 21 height 14
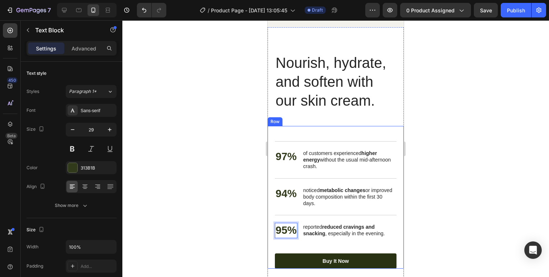
click at [446, 192] on div at bounding box center [335, 148] width 427 height 257
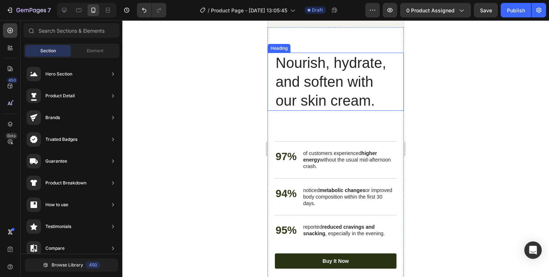
click at [344, 102] on h2 "Nourish, hydrate, and soften with our skin cream." at bounding box center [336, 82] width 122 height 58
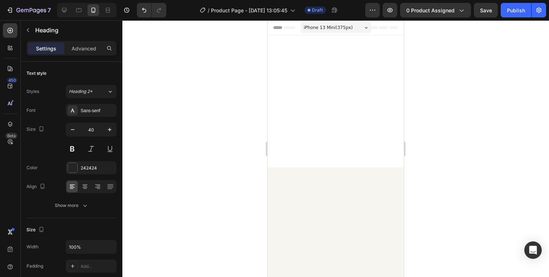
scroll to position [2306, 0]
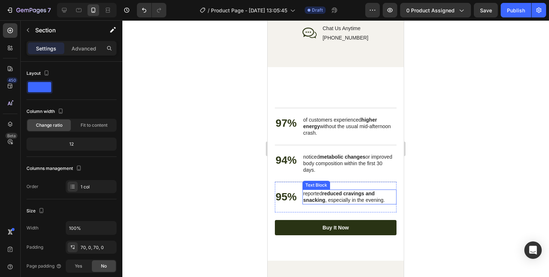
scroll to position [2265, 0]
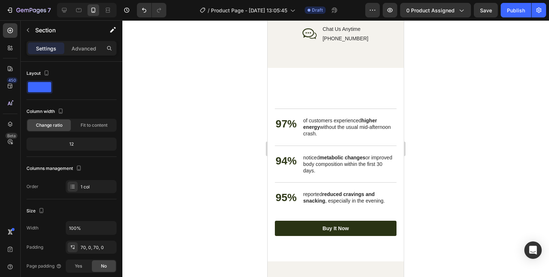
click at [302, 92] on div "Nourish, hydrate, and soften with our skin cream. Heading 97% Text Block of cus…" at bounding box center [336, 165] width 136 height 194
click at [327, 106] on div "Nourish, hydrate, and soften with our skin cream. Heading 97% Text Block of cus…" at bounding box center [336, 164] width 122 height 143
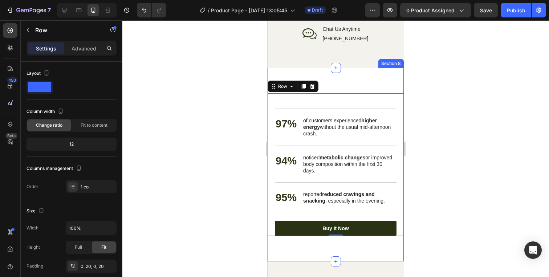
click at [346, 86] on div "Nourish, hydrate, and soften with our skin cream. Heading 97% Text Block of cus…" at bounding box center [336, 165] width 136 height 194
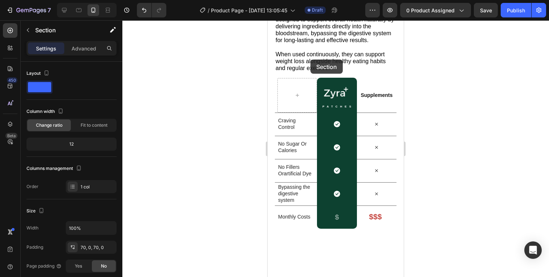
scroll to position [1107, 0]
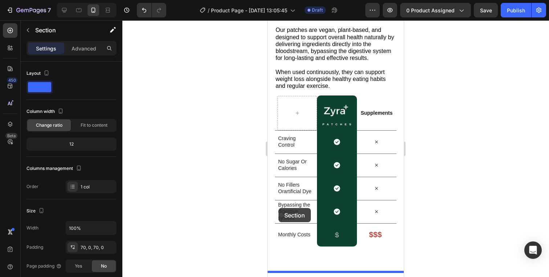
drag, startPoint x: 286, startPoint y: 66, endPoint x: 279, endPoint y: 208, distance: 142.2
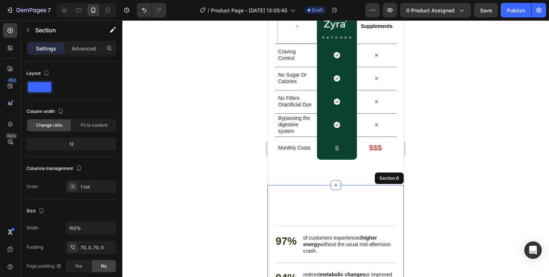
scroll to position [1212, 0]
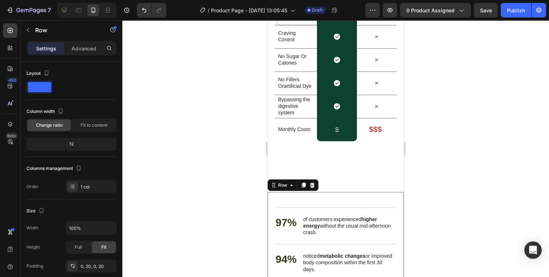
click at [308, 193] on div "Nourish, hydrate, and soften with our skin cream. Heading 97% Text Block of cus…" at bounding box center [336, 263] width 122 height 143
click at [88, 37] on div "Row" at bounding box center [62, 30] width 83 height 19
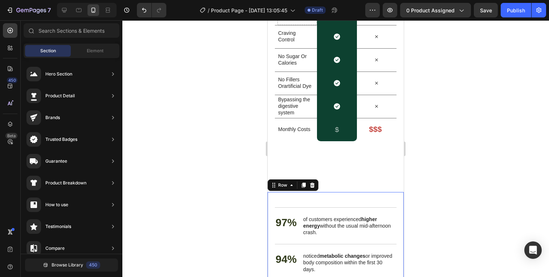
click at [291, 201] on div "Nourish, hydrate, and soften with our skin cream. Heading 97% Text Block of cus…" at bounding box center [336, 263] width 122 height 143
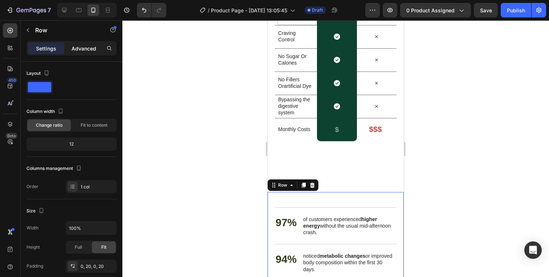
click at [84, 45] on p "Advanced" at bounding box center [84, 49] width 25 height 8
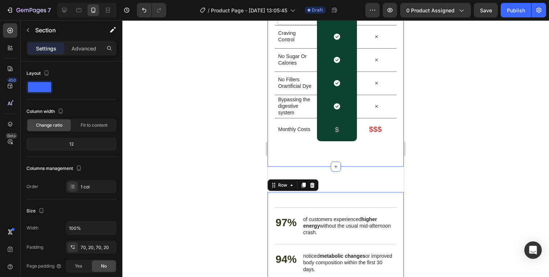
click at [288, 159] on div "Patches vs. Supplements Heading Our patches are vegan, plant-based, and designe…" at bounding box center [336, 18] width 136 height 295
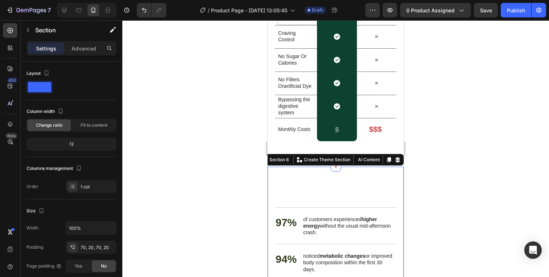
click at [285, 177] on div "Nourish, hydrate, and soften with our skin cream. Heading 97% Text Block of cus…" at bounding box center [336, 264] width 136 height 194
click at [79, 52] on div "Advanced" at bounding box center [84, 48] width 36 height 12
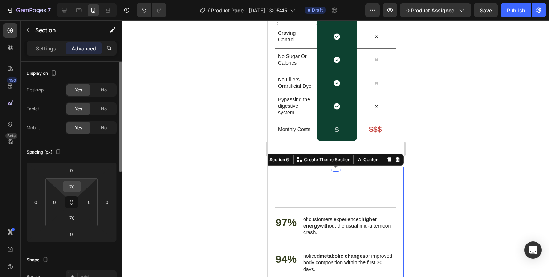
click at [74, 186] on input "70" at bounding box center [72, 186] width 15 height 11
type input "0"
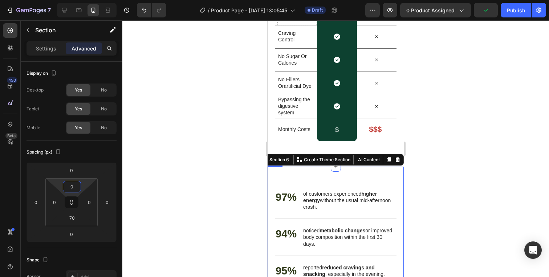
click at [468, 177] on div at bounding box center [335, 148] width 427 height 257
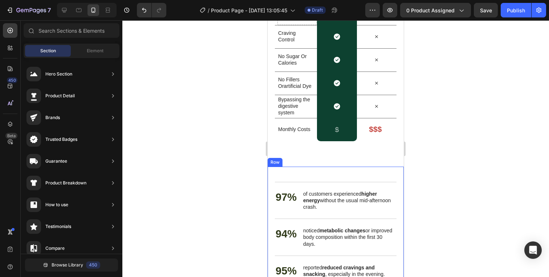
click at [473, 153] on div at bounding box center [335, 148] width 427 height 257
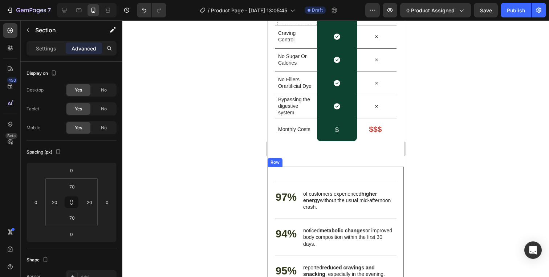
click at [403, 153] on div "Patches vs. Supplements Heading Our patches are vegan, plant-based, and designe…" at bounding box center [336, 18] width 136 height 295
click at [485, 140] on div at bounding box center [335, 148] width 427 height 257
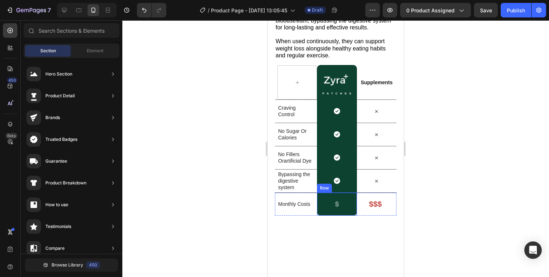
scroll to position [989, 0]
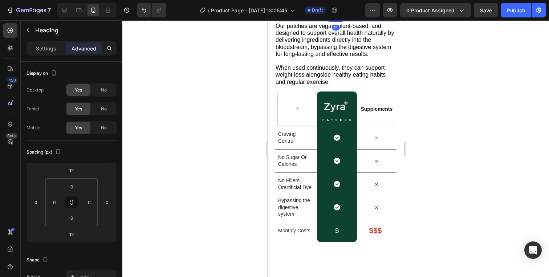
click at [312, 17] on h2 "Patches vs. Supplements" at bounding box center [336, 9] width 122 height 15
click at [312, 17] on p "Patches vs. Supplements" at bounding box center [336, 10] width 120 height 14
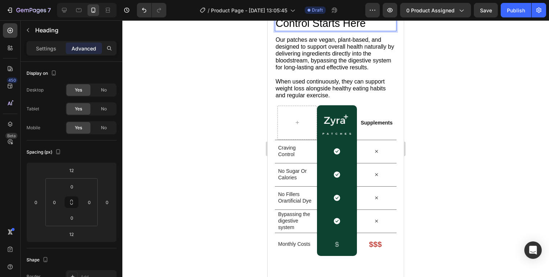
click at [440, 154] on div at bounding box center [335, 148] width 427 height 257
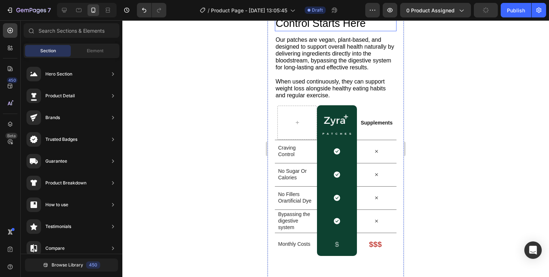
click at [337, 30] on p "The Real Appetite Control Starts Here" at bounding box center [336, 16] width 120 height 27
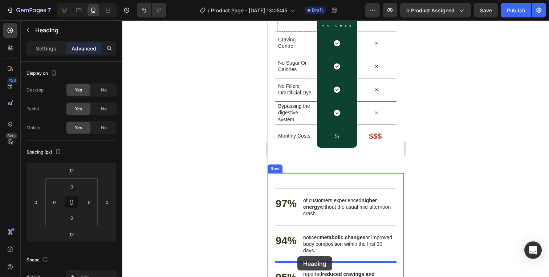
scroll to position [1268, 0]
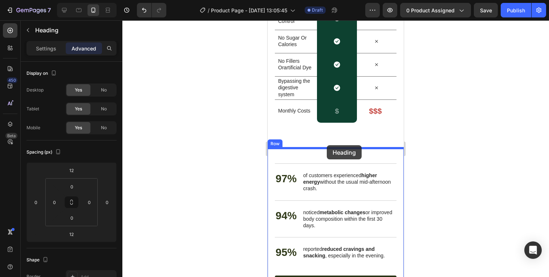
drag, startPoint x: 297, startPoint y: 143, endPoint x: 327, endPoint y: 146, distance: 30.3
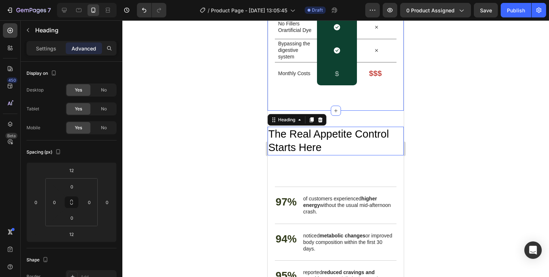
scroll to position [1231, 0]
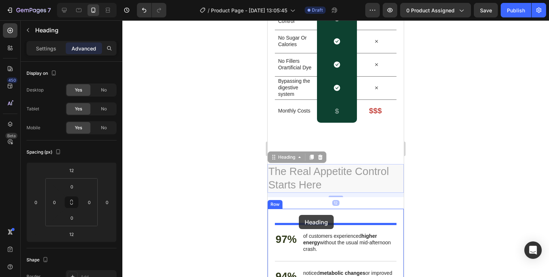
drag, startPoint x: 289, startPoint y: 157, endPoint x: 299, endPoint y: 214, distance: 58.2
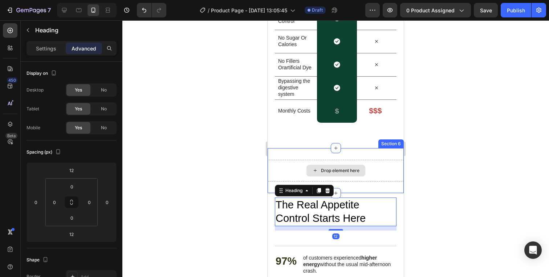
click at [373, 177] on div "Drop element here" at bounding box center [336, 171] width 136 height 22
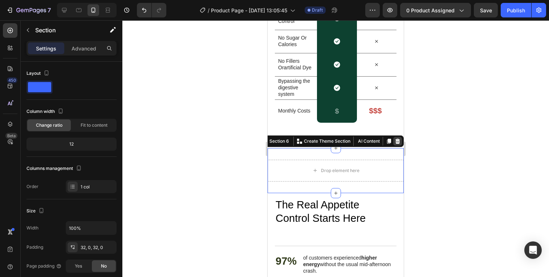
click at [398, 138] on icon at bounding box center [398, 141] width 6 height 6
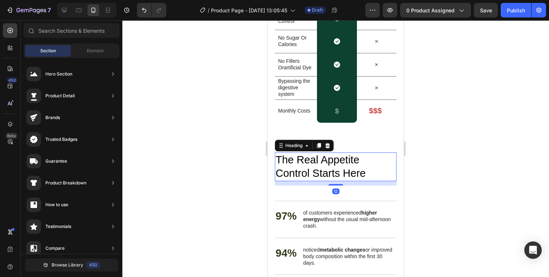
click at [325, 158] on h2 "The Real Appetite Control Starts Here" at bounding box center [336, 167] width 122 height 29
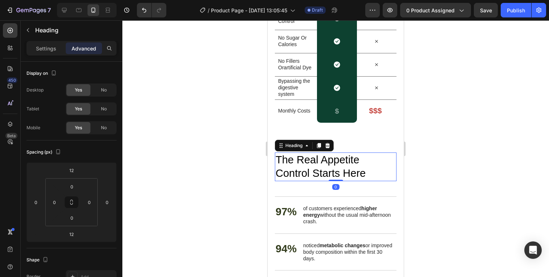
drag, startPoint x: 340, startPoint y: 185, endPoint x: 341, endPoint y: 175, distance: 9.9
click at [341, 175] on div "The Real Appetite Control Starts Here Heading 0" at bounding box center [336, 167] width 122 height 29
type input "0"
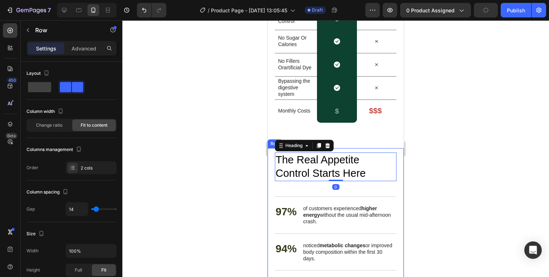
click at [344, 198] on div "97% Text Block of customers experienced higher energy without the usual mid-aft…" at bounding box center [336, 215] width 122 height 37
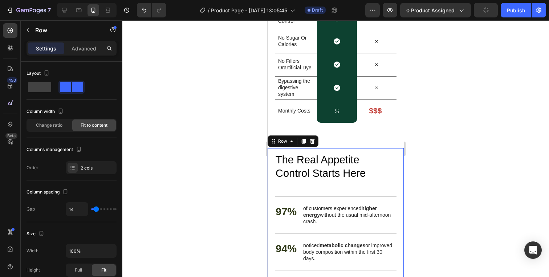
click at [346, 190] on div "Nourish, hydrate, and soften with our skin cream. Heading The Real Appetite Con…" at bounding box center [336, 236] width 122 height 176
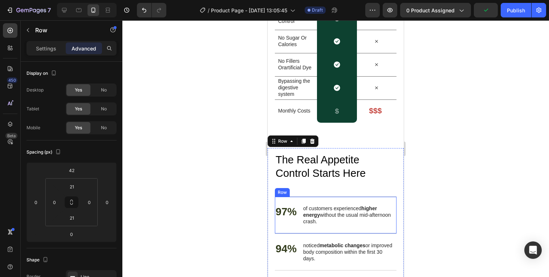
click at [344, 200] on div "97% Text Block of customers experienced higher energy without the usual mid-aft…" at bounding box center [336, 215] width 122 height 37
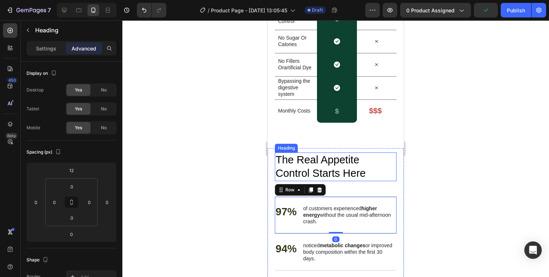
click at [349, 176] on h2 "The Real Appetite Control Starts Here" at bounding box center [336, 167] width 122 height 29
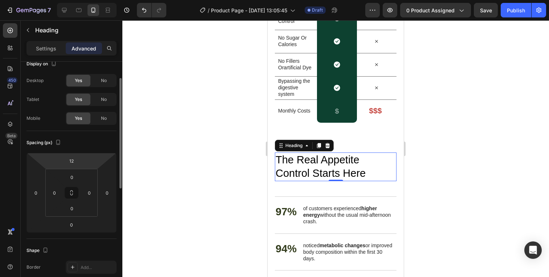
scroll to position [0, 0]
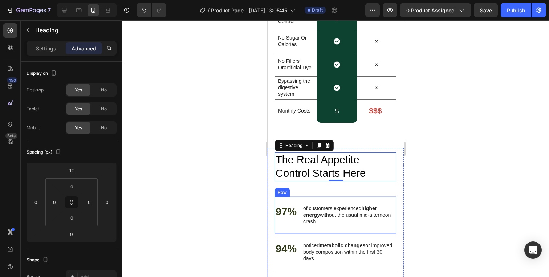
click at [295, 202] on div "97% Text Block of customers experienced higher energy without the usual mid-aft…" at bounding box center [336, 215] width 122 height 37
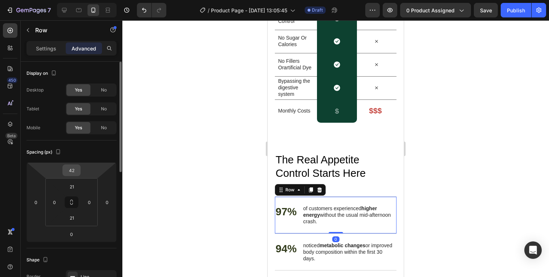
click at [72, 167] on input "42" at bounding box center [71, 170] width 15 height 11
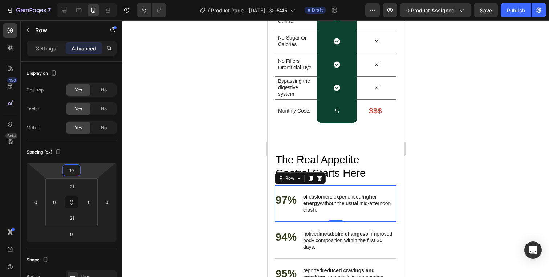
type input "1"
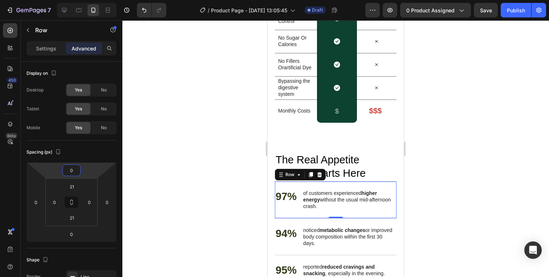
click at [445, 106] on div at bounding box center [335, 148] width 427 height 257
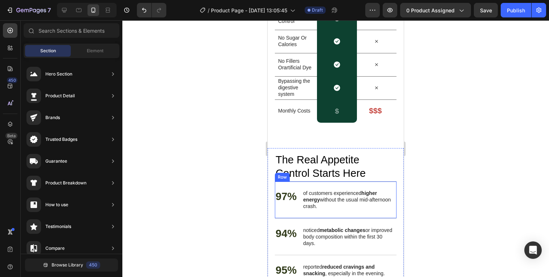
click at [368, 186] on div "97% Text Block of customers experienced higher energy without the usual mid-aft…" at bounding box center [336, 199] width 122 height 37
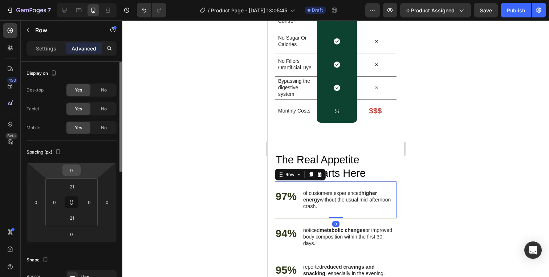
click at [78, 173] on input "0" at bounding box center [71, 170] width 15 height 11
type input "10"
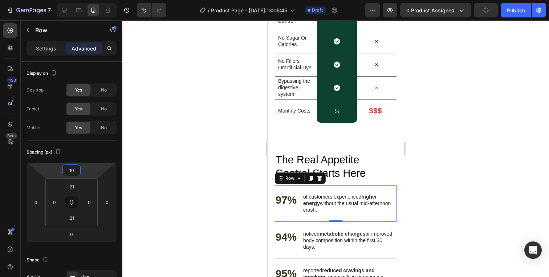
click at [411, 169] on div at bounding box center [335, 148] width 427 height 257
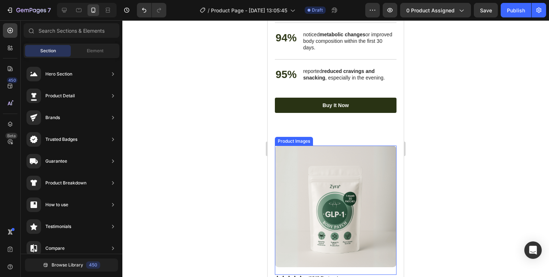
scroll to position [1396, 0]
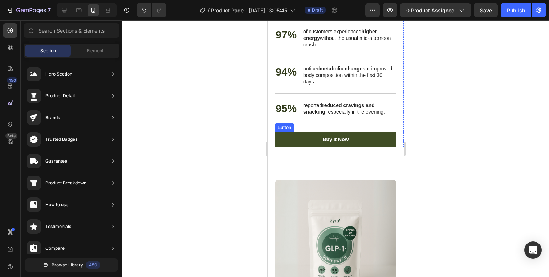
click at [301, 138] on link "Buy It Now" at bounding box center [336, 139] width 122 height 15
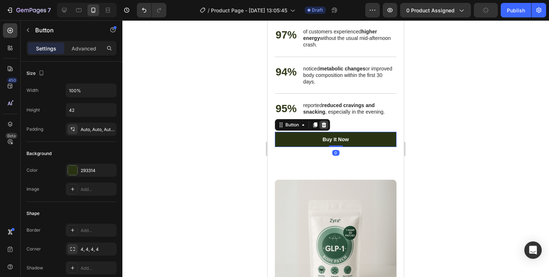
click at [322, 124] on icon at bounding box center [324, 125] width 6 height 6
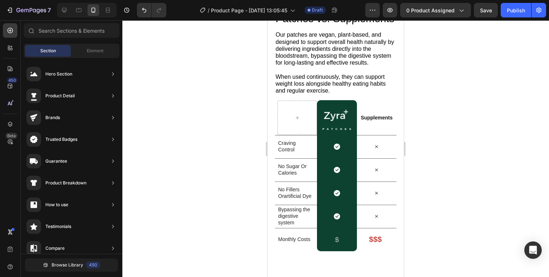
scroll to position [1079, 0]
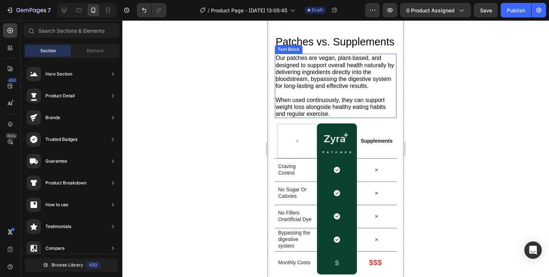
click at [319, 99] on p "When used continuously, they can support weight loss alongside healthy eating h…" at bounding box center [336, 107] width 120 height 21
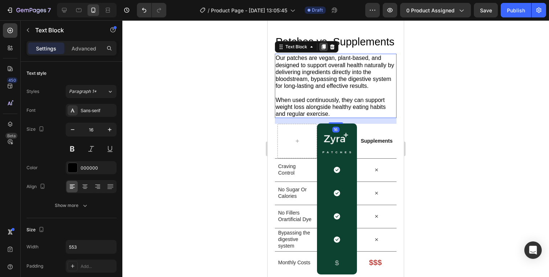
click at [324, 48] on icon at bounding box center [324, 47] width 4 height 5
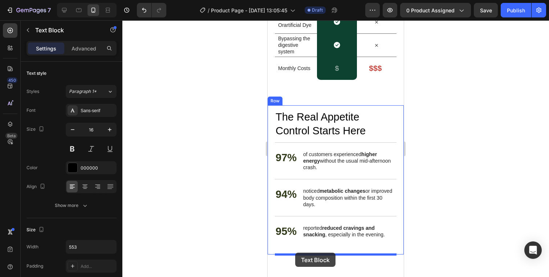
scroll to position [1347, 0]
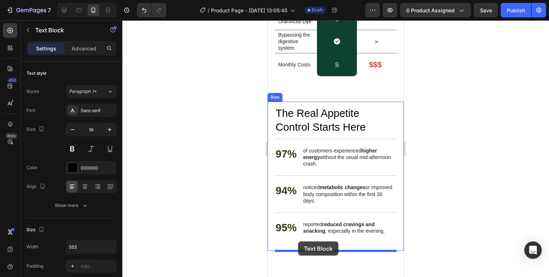
drag, startPoint x: 294, startPoint y: 115, endPoint x: 298, endPoint y: 242, distance: 126.5
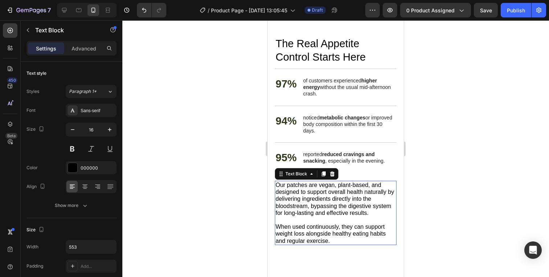
scroll to position [1277, 0]
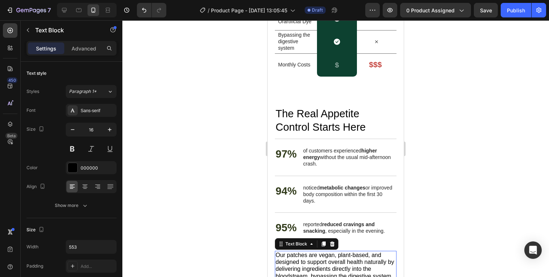
click at [336, 263] on p "Our patches are vegan, plant-based, and designed to support overall health natu…" at bounding box center [336, 269] width 120 height 35
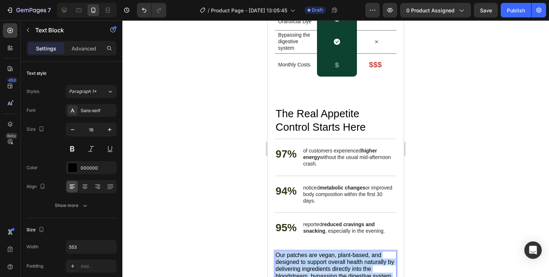
click at [336, 263] on p "Our patches are vegan, plant-based, and designed to support overall health natu…" at bounding box center [336, 269] width 120 height 35
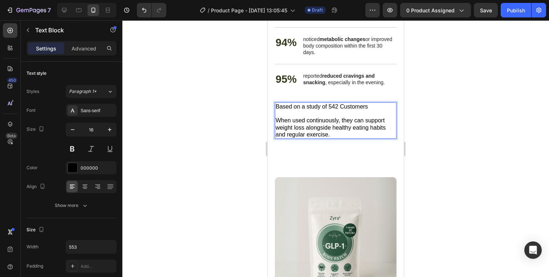
scroll to position [1431, 0]
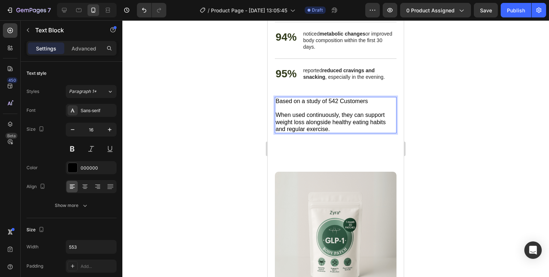
click at [325, 118] on p "When used continuously, they can support weight loss alongside healthy eating h…" at bounding box center [336, 122] width 120 height 21
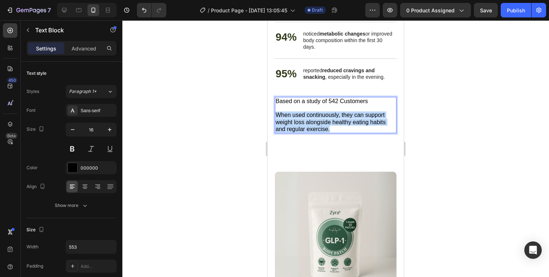
click at [325, 118] on p "When used continuously, they can support weight loss alongside healthy eating h…" at bounding box center [336, 122] width 120 height 21
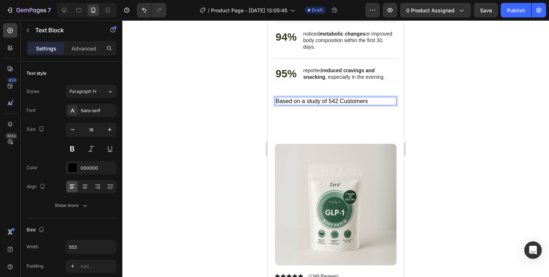
click at [335, 101] on p "Based on a study of 542 Customers" at bounding box center [336, 101] width 120 height 7
click at [332, 101] on p "Based on a study of 542 Customers" at bounding box center [336, 101] width 120 height 7
click at [472, 85] on div at bounding box center [335, 148] width 427 height 257
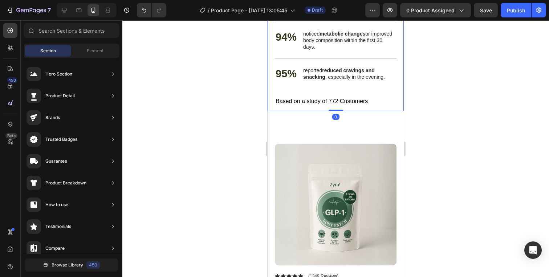
click at [362, 107] on div "Nourish, hydrate, and soften with our skin cream. Heading The Real Appetite Con…" at bounding box center [336, 29] width 122 height 163
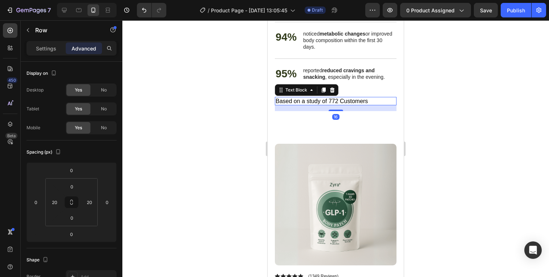
click at [362, 104] on p "Based on a study of 772 Customers" at bounding box center [336, 101] width 120 height 7
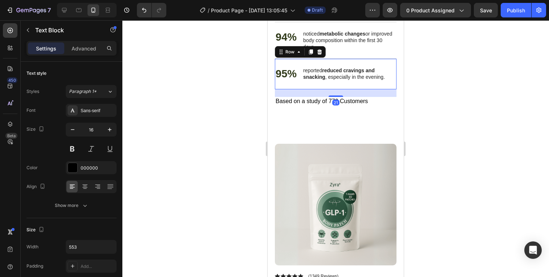
click at [352, 88] on div "95% Text Block reported reduced cravings and snacking , especially in the eveni…" at bounding box center [336, 73] width 122 height 31
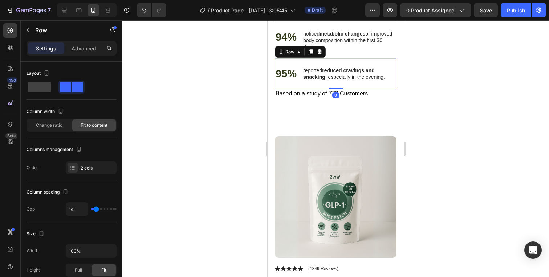
drag, startPoint x: 337, startPoint y: 96, endPoint x: 343, endPoint y: 83, distance: 14.5
click at [343, 83] on div "95% Text Block reported reduced cravings and snacking , especially in the eveni…" at bounding box center [336, 73] width 122 height 31
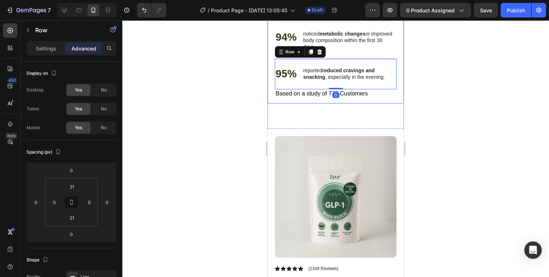
click at [469, 85] on div at bounding box center [335, 148] width 427 height 257
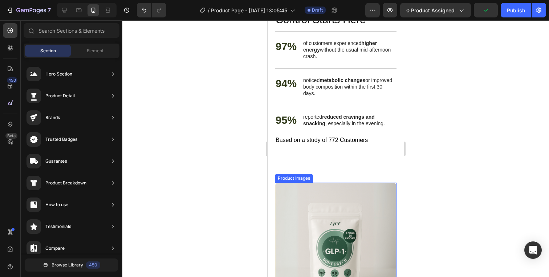
scroll to position [1369, 0]
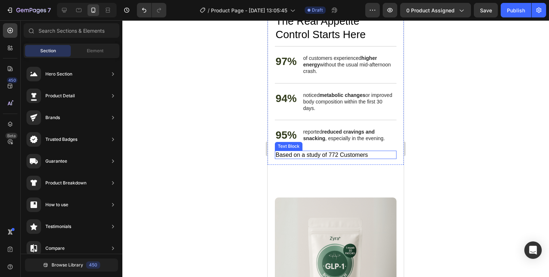
click at [337, 154] on p "Based on a study of 772 Customers" at bounding box center [336, 154] width 120 height 7
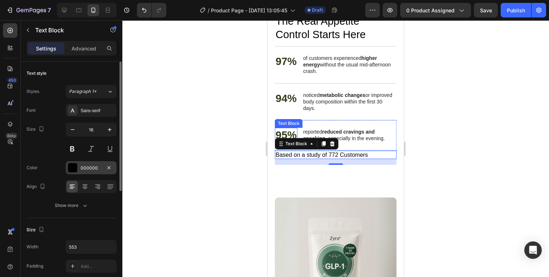
click at [76, 169] on div at bounding box center [72, 167] width 9 height 9
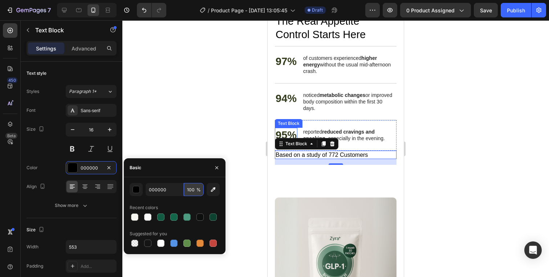
click at [191, 190] on input "100" at bounding box center [194, 189] width 20 height 13
type input "60"
drag, startPoint x: 473, startPoint y: 207, endPoint x: 457, endPoint y: 194, distance: 20.2
click at [473, 207] on div at bounding box center [335, 148] width 427 height 257
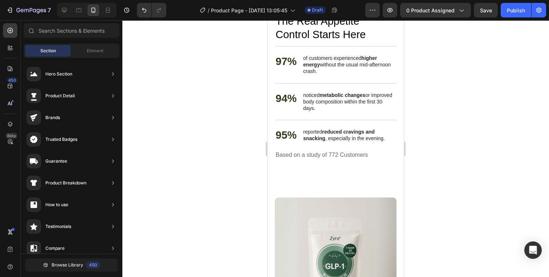
click at [447, 188] on div at bounding box center [335, 148] width 427 height 257
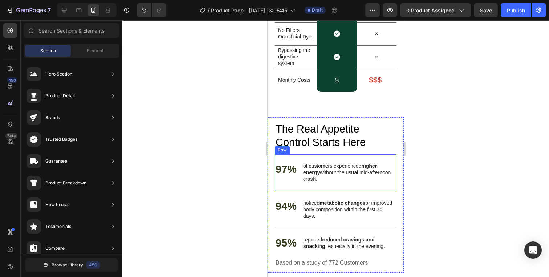
scroll to position [1400, 0]
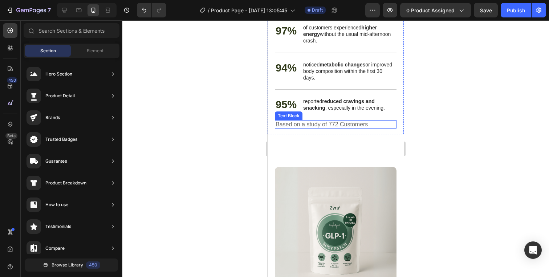
click at [303, 122] on p "Based on a study of 772 Customers" at bounding box center [336, 124] width 120 height 7
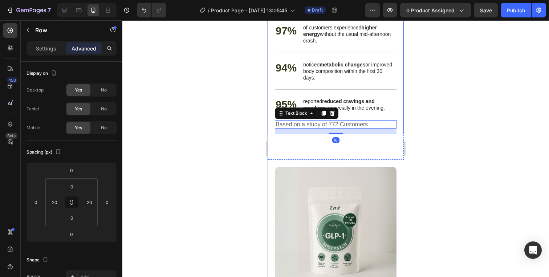
click at [274, 128] on div "Nourish, hydrate, and soften with our skin cream. Heading The Real Appetite Con…" at bounding box center [336, 57] width 136 height 156
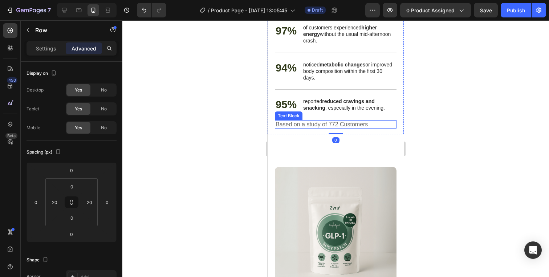
click at [276, 126] on p "Based on a study of 772 Customers" at bounding box center [336, 124] width 120 height 7
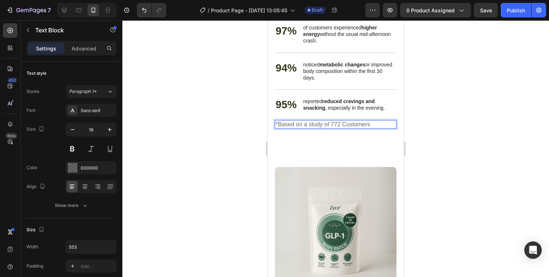
click at [475, 83] on div at bounding box center [335, 148] width 427 height 257
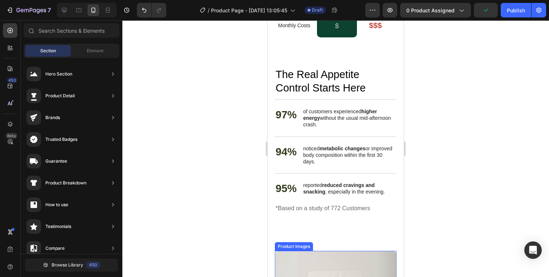
scroll to position [1315, 0]
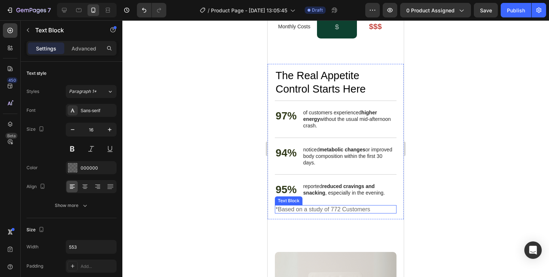
click at [370, 211] on p "*Based on a study of 772 Customers" at bounding box center [336, 209] width 120 height 7
click at [505, 203] on div at bounding box center [335, 148] width 427 height 257
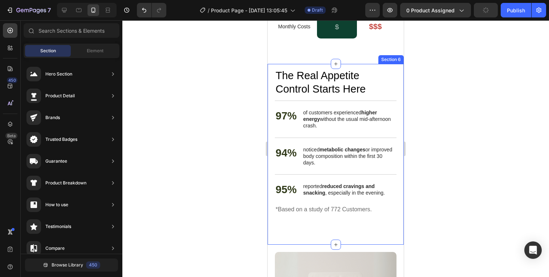
scroll to position [1480, 0]
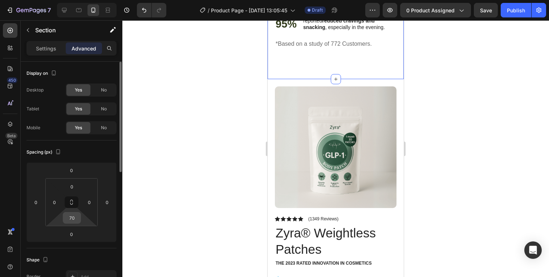
click at [75, 216] on input "70" at bounding box center [72, 217] width 15 height 11
type input "10"
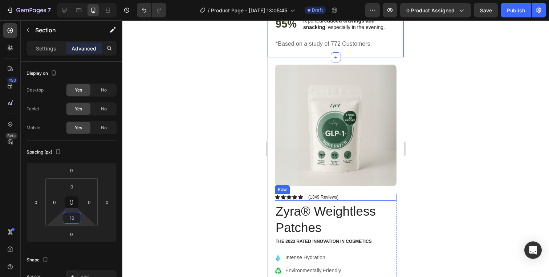
click at [355, 197] on div "Icon Icon Icon Icon Icon Icon List (1349 Reviews) Text Block Row" at bounding box center [336, 197] width 122 height 7
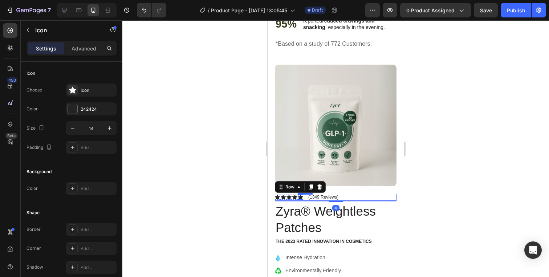
click at [301, 196] on icon at bounding box center [300, 197] width 5 height 5
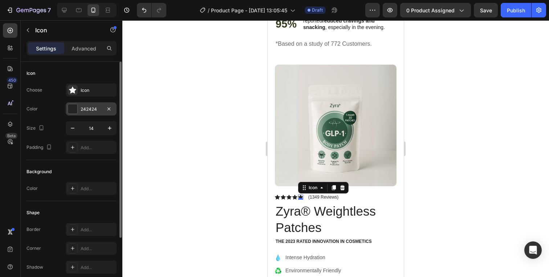
click at [93, 109] on div "242424" at bounding box center [91, 109] width 21 height 7
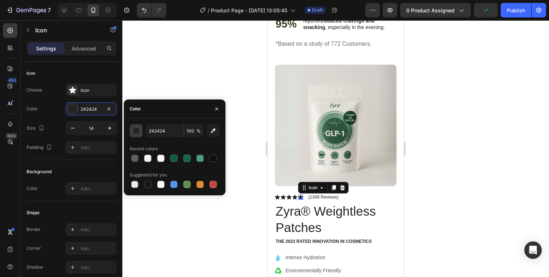
click at [135, 130] on div "button" at bounding box center [136, 130] width 7 height 7
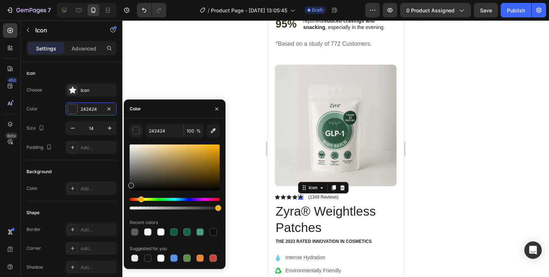
click at [140, 199] on div "Hue" at bounding box center [175, 199] width 90 height 3
click at [142, 199] on div "Hue" at bounding box center [143, 200] width 6 height 6
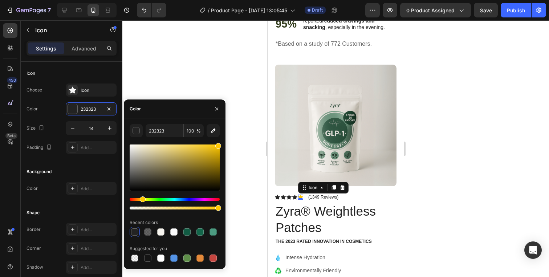
drag, startPoint x: 202, startPoint y: 157, endPoint x: 235, endPoint y: 141, distance: 37.0
click at [235, 0] on div "7 / Product Page - [DATE] 13:05:45 Draft Preview 0 product assigned Save Publis…" at bounding box center [274, 0] width 549 height 0
type input "FFC700"
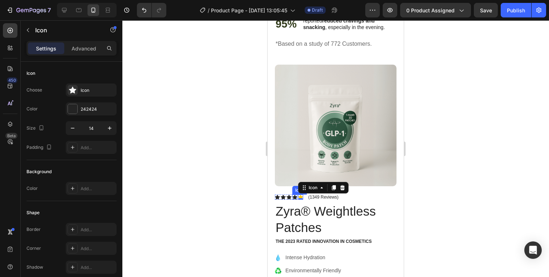
click at [295, 198] on div "Icon" at bounding box center [294, 197] width 5 height 5
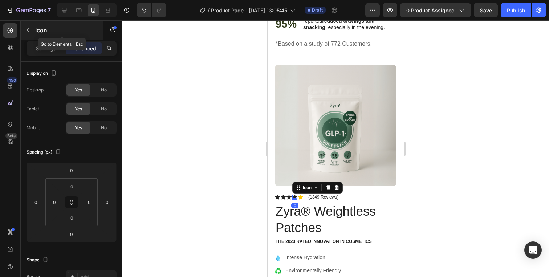
click at [37, 38] on div "Icon" at bounding box center [62, 30] width 83 height 19
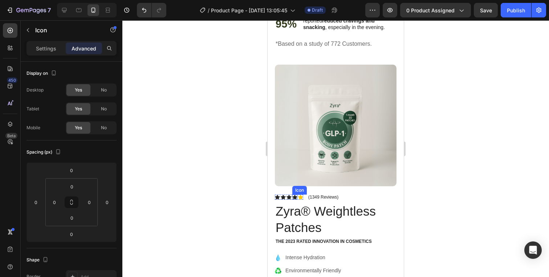
click at [294, 196] on icon at bounding box center [294, 197] width 5 height 5
click at [51, 52] on p "Settings" at bounding box center [46, 49] width 20 height 8
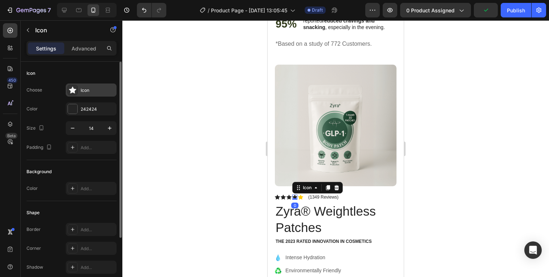
click at [81, 94] on div "Icon" at bounding box center [91, 90] width 51 height 13
click at [83, 105] on div "242424" at bounding box center [91, 108] width 51 height 13
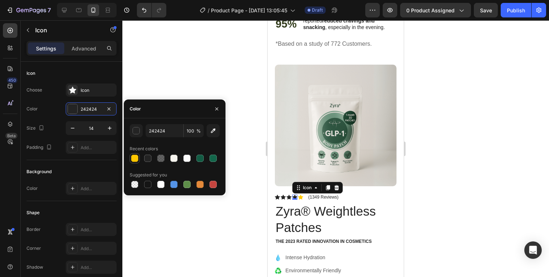
click at [131, 155] on div at bounding box center [134, 158] width 9 height 9
type input "FFC700"
click at [288, 197] on div "Icon 0" at bounding box center [289, 197] width 5 height 5
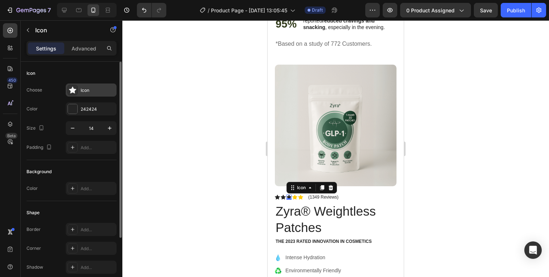
click at [95, 90] on div "Icon" at bounding box center [98, 90] width 34 height 7
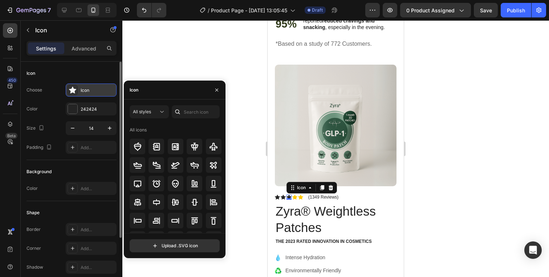
click at [72, 89] on icon at bounding box center [72, 90] width 7 height 7
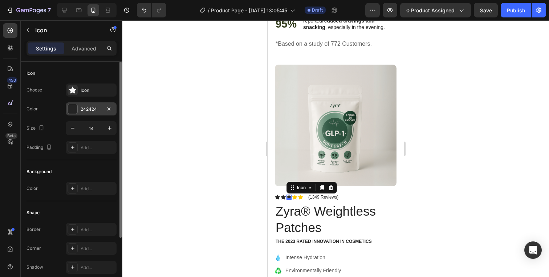
click at [81, 111] on div "242424" at bounding box center [91, 109] width 21 height 7
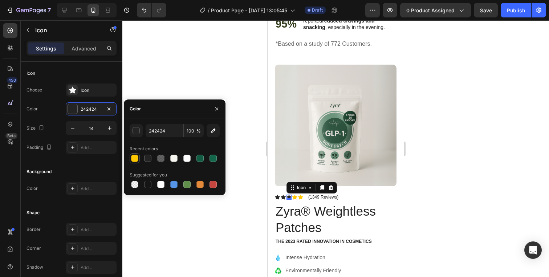
click at [135, 159] on div at bounding box center [134, 158] width 7 height 7
type input "FFC700"
click at [283, 197] on div "Icon 0" at bounding box center [283, 197] width 5 height 5
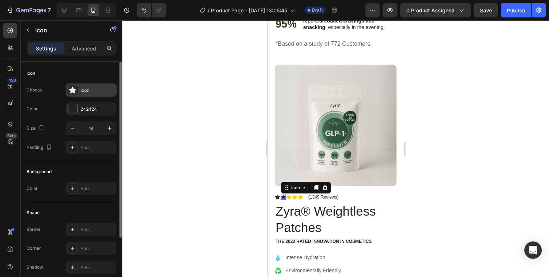
click at [76, 89] on icon at bounding box center [72, 89] width 7 height 7
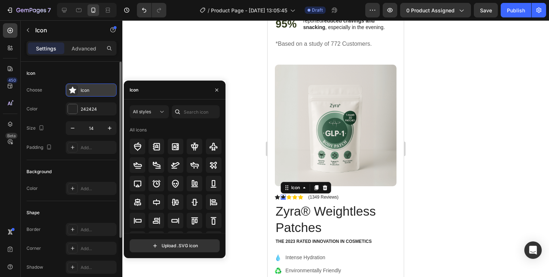
click at [79, 92] on div "Icon" at bounding box center [91, 90] width 51 height 13
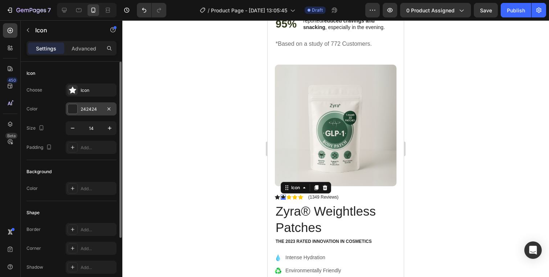
click at [86, 106] on div "242424" at bounding box center [91, 109] width 21 height 7
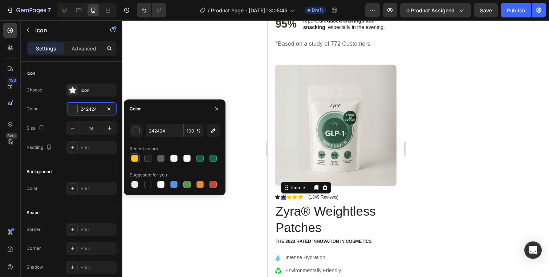
click at [136, 157] on div at bounding box center [134, 158] width 7 height 7
type input "FFC700"
click at [278, 198] on div "Icon" at bounding box center [277, 197] width 5 height 5
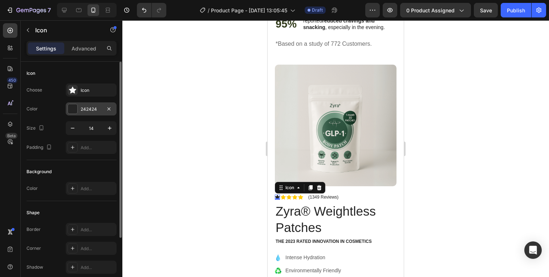
click at [80, 109] on div "242424" at bounding box center [91, 108] width 51 height 13
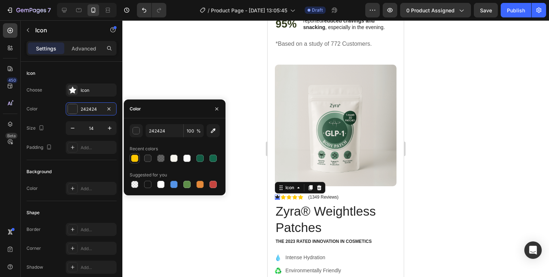
click at [135, 157] on div at bounding box center [134, 158] width 7 height 7
type input "FFC700"
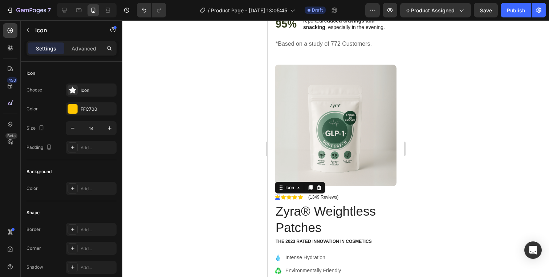
click at [489, 142] on div at bounding box center [335, 148] width 427 height 257
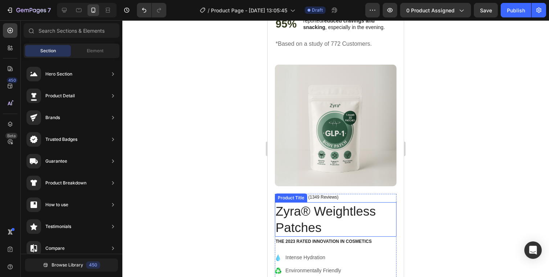
click at [358, 208] on h1 "Zyra® Weightless Patches" at bounding box center [336, 219] width 122 height 35
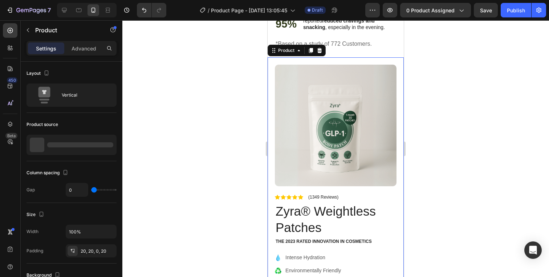
click at [442, 91] on div at bounding box center [335, 148] width 427 height 257
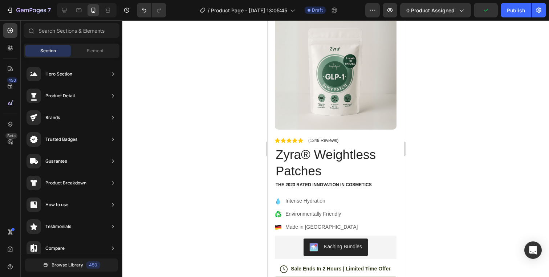
scroll to position [1567, 0]
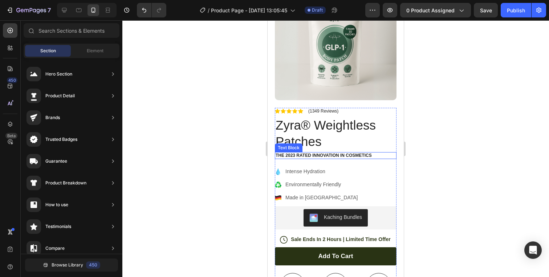
click at [343, 154] on p "The 2023 Rated Innovation in Cosmetics" at bounding box center [336, 156] width 120 height 6
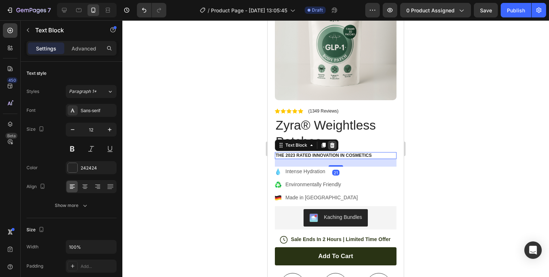
click at [331, 145] on icon at bounding box center [332, 144] width 5 height 5
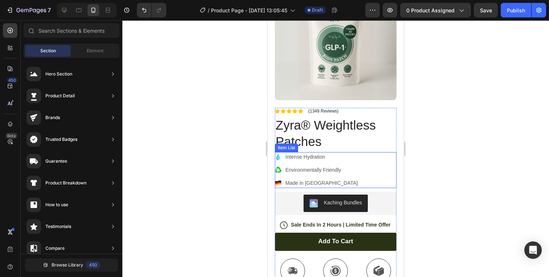
click at [354, 164] on div "Intense Hydration Environmentally Friendly Made in [GEOGRAPHIC_DATA]" at bounding box center [336, 170] width 122 height 36
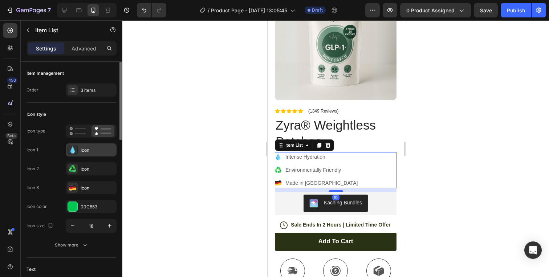
click at [78, 152] on div "Icon" at bounding box center [91, 149] width 51 height 13
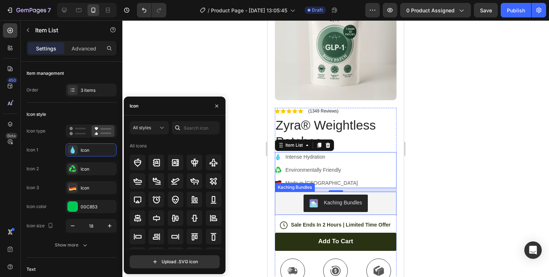
click at [377, 195] on div "Kaching Bundles" at bounding box center [336, 203] width 116 height 17
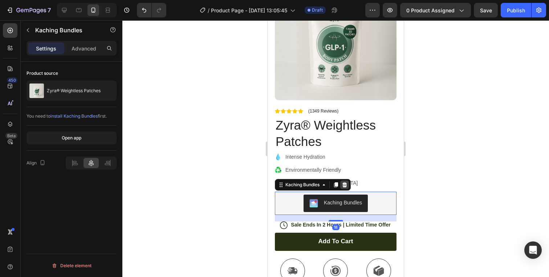
click at [342, 182] on div at bounding box center [344, 185] width 9 height 9
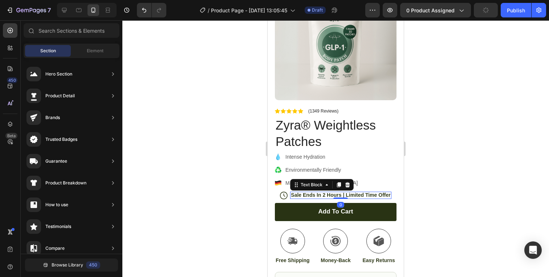
click at [299, 195] on p "Sale Ends In 2 Hours | Limited Time Offer" at bounding box center [341, 195] width 100 height 7
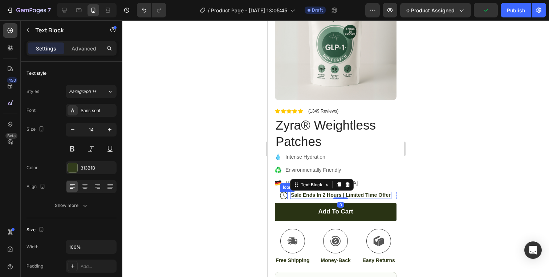
click at [280, 195] on icon at bounding box center [284, 196] width 8 height 8
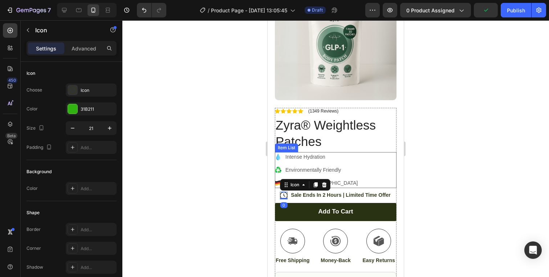
click at [367, 173] on div "Intense Hydration Environmentally Friendly Made in [GEOGRAPHIC_DATA]" at bounding box center [336, 170] width 122 height 36
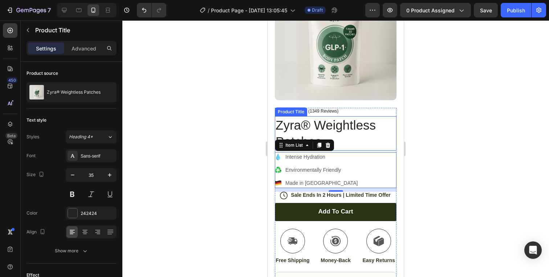
click at [327, 131] on h1 "Zyra® Weightless Patches" at bounding box center [336, 133] width 122 height 35
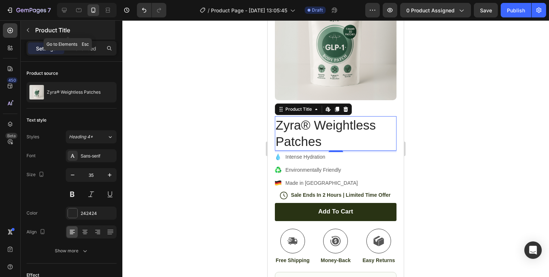
click at [28, 28] on icon "button" at bounding box center [28, 30] width 6 height 6
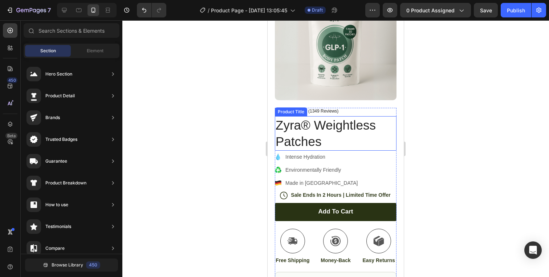
click at [311, 138] on h1 "Zyra® Weightless Patches" at bounding box center [336, 133] width 122 height 35
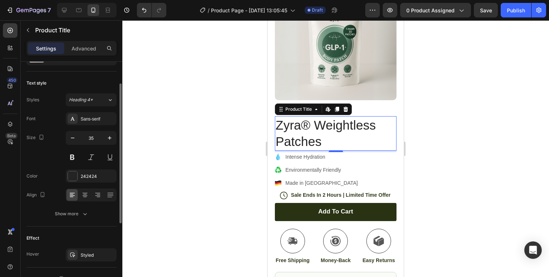
scroll to position [38, 0]
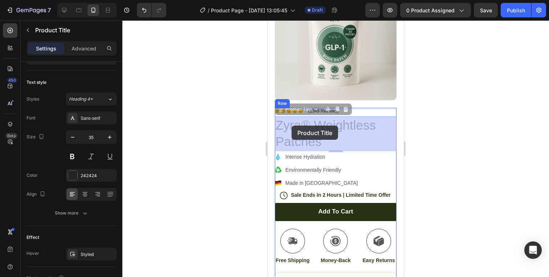
drag, startPoint x: 328, startPoint y: 109, endPoint x: 292, endPoint y: 129, distance: 41.0
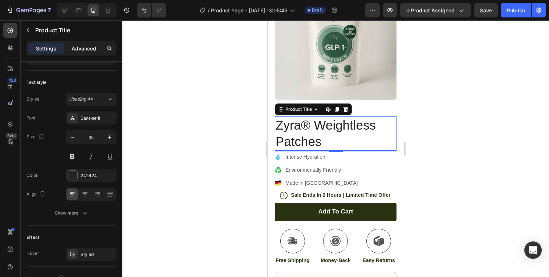
click at [92, 48] on p "Advanced" at bounding box center [84, 49] width 25 height 8
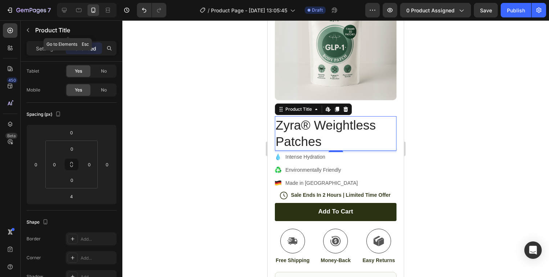
click at [28, 29] on icon "button" at bounding box center [28, 30] width 6 height 6
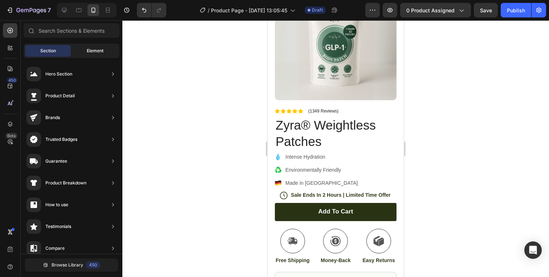
click at [89, 50] on span "Element" at bounding box center [95, 51] width 17 height 7
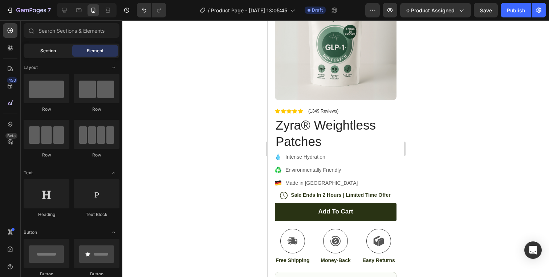
click at [52, 48] on span "Section" at bounding box center [48, 51] width 16 height 7
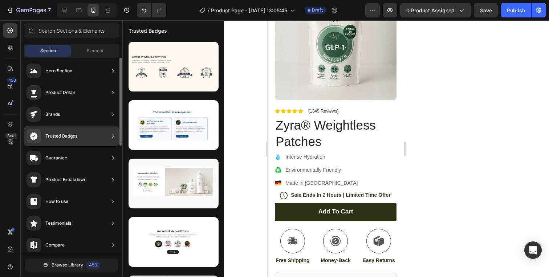
scroll to position [0, 0]
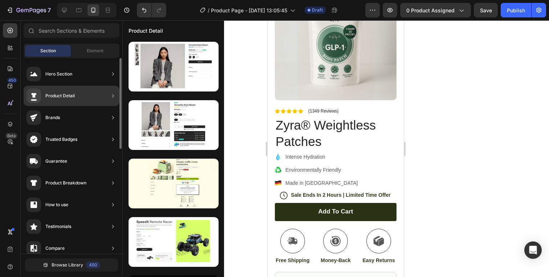
click at [72, 104] on div "Product Detail" at bounding box center [72, 96] width 96 height 20
click at [97, 96] on div "Product Detail" at bounding box center [72, 96] width 96 height 20
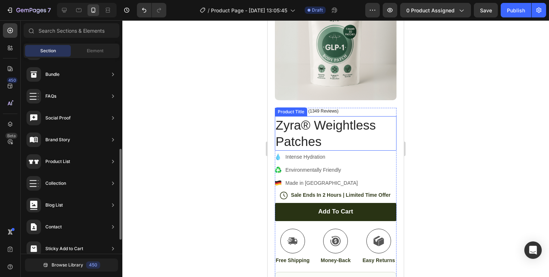
click at [299, 145] on h1 "Zyra® Weightless Patches" at bounding box center [336, 133] width 122 height 35
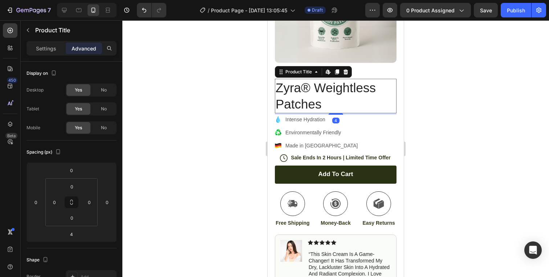
scroll to position [1604, 0]
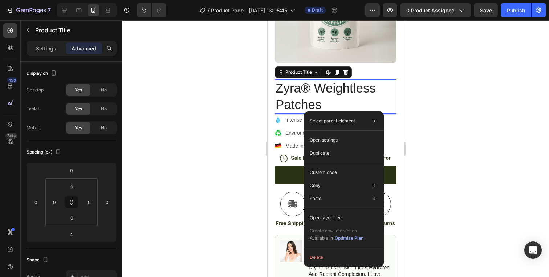
click at [433, 93] on div at bounding box center [335, 148] width 427 height 257
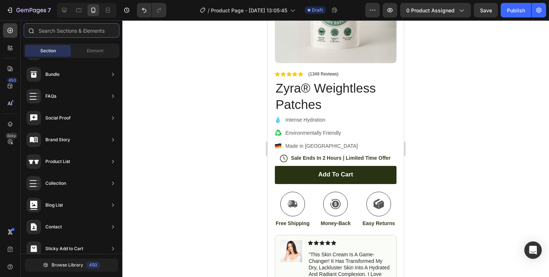
click at [62, 34] on input "text" at bounding box center [72, 30] width 96 height 15
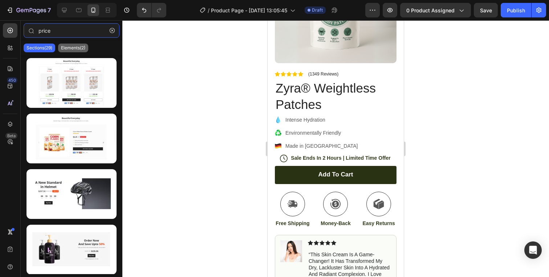
type input "price"
click at [77, 46] on p "Elements(2)" at bounding box center [73, 48] width 24 height 6
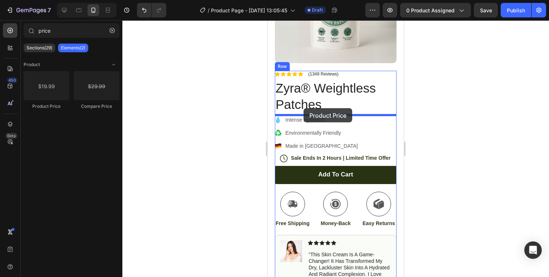
drag, startPoint x: 330, startPoint y: 109, endPoint x: 304, endPoint y: 108, distance: 26.5
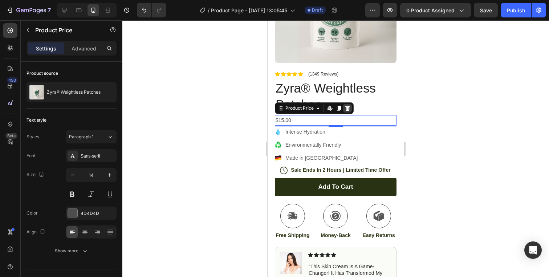
click at [347, 106] on icon at bounding box center [347, 107] width 5 height 5
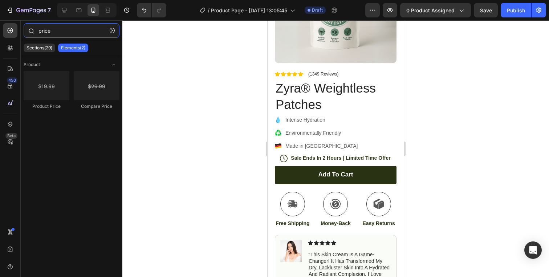
click at [49, 33] on input "price" at bounding box center [72, 30] width 96 height 15
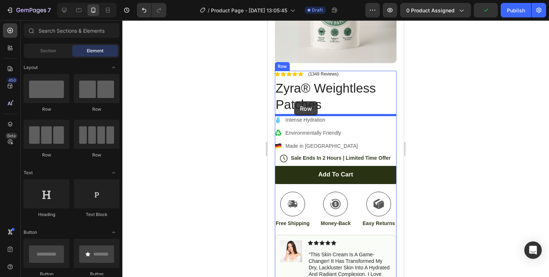
drag, startPoint x: 357, startPoint y: 105, endPoint x: 295, endPoint y: 101, distance: 62.2
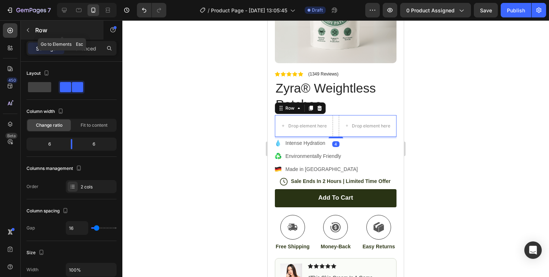
click at [30, 27] on icon "button" at bounding box center [28, 30] width 6 height 6
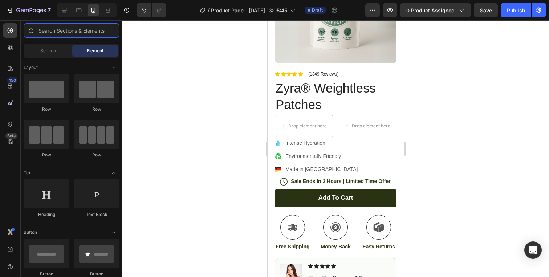
click at [70, 36] on input "text" at bounding box center [72, 30] width 96 height 15
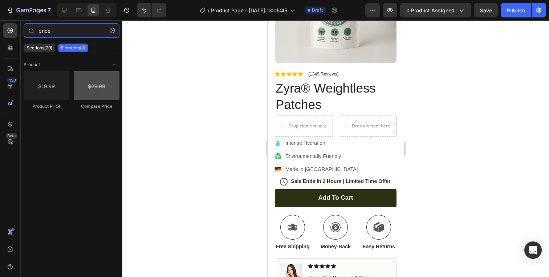
type input "price"
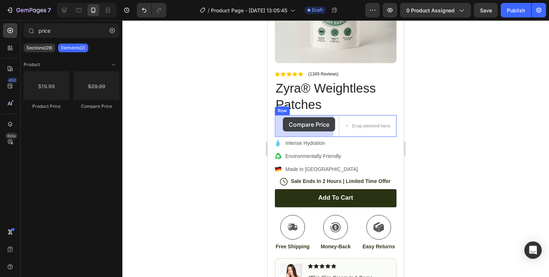
drag, startPoint x: 349, startPoint y: 112, endPoint x: 283, endPoint y: 117, distance: 66.7
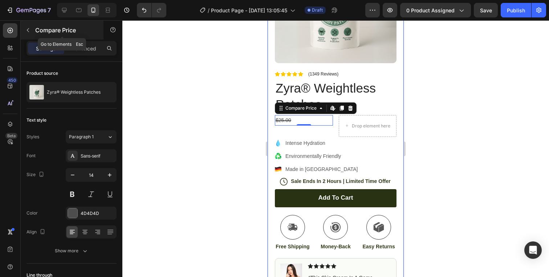
click at [30, 33] on button "button" at bounding box center [28, 30] width 12 height 12
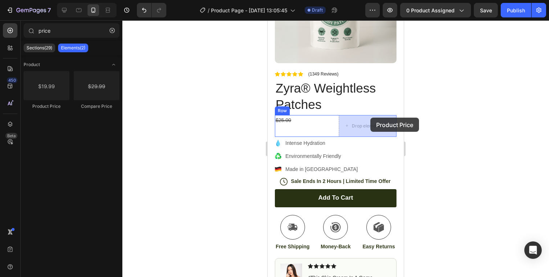
drag, startPoint x: 313, startPoint y: 111, endPoint x: 366, endPoint y: 122, distance: 54.1
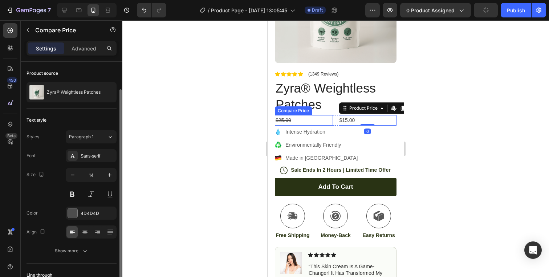
scroll to position [15, 0]
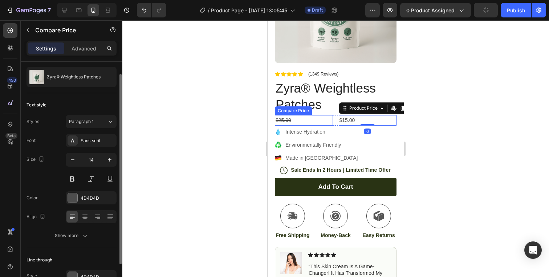
click at [319, 120] on div "$25.00" at bounding box center [304, 120] width 58 height 11
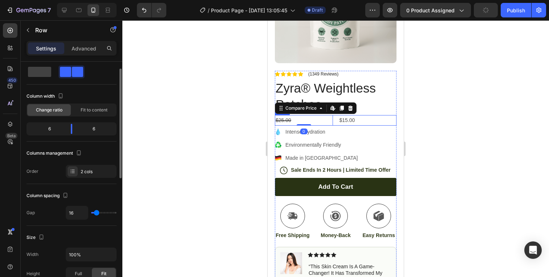
click at [335, 122] on div "$25.00 Compare Price Edit content in Shopify 0 Compare Price Edit content in Sh…" at bounding box center [336, 120] width 122 height 11
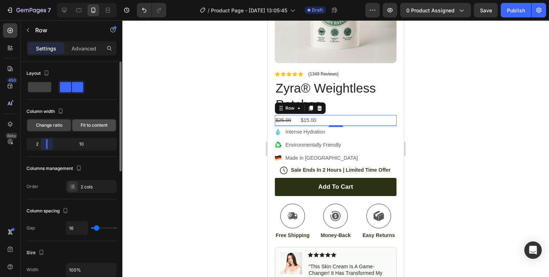
drag, startPoint x: 72, startPoint y: 142, endPoint x: 85, endPoint y: 129, distance: 17.5
click at [38, 145] on div "2 10" at bounding box center [72, 144] width 90 height 13
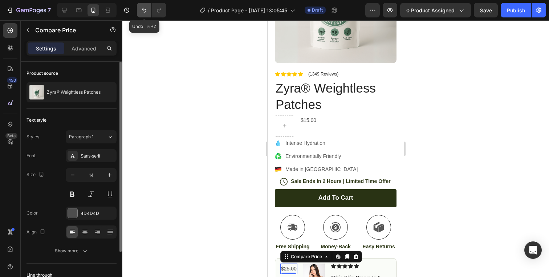
click at [142, 11] on icon "Undo/Redo" at bounding box center [144, 10] width 7 height 7
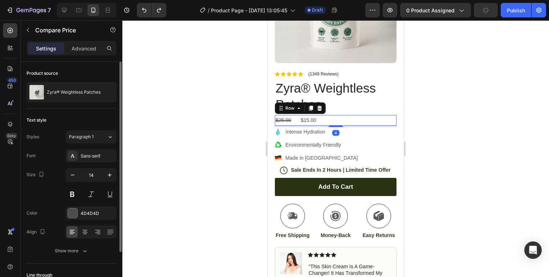
click at [298, 123] on div "$25.00 Compare Price Compare Price $15.00 Product Price Product Price Row 4" at bounding box center [336, 120] width 122 height 11
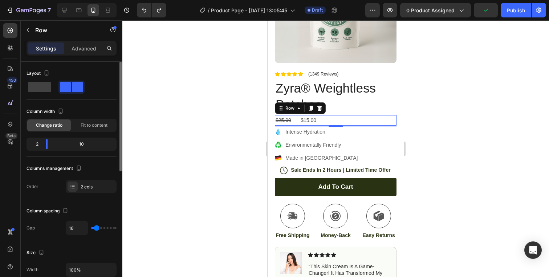
type input "0"
drag, startPoint x: 96, startPoint y: 227, endPoint x: 110, endPoint y: 213, distance: 19.8
type input "0"
click at [91, 228] on input "range" at bounding box center [103, 227] width 25 height 1
click at [285, 119] on div "$25.00" at bounding box center [285, 120] width 20 height 11
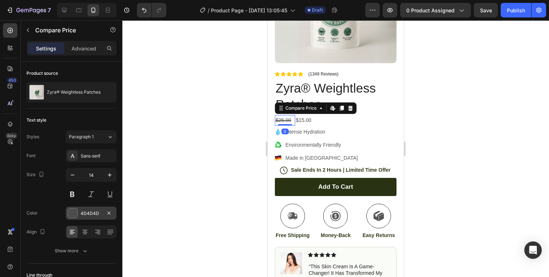
click at [76, 212] on div at bounding box center [72, 212] width 9 height 9
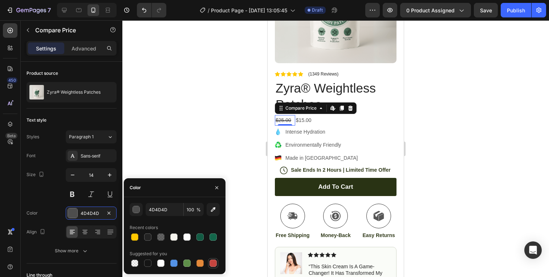
click at [217, 264] on div at bounding box center [213, 263] width 9 height 9
type input "C5453F"
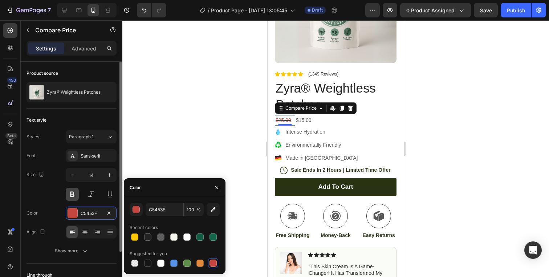
click at [75, 196] on button at bounding box center [72, 194] width 13 height 13
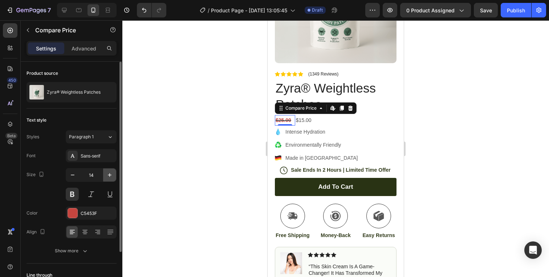
click at [108, 178] on icon "button" at bounding box center [109, 174] width 7 height 7
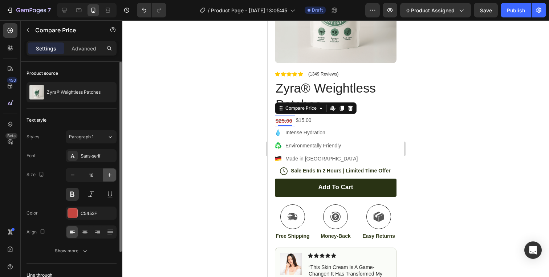
click at [108, 178] on icon "button" at bounding box center [109, 174] width 7 height 7
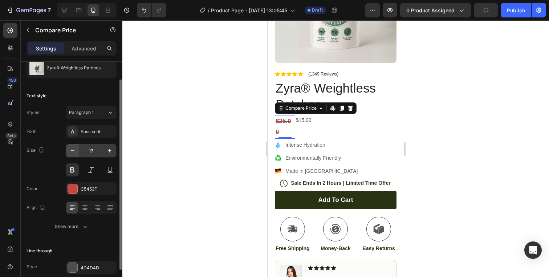
scroll to position [25, 0]
click at [72, 149] on icon "button" at bounding box center [72, 150] width 7 height 7
type input "16"
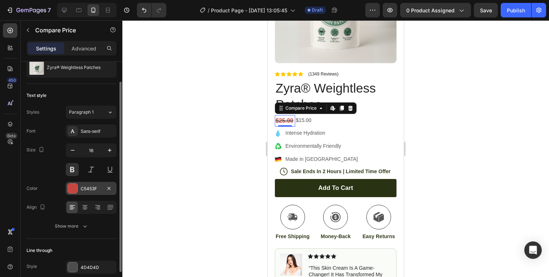
click at [73, 188] on div at bounding box center [72, 188] width 9 height 9
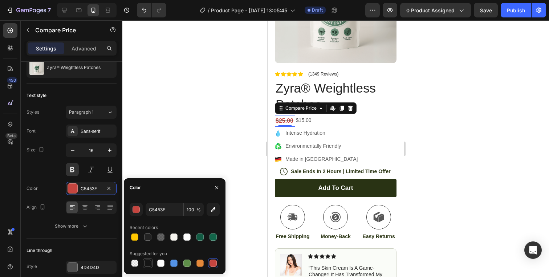
click at [149, 264] on div at bounding box center [147, 263] width 7 height 7
type input "151515"
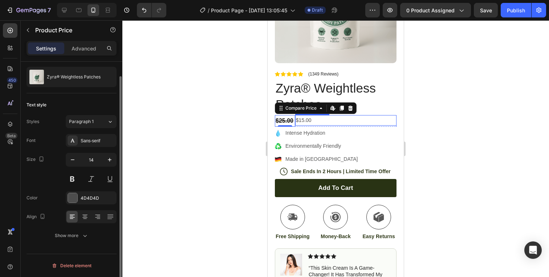
click at [303, 121] on div "$15.00" at bounding box center [345, 120] width 101 height 11
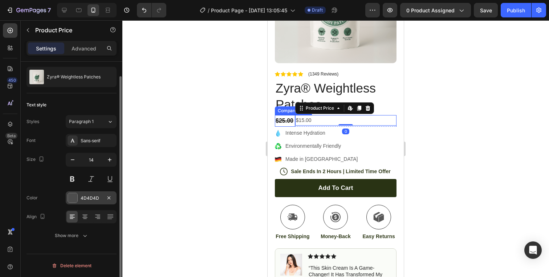
click at [74, 197] on div at bounding box center [72, 197] width 9 height 9
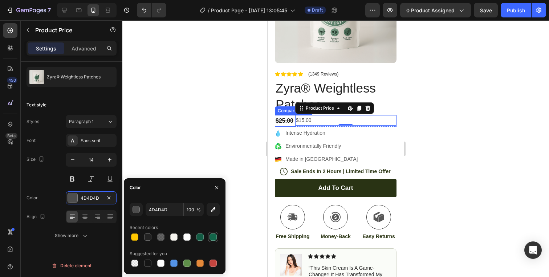
click at [214, 237] on div at bounding box center [213, 237] width 7 height 7
type input "13664A"
click at [285, 121] on div "Item List" at bounding box center [286, 124] width 20 height 7
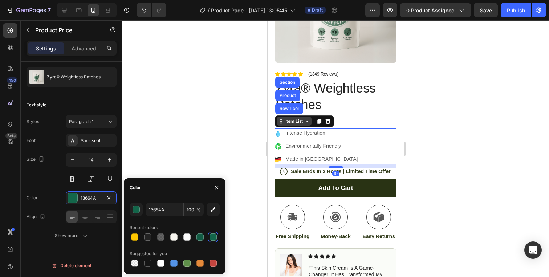
scroll to position [0, 0]
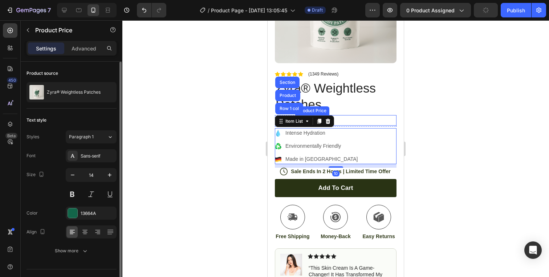
click at [372, 122] on div "$15.00" at bounding box center [345, 120] width 101 height 11
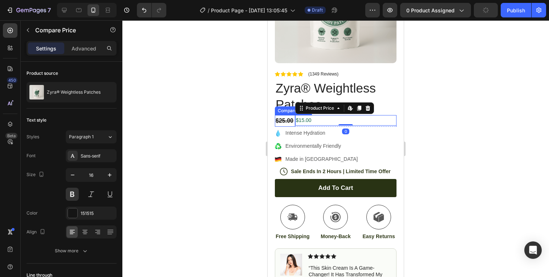
click at [283, 121] on div "$25.00" at bounding box center [285, 121] width 20 height 12
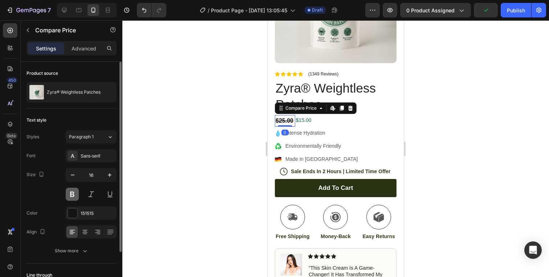
click at [73, 192] on button at bounding box center [72, 194] width 13 height 13
click at [72, 177] on icon "button" at bounding box center [72, 174] width 7 height 7
type input "14"
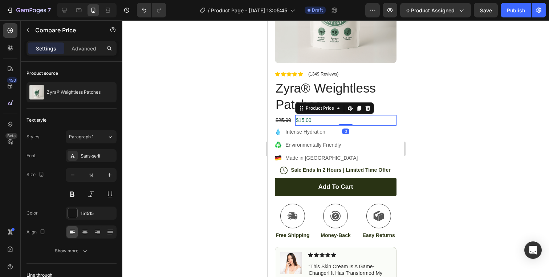
click at [306, 121] on div "$15.00" at bounding box center [345, 120] width 101 height 11
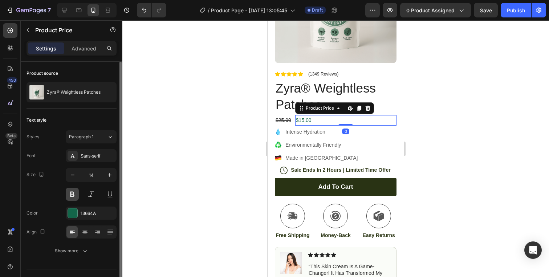
click at [71, 192] on button at bounding box center [72, 194] width 13 height 13
click at [108, 175] on icon "button" at bounding box center [109, 174] width 7 height 7
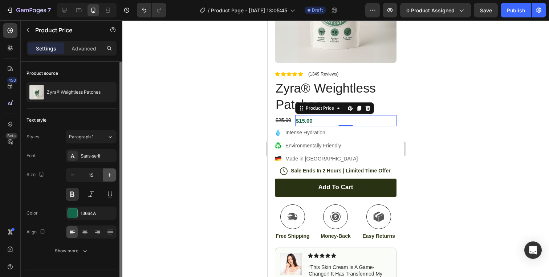
click at [108, 175] on icon "button" at bounding box center [109, 174] width 7 height 7
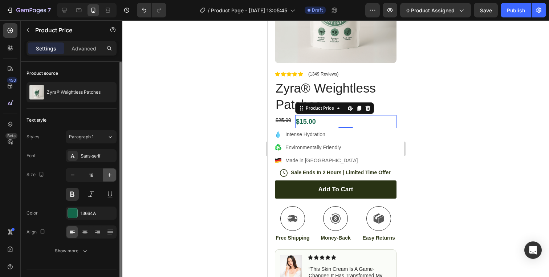
click at [108, 175] on icon "button" at bounding box center [109, 174] width 7 height 7
type input "19"
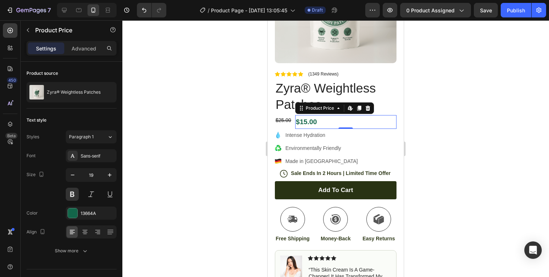
click at [453, 166] on div at bounding box center [335, 148] width 427 height 257
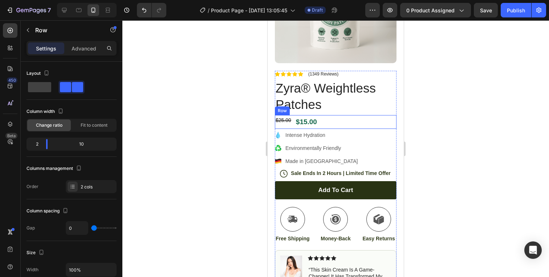
click at [288, 125] on div "$25.00 Compare Price Compare Price" at bounding box center [285, 122] width 20 height 14
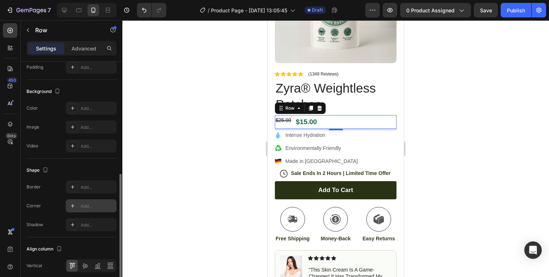
scroll to position [271, 0]
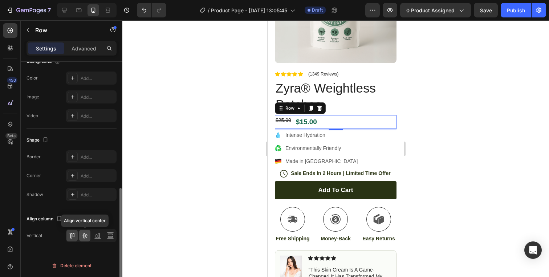
click at [82, 238] on icon at bounding box center [84, 235] width 7 height 7
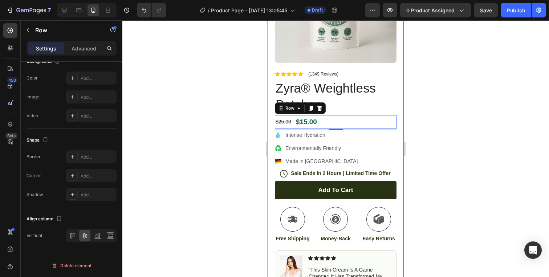
click at [449, 125] on div at bounding box center [335, 148] width 427 height 257
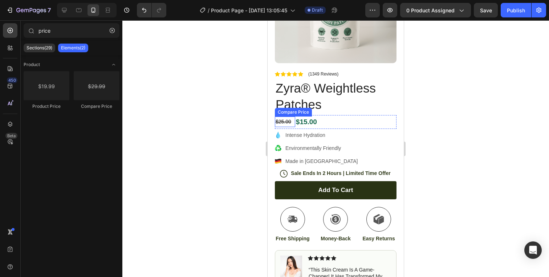
click at [292, 127] on div "$25.00" at bounding box center [285, 122] width 20 height 11
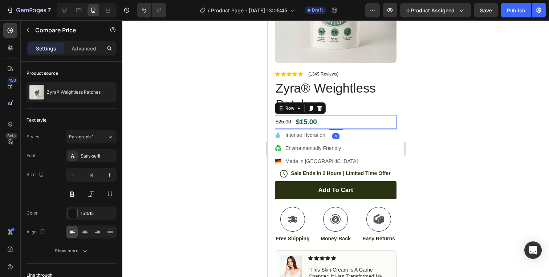
click at [294, 127] on div "$25.00 Compare Price Compare Price" at bounding box center [285, 122] width 20 height 14
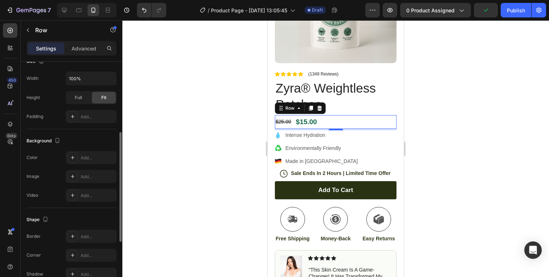
scroll to position [193, 0]
click at [439, 134] on div at bounding box center [335, 148] width 427 height 257
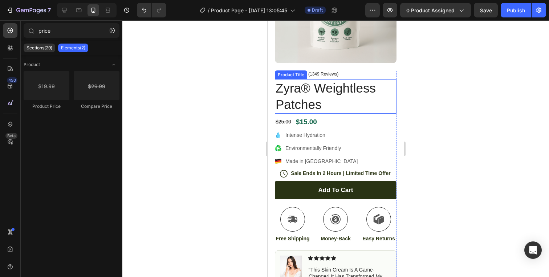
click at [351, 108] on h1 "Zyra® Weightless Patches" at bounding box center [336, 96] width 122 height 35
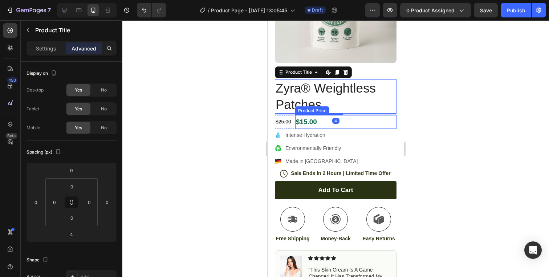
click at [317, 118] on div "$15.00" at bounding box center [345, 122] width 101 height 14
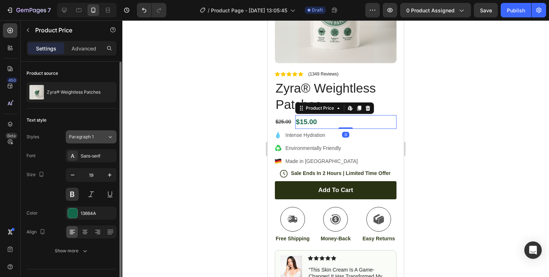
click at [96, 135] on div "Paragraph 1" at bounding box center [83, 137] width 29 height 7
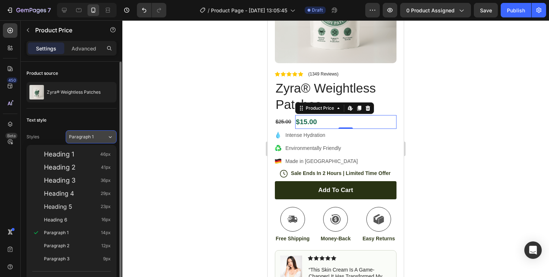
click at [103, 133] on button "Paragraph 1" at bounding box center [91, 136] width 51 height 13
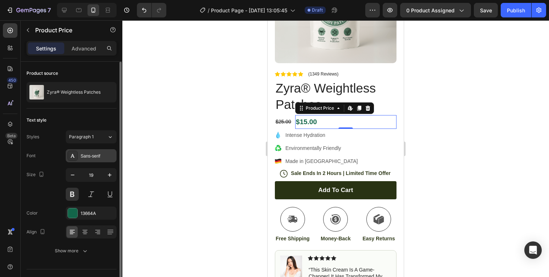
click at [90, 154] on div "Sans-serif" at bounding box center [98, 156] width 34 height 7
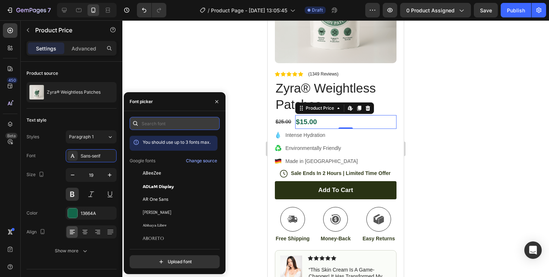
click at [151, 121] on input "text" at bounding box center [175, 123] width 90 height 13
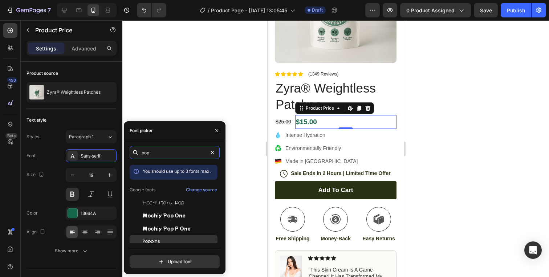
type input "pop"
click at [155, 238] on div "Poppins" at bounding box center [174, 241] width 88 height 13
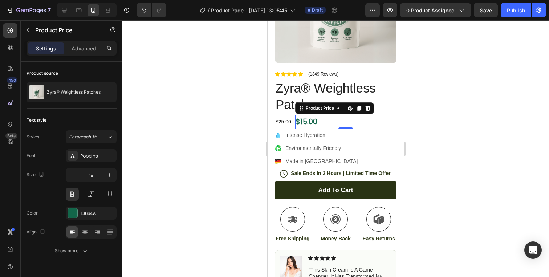
click at [316, 123] on div "$15.00" at bounding box center [345, 122] width 101 height 14
click at [303, 123] on div "$15.00" at bounding box center [345, 122] width 101 height 14
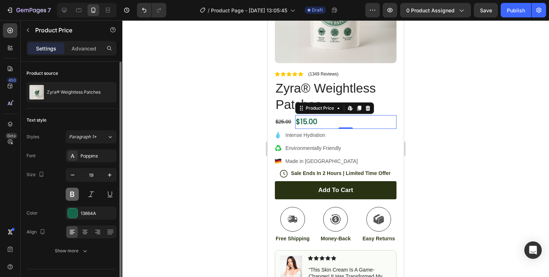
click at [70, 189] on button at bounding box center [72, 194] width 13 height 13
click at [72, 193] on button at bounding box center [72, 194] width 13 height 13
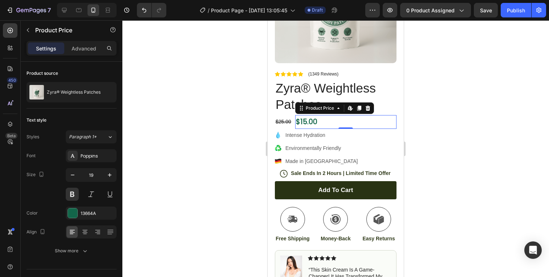
click at [443, 154] on div at bounding box center [335, 148] width 427 height 257
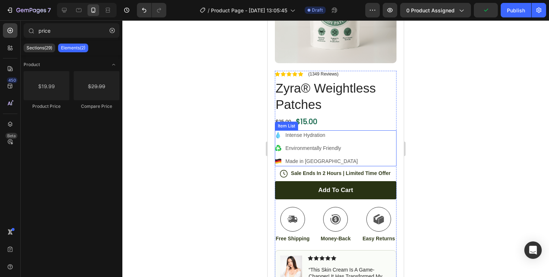
click at [373, 142] on div "Intense Hydration Environmentally Friendly Made in [GEOGRAPHIC_DATA]" at bounding box center [336, 148] width 122 height 36
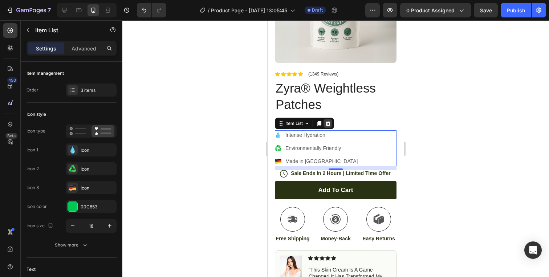
click at [329, 123] on icon at bounding box center [328, 123] width 5 height 5
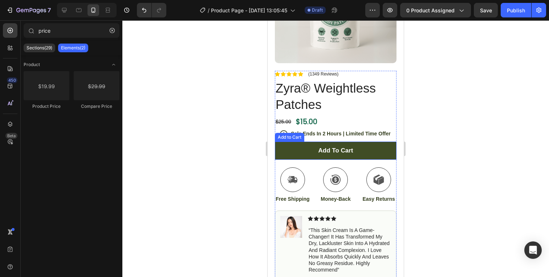
click at [301, 146] on button "Add to cart" at bounding box center [336, 151] width 122 height 18
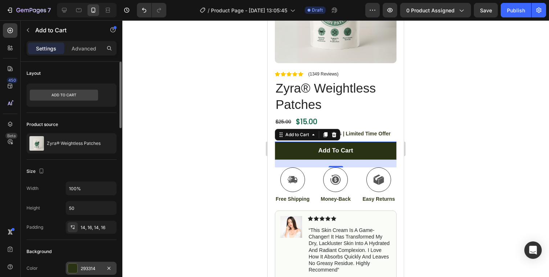
click at [76, 267] on div at bounding box center [72, 268] width 9 height 9
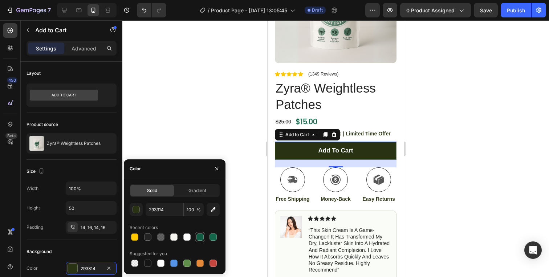
click at [203, 238] on div at bounding box center [200, 237] width 7 height 7
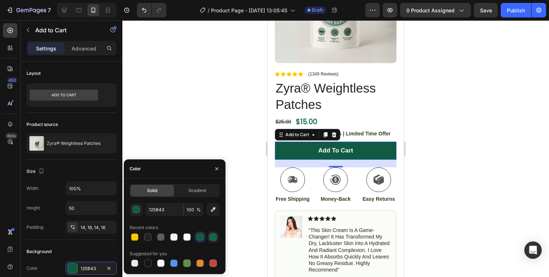
click at [214, 238] on div at bounding box center [213, 237] width 7 height 7
type input "13664A"
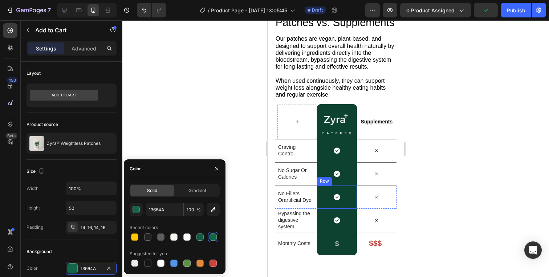
scroll to position [1138, 0]
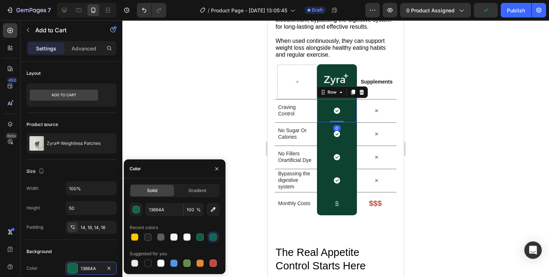
click at [321, 120] on div "Icon Row 0" at bounding box center [337, 110] width 40 height 23
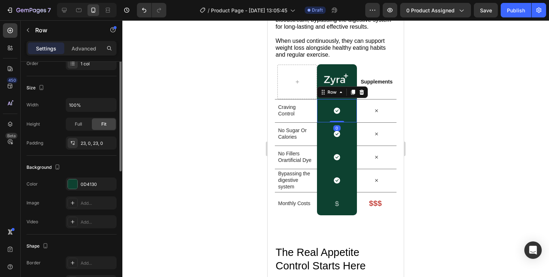
scroll to position [210, 0]
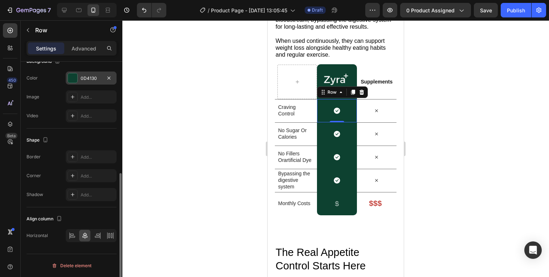
click at [87, 79] on div "0D4130" at bounding box center [91, 78] width 21 height 7
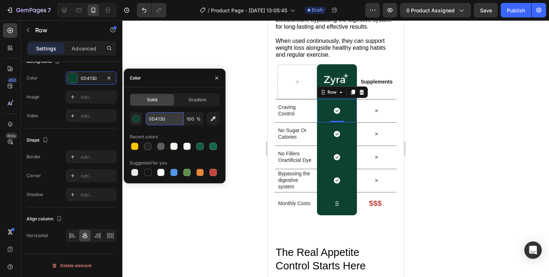
click at [158, 119] on input "0D4130" at bounding box center [165, 118] width 38 height 13
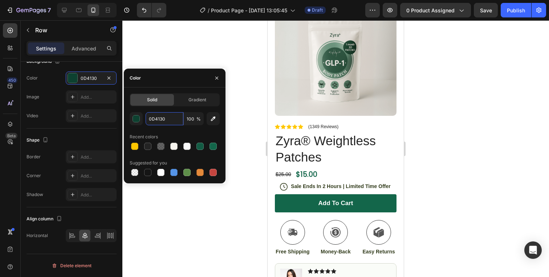
scroll to position [1534, 0]
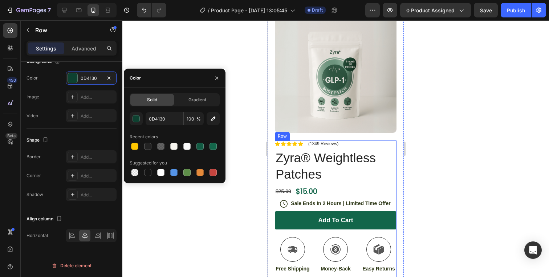
click at [318, 191] on div "$15.00" at bounding box center [345, 192] width 101 height 14
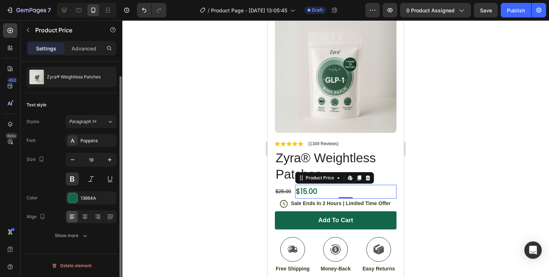
scroll to position [0, 0]
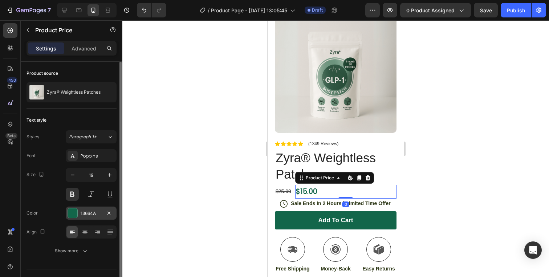
click at [80, 214] on div "13664A" at bounding box center [91, 213] width 51 height 13
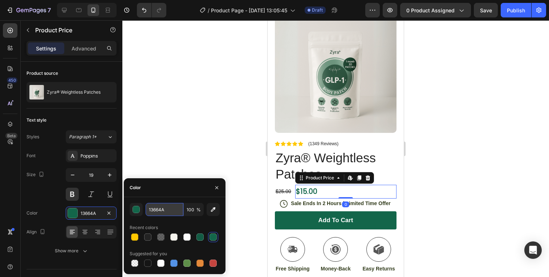
click at [161, 206] on input "13664A" at bounding box center [165, 209] width 38 height 13
paste input "0D4130"
type input "0D4130"
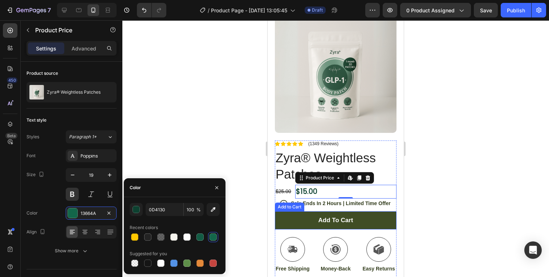
click at [304, 222] on button "Add to cart" at bounding box center [336, 220] width 122 height 18
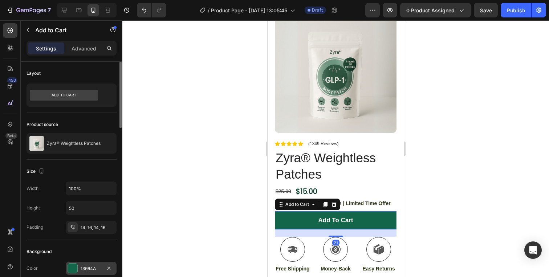
click at [81, 268] on div "13664A" at bounding box center [91, 269] width 21 height 7
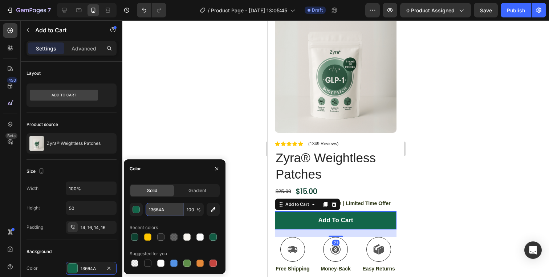
click at [161, 208] on input "13664A" at bounding box center [165, 209] width 38 height 13
paste input "0D4130"
type input "0D4130"
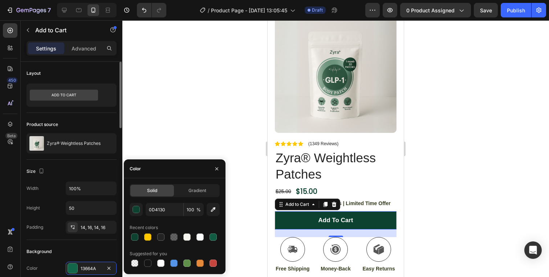
click at [49, 228] on div "Padding 14, 16, 14, 16" at bounding box center [72, 227] width 90 height 13
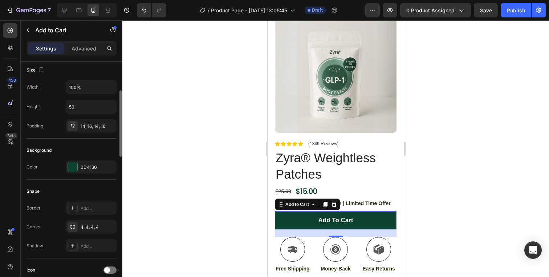
scroll to position [125, 0]
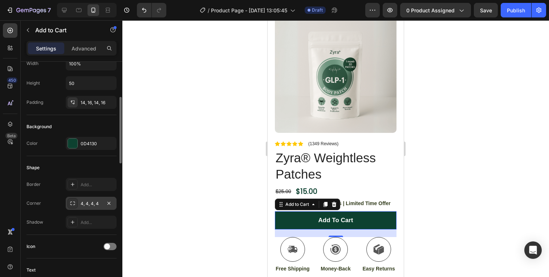
click at [74, 204] on icon at bounding box center [73, 203] width 6 height 6
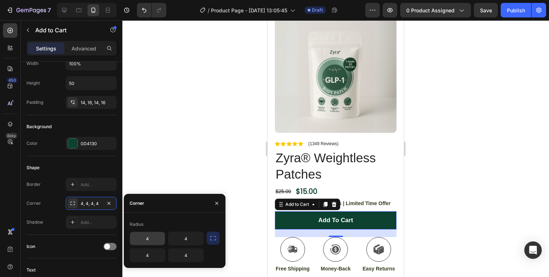
click at [154, 240] on input "4" at bounding box center [147, 238] width 35 height 13
type input "40"
click at [208, 240] on button "button" at bounding box center [213, 238] width 13 height 13
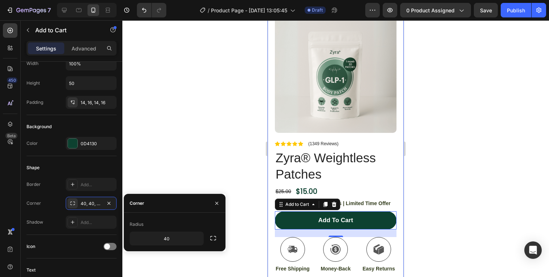
click at [460, 218] on div at bounding box center [335, 148] width 427 height 257
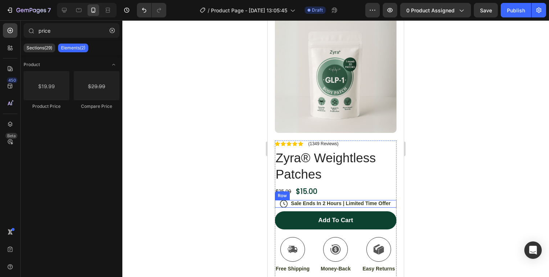
click at [278, 203] on div "Icon Sale Ends In 2 Hours | Limited Time Offer Text Block Row" at bounding box center [336, 204] width 122 height 8
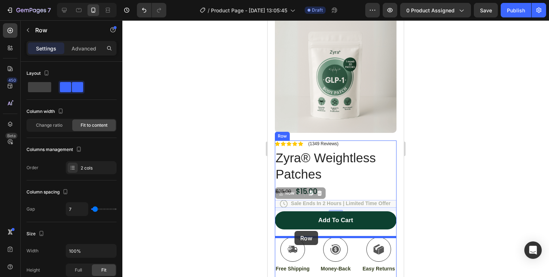
drag, startPoint x: 281, startPoint y: 195, endPoint x: 295, endPoint y: 231, distance: 38.3
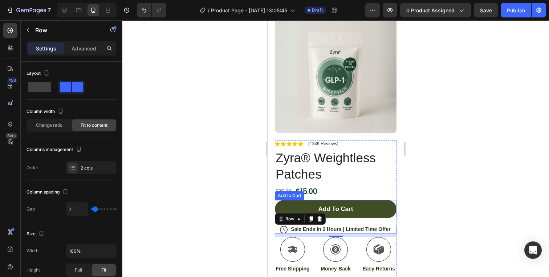
click at [344, 215] on button "Add to cart" at bounding box center [336, 209] width 122 height 18
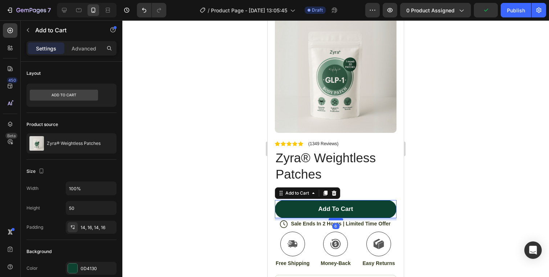
drag, startPoint x: 336, startPoint y: 224, endPoint x: 337, endPoint y: 220, distance: 4.9
click at [337, 219] on div at bounding box center [336, 219] width 15 height 2
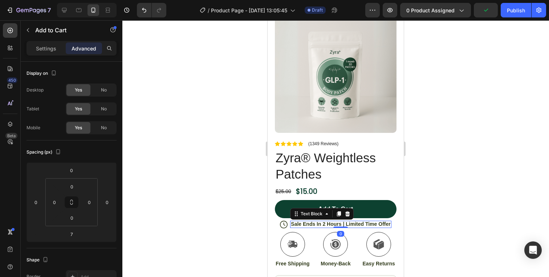
click at [343, 224] on p "Sale Ends In 2 Hours | Limited Time Offer" at bounding box center [341, 224] width 100 height 7
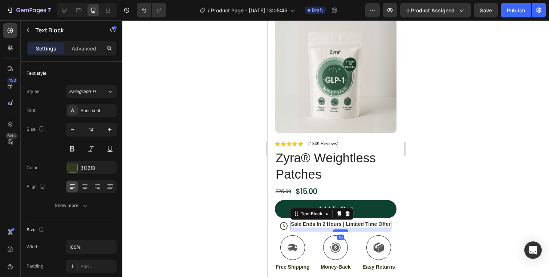
click at [337, 231] on div at bounding box center [340, 231] width 15 height 2
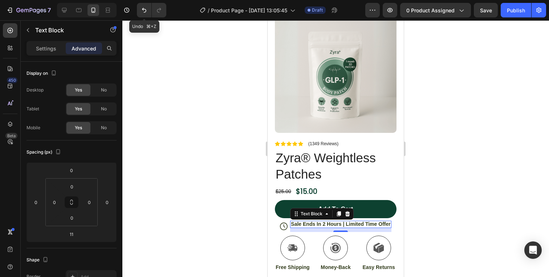
click at [146, 14] on button "Undo/Redo" at bounding box center [144, 10] width 15 height 15
click at [141, 10] on icon "Undo/Redo" at bounding box center [144, 10] width 7 height 7
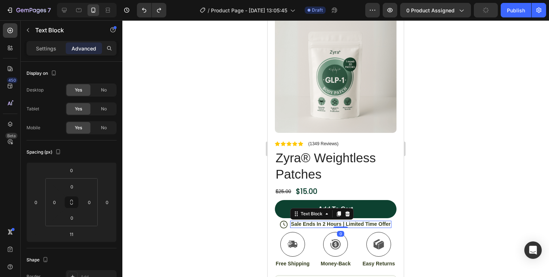
drag, startPoint x: 340, startPoint y: 230, endPoint x: 341, endPoint y: 222, distance: 8.4
click at [341, 222] on div "Sale Ends In 2 Hours | Limited Time Offer Text Block 0" at bounding box center [340, 224] width 101 height 7
type input "0"
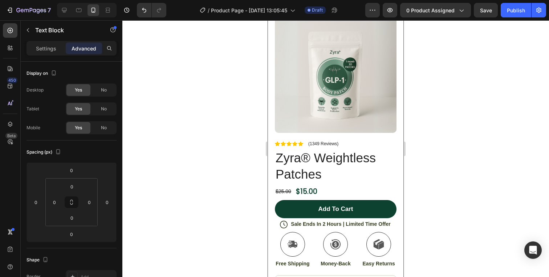
click at [274, 224] on div "Product Images Image Icon Icon Icon Icon Icon Icon List “This skin cream is a g…" at bounding box center [336, 239] width 136 height 471
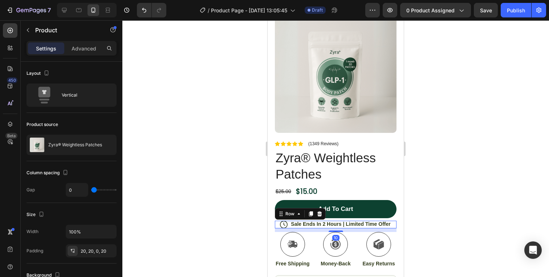
click at [278, 224] on div "Icon Sale Ends In 2 Hours | Limited Time Offer Text Block Row 10" at bounding box center [336, 225] width 122 height 8
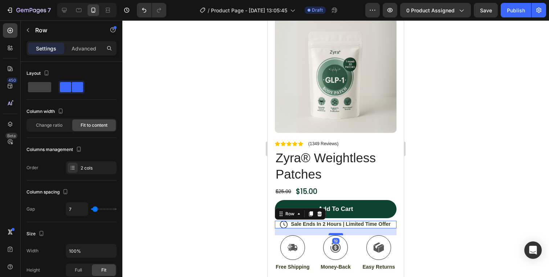
click at [339, 234] on div at bounding box center [336, 234] width 15 height 2
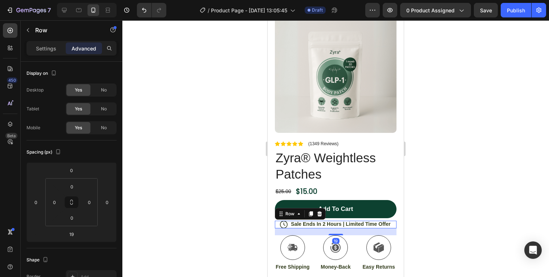
click at [447, 232] on div at bounding box center [335, 148] width 427 height 257
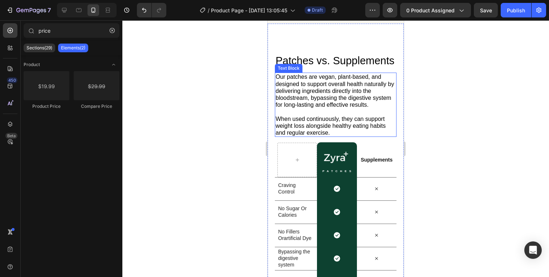
scroll to position [844, 0]
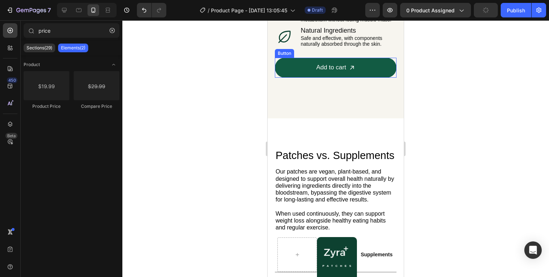
click at [293, 69] on button "Add to cart" at bounding box center [336, 68] width 122 height 20
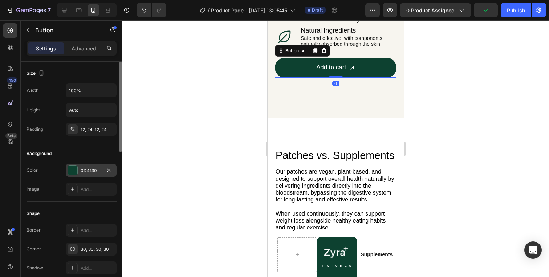
click at [85, 167] on div "0D4130" at bounding box center [91, 170] width 21 height 7
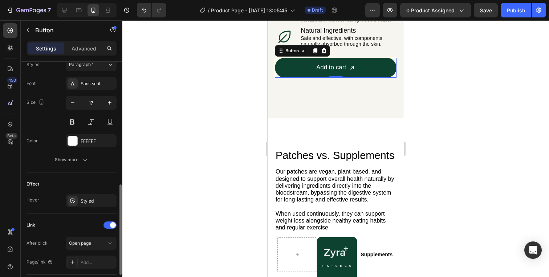
scroll to position [380, 0]
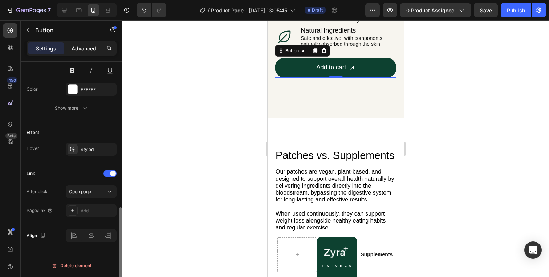
click at [78, 46] on p "Advanced" at bounding box center [84, 49] width 25 height 8
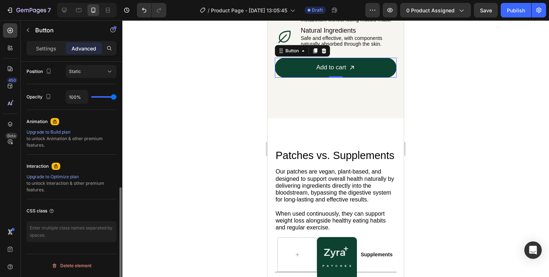
scroll to position [268, 0]
click at [49, 48] on p "Settings" at bounding box center [46, 49] width 20 height 8
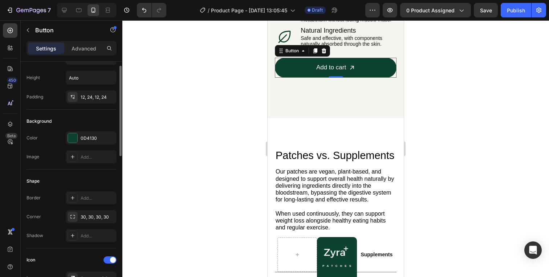
scroll to position [0, 0]
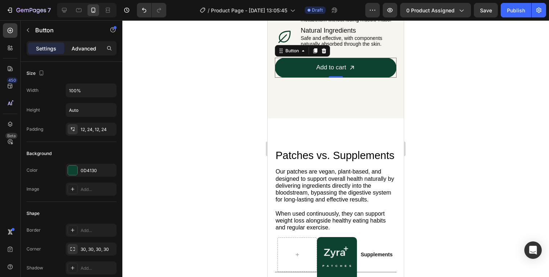
click at [86, 52] on div "Advanced" at bounding box center [84, 48] width 36 height 12
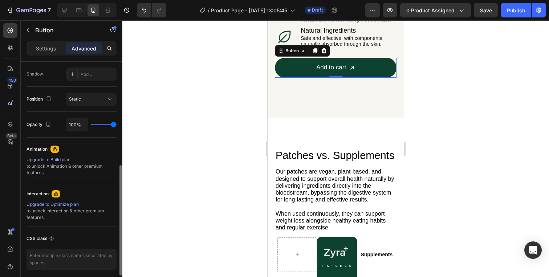
scroll to position [268, 0]
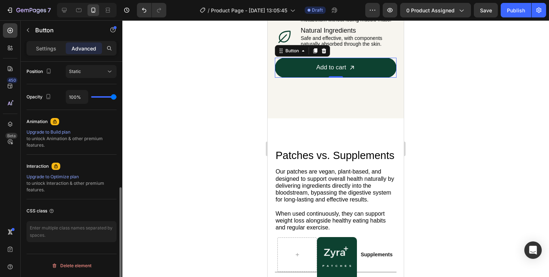
click at [54, 54] on div "Settings Advanced" at bounding box center [72, 48] width 90 height 15
click at [47, 43] on div "Settings" at bounding box center [46, 48] width 36 height 12
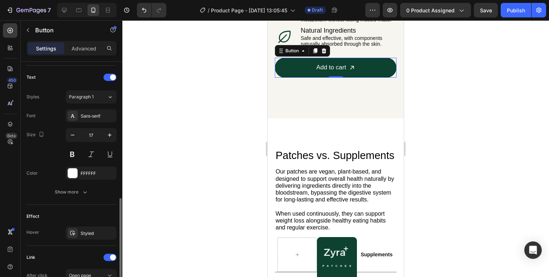
scroll to position [327, 0]
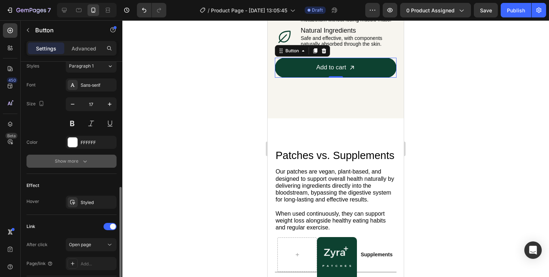
click at [68, 167] on button "Show more" at bounding box center [72, 161] width 90 height 13
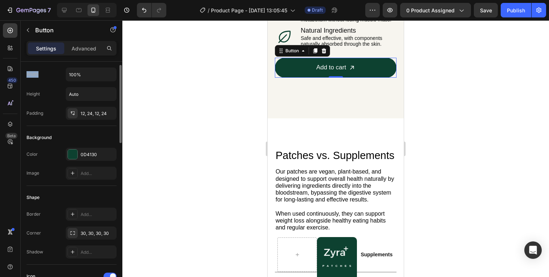
scroll to position [0, 0]
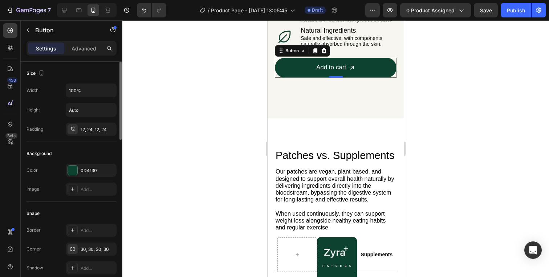
click at [81, 48] on p "Advanced" at bounding box center [84, 49] width 25 height 8
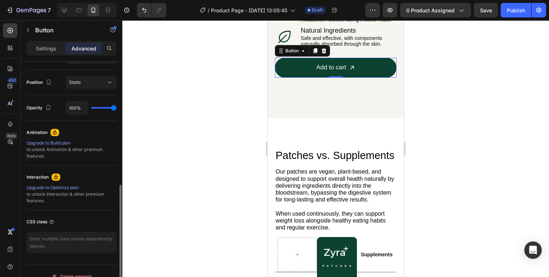
scroll to position [268, 0]
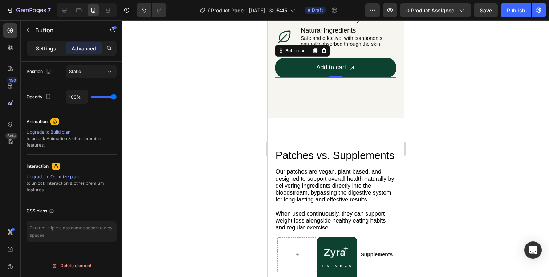
click at [52, 49] on p "Settings" at bounding box center [46, 49] width 20 height 8
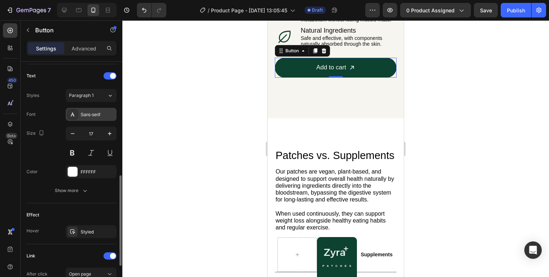
scroll to position [304, 0]
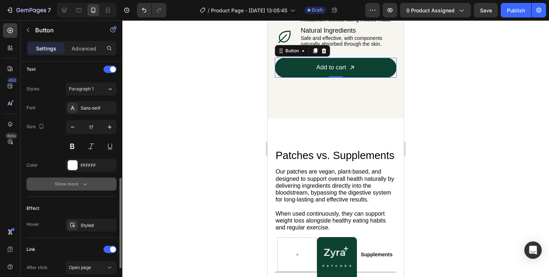
click at [77, 188] on button "Show more" at bounding box center [72, 184] width 90 height 13
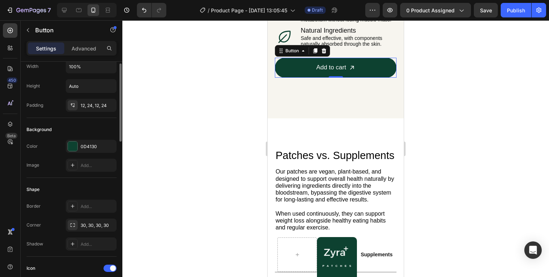
scroll to position [20, 0]
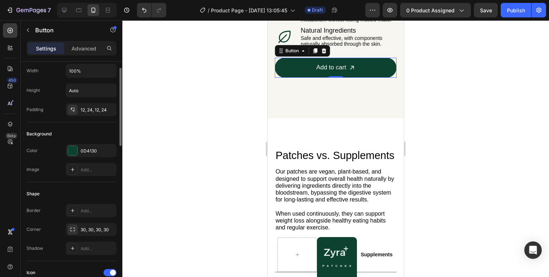
click at [69, 139] on div "Background" at bounding box center [72, 134] width 90 height 12
click at [69, 157] on div "0D4130" at bounding box center [91, 150] width 51 height 13
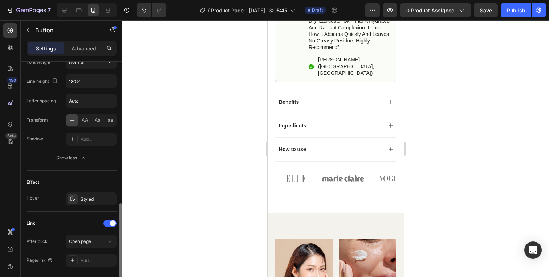
scroll to position [476, 0]
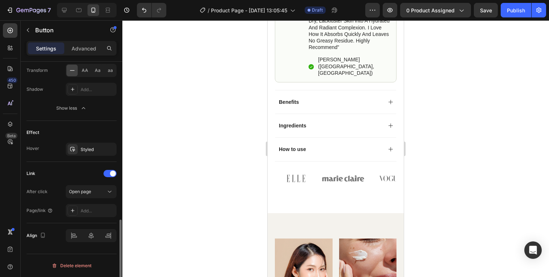
click at [80, 156] on div "Effect Hover Styled" at bounding box center [72, 141] width 90 height 41
click at [81, 152] on div "Styled" at bounding box center [91, 149] width 21 height 7
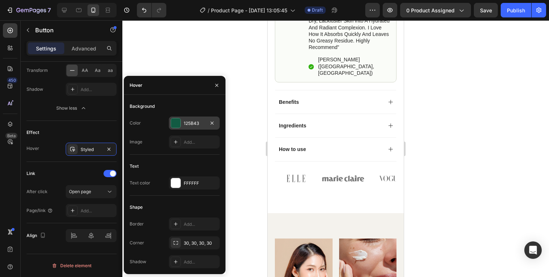
click at [198, 125] on div "125B43" at bounding box center [194, 123] width 21 height 7
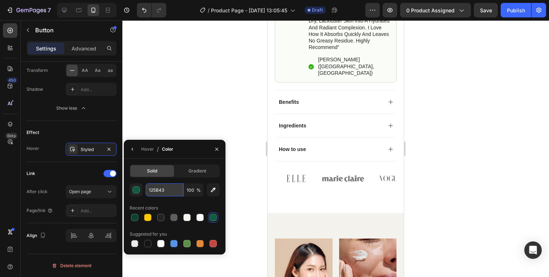
click at [0, 0] on input "125B43" at bounding box center [0, 0] width 0 height 0
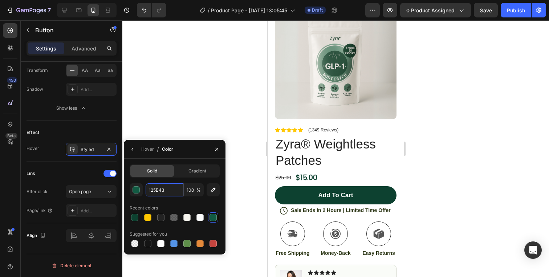
scroll to position [1432, 0]
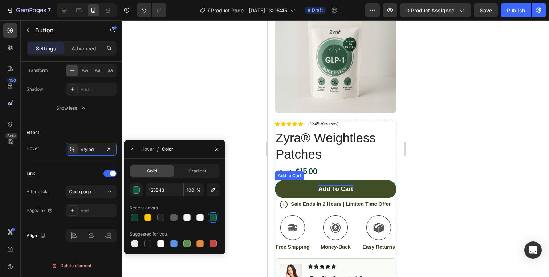
click at [346, 190] on div "Add to cart" at bounding box center [335, 189] width 35 height 8
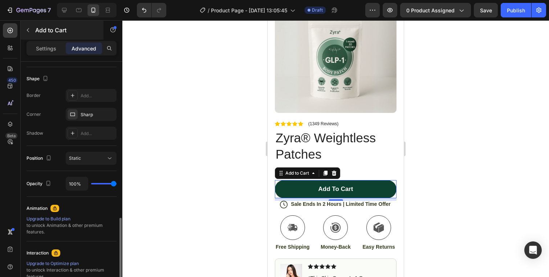
scroll to position [129, 0]
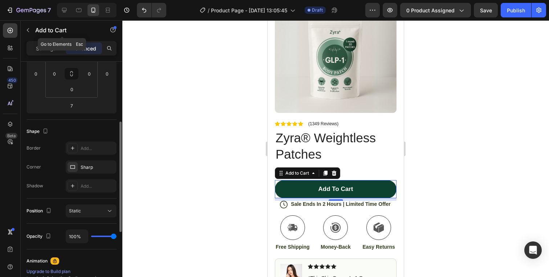
click at [42, 42] on div "Settings" at bounding box center [46, 48] width 36 height 12
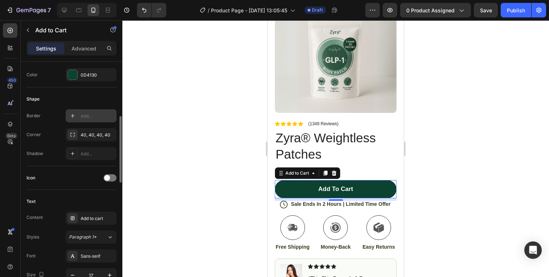
scroll to position [192, 0]
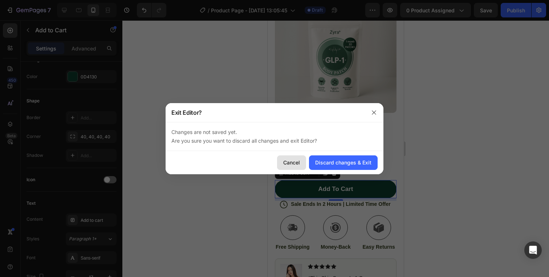
click at [291, 161] on div "Cancel" at bounding box center [291, 163] width 17 height 8
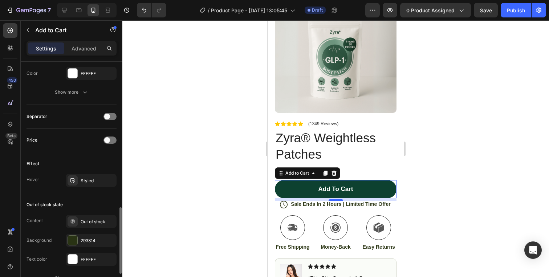
scroll to position [459, 0]
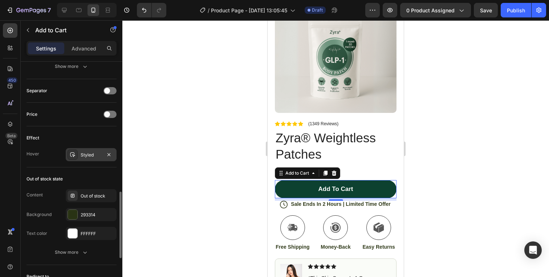
click at [92, 160] on div "Styled" at bounding box center [91, 154] width 51 height 13
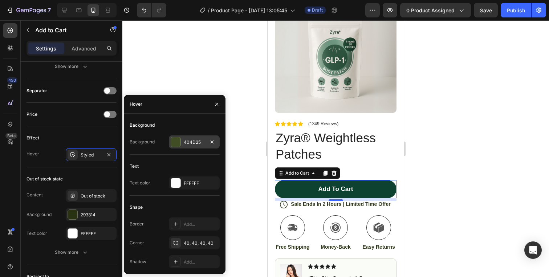
click at [193, 142] on div "404D25" at bounding box center [194, 142] width 21 height 7
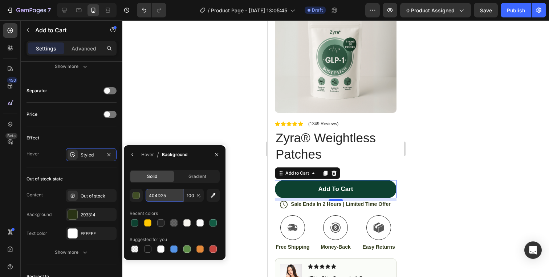
click at [163, 194] on input "404D25" at bounding box center [165, 195] width 38 height 13
paste input "125B43"
type input "125B43"
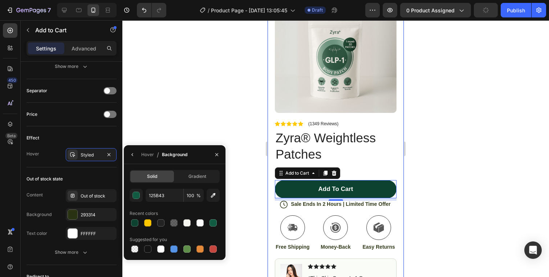
click at [433, 185] on div at bounding box center [335, 148] width 427 height 257
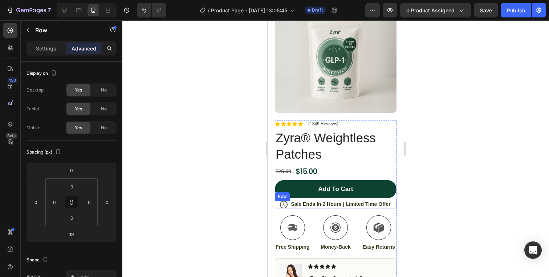
click at [279, 205] on div "Icon Sale Ends In 2 Hours | Limited Time Offer Text Block Row" at bounding box center [336, 205] width 122 height 8
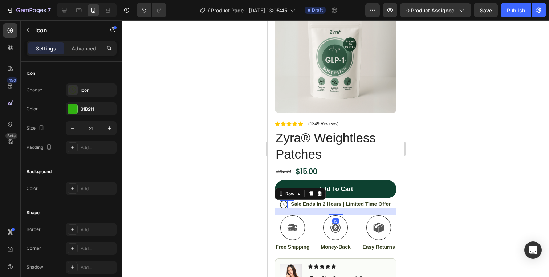
click at [285, 205] on icon at bounding box center [284, 205] width 8 height 8
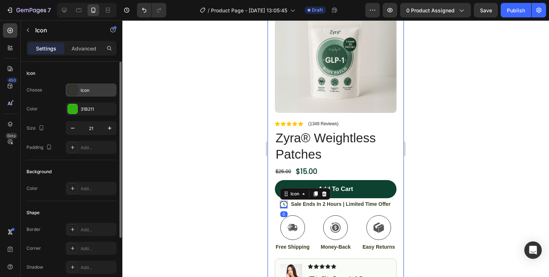
click at [88, 90] on div "Icon" at bounding box center [98, 90] width 34 height 7
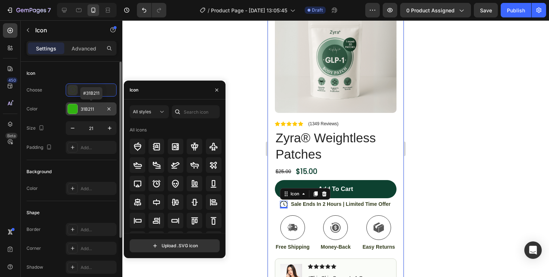
click at [86, 109] on div "31B211" at bounding box center [91, 109] width 21 height 7
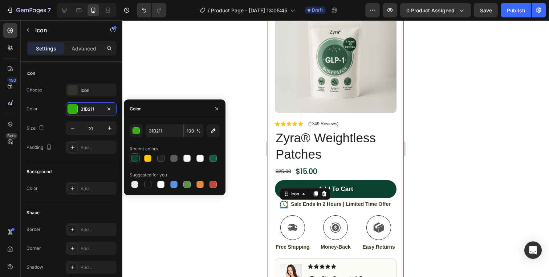
click at [135, 157] on div at bounding box center [134, 158] width 7 height 7
type input "0D4130"
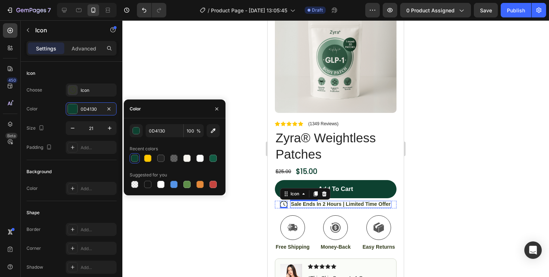
click at [299, 204] on p "Sale Ends In 2 Hours | Limited Time Offer" at bounding box center [341, 204] width 100 height 7
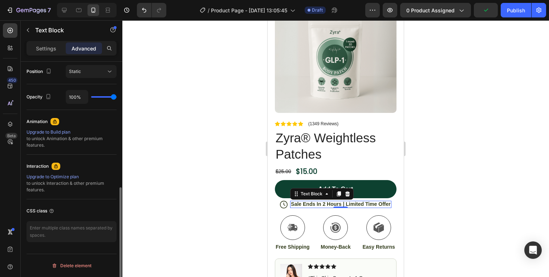
click at [54, 44] on div "Settings" at bounding box center [46, 48] width 36 height 12
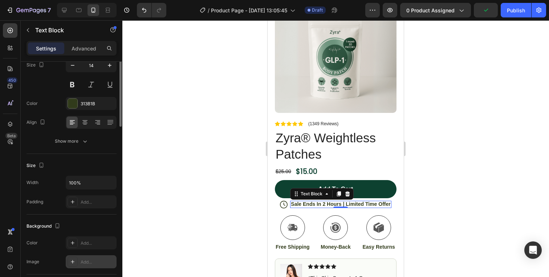
scroll to position [0, 0]
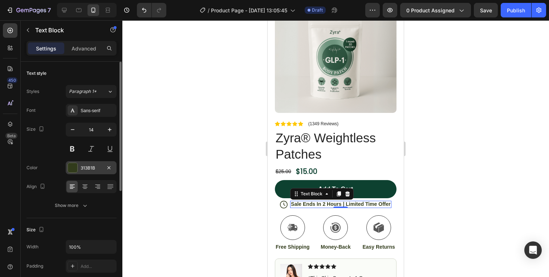
click at [76, 165] on div at bounding box center [72, 167] width 9 height 9
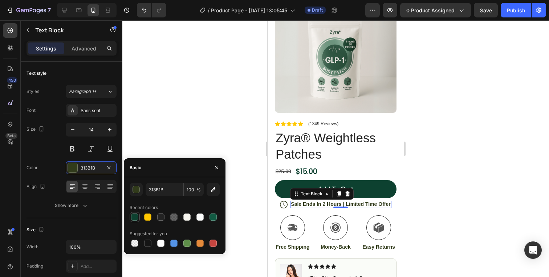
click at [134, 215] on div at bounding box center [134, 217] width 7 height 7
type input "0D4130"
click at [287, 201] on icon at bounding box center [284, 205] width 8 height 8
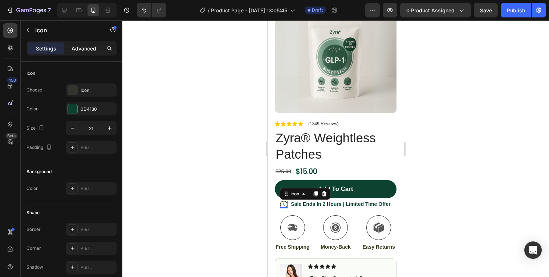
click at [85, 45] on p "Advanced" at bounding box center [84, 49] width 25 height 8
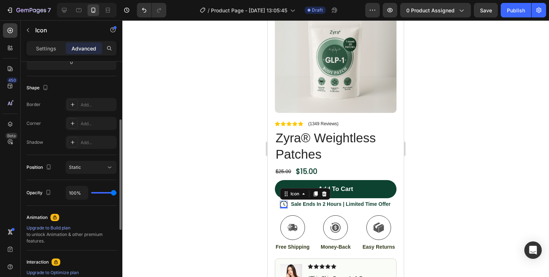
scroll to position [268, 0]
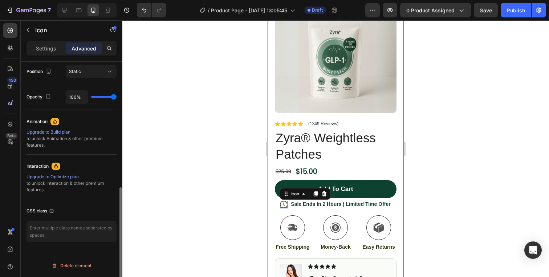
click at [455, 185] on div at bounding box center [335, 148] width 427 height 257
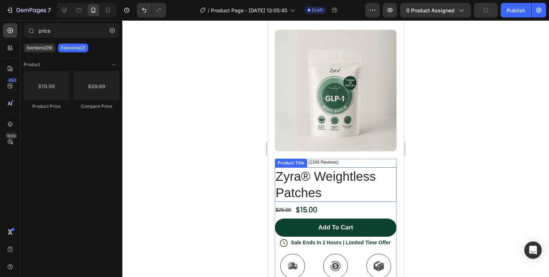
scroll to position [1382, 0]
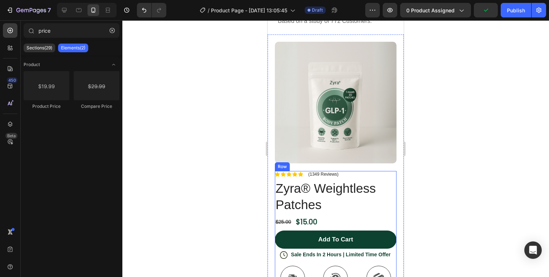
click at [354, 181] on h1 "Zyra® Weightless Patches" at bounding box center [336, 196] width 122 height 35
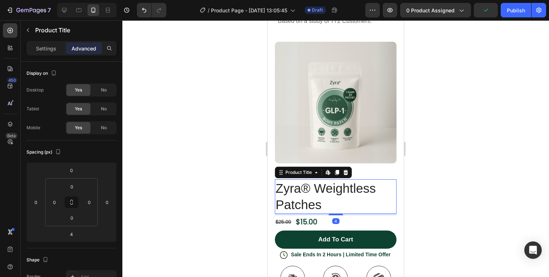
click at [317, 196] on h1 "Zyra® Weightless Patches" at bounding box center [336, 196] width 122 height 35
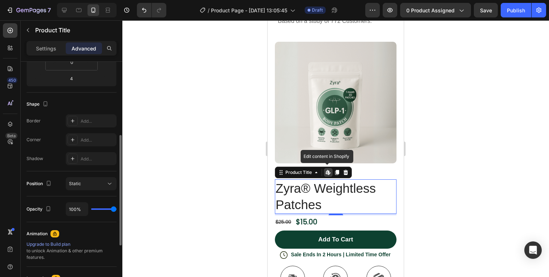
scroll to position [156, 0]
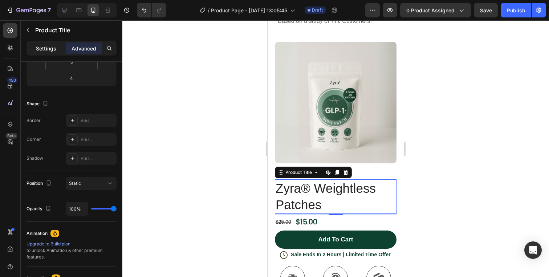
click at [47, 45] on p "Settings" at bounding box center [46, 49] width 20 height 8
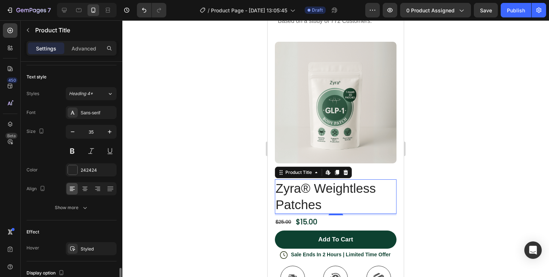
scroll to position [0, 0]
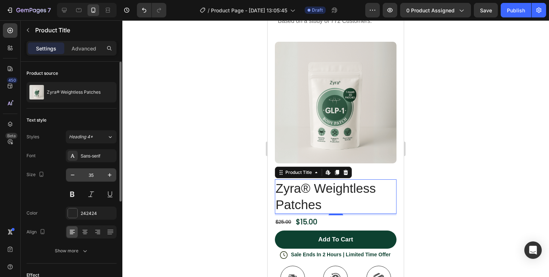
click at [73, 194] on button at bounding box center [72, 194] width 13 height 13
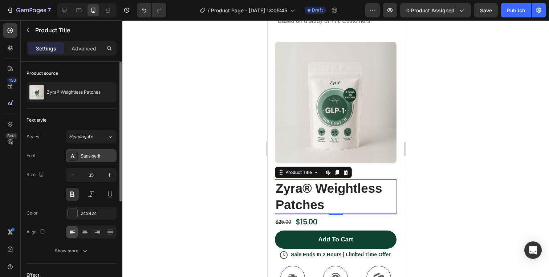
click at [89, 155] on div "Sans-serif" at bounding box center [98, 156] width 34 height 7
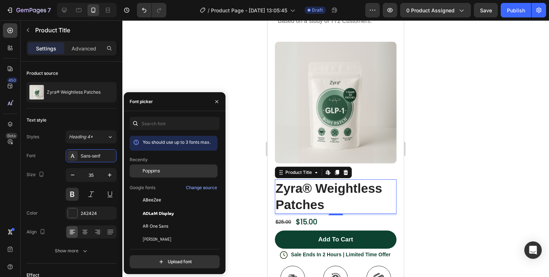
click at [145, 173] on span "Poppins" at bounding box center [151, 171] width 17 height 7
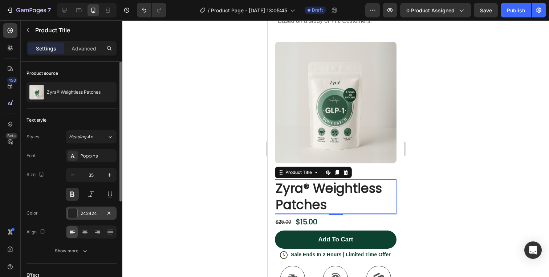
click at [74, 212] on div at bounding box center [72, 212] width 9 height 9
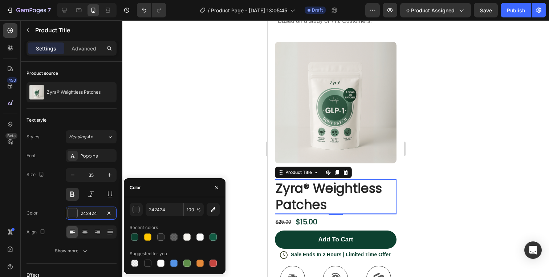
click at [147, 263] on div at bounding box center [147, 263] width 7 height 7
type input "151515"
click at [423, 172] on div at bounding box center [335, 148] width 427 height 257
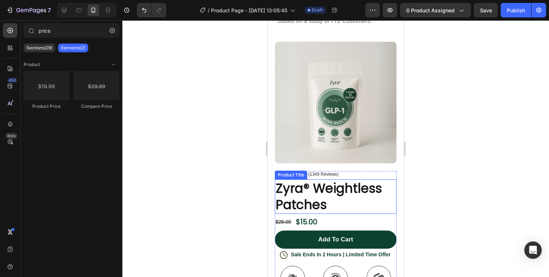
click at [306, 191] on h1 "Zyra® Weightless Patches" at bounding box center [336, 196] width 122 height 35
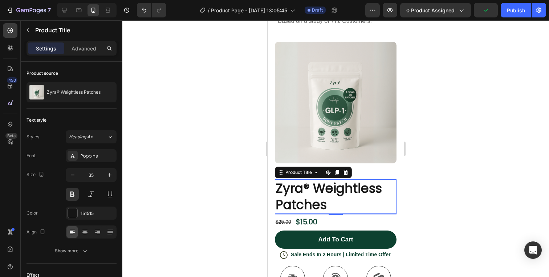
click at [73, 195] on button at bounding box center [72, 194] width 13 height 13
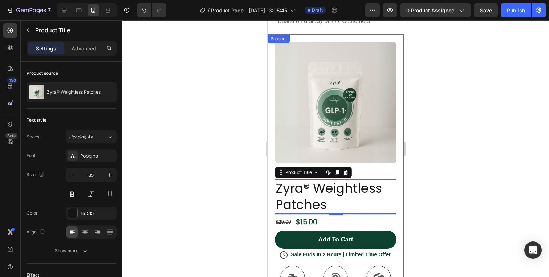
click at [428, 207] on div at bounding box center [335, 148] width 427 height 257
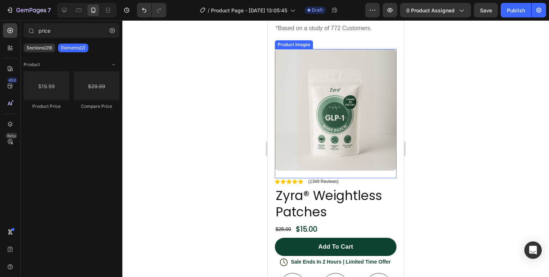
scroll to position [1374, 0]
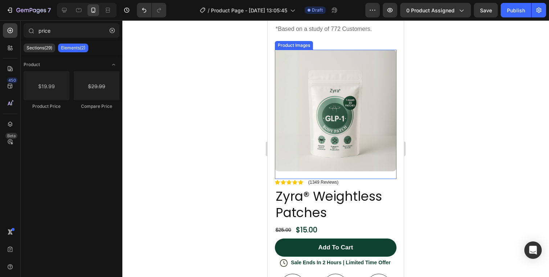
click at [336, 146] on img at bounding box center [336, 111] width 122 height 122
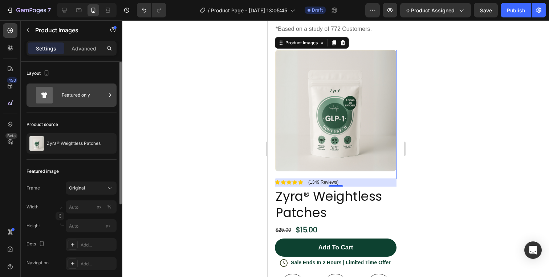
click at [101, 92] on div "Featured only" at bounding box center [84, 95] width 44 height 17
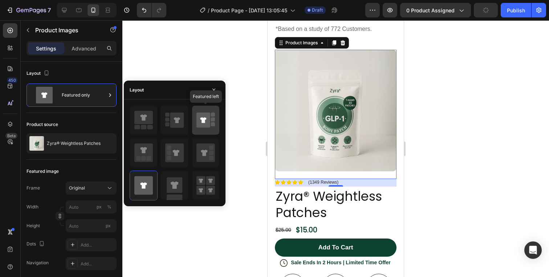
click at [212, 130] on icon at bounding box center [206, 120] width 19 height 20
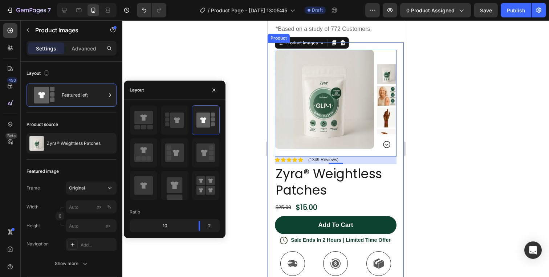
click at [443, 145] on div at bounding box center [335, 148] width 427 height 257
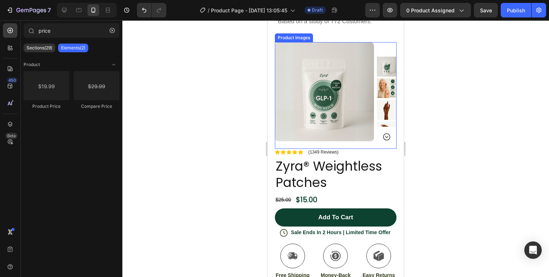
scroll to position [1381, 0]
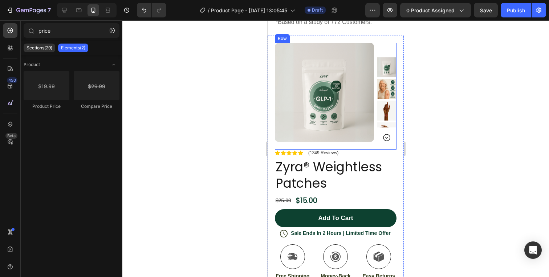
click at [369, 147] on div "Product Images Image Icon Icon Icon Icon Icon Icon List “This skin cream is a g…" at bounding box center [336, 96] width 122 height 107
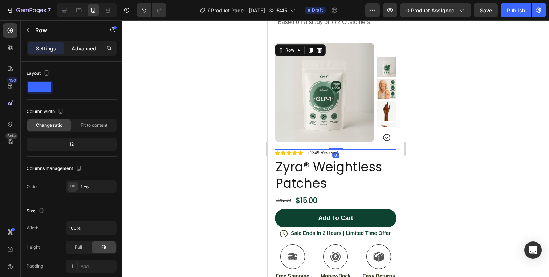
click at [89, 48] on p "Advanced" at bounding box center [84, 49] width 25 height 8
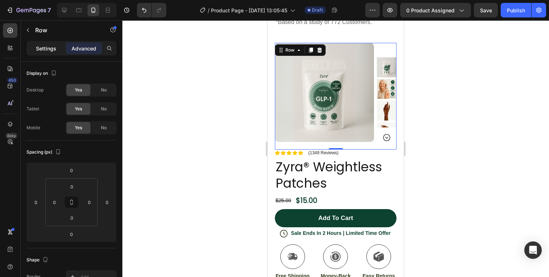
click at [53, 50] on p "Settings" at bounding box center [46, 49] width 20 height 8
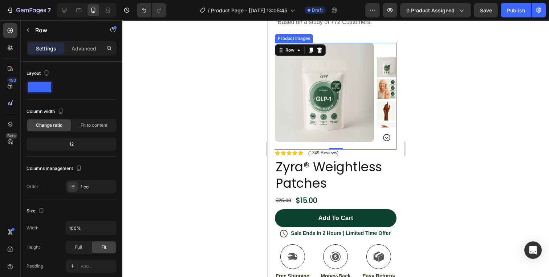
click at [322, 122] on img at bounding box center [324, 92] width 99 height 99
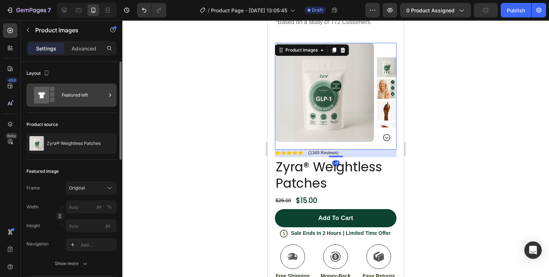
click at [60, 93] on div "Featured left" at bounding box center [72, 95] width 90 height 23
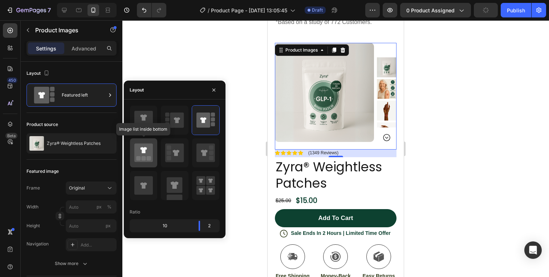
click at [149, 152] on icon at bounding box center [143, 152] width 19 height 19
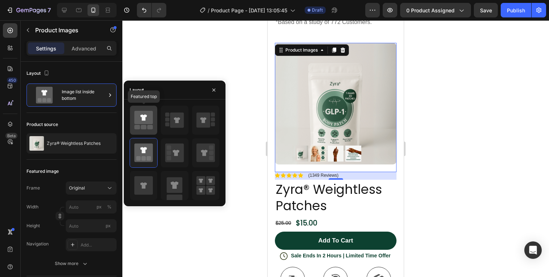
click at [143, 119] on icon at bounding box center [143, 117] width 7 height 6
type input "60"
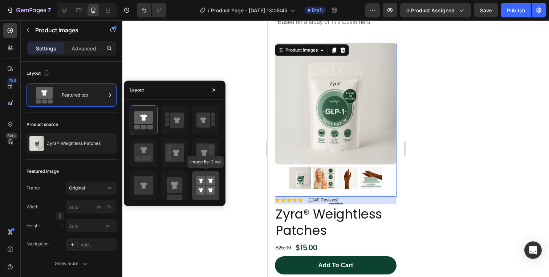
click at [199, 183] on rect at bounding box center [201, 180] width 9 height 9
type input "50"
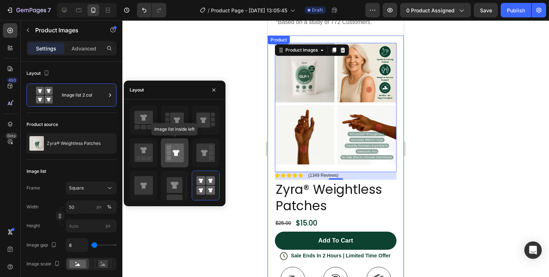
click at [173, 150] on icon at bounding box center [174, 152] width 19 height 19
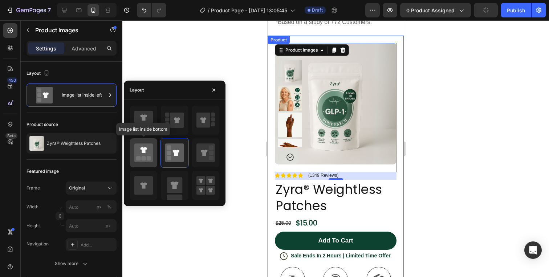
click at [139, 153] on icon at bounding box center [143, 152] width 19 height 19
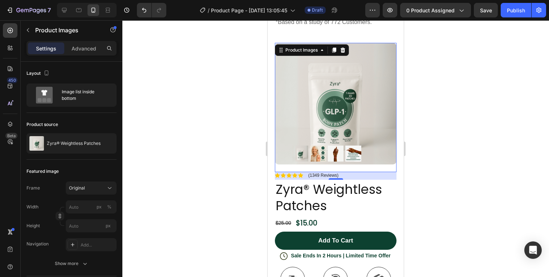
click at [320, 157] on img at bounding box center [318, 154] width 16 height 16
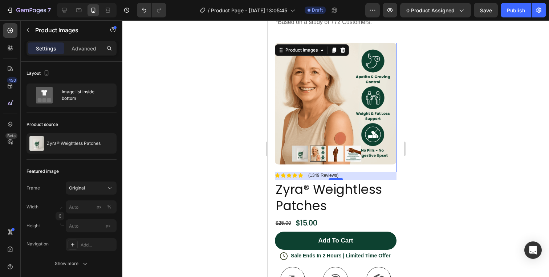
click at [333, 156] on img at bounding box center [336, 154] width 16 height 16
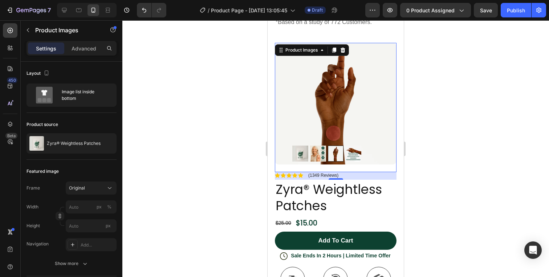
click at [351, 154] on img at bounding box center [353, 154] width 16 height 16
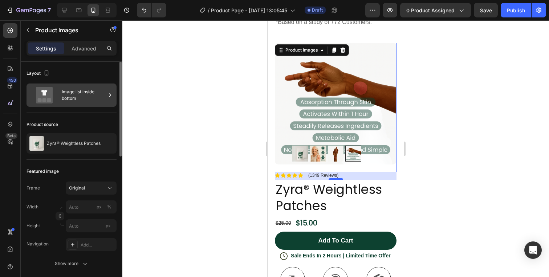
click at [78, 88] on div "Image list inside bottom" at bounding box center [84, 95] width 44 height 17
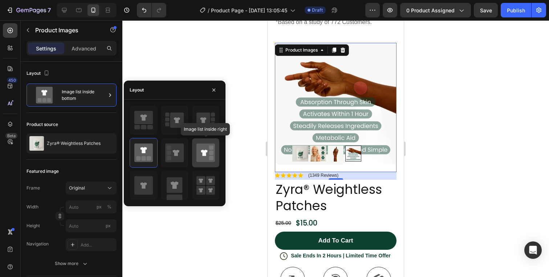
click at [202, 151] on icon at bounding box center [204, 153] width 7 height 6
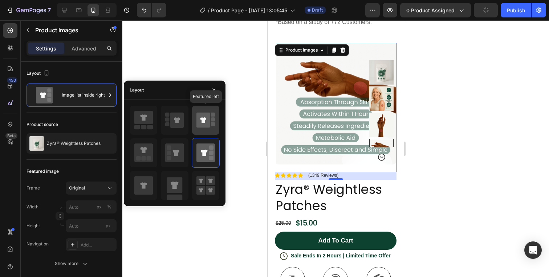
click at [206, 118] on icon at bounding box center [204, 120] width 14 height 15
type input "100"
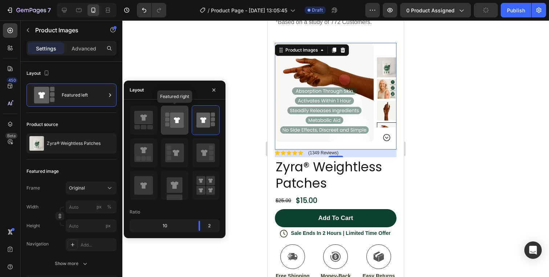
click at [178, 113] on icon at bounding box center [177, 120] width 14 height 15
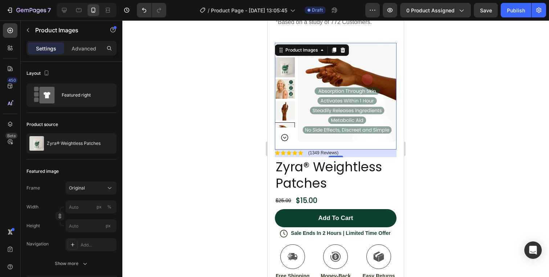
click at [291, 74] on img at bounding box center [285, 67] width 20 height 20
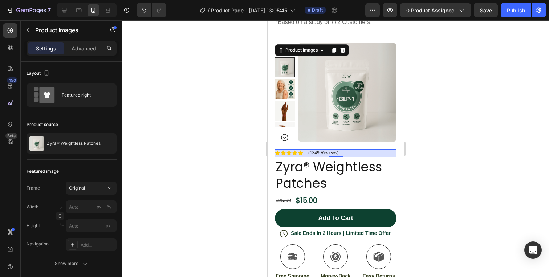
click at [283, 88] on img at bounding box center [285, 89] width 20 height 20
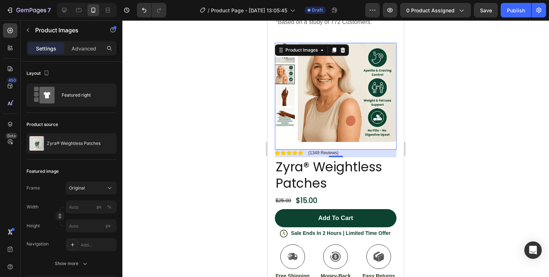
click at [285, 94] on img at bounding box center [285, 96] width 20 height 20
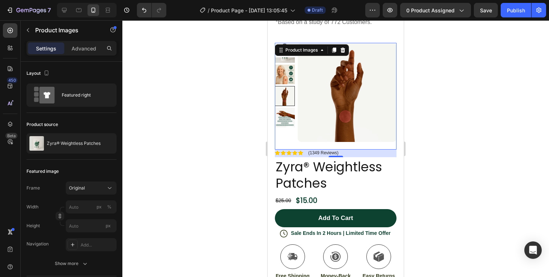
click at [278, 112] on img at bounding box center [285, 118] width 20 height 20
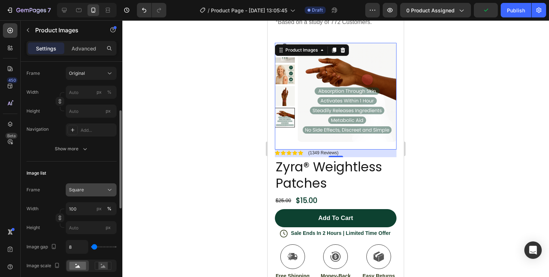
scroll to position [120, 0]
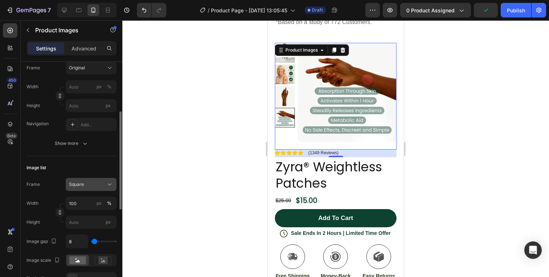
click at [83, 186] on span "Square" at bounding box center [76, 184] width 15 height 7
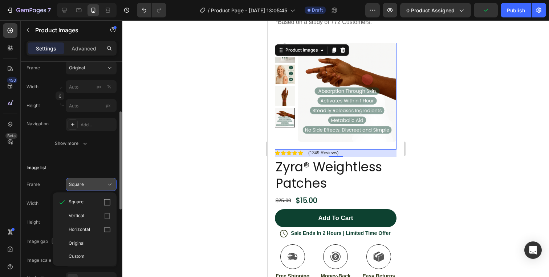
click at [88, 183] on div "Square" at bounding box center [87, 184] width 36 height 7
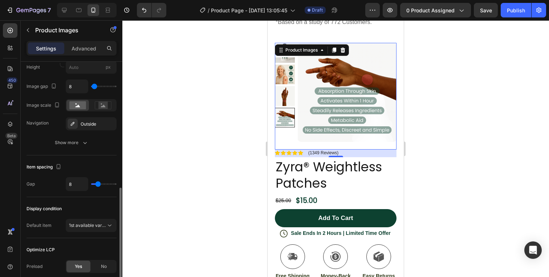
scroll to position [275, 0]
click at [80, 137] on button "Show more" at bounding box center [72, 143] width 90 height 13
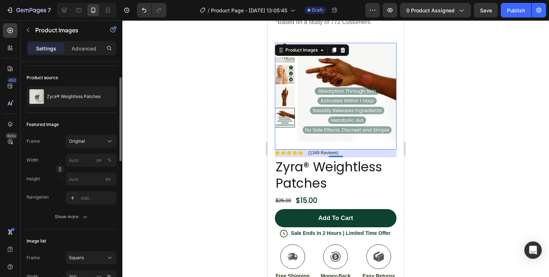
scroll to position [43, 0]
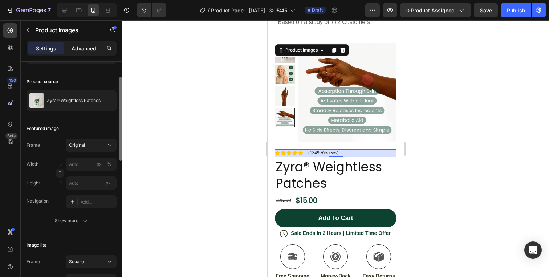
click at [78, 48] on p "Advanced" at bounding box center [84, 49] width 25 height 8
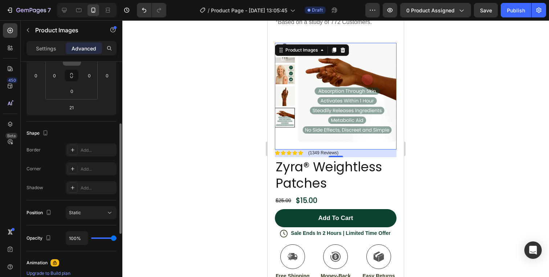
scroll to position [129, 0]
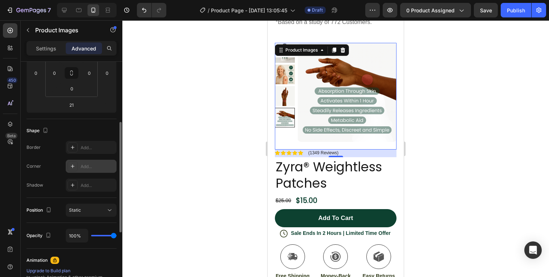
click at [82, 169] on div "Add..." at bounding box center [98, 166] width 34 height 7
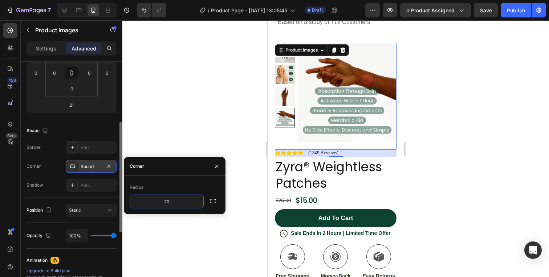
type input "20"
click at [216, 137] on div at bounding box center [335, 148] width 427 height 257
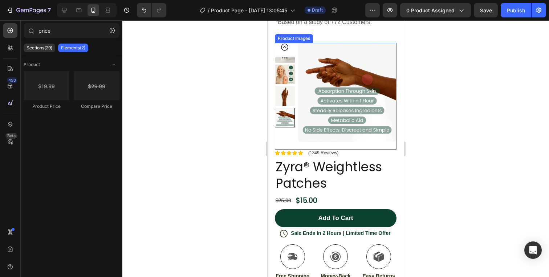
click at [289, 118] on div at bounding box center [285, 118] width 20 height 20
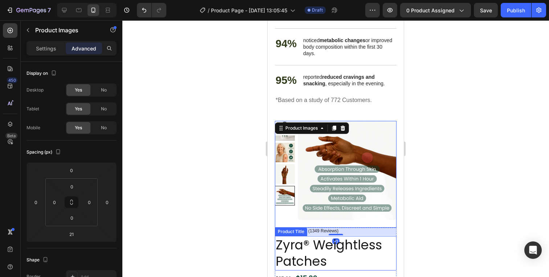
scroll to position [1302, 0]
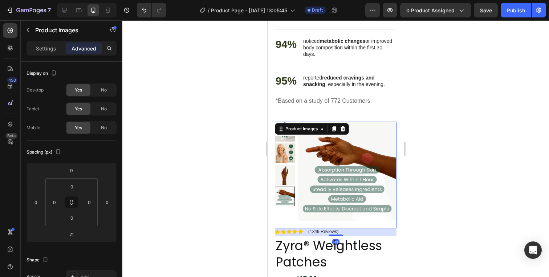
click at [467, 116] on div at bounding box center [335, 148] width 427 height 257
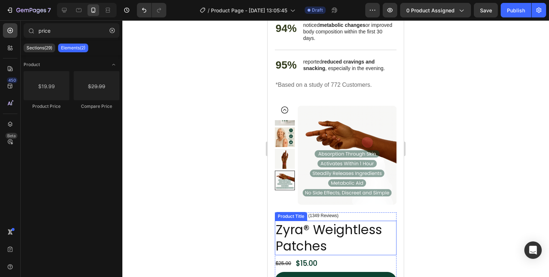
scroll to position [1309, 0]
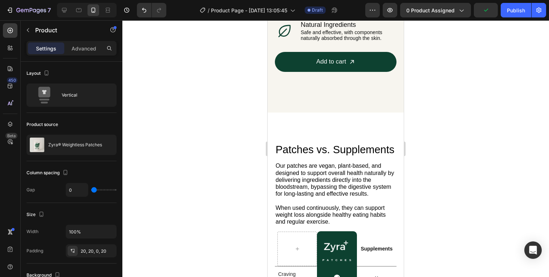
scroll to position [813, 0]
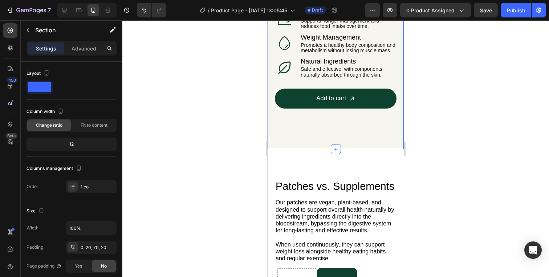
click at [92, 60] on div "Settings Advanced" at bounding box center [72, 51] width 102 height 21
click at [91, 51] on p "Advanced" at bounding box center [84, 49] width 25 height 8
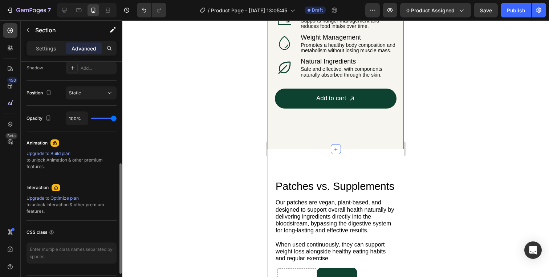
scroll to position [268, 0]
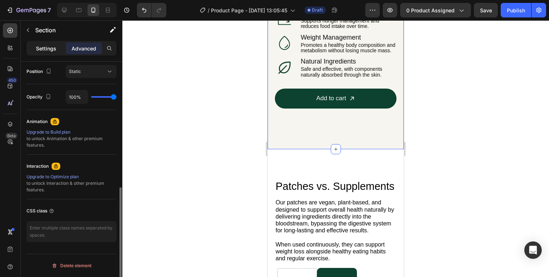
click at [50, 44] on div "Settings" at bounding box center [46, 48] width 36 height 12
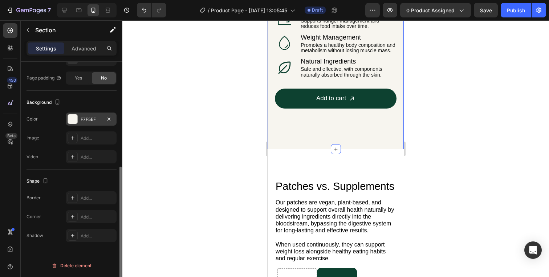
click at [91, 121] on div "F7F5EF" at bounding box center [91, 119] width 21 height 7
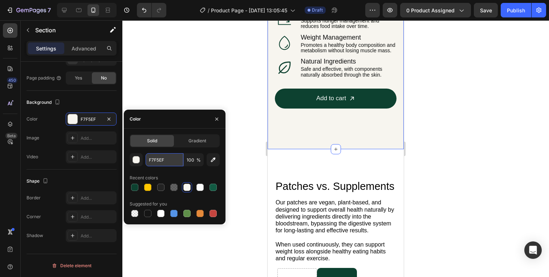
click at [161, 165] on input "F7F5EF" at bounding box center [165, 159] width 38 height 13
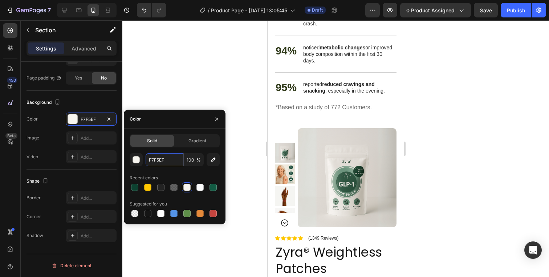
scroll to position [1312, 0]
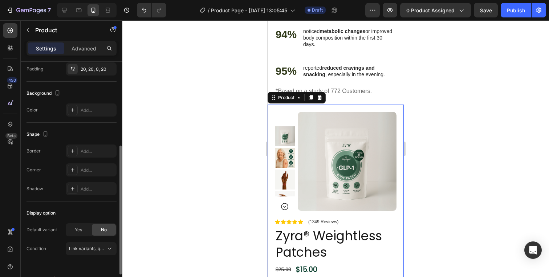
scroll to position [195, 0]
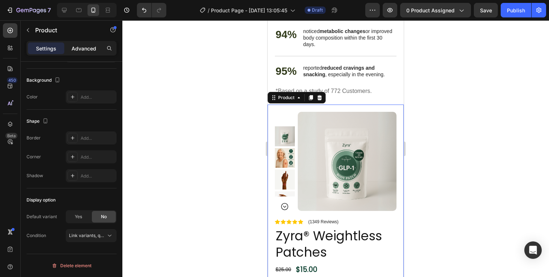
click at [81, 51] on p "Advanced" at bounding box center [84, 49] width 25 height 8
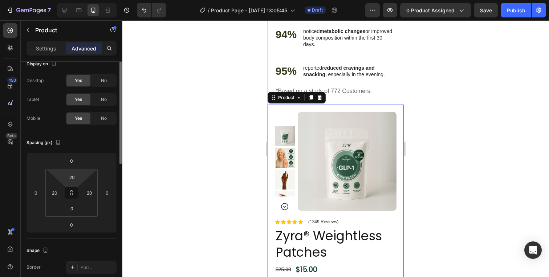
scroll to position [0, 0]
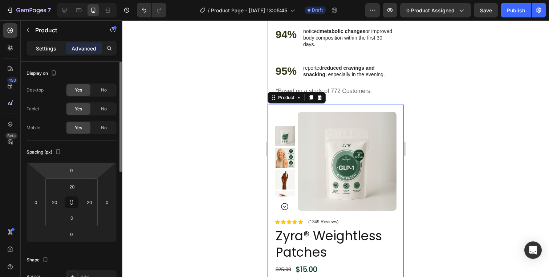
click at [53, 44] on div "Settings" at bounding box center [46, 48] width 36 height 12
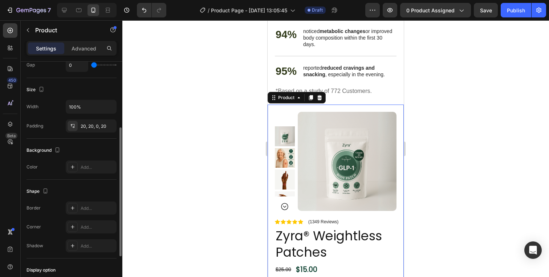
scroll to position [127, 0]
click at [92, 166] on div "Add..." at bounding box center [98, 165] width 34 height 7
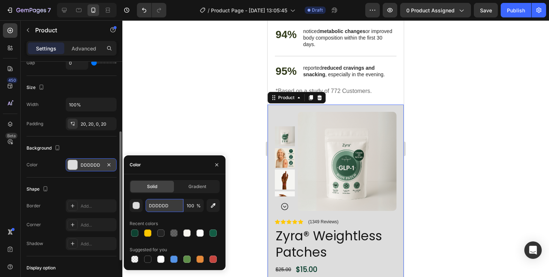
click at [167, 207] on input "DDDDDD" at bounding box center [165, 205] width 38 height 13
paste input "F7F5EF"
type input "F7F5EF"
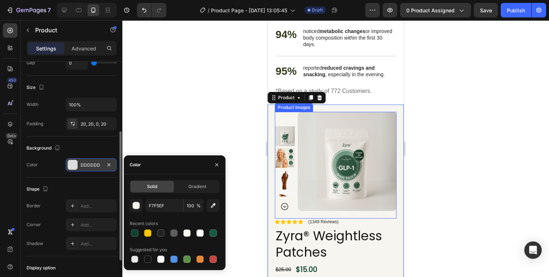
click at [466, 203] on div at bounding box center [335, 148] width 427 height 257
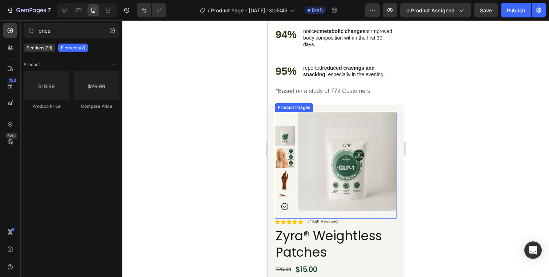
click at [466, 203] on div at bounding box center [335, 148] width 427 height 257
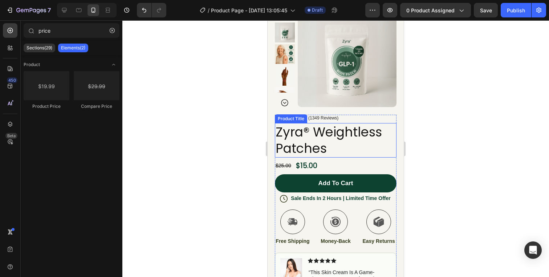
scroll to position [1422, 0]
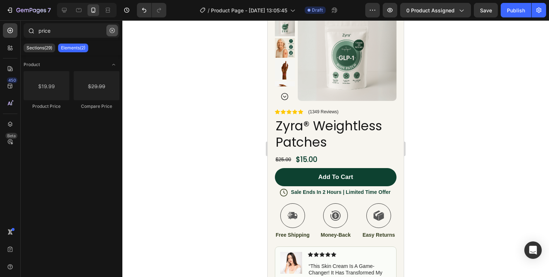
click at [111, 32] on icon "button" at bounding box center [112, 30] width 5 height 5
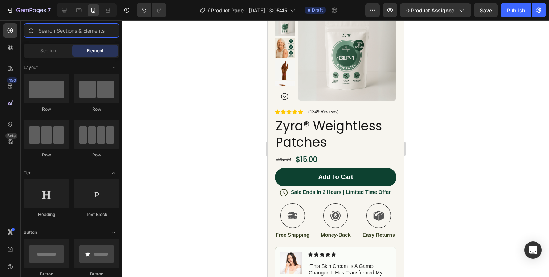
click at [44, 35] on input "text" at bounding box center [72, 30] width 96 height 15
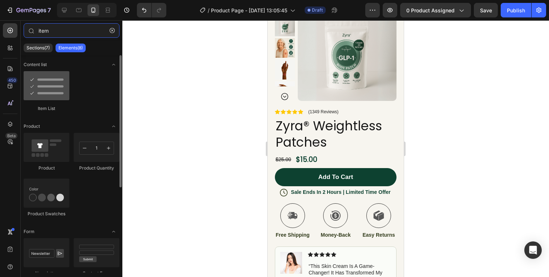
type input "item"
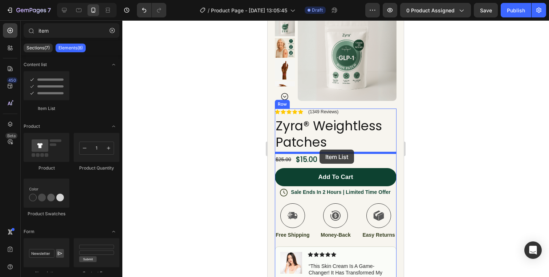
drag, startPoint x: 314, startPoint y: 119, endPoint x: 320, endPoint y: 150, distance: 31.1
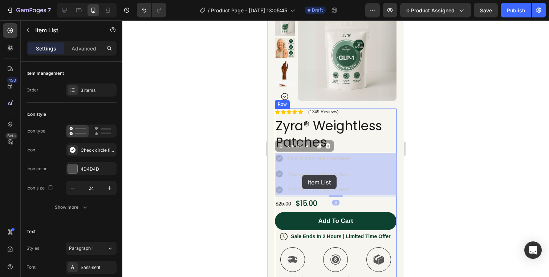
drag, startPoint x: 289, startPoint y: 147, endPoint x: 303, endPoint y: 173, distance: 29.6
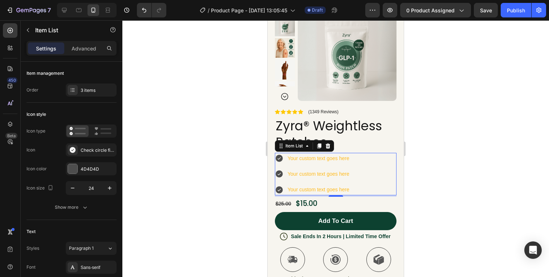
click at [333, 201] on div "4" at bounding box center [335, 203] width 7 height 6
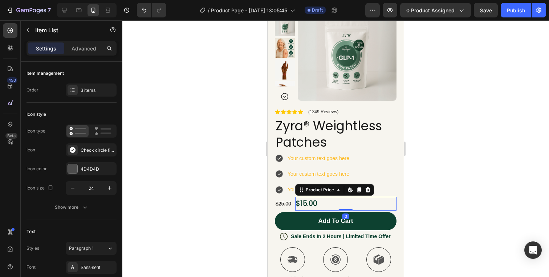
click at [301, 202] on div "$15.00" at bounding box center [345, 204] width 101 height 14
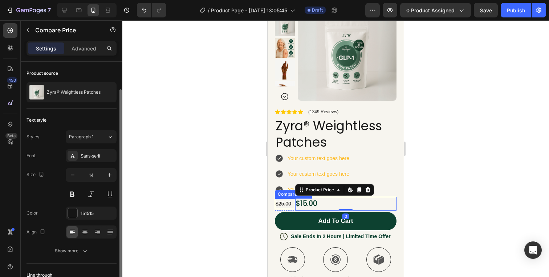
scroll to position [15, 0]
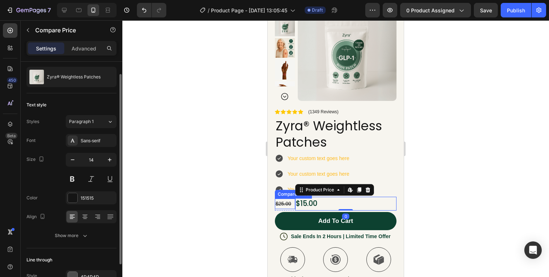
click at [293, 206] on div "$25.00" at bounding box center [285, 204] width 20 height 11
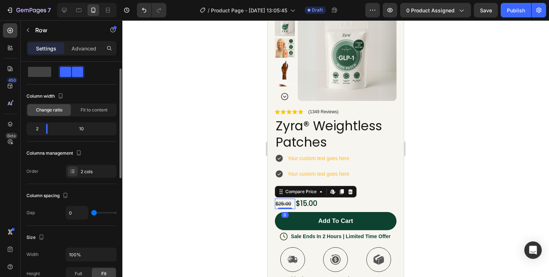
click at [293, 209] on div "$25.00 Compare Price Edit content in Shopify 0 Compare Price Edit content in Sh…" at bounding box center [285, 204] width 20 height 14
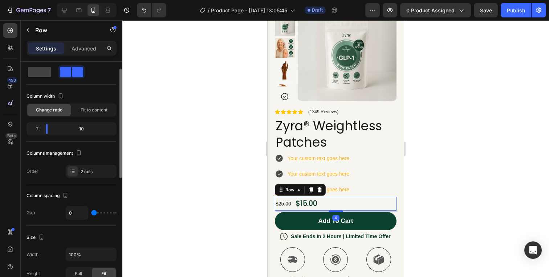
scroll to position [0, 0]
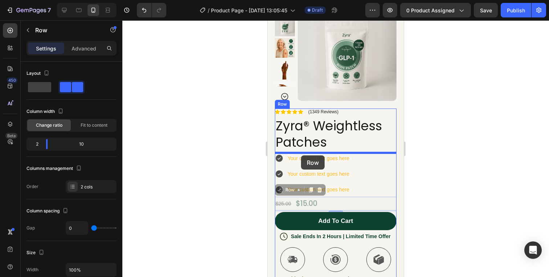
drag, startPoint x: 287, startPoint y: 190, endPoint x: 301, endPoint y: 155, distance: 37.8
click at [301, 155] on div "iPhone 13 Mini ( 375 px) iPhone 13 Mini iPhone 13 Pro iPhone 11 Pro Max iPhone …" at bounding box center [336, 152] width 136 height 3107
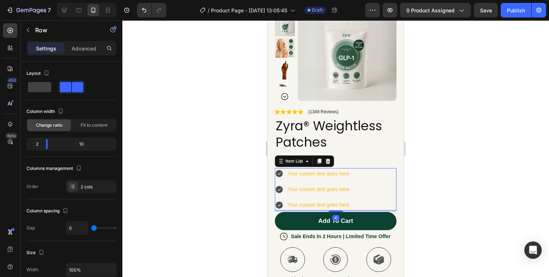
click at [377, 190] on div "Your custom text goes here Your custom text goes here Your custom text goes here" at bounding box center [336, 189] width 122 height 43
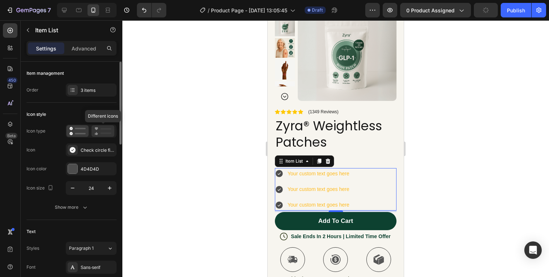
click at [102, 131] on icon at bounding box center [102, 131] width 17 height 9
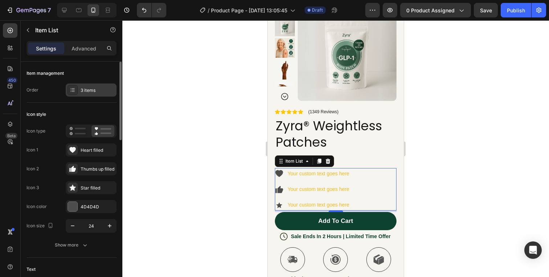
click at [82, 88] on div "3 items" at bounding box center [98, 90] width 34 height 7
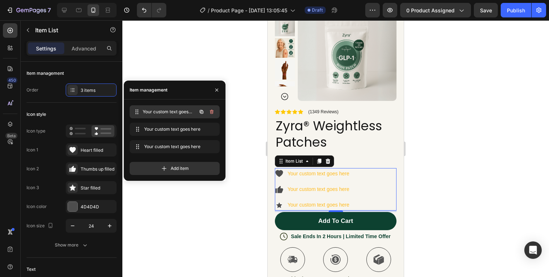
click at [155, 112] on span "Your custom text goes here" at bounding box center [170, 112] width 54 height 7
click at [86, 45] on p "Advanced" at bounding box center [84, 49] width 25 height 8
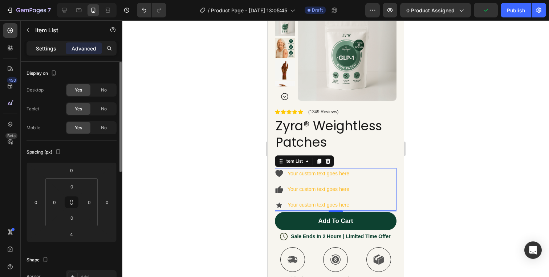
click at [43, 54] on div "Settings" at bounding box center [46, 48] width 36 height 12
type input "8"
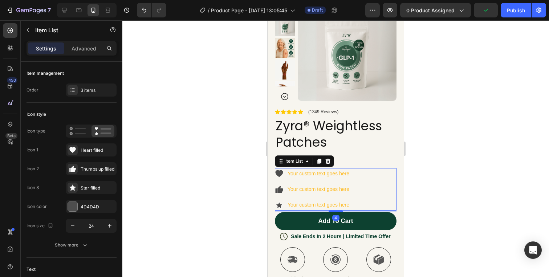
click at [49, 49] on p "Settings" at bounding box center [46, 49] width 20 height 8
click at [88, 152] on div "Heart filled" at bounding box center [98, 150] width 34 height 7
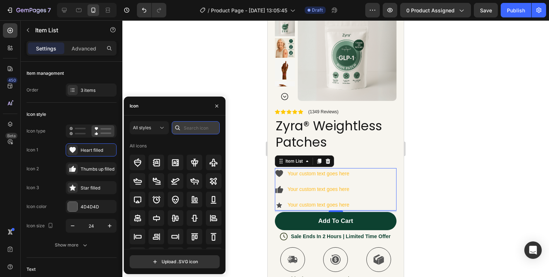
click at [198, 129] on input "text" at bounding box center [196, 127] width 48 height 13
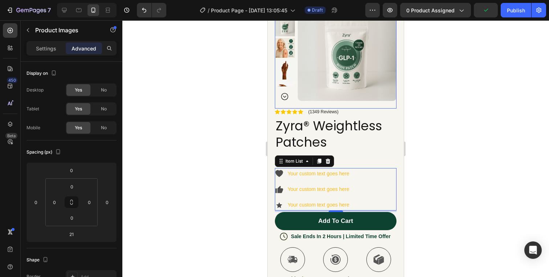
click at [287, 47] on img at bounding box center [285, 48] width 20 height 20
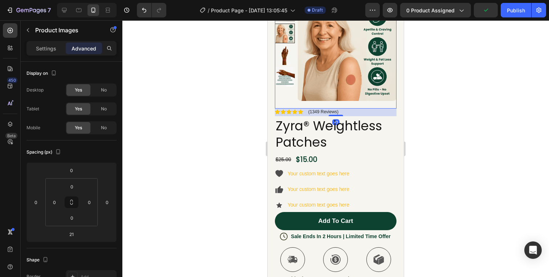
scroll to position [1408, 0]
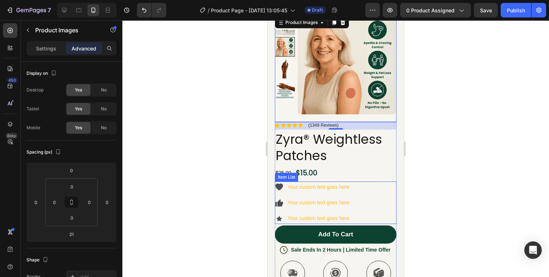
click at [281, 184] on icon at bounding box center [279, 187] width 8 height 7
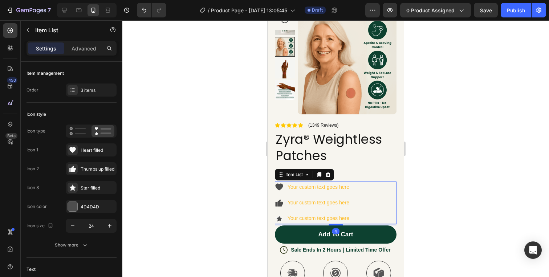
click at [281, 189] on icon at bounding box center [279, 187] width 9 height 9
click at [81, 149] on div "Heart filled" at bounding box center [98, 150] width 34 height 7
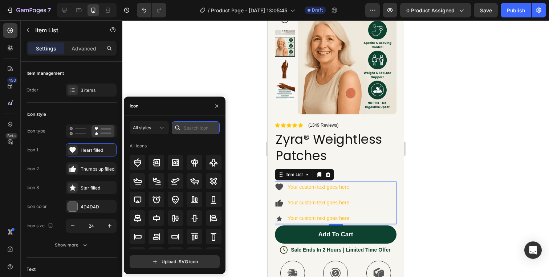
click at [187, 127] on input "text" at bounding box center [196, 127] width 48 height 13
click at [162, 126] on icon at bounding box center [161, 127] width 7 height 7
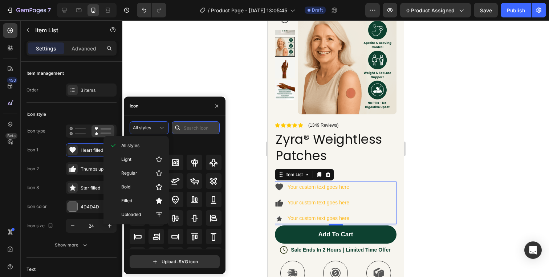
click at [197, 122] on input "text" at bounding box center [196, 127] width 48 height 13
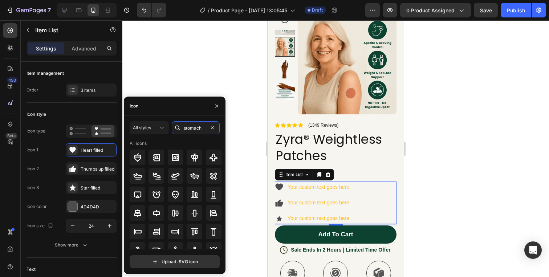
type input "stomach"
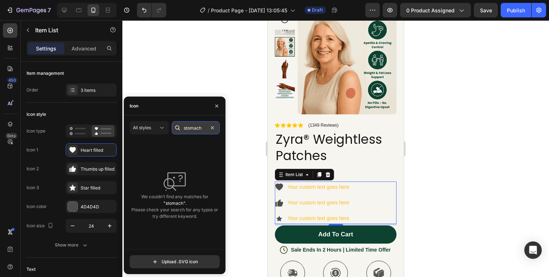
click at [199, 131] on input "stomach" at bounding box center [196, 127] width 48 height 13
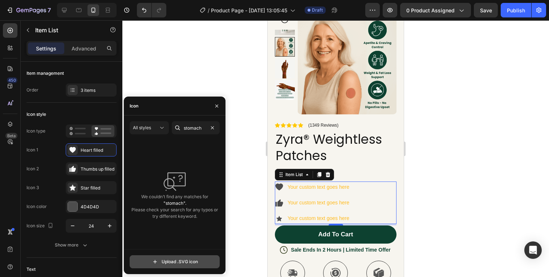
click at [166, 262] on input "file" at bounding box center [174, 262] width 89 height 12
type input "C:\fakepath\Dein Abschnittstext.svg"
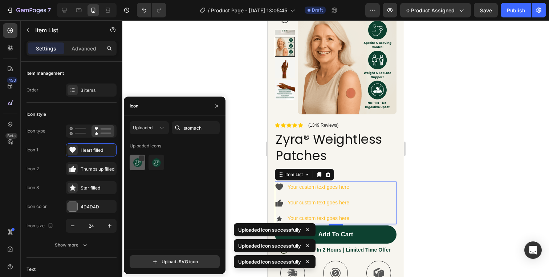
click at [138, 167] on img at bounding box center [137, 162] width 9 height 9
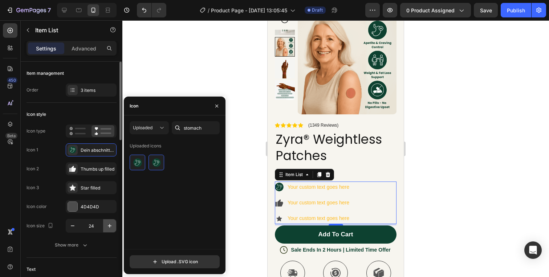
click at [110, 224] on icon "button" at bounding box center [110, 226] width 4 height 4
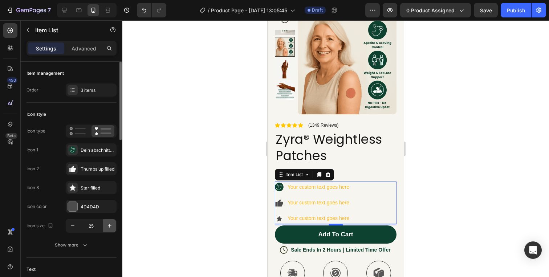
click at [110, 224] on icon "button" at bounding box center [110, 226] width 4 height 4
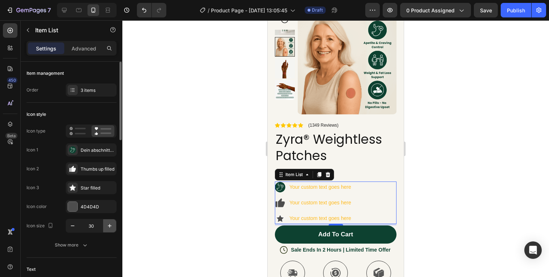
click at [110, 224] on icon "button" at bounding box center [110, 226] width 4 height 4
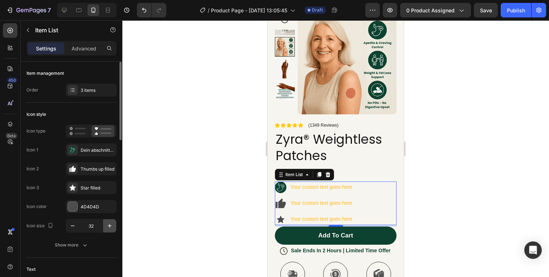
click at [110, 224] on icon "button" at bounding box center [110, 226] width 4 height 4
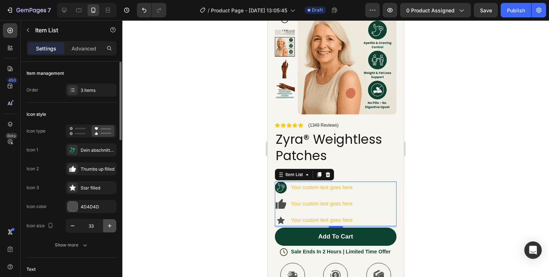
click at [110, 224] on icon "button" at bounding box center [110, 226] width 4 height 4
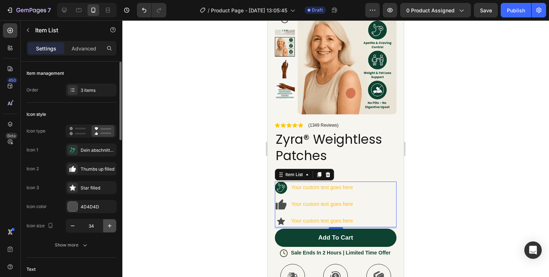
click at [110, 224] on icon "button" at bounding box center [110, 226] width 4 height 4
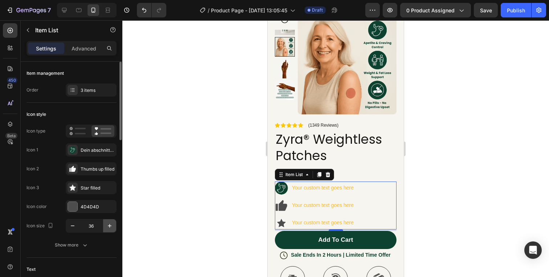
click at [110, 224] on icon "button" at bounding box center [110, 226] width 4 height 4
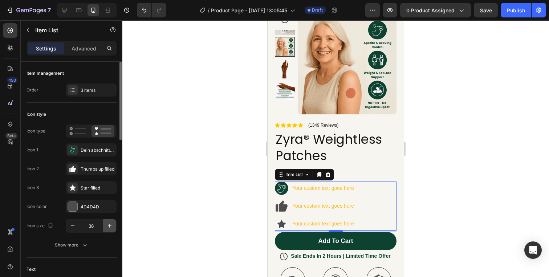
click at [110, 224] on icon "button" at bounding box center [110, 226] width 4 height 4
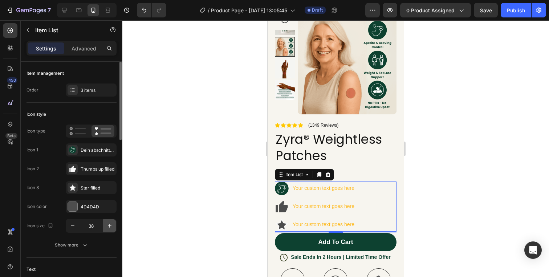
type input "39"
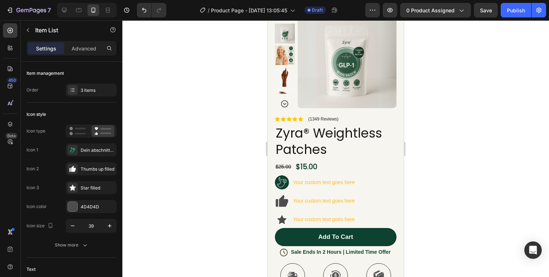
scroll to position [1439, 0]
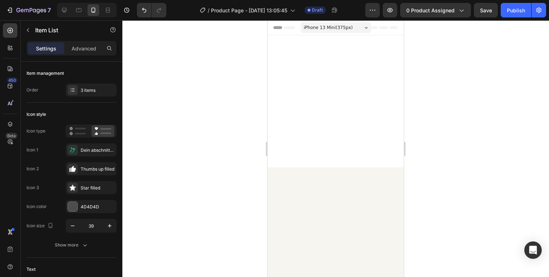
scroll to position [1439, 0]
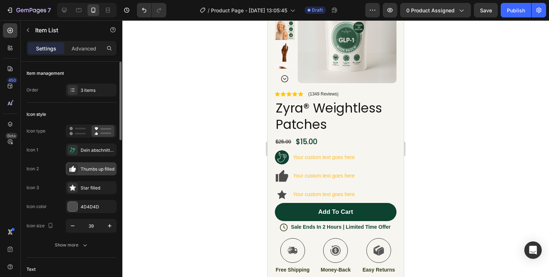
click at [96, 169] on div "Thumbs up filled" at bounding box center [98, 169] width 34 height 7
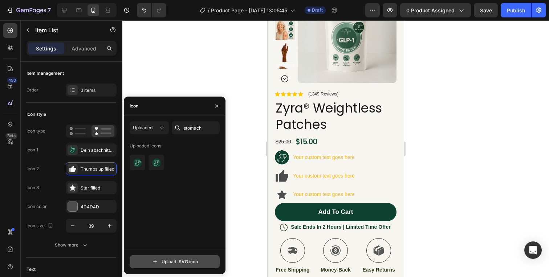
click at [170, 263] on input "file" at bounding box center [174, 262] width 89 height 12
click at [168, 261] on input "file" at bounding box center [174, 262] width 89 height 12
type input "C:\fakepath\Dein Abschnittstext (2).svg"
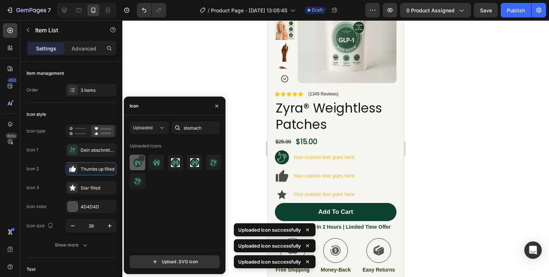
click at [137, 162] on img at bounding box center [137, 162] width 9 height 9
click at [141, 156] on div at bounding box center [141, 159] width 6 height 6
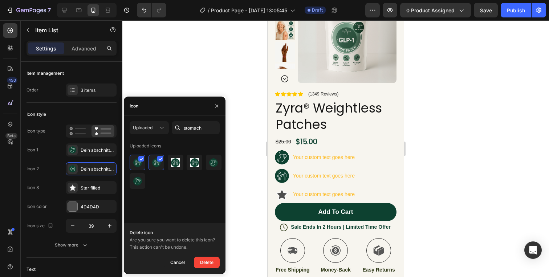
click at [327, 159] on div "Your custom text goes here" at bounding box center [324, 157] width 64 height 11
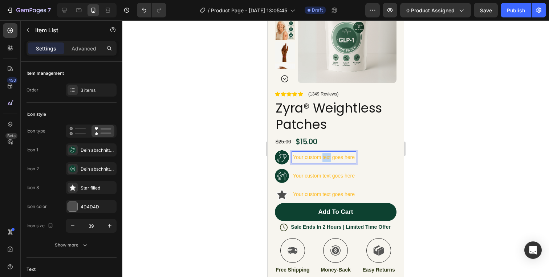
click at [327, 159] on p "Your custom text goes here" at bounding box center [324, 157] width 62 height 9
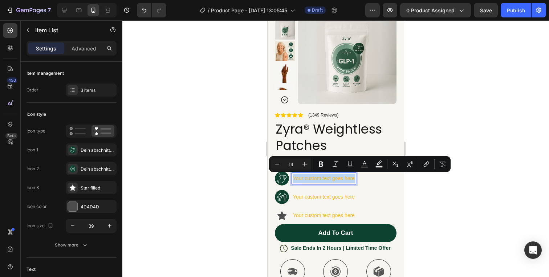
scroll to position [1417, 0]
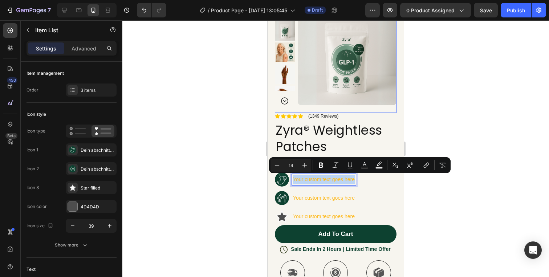
click at [286, 47] on img at bounding box center [285, 52] width 20 height 20
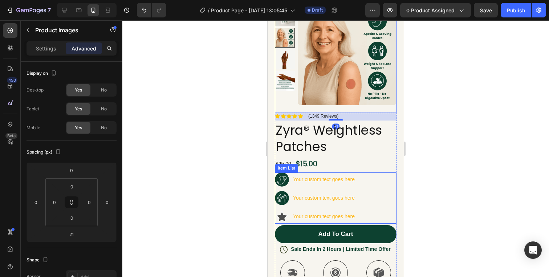
click at [331, 180] on p "Your custom text goes here" at bounding box center [324, 179] width 62 height 9
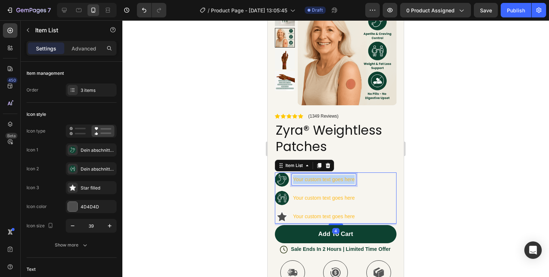
click at [331, 180] on p "Your custom text goes here" at bounding box center [324, 179] width 62 height 9
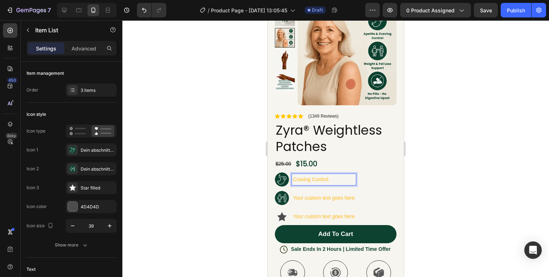
click at [321, 194] on p "Your custom text goes here" at bounding box center [324, 198] width 62 height 9
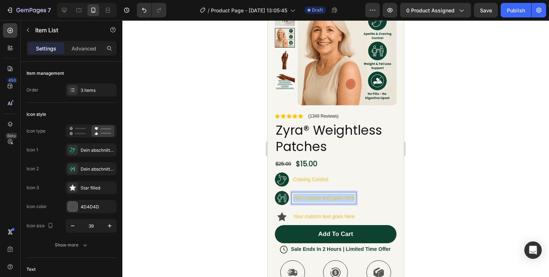
click at [321, 194] on p "Your custom text goes here" at bounding box center [324, 198] width 62 height 9
click at [333, 215] on p "Your custom text goes here" at bounding box center [324, 216] width 62 height 9
click at [281, 218] on icon at bounding box center [282, 216] width 10 height 9
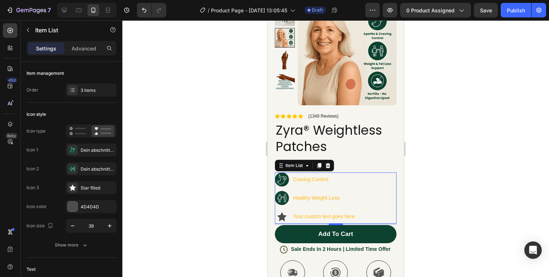
click at [293, 217] on p "Your custom text goes here" at bounding box center [324, 216] width 62 height 9
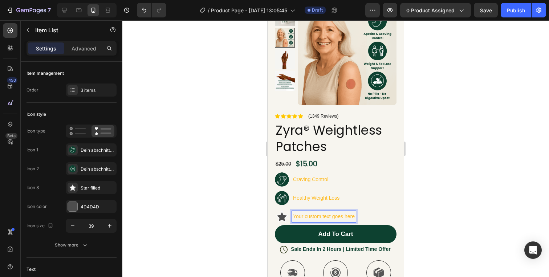
click at [284, 218] on icon at bounding box center [282, 216] width 10 height 9
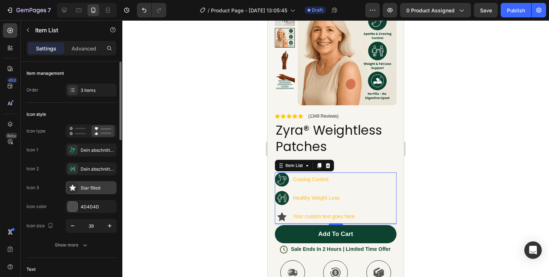
click at [87, 193] on div "Star filled" at bounding box center [91, 187] width 51 height 13
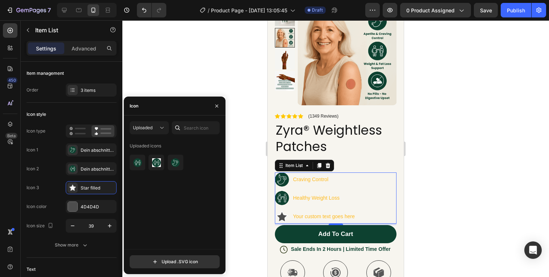
click at [171, 268] on div "Uploaded Uploaded icons Upload .SVG icon" at bounding box center [175, 195] width 102 height 159
click at [172, 264] on input "file" at bounding box center [174, 262] width 89 height 12
type input "C:\fakepath\Dein Abschnittstext (3).svg"
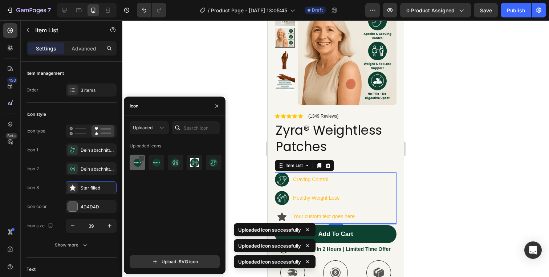
click at [139, 158] on div at bounding box center [142, 158] width 6 height 6
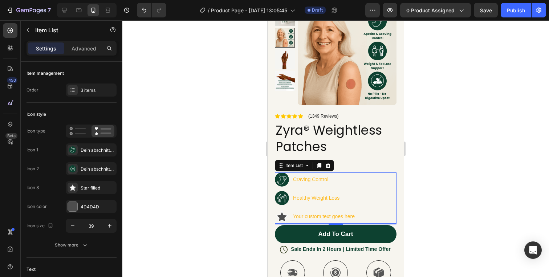
click at [281, 214] on icon at bounding box center [282, 216] width 10 height 9
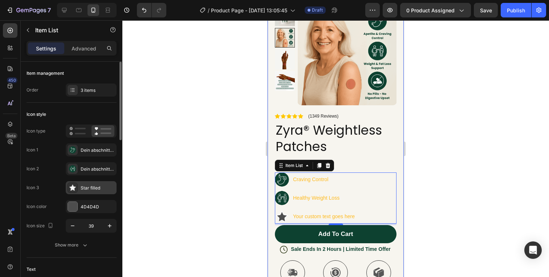
click at [95, 189] on div "Star filled" at bounding box center [98, 188] width 34 height 7
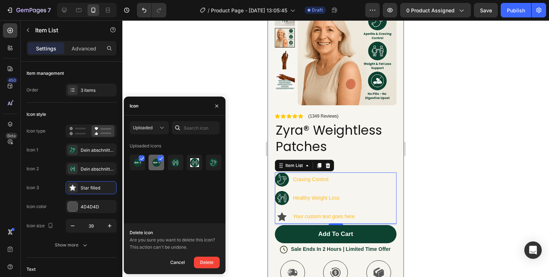
click at [168, 155] on div at bounding box center [176, 163] width 16 height 16
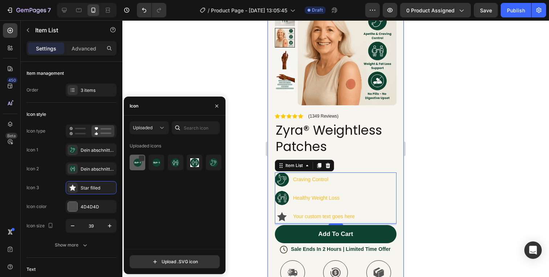
click at [136, 160] on img at bounding box center [137, 162] width 9 height 9
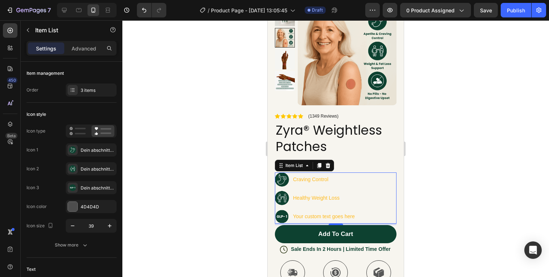
click at [447, 200] on div at bounding box center [335, 148] width 427 height 257
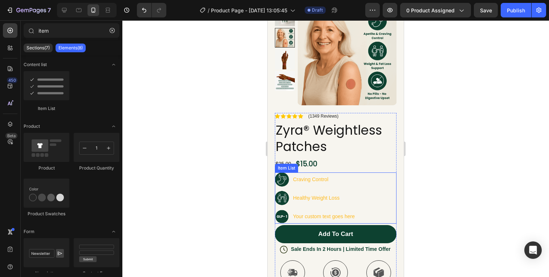
click at [376, 195] on div "Craving Control Healthy Weight Loss Your custom text goes here" at bounding box center [336, 198] width 122 height 51
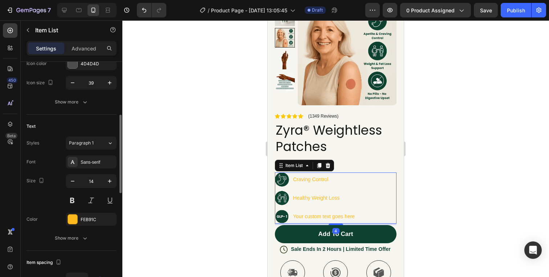
scroll to position [186, 0]
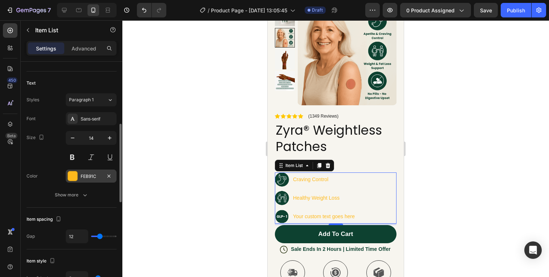
click at [91, 181] on div "FEB91C" at bounding box center [91, 176] width 51 height 13
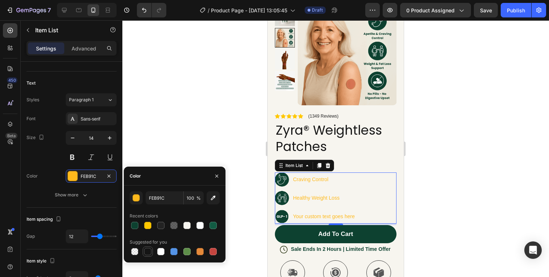
click at [147, 254] on div at bounding box center [147, 251] width 7 height 7
type input "151515"
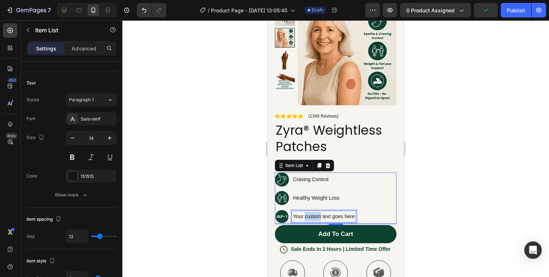
click at [315, 215] on p "Your custom text goes here" at bounding box center [324, 216] width 62 height 9
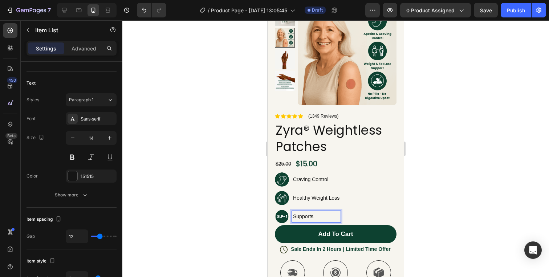
click at [315, 215] on p "Supports" at bounding box center [316, 216] width 46 height 9
click at [307, 217] on p "Supports" at bounding box center [316, 216] width 46 height 9
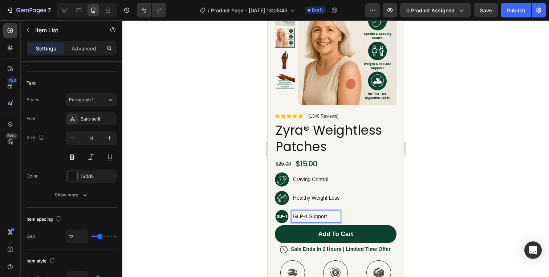
click at [427, 208] on div at bounding box center [335, 148] width 427 height 257
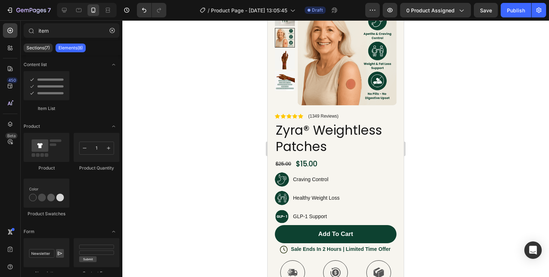
click at [370, 210] on div "Craving Control Healthy Weight Loss GLP-1 Support" at bounding box center [336, 198] width 122 height 51
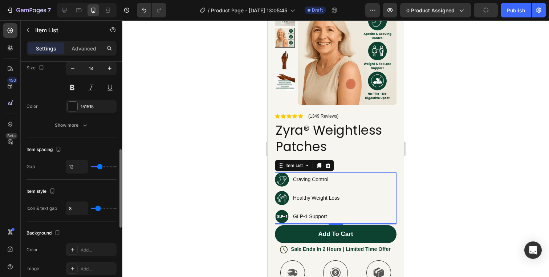
scroll to position [258, 0]
type input "9"
type input "2"
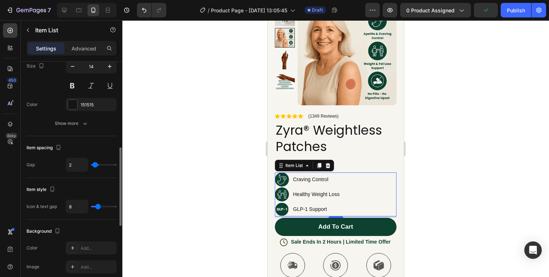
type input "1"
type input "0"
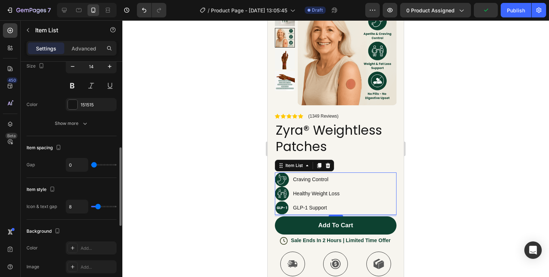
type input "1"
type input "2"
type input "3"
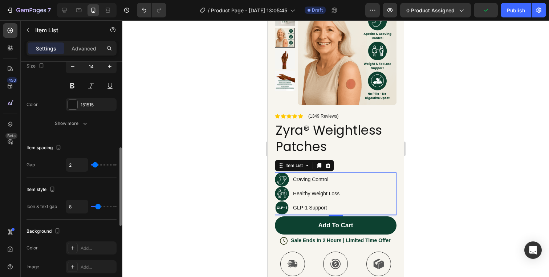
type input "3"
type input "4"
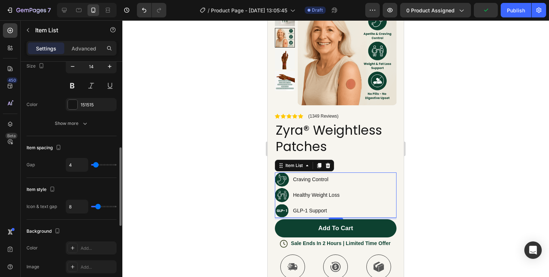
type input "5"
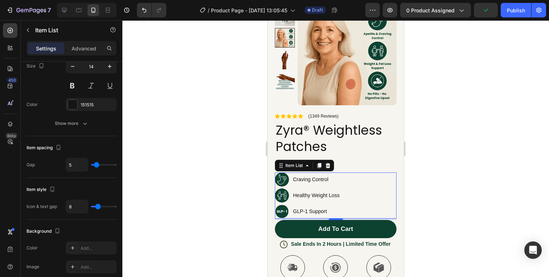
drag, startPoint x: 99, startPoint y: 165, endPoint x: 142, endPoint y: 163, distance: 42.9
type input "5"
click at [96, 165] on input "range" at bounding box center [103, 164] width 25 height 1
click at [428, 158] on div at bounding box center [335, 148] width 427 height 257
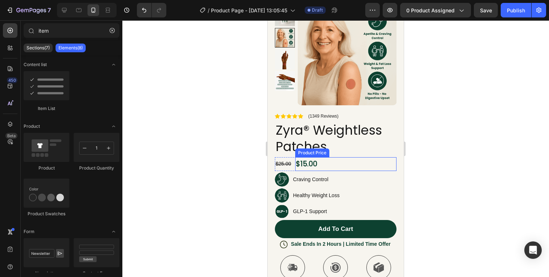
click at [345, 165] on div "$15.00" at bounding box center [345, 164] width 101 height 14
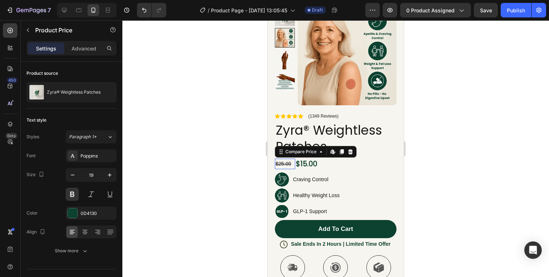
click at [293, 162] on div "$25.00" at bounding box center [285, 164] width 20 height 11
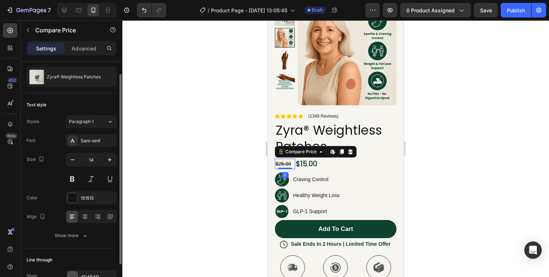
click at [294, 167] on div "$25.00" at bounding box center [285, 164] width 20 height 11
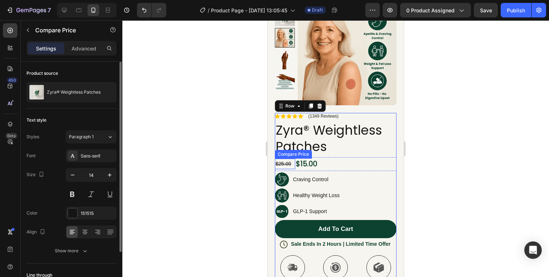
click at [291, 167] on div "$25.00 Compare Price Compare Price" at bounding box center [285, 164] width 20 height 11
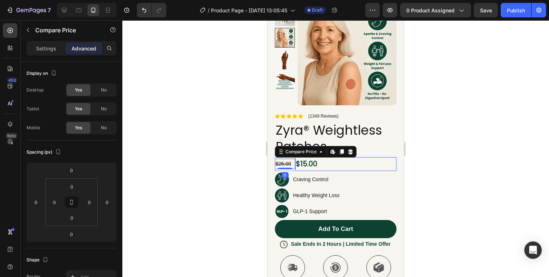
click at [296, 169] on div "$15.00" at bounding box center [345, 164] width 101 height 14
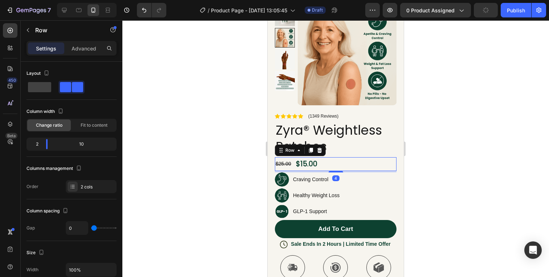
click at [293, 169] on div "$25.00 Compare Price Compare Price" at bounding box center [285, 164] width 20 height 14
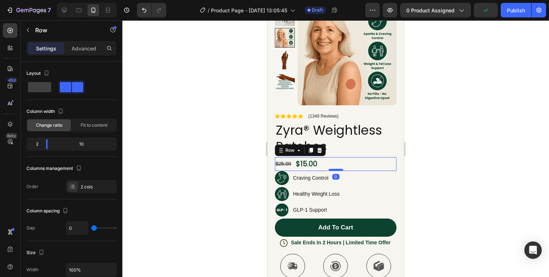
click at [339, 169] on div at bounding box center [336, 170] width 15 height 2
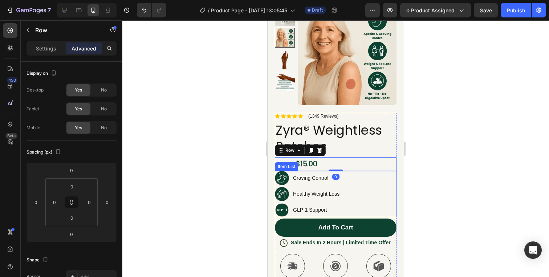
click at [362, 202] on div "Craving Control Healthy Weight Loss GLP-1 Support" at bounding box center [336, 194] width 122 height 46
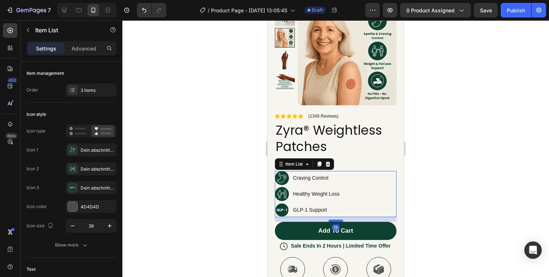
click at [338, 220] on div at bounding box center [336, 221] width 15 height 2
type input "100%"
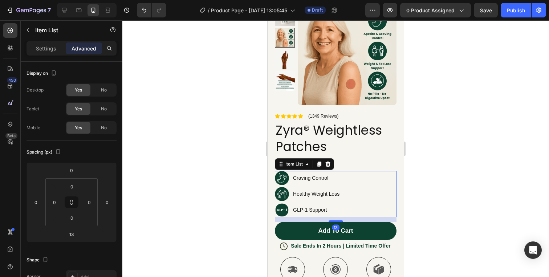
click at [424, 201] on div at bounding box center [335, 148] width 427 height 257
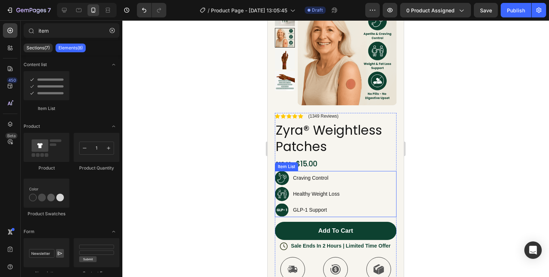
click at [376, 186] on div "Craving Control Healthy Weight Loss GLP-1 Support" at bounding box center [336, 194] width 122 height 46
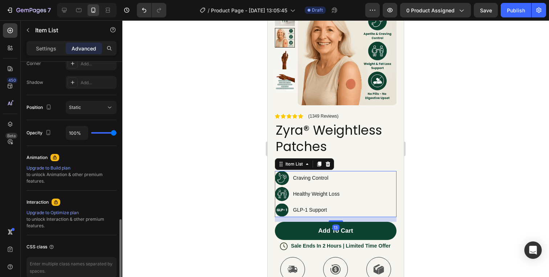
scroll to position [268, 0]
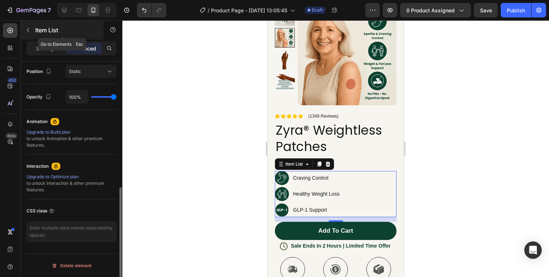
click at [50, 38] on div "Item List" at bounding box center [62, 30] width 83 height 19
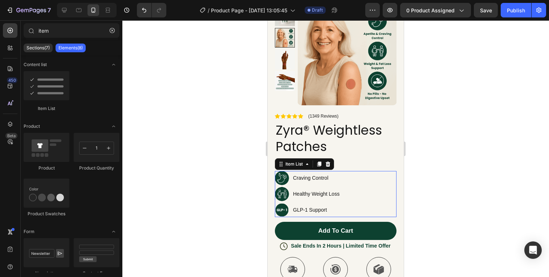
click at [380, 188] on div "Craving Control Healthy Weight Loss GLP-1 Support" at bounding box center [336, 194] width 122 height 46
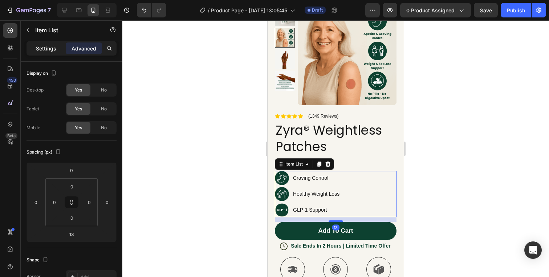
click at [44, 47] on p "Settings" at bounding box center [46, 49] width 20 height 8
type input "8"
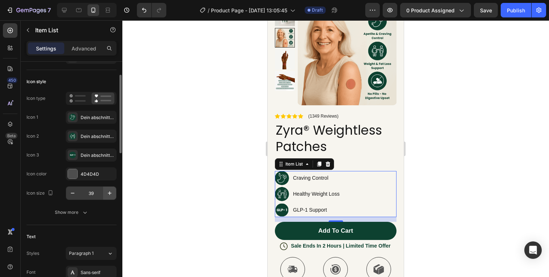
scroll to position [35, 0]
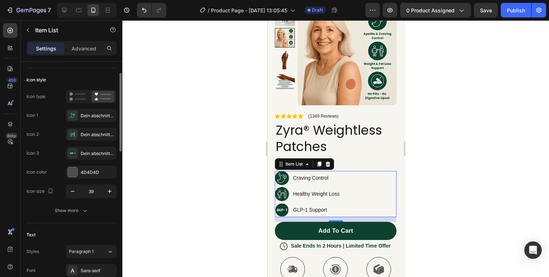
click at [77, 216] on button "Show more" at bounding box center [72, 210] width 90 height 13
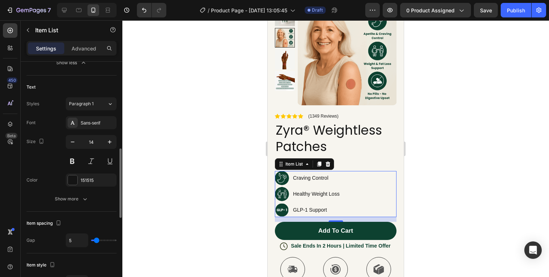
scroll to position [280, 0]
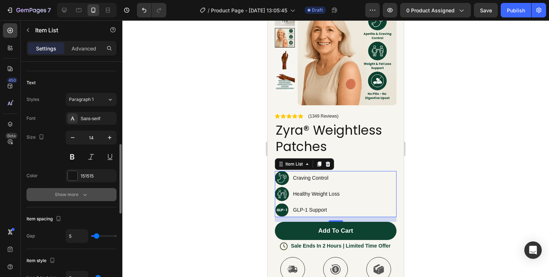
click at [77, 200] on button "Show more" at bounding box center [72, 194] width 90 height 13
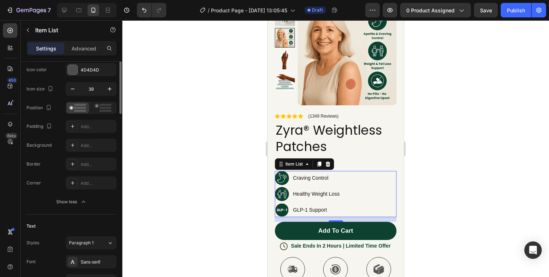
scroll to position [0, 0]
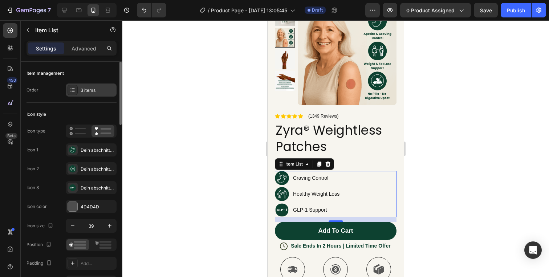
click at [84, 92] on div "3 items" at bounding box center [98, 90] width 34 height 7
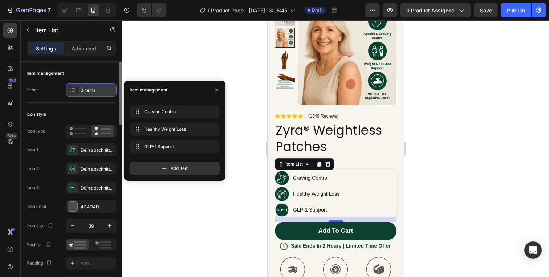
click at [84, 92] on div "3 items" at bounding box center [98, 90] width 34 height 7
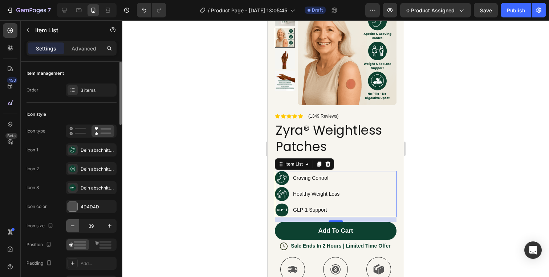
click at [74, 226] on icon "button" at bounding box center [72, 225] width 7 height 7
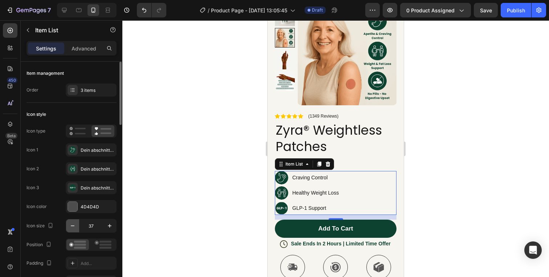
click at [74, 226] on icon "button" at bounding box center [72, 225] width 7 height 7
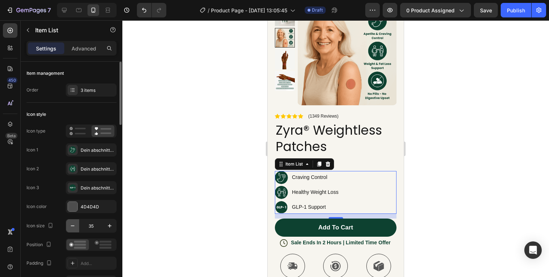
click at [74, 226] on icon "button" at bounding box center [72, 225] width 7 height 7
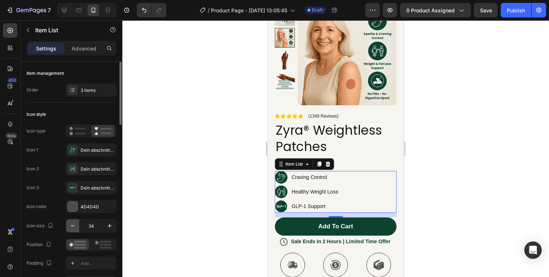
click at [74, 226] on icon "button" at bounding box center [72, 225] width 7 height 7
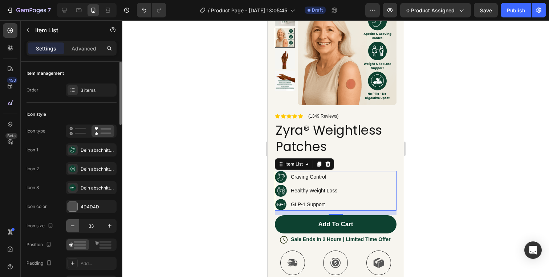
click at [74, 226] on icon "button" at bounding box center [72, 225] width 7 height 7
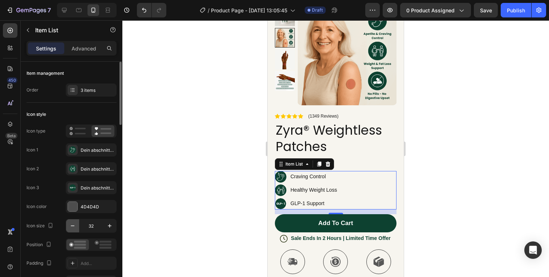
type input "31"
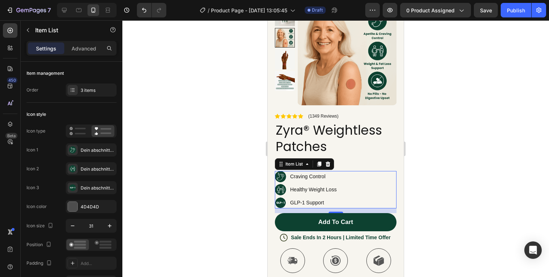
click at [438, 158] on div at bounding box center [335, 148] width 427 height 257
click at [392, 183] on div "Craving Control Healthy Weight Loss GLP-1 Support" at bounding box center [336, 190] width 122 height 38
click at [456, 144] on div at bounding box center [335, 148] width 427 height 257
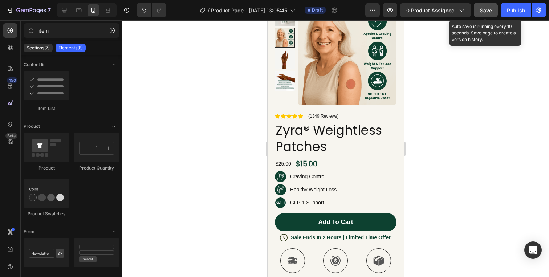
click at [489, 15] on button "Save" at bounding box center [486, 10] width 24 height 15
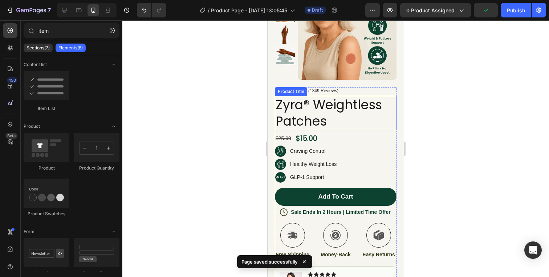
scroll to position [1448, 0]
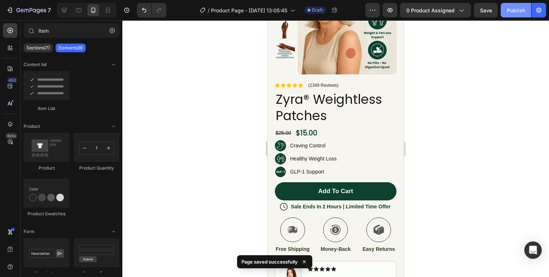
click at [515, 5] on button "Publish" at bounding box center [516, 10] width 31 height 15
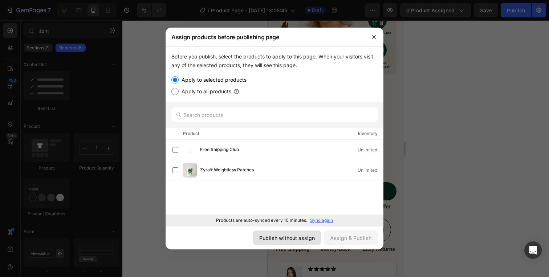
click at [292, 235] on div "Publish without assign" at bounding box center [287, 238] width 56 height 8
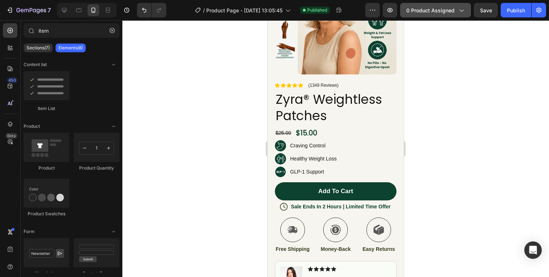
click at [439, 7] on span "0 product assigned" at bounding box center [430, 11] width 48 height 8
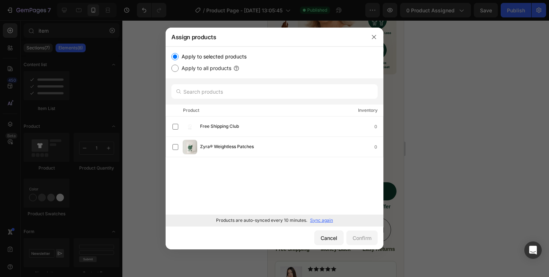
click at [228, 69] on label "Apply to all products" at bounding box center [205, 68] width 53 height 9
click at [179, 69] on input "Apply to all products" at bounding box center [174, 68] width 7 height 7
radio input "true"
click at [206, 54] on label "Apply to selected products" at bounding box center [213, 56] width 68 height 9
click at [179, 54] on input "Apply to selected products" at bounding box center [174, 56] width 7 height 7
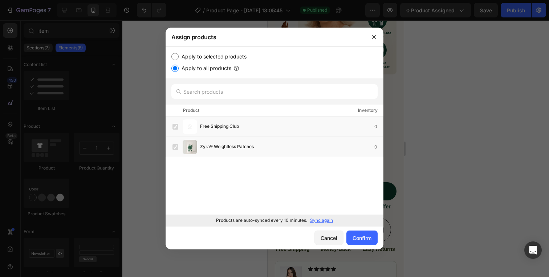
radio input "true"
click at [211, 146] on span "Zyra® Weightless Patches" at bounding box center [227, 147] width 54 height 8
click at [261, 146] on icon "button" at bounding box center [259, 147] width 6 height 6
click at [367, 242] on button "Confirm" at bounding box center [362, 238] width 31 height 15
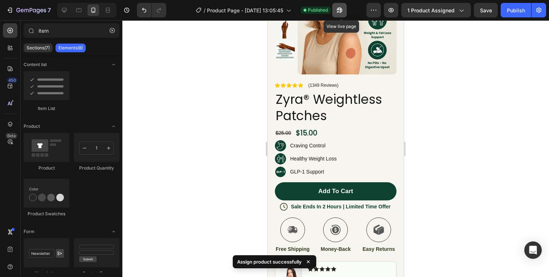
click at [339, 11] on icon "button" at bounding box center [338, 12] width 2 height 2
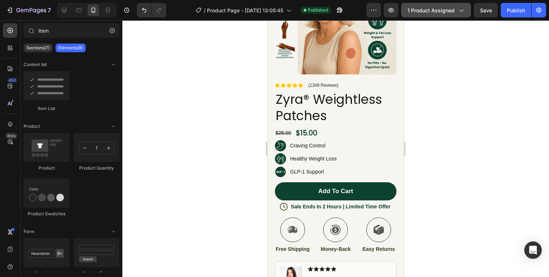
click at [439, 14] on button "1 product assigned" at bounding box center [436, 10] width 70 height 15
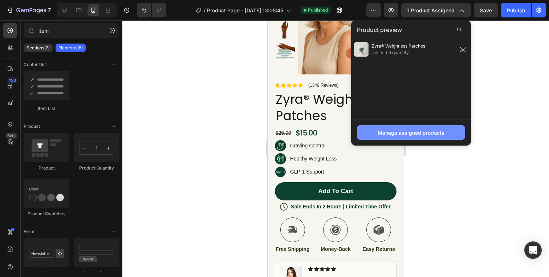
click at [420, 132] on div "Manage assigned products" at bounding box center [411, 133] width 67 height 8
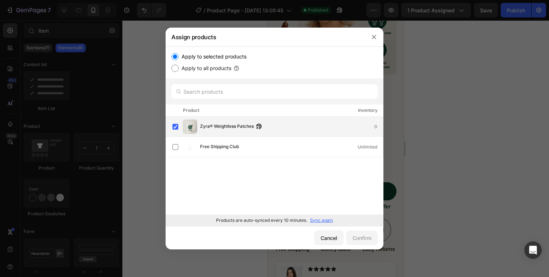
click at [226, 117] on div "Zyra® Weightless Patches 0" at bounding box center [275, 127] width 218 height 20
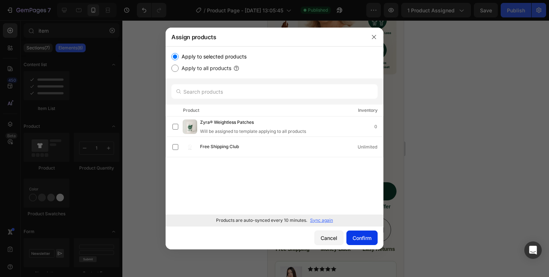
click at [357, 234] on div "Confirm" at bounding box center [362, 238] width 19 height 8
